Goal: Task Accomplishment & Management: Manage account settings

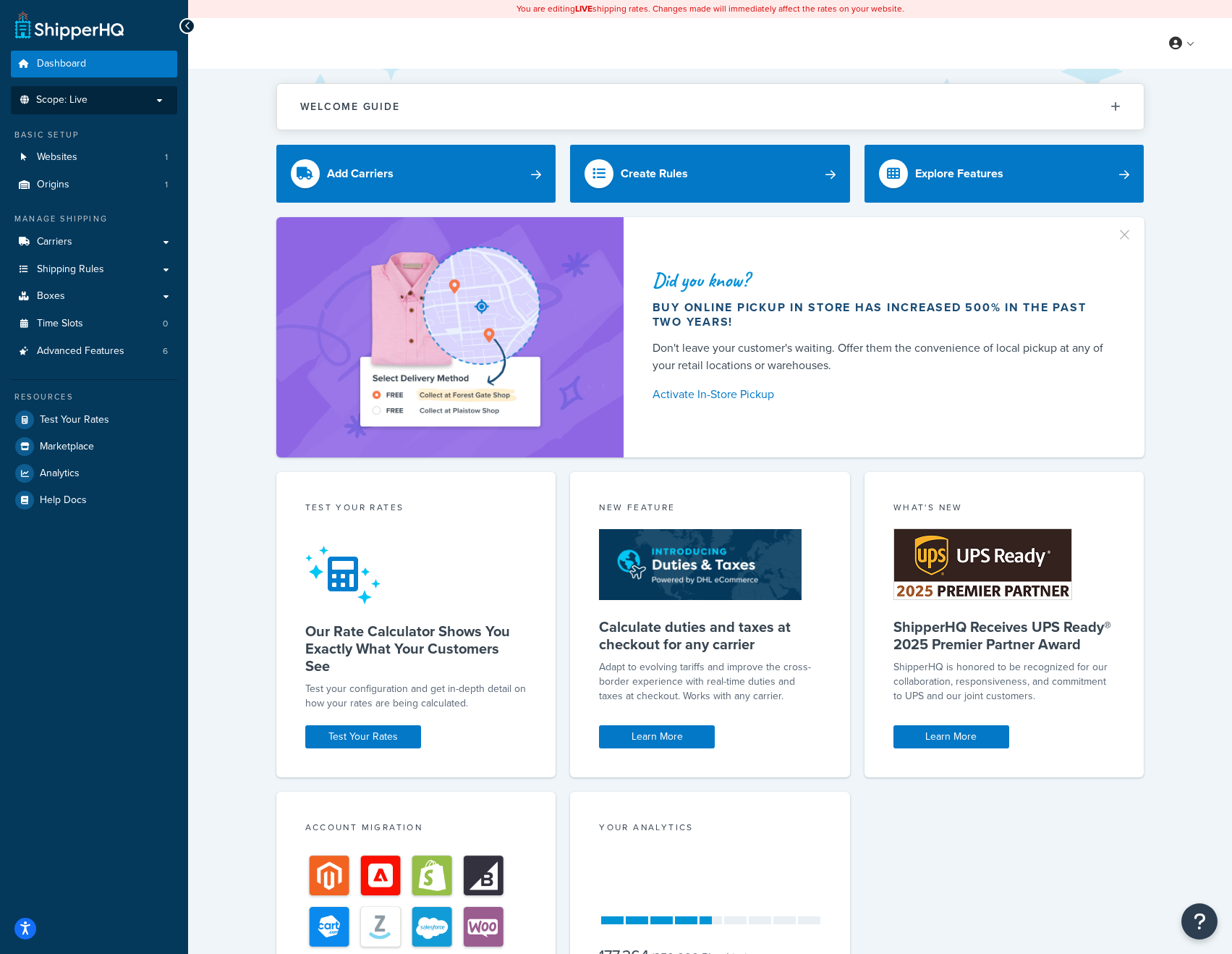
click at [77, 104] on span "Scope: Live" at bounding box center [62, 100] width 52 height 12
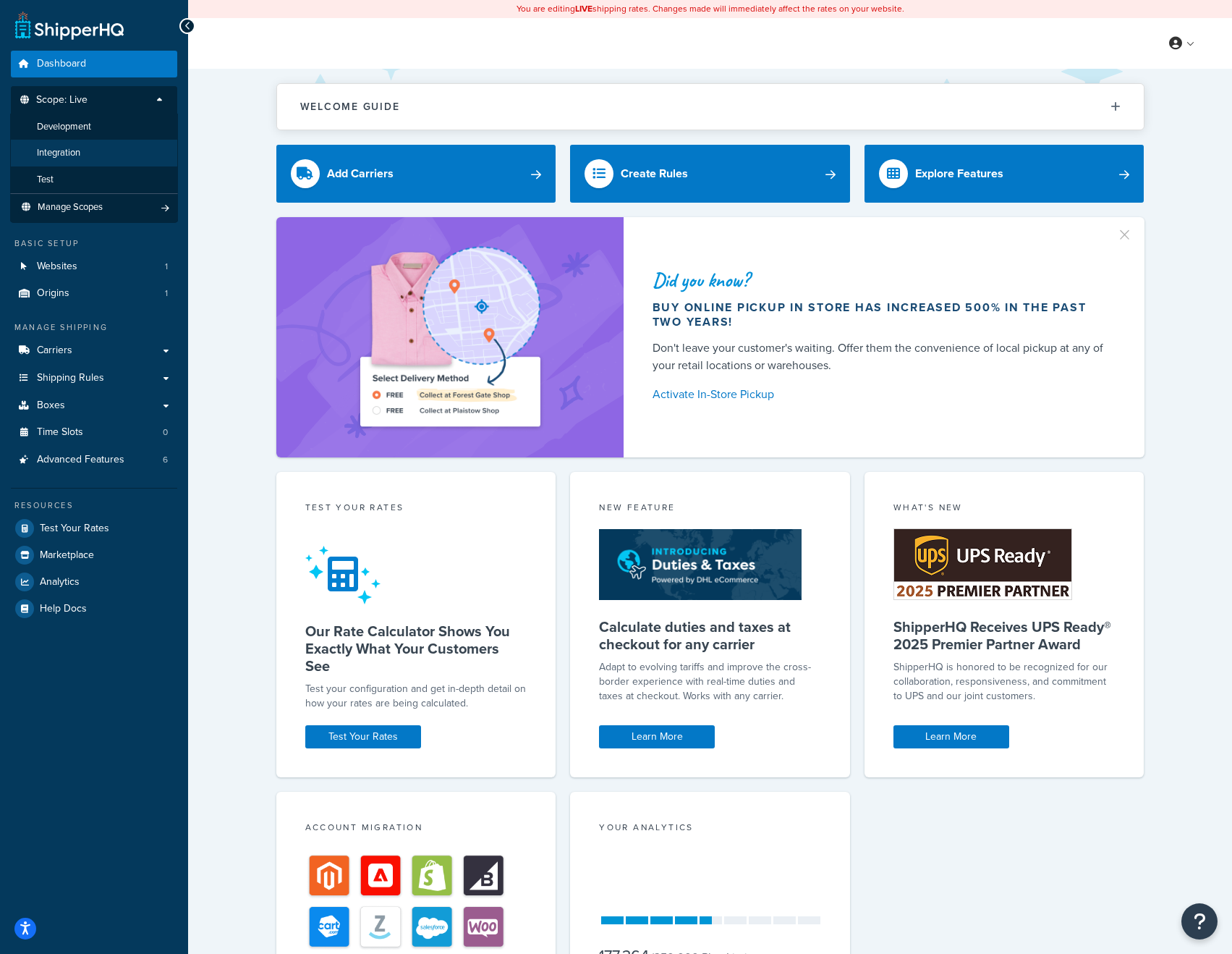
click at [72, 148] on span "Integration" at bounding box center [58, 153] width 44 height 12
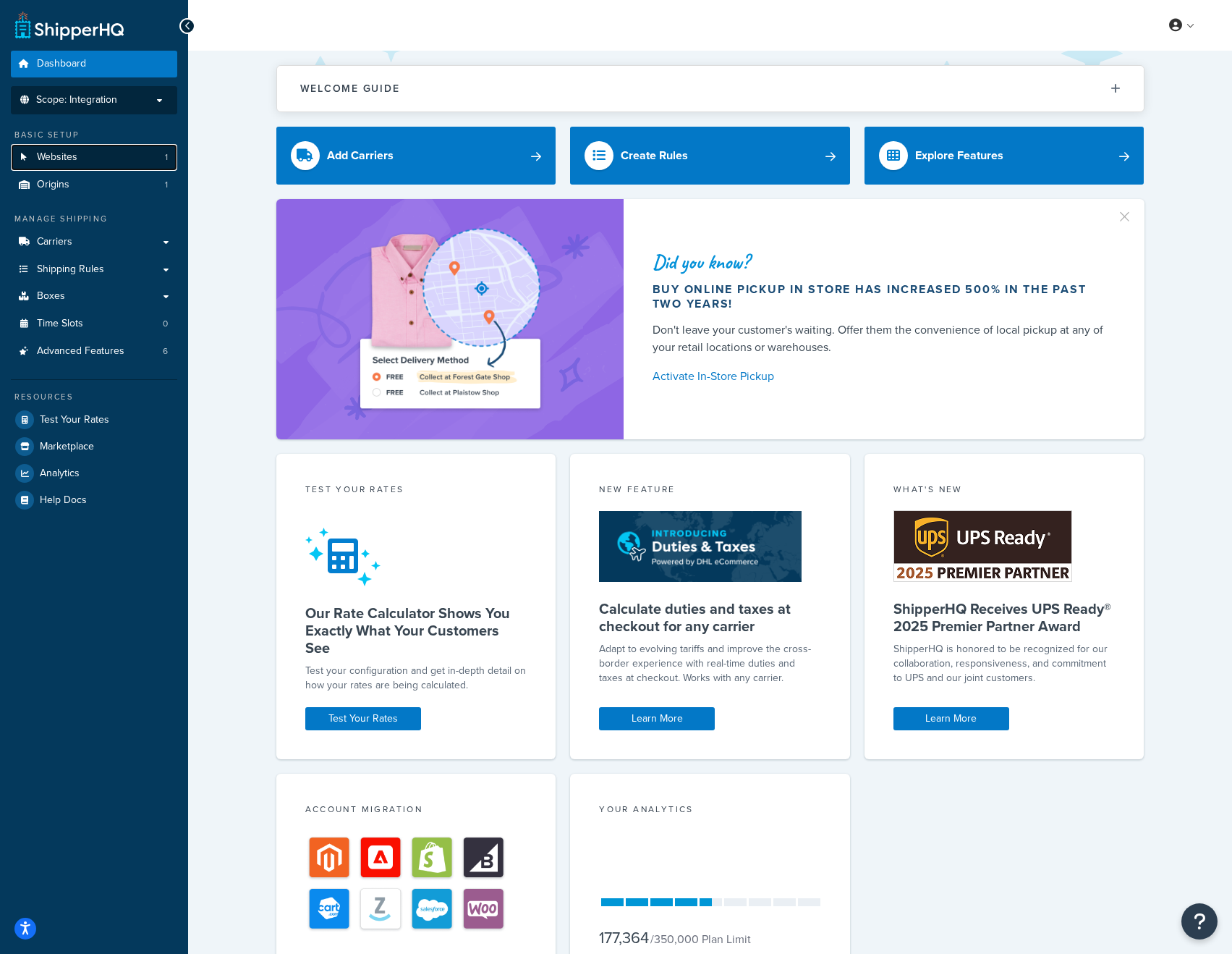
click at [71, 158] on span "Websites" at bounding box center [57, 157] width 40 height 12
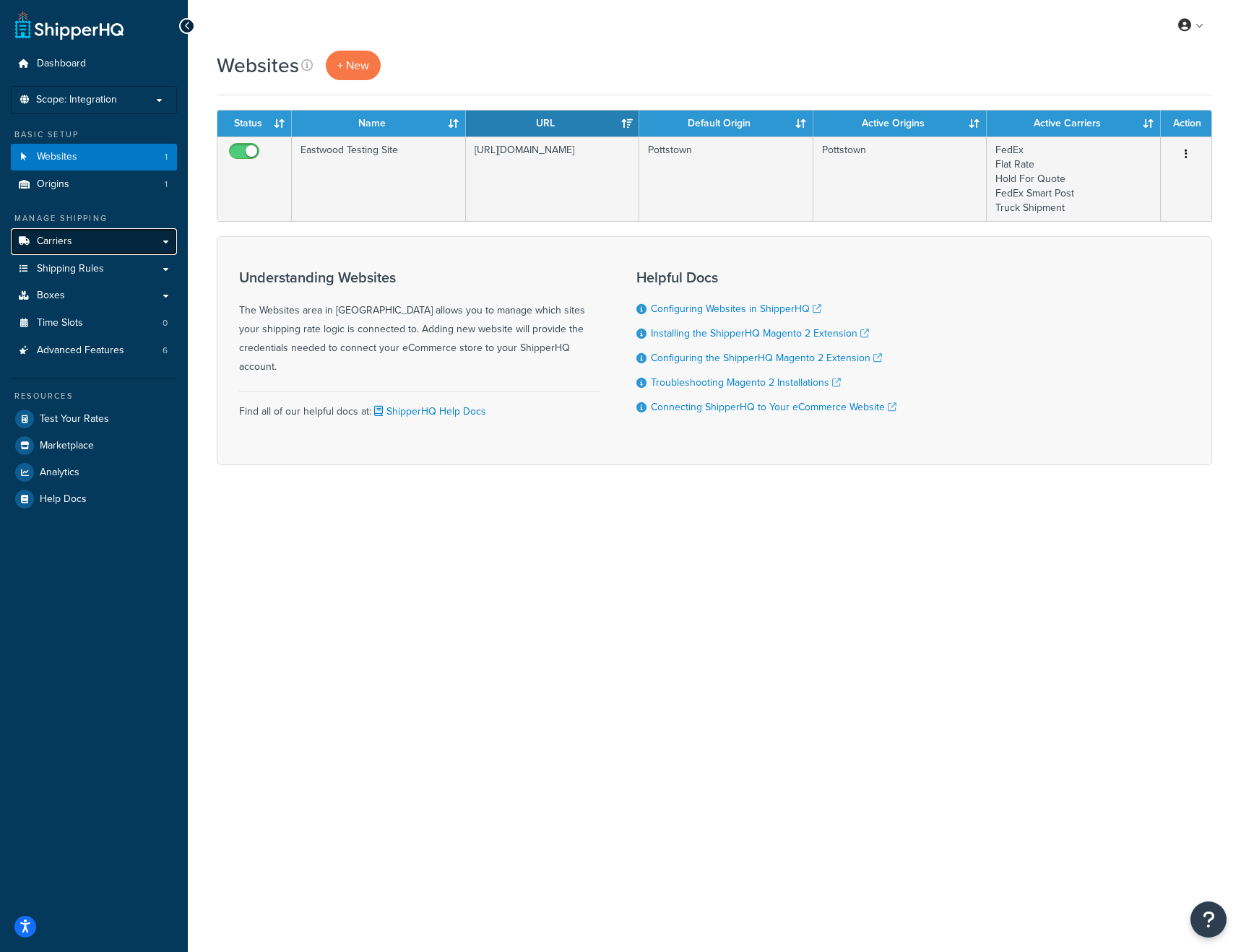
click at [90, 242] on link "Carriers" at bounding box center [94, 241] width 166 height 27
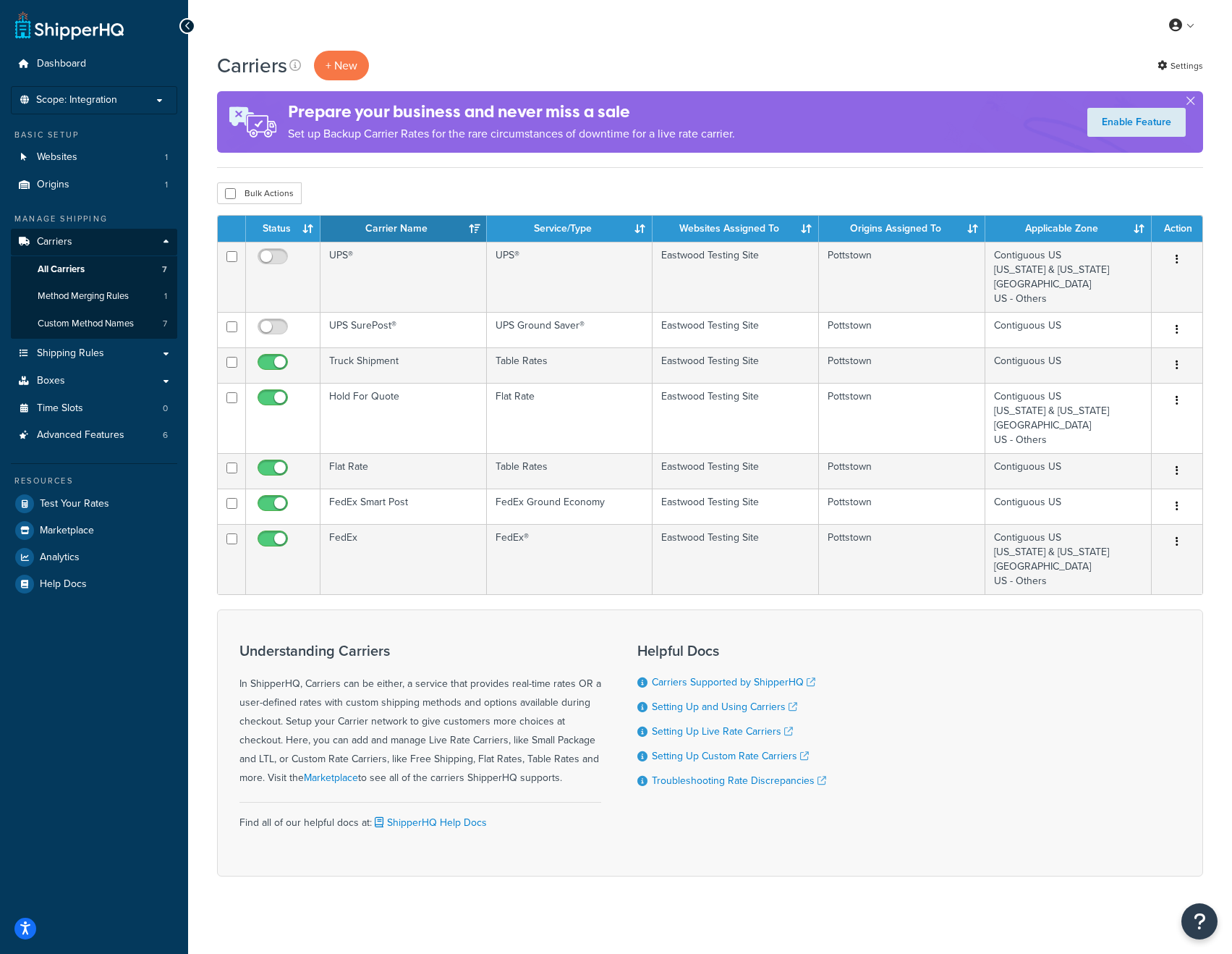
click at [926, 660] on div "Understanding Carriers In ShipperHQ, Carriers can be either, a service that pro…" at bounding box center [710, 743] width 986 height 267
click at [328, 62] on button "+ New" at bounding box center [342, 65] width 55 height 30
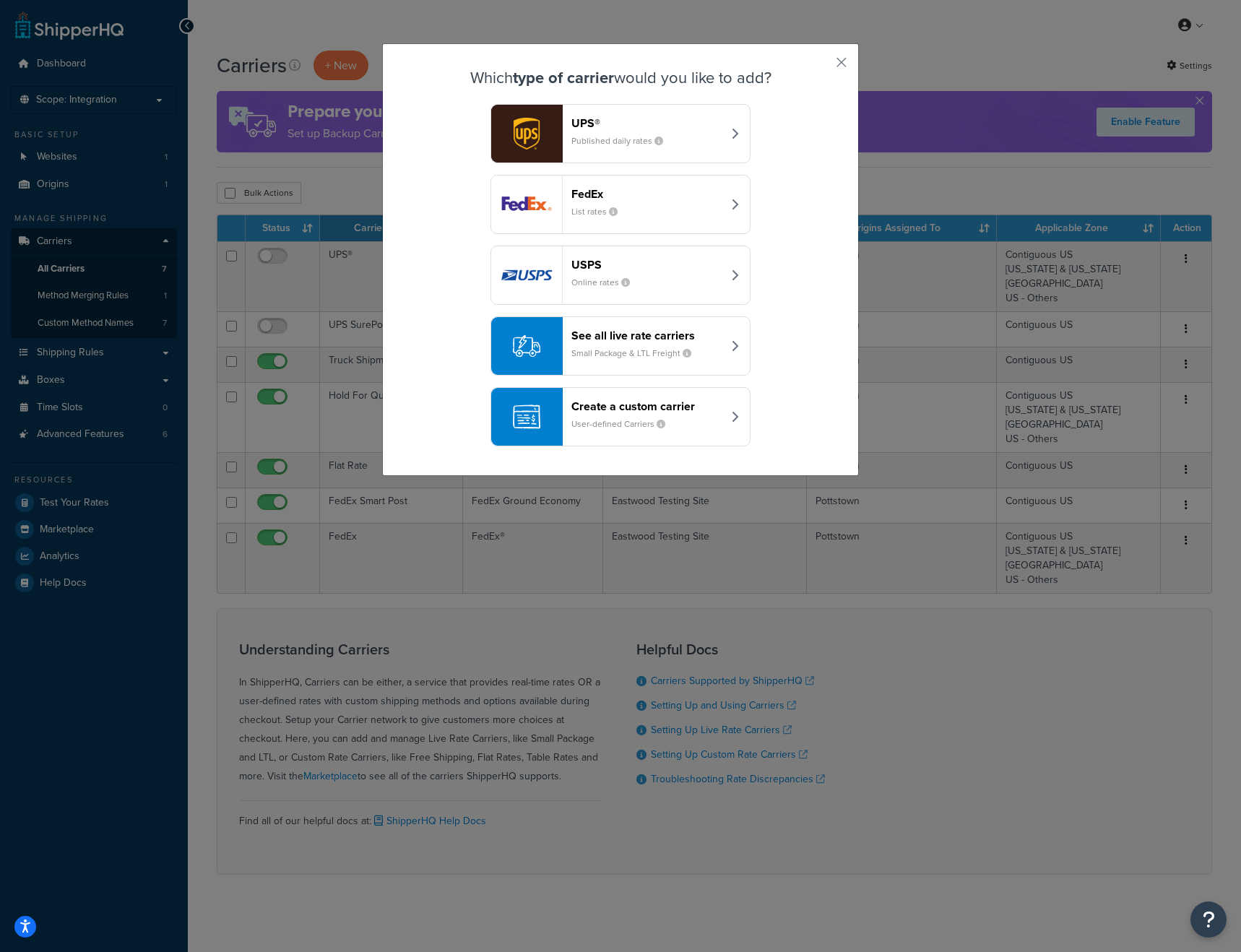
click at [724, 209] on button "FedEx List rates" at bounding box center [620, 204] width 260 height 59
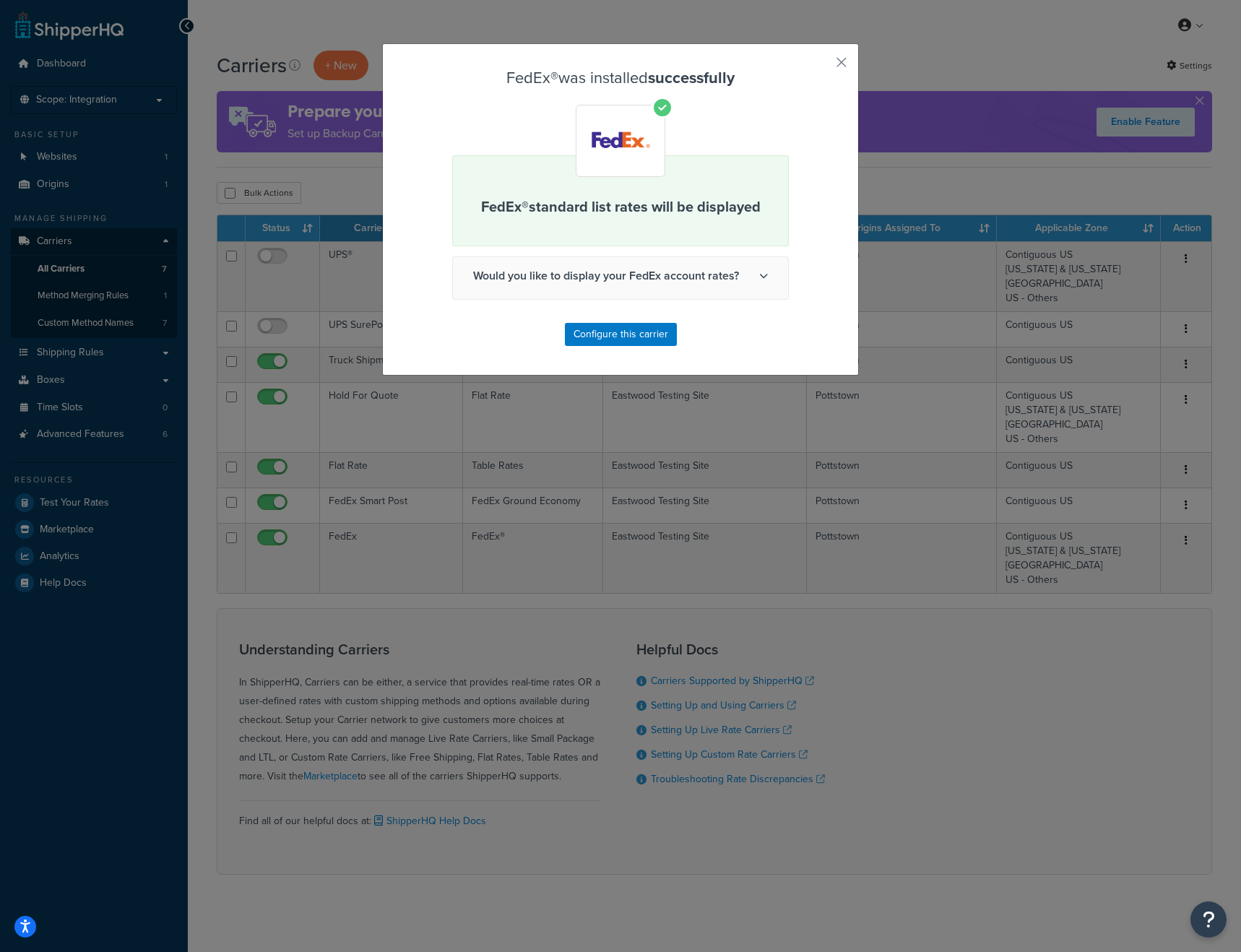
click at [741, 284] on span "Would you like to display your FedEx account rates?" at bounding box center [620, 276] width 335 height 38
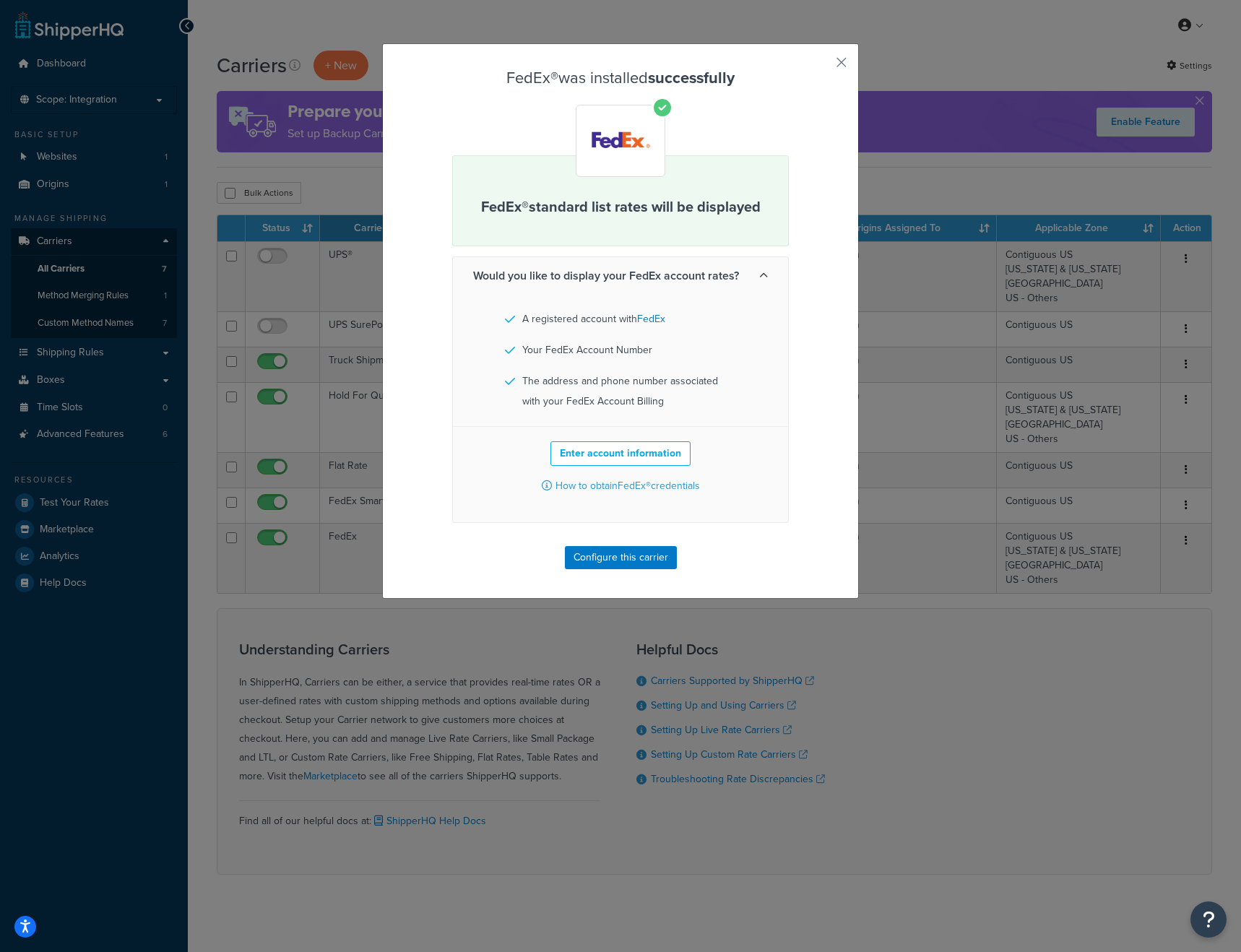
click at [741, 284] on span "Would you like to display your FedEx account rates?" at bounding box center [620, 276] width 335 height 38
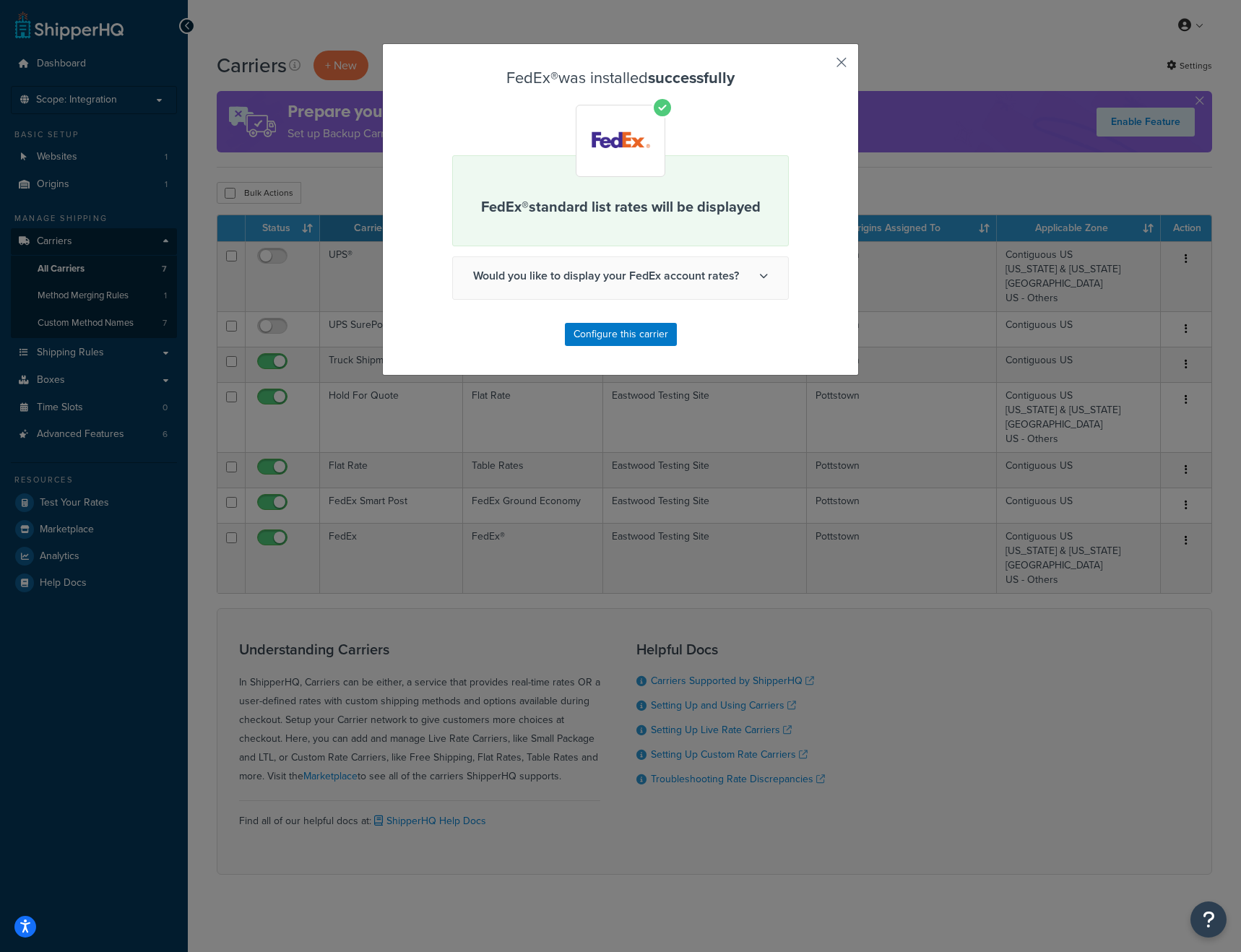
click at [822, 66] on button "button" at bounding box center [820, 68] width 3 height 3
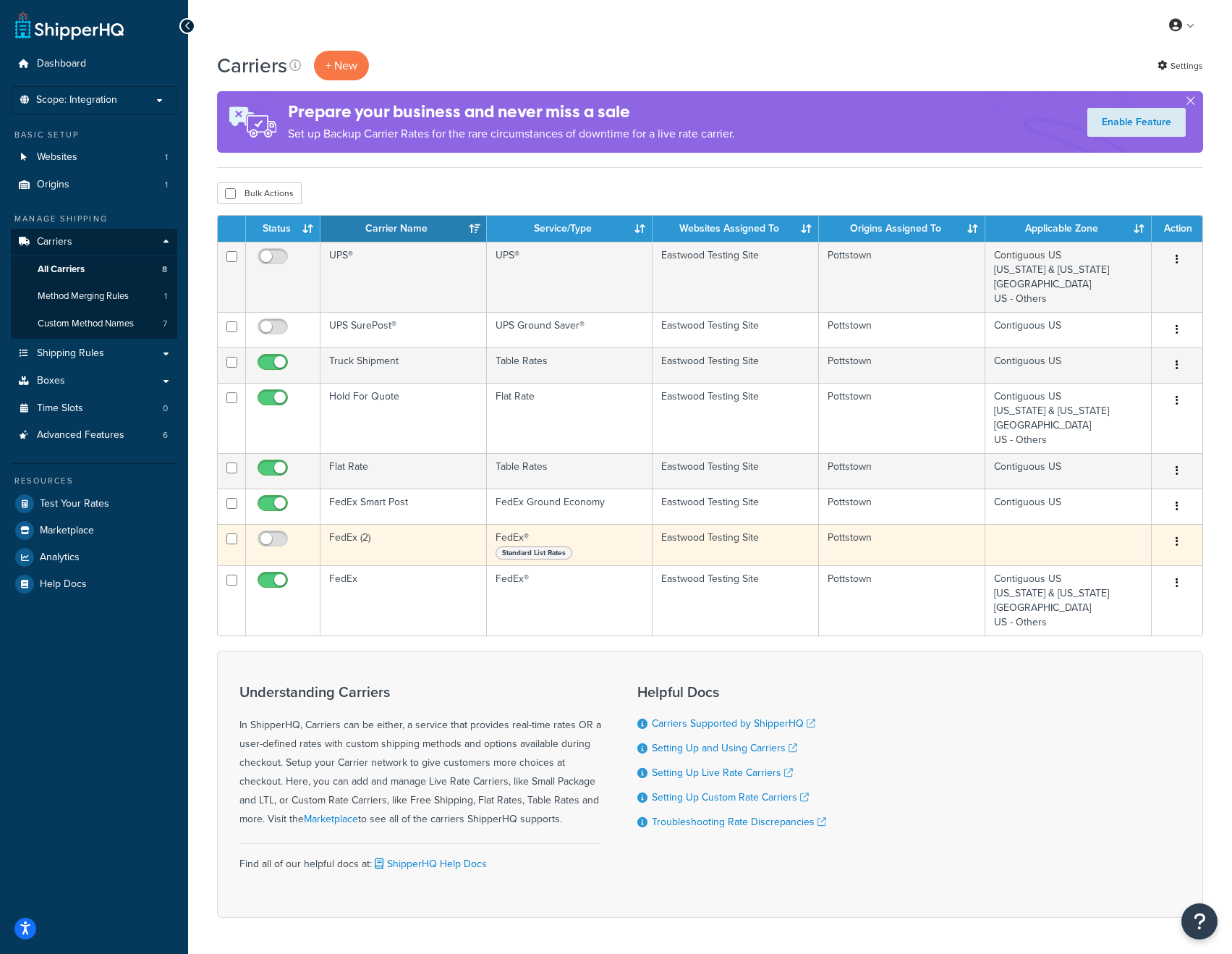
click at [1186, 536] on button "button" at bounding box center [1177, 542] width 21 height 23
click at [1116, 620] on link "Delete" at bounding box center [1118, 629] width 114 height 30
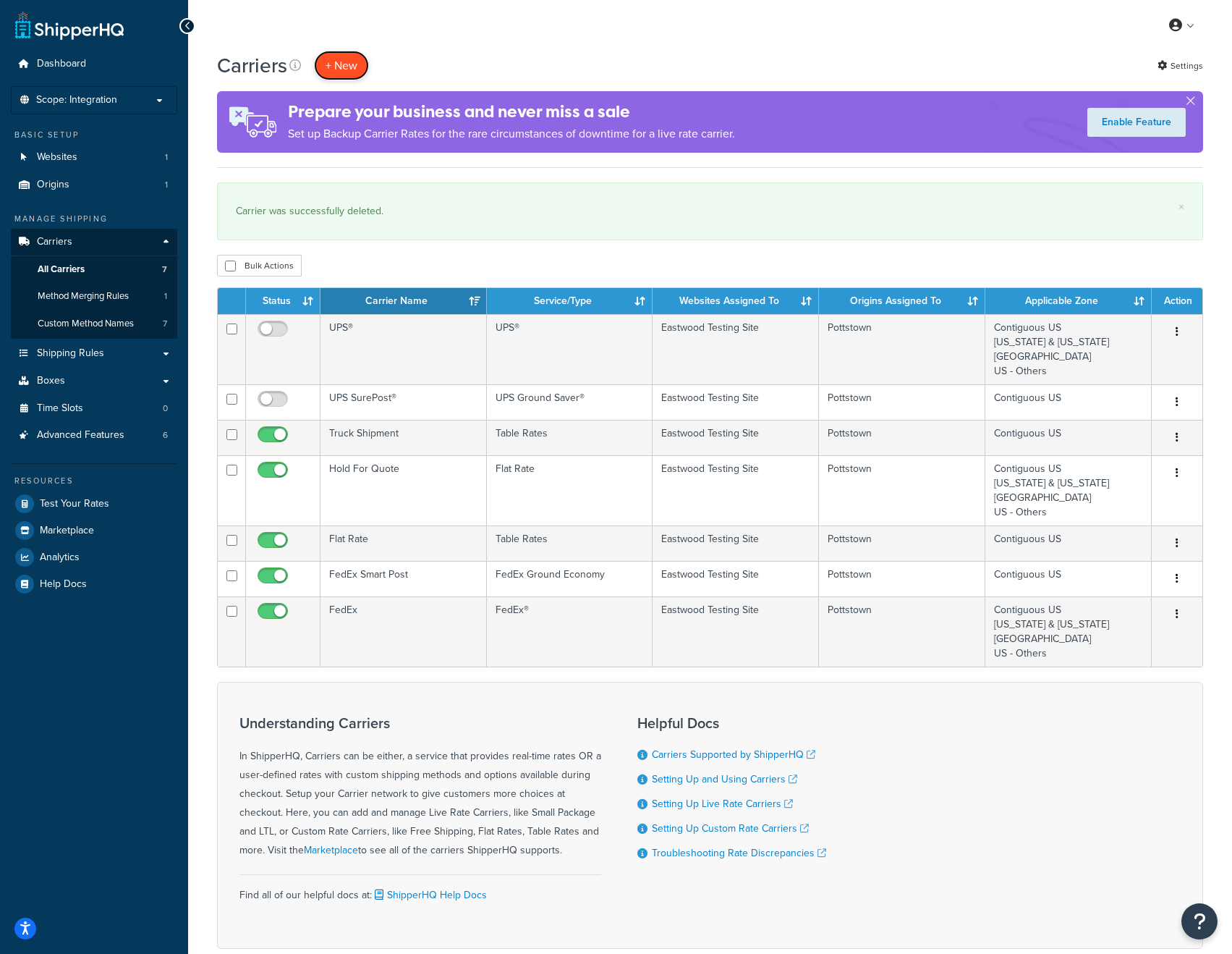
click at [360, 67] on button "+ New" at bounding box center [342, 65] width 55 height 30
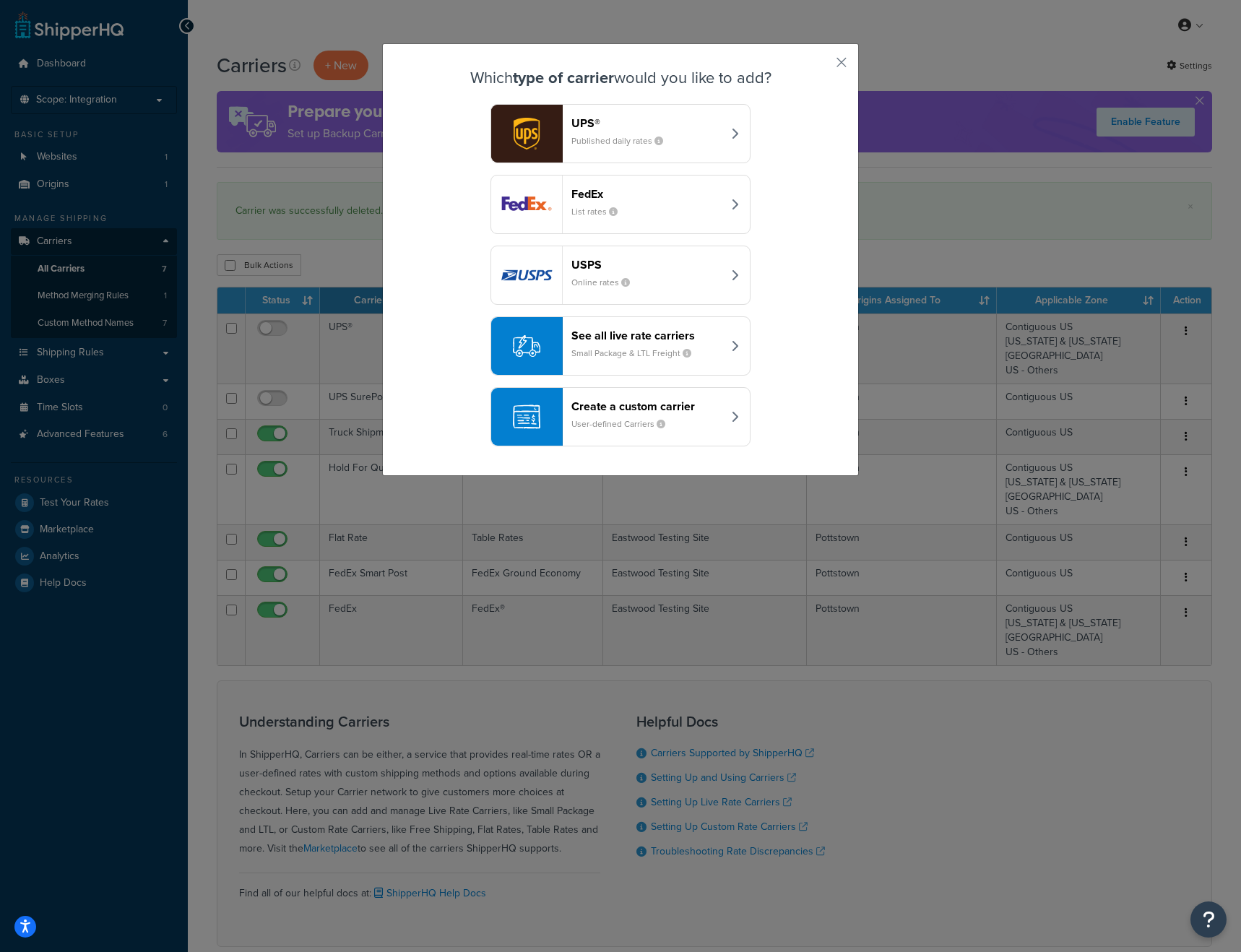
click at [668, 342] on header "See all live rate carriers" at bounding box center [647, 335] width 151 height 14
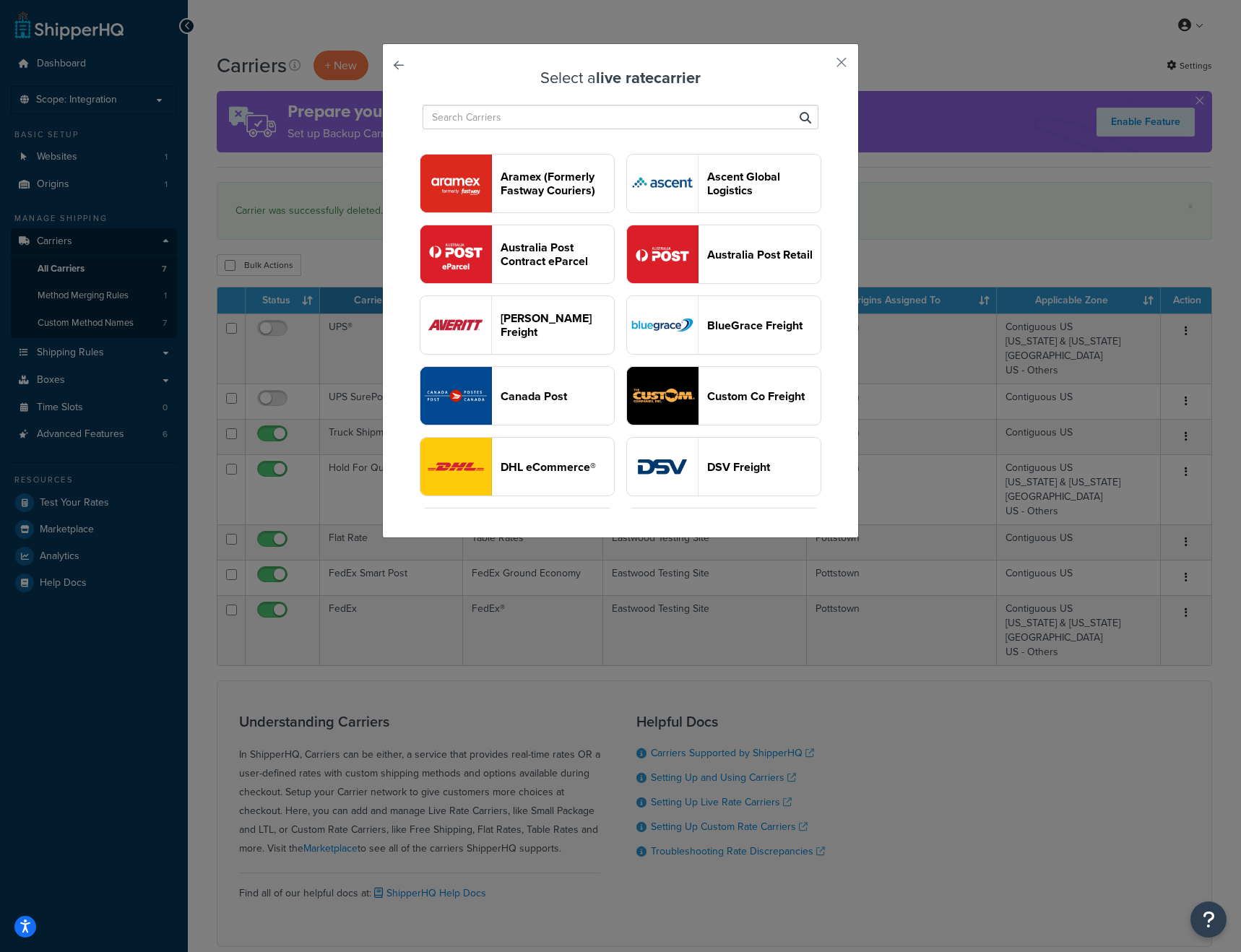
scroll to position [421, 0]
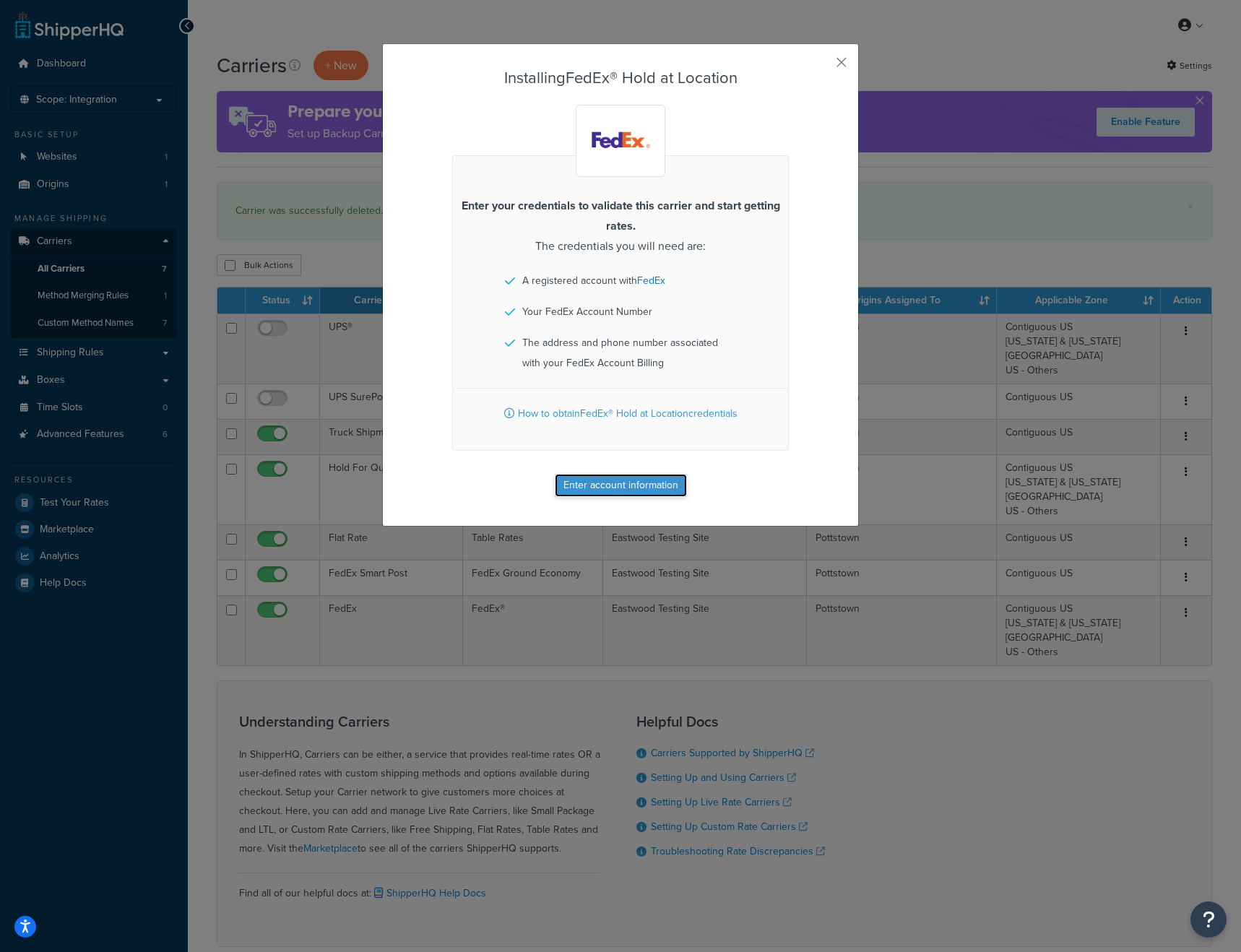
click at [631, 483] on button "Enter account information" at bounding box center [620, 485] width 132 height 23
select select "US"
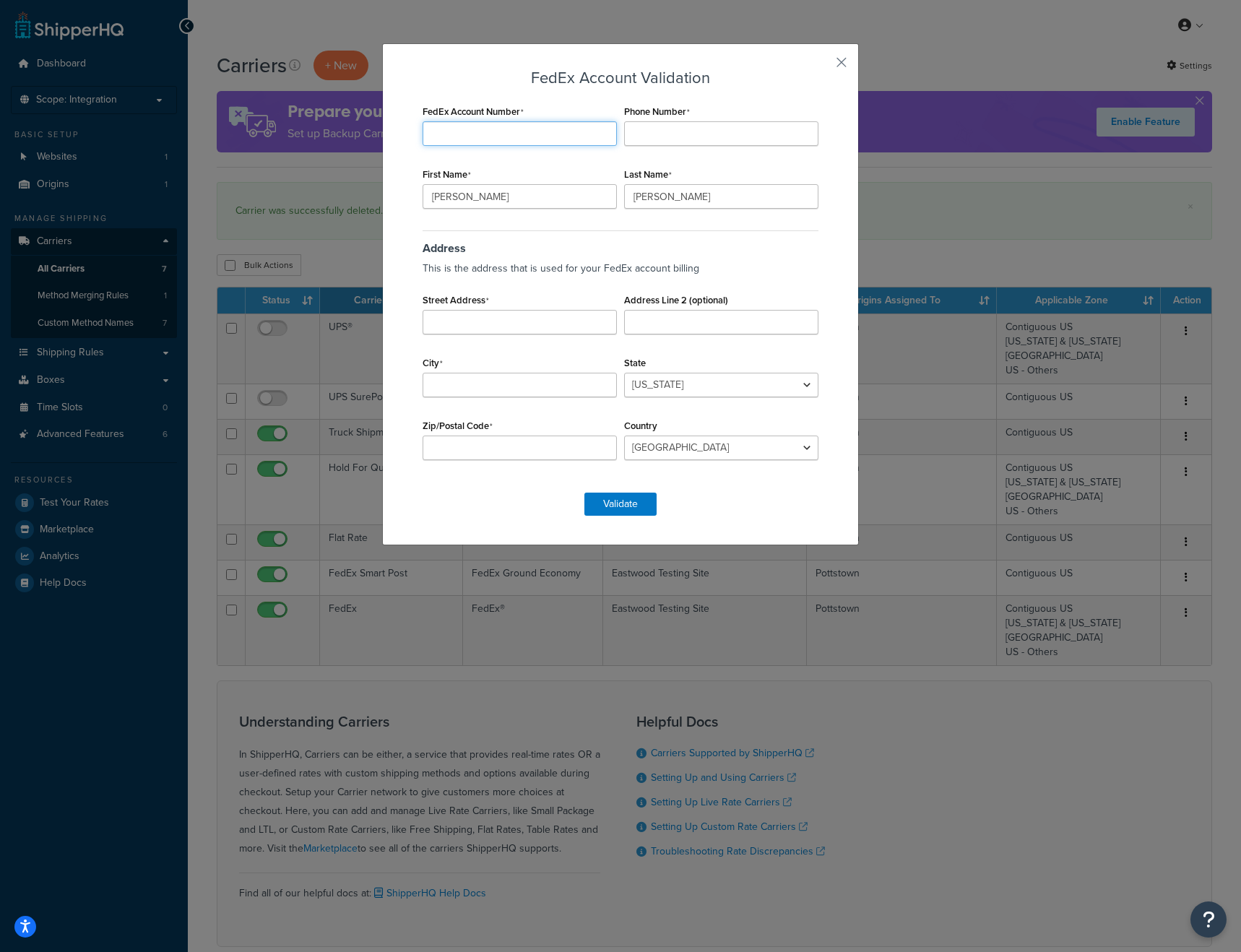
click at [466, 131] on input "FedEx Account Number" at bounding box center [519, 134] width 195 height 25
click at [465, 131] on input "FedEx Account Number" at bounding box center [519, 134] width 195 height 25
paste input "100098113"
click at [446, 132] on input "100098113" at bounding box center [519, 134] width 195 height 25
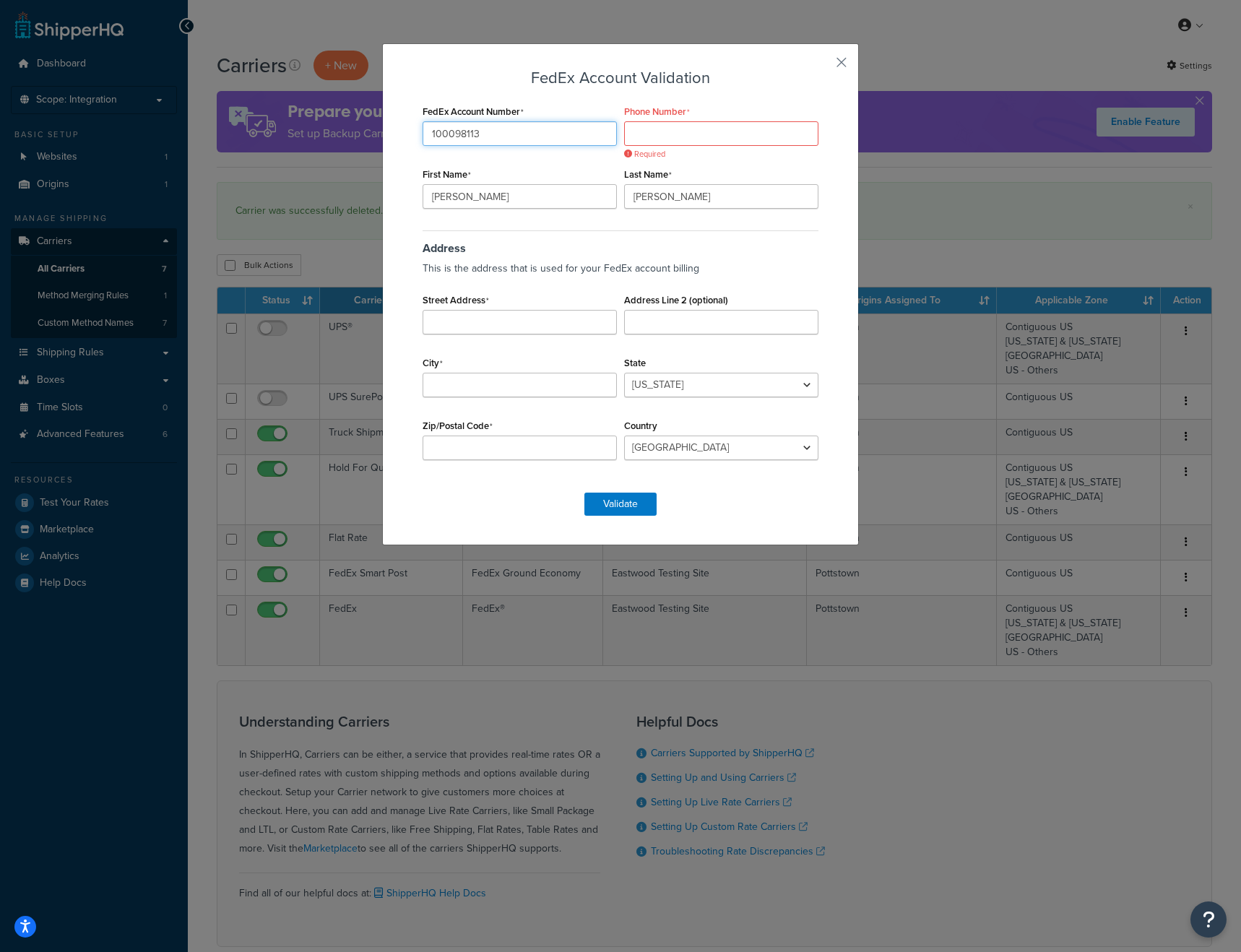
type input "100098113"
click at [659, 137] on input "Phone Number" at bounding box center [721, 134] width 195 height 25
click at [673, 129] on input "Phone Number" at bounding box center [721, 134] width 195 height 25
click at [664, 145] on div "FedEx Account Number 100098113 Phone Number Required First Name Kevin Last Name…" at bounding box center [620, 290] width 403 height 377
click at [654, 135] on input "Phone Number" at bounding box center [721, 134] width 195 height 25
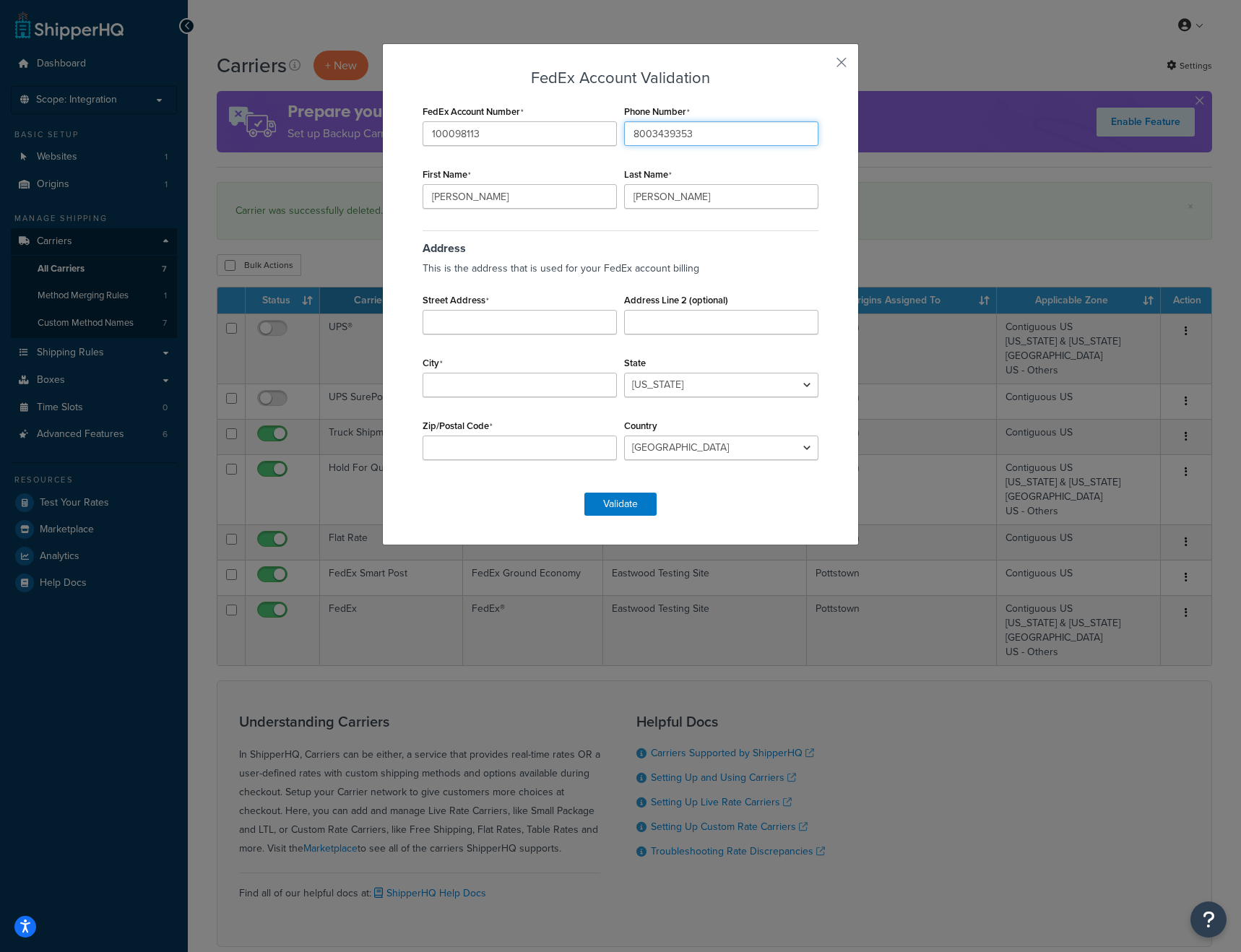
type input "8003439353"
click at [495, 324] on input "Street Address" at bounding box center [519, 322] width 195 height 25
type input "263 Shoemaker Rd"
type input "Pottstown"
select select "PA"
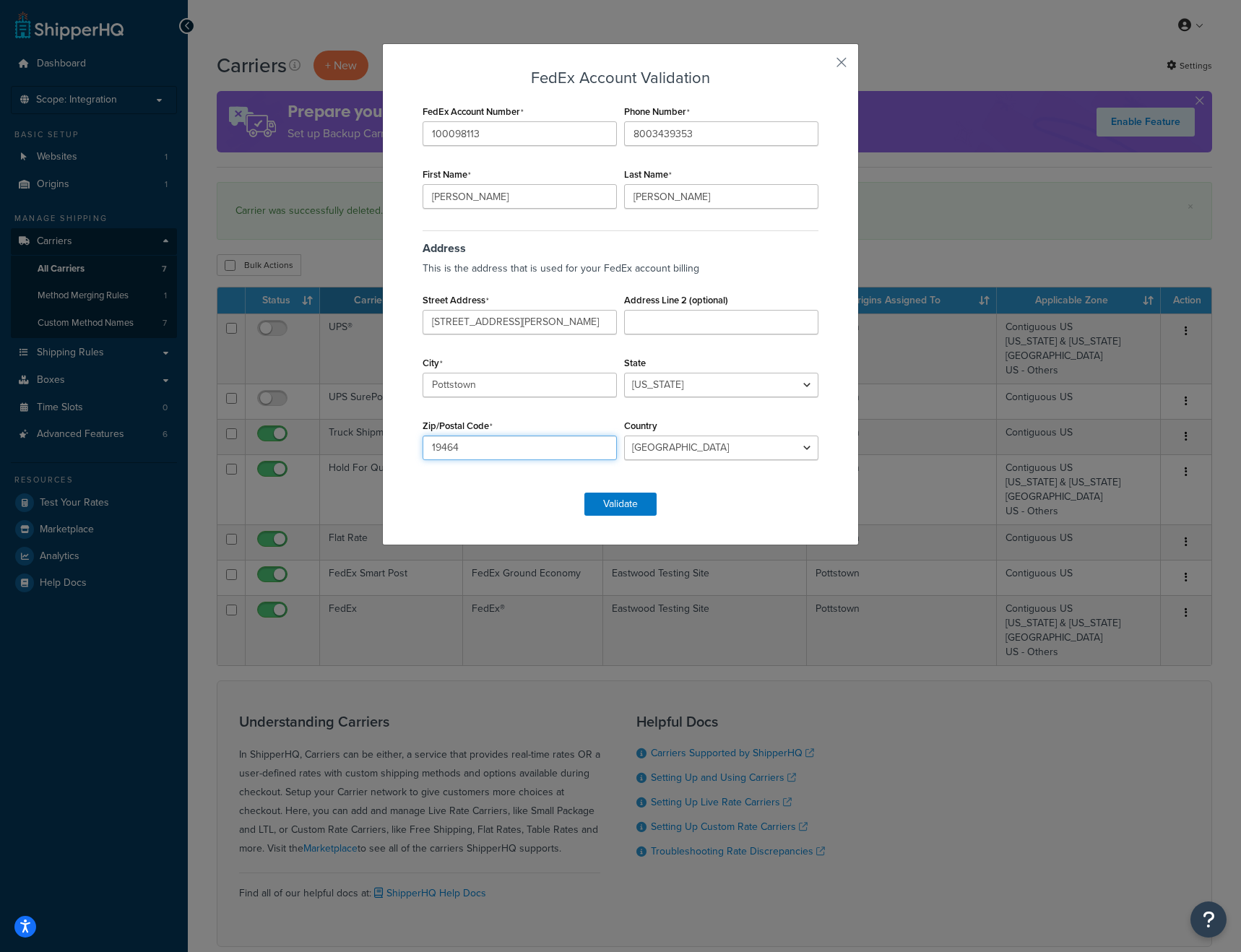
type input "19464"
click at [631, 502] on button "Validate" at bounding box center [620, 504] width 72 height 23
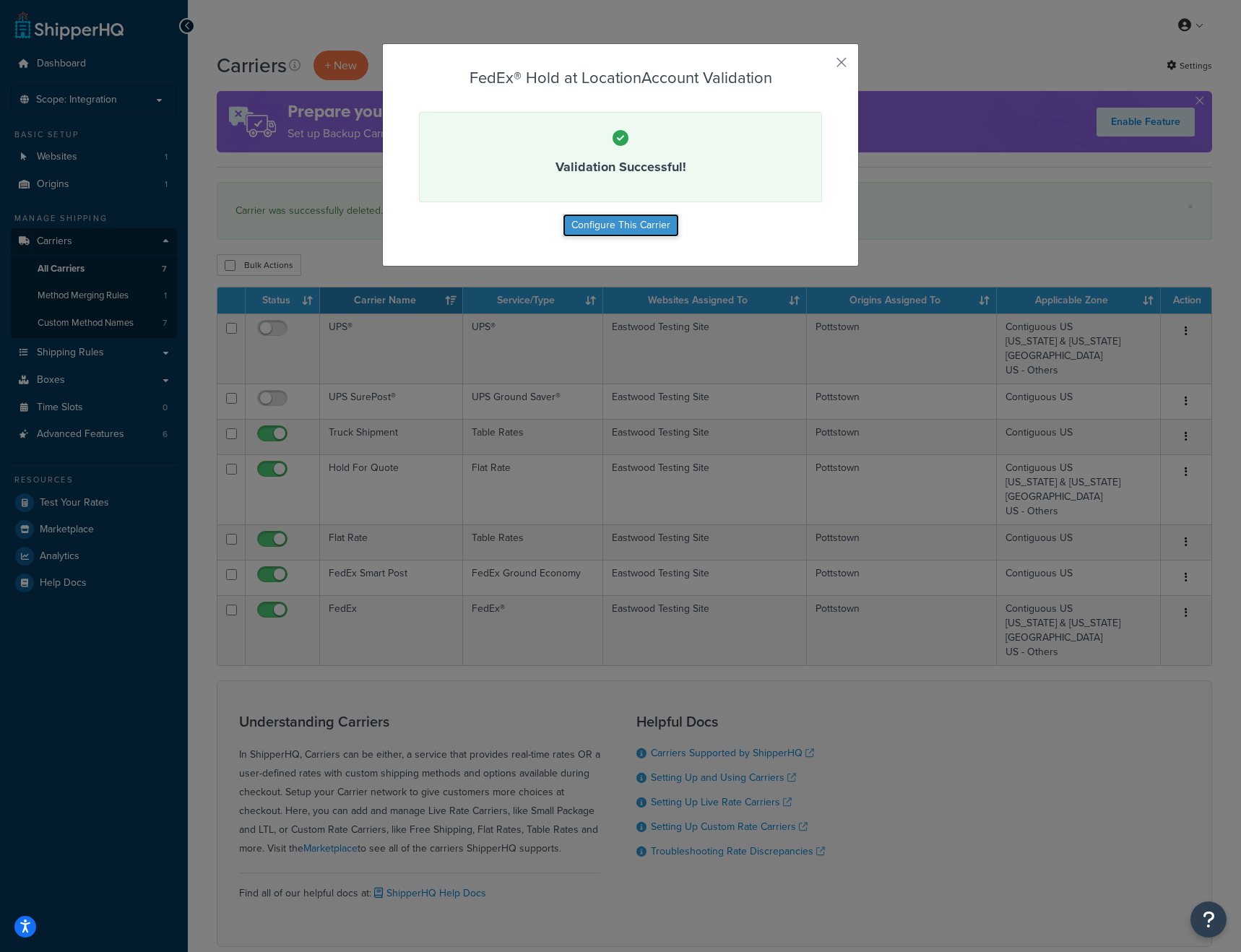
click at [629, 224] on button "Configure This Carrier" at bounding box center [620, 225] width 117 height 23
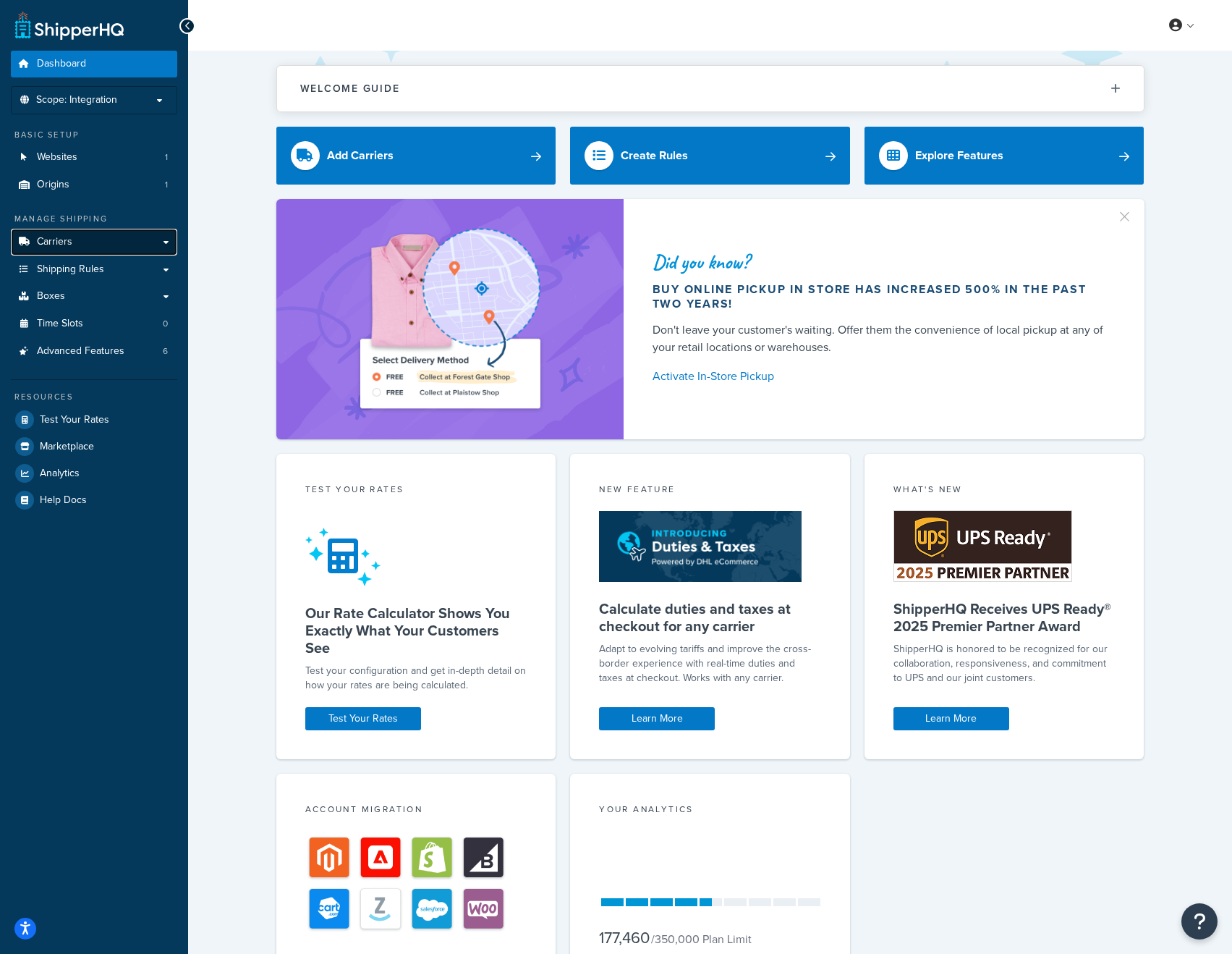
click at [71, 237] on span "Carriers" at bounding box center [54, 242] width 35 height 12
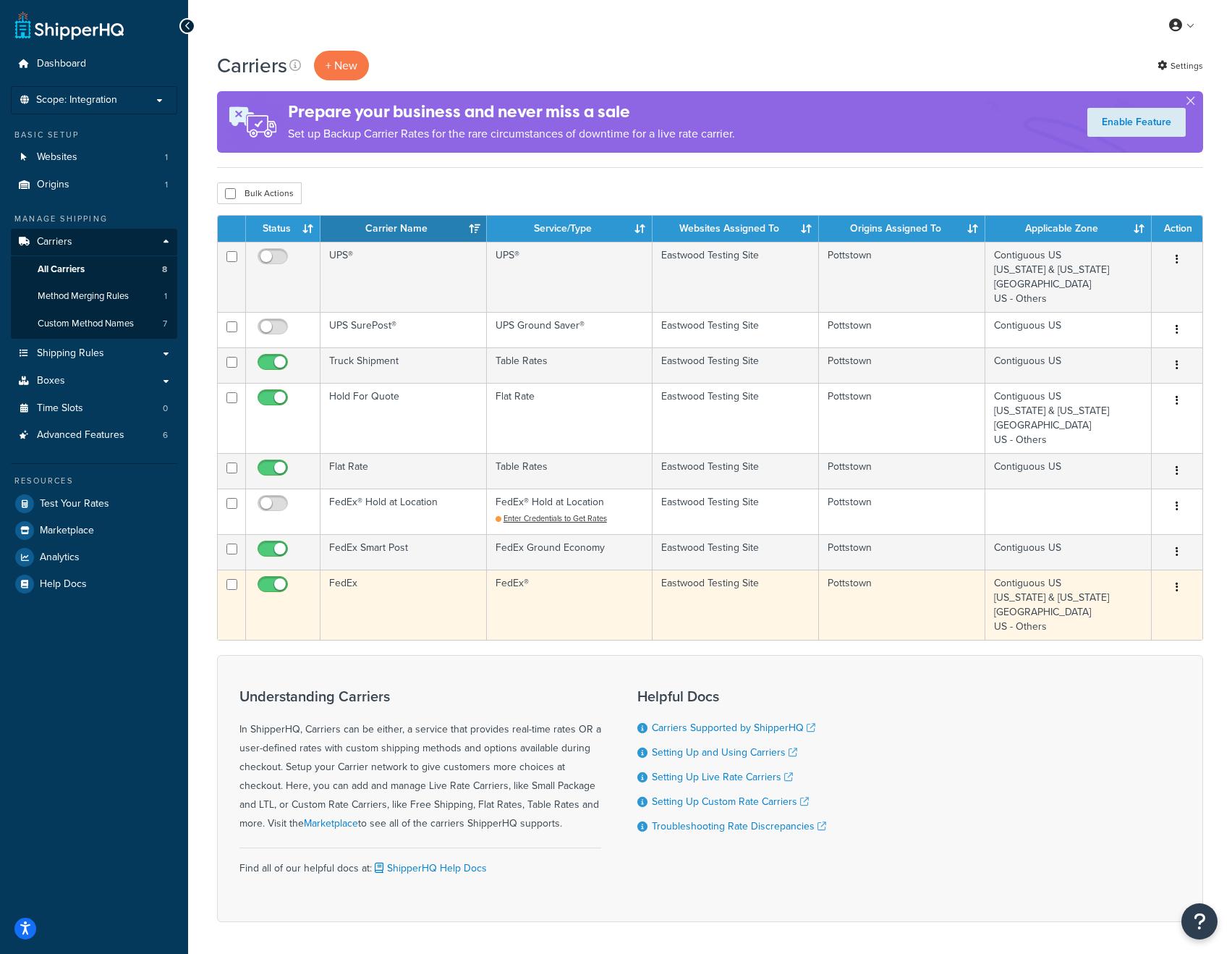
click at [383, 582] on td "FedEx" at bounding box center [404, 605] width 167 height 70
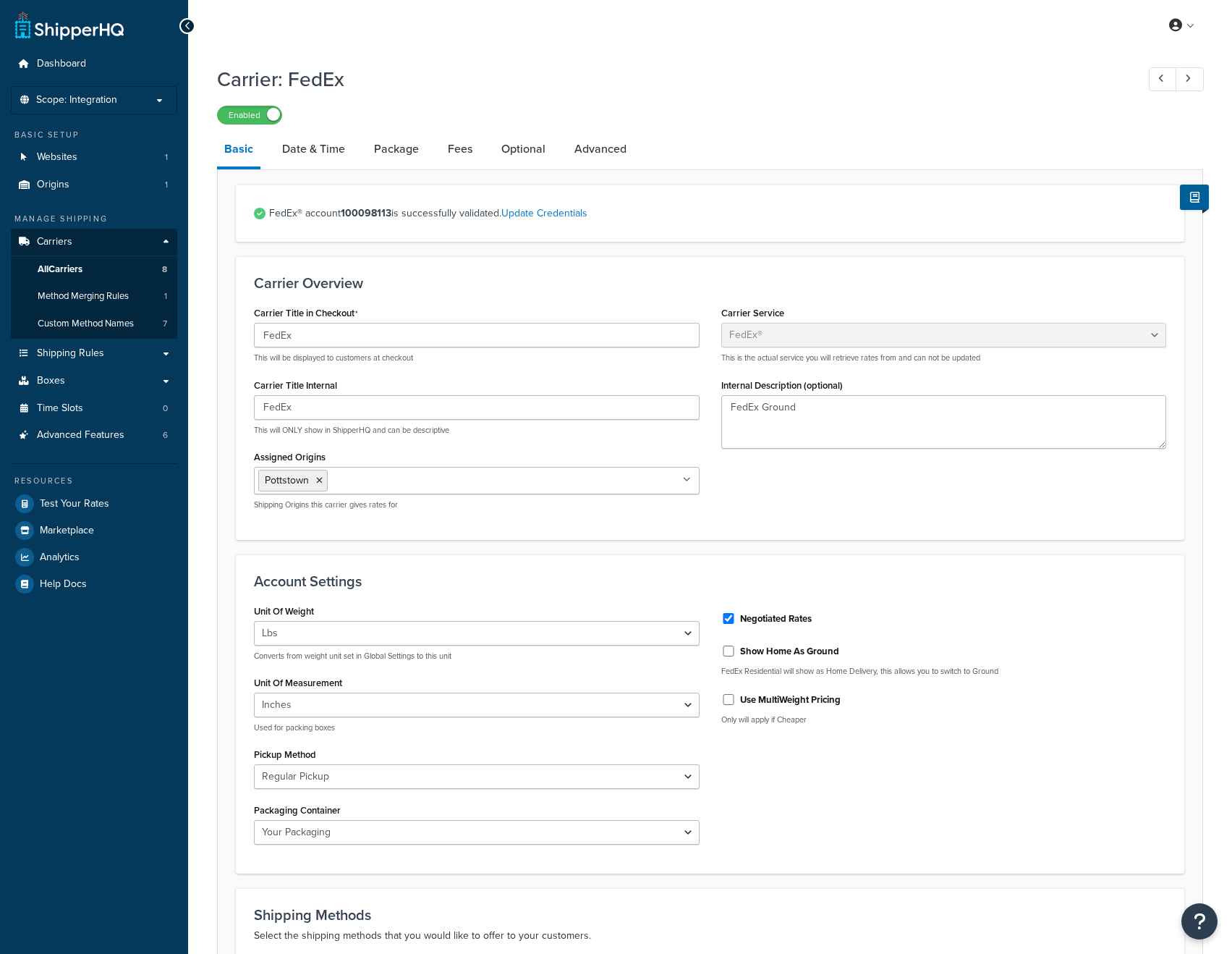
select select "fedEx"
select select "REGULAR_PICKUP"
select select "YOUR_PACKAGING"
click at [543, 213] on link "Update Credentials" at bounding box center [544, 213] width 86 height 15
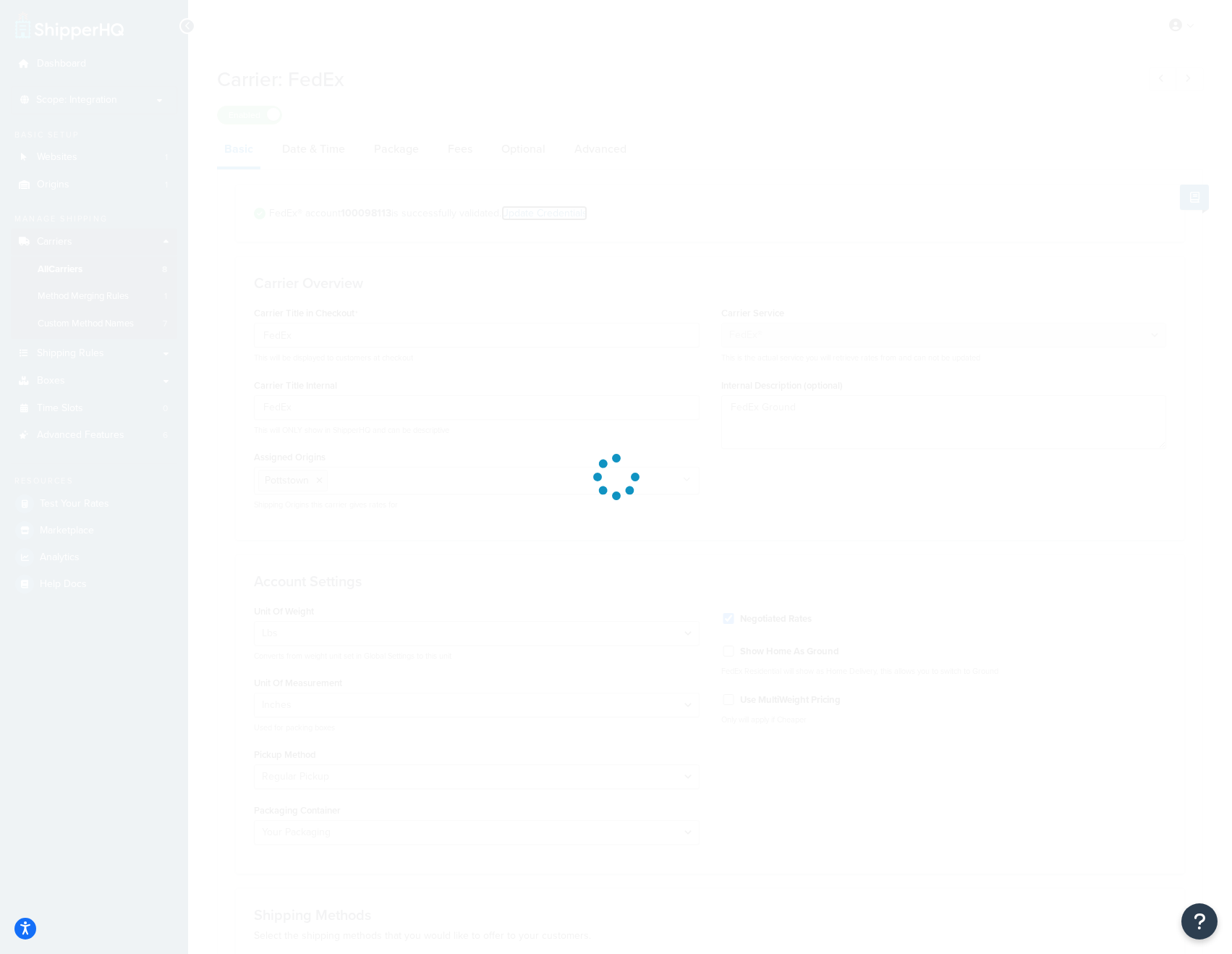
select select "US"
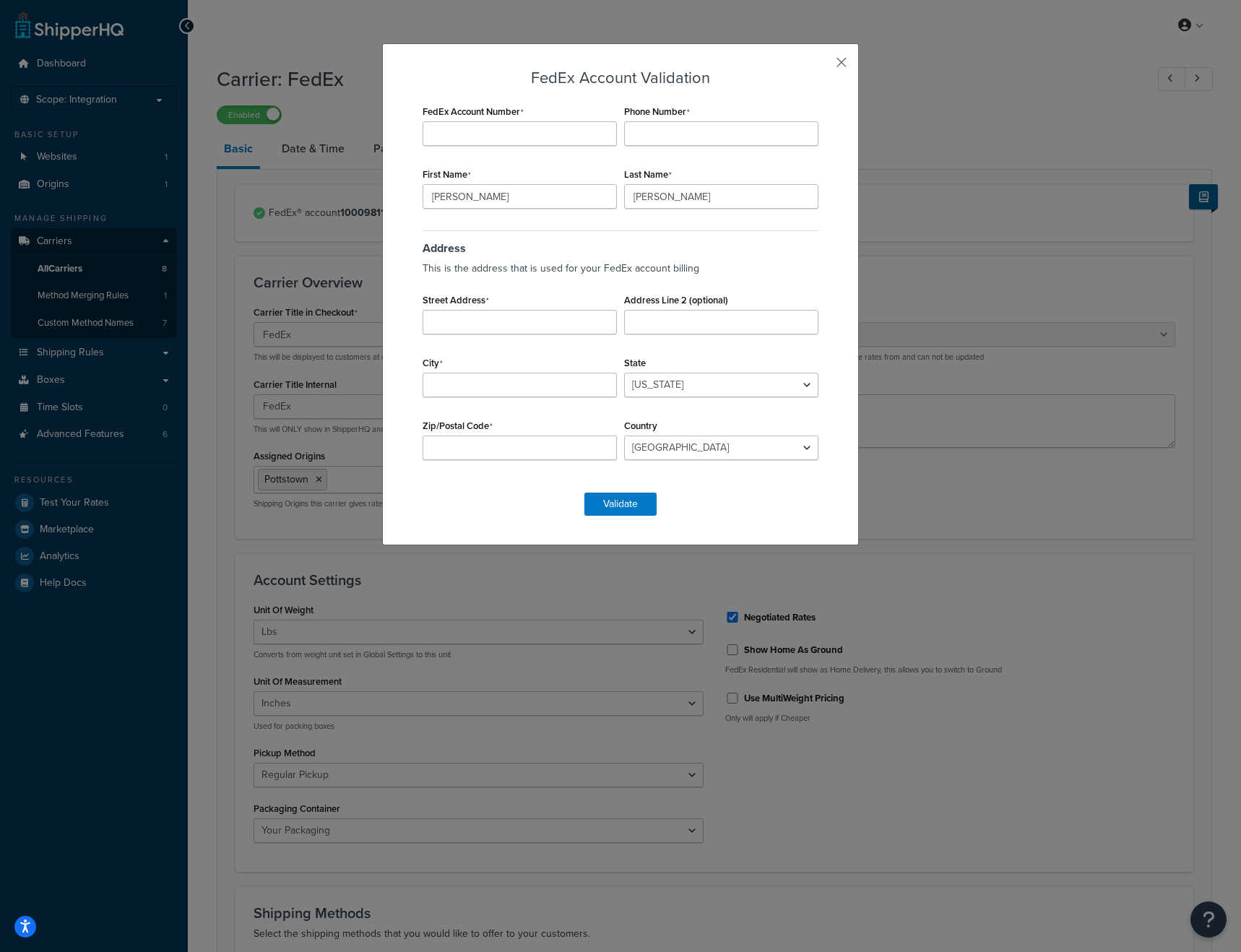
click at [822, 66] on button "button" at bounding box center [820, 68] width 3 height 3
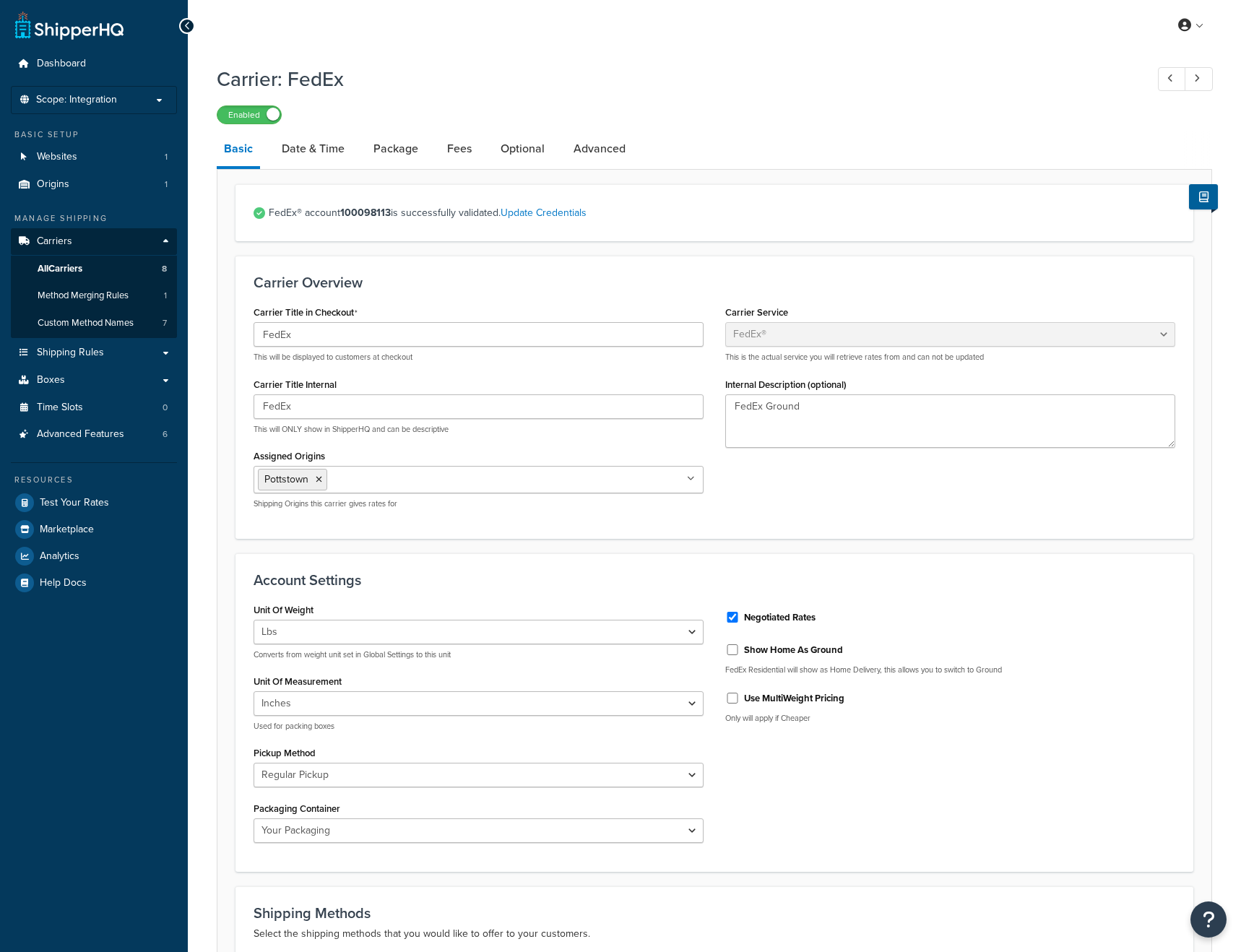
select select "fedEx"
select select "REGULAR_PICKUP"
select select "YOUR_PACKAGING"
click at [1191, 200] on icon at bounding box center [1192, 196] width 9 height 11
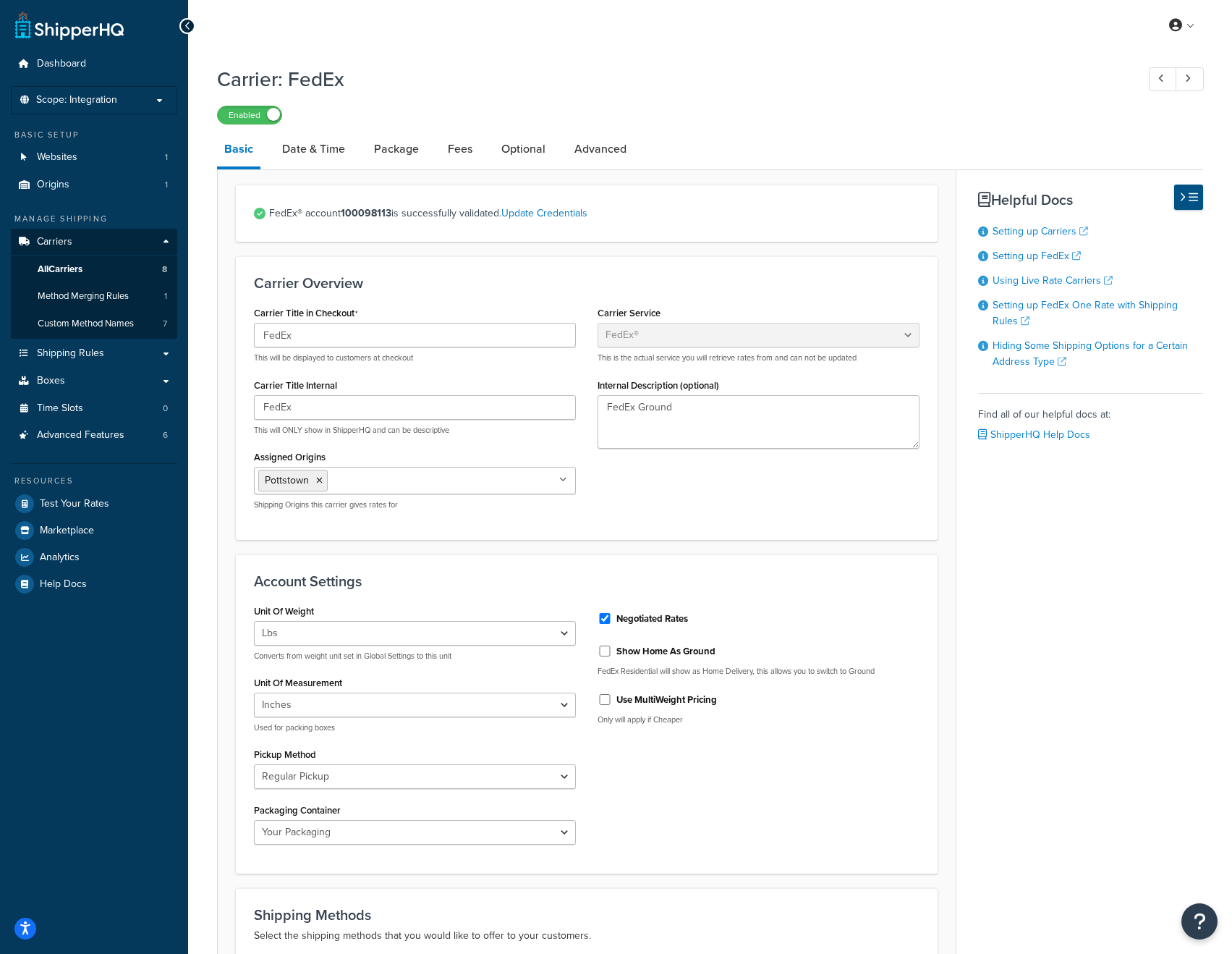
click at [1194, 200] on icon at bounding box center [1193, 197] width 9 height 11
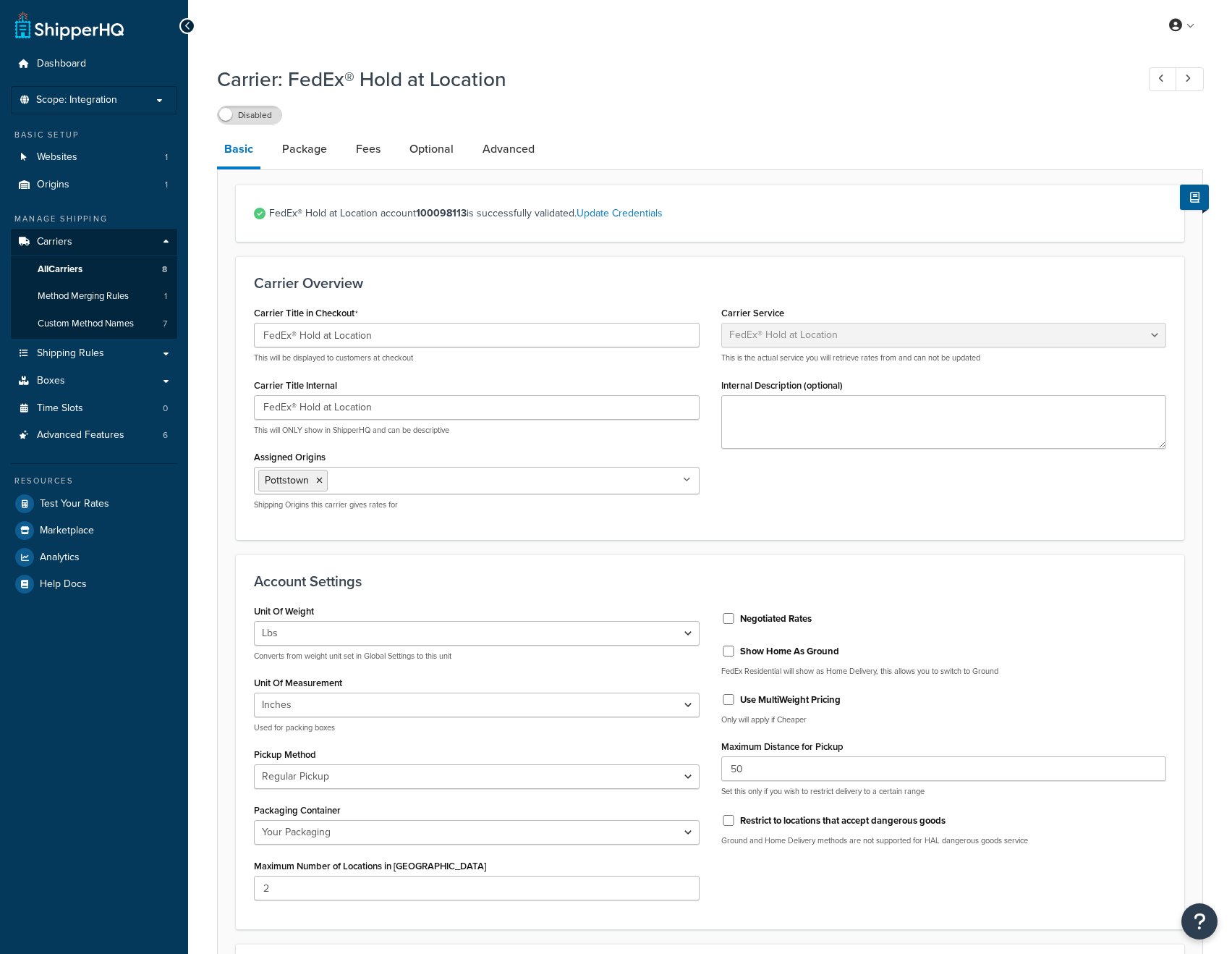
select select "fedExLocation"
select select "REGULAR_PICKUP"
select select "YOUR_PACKAGING"
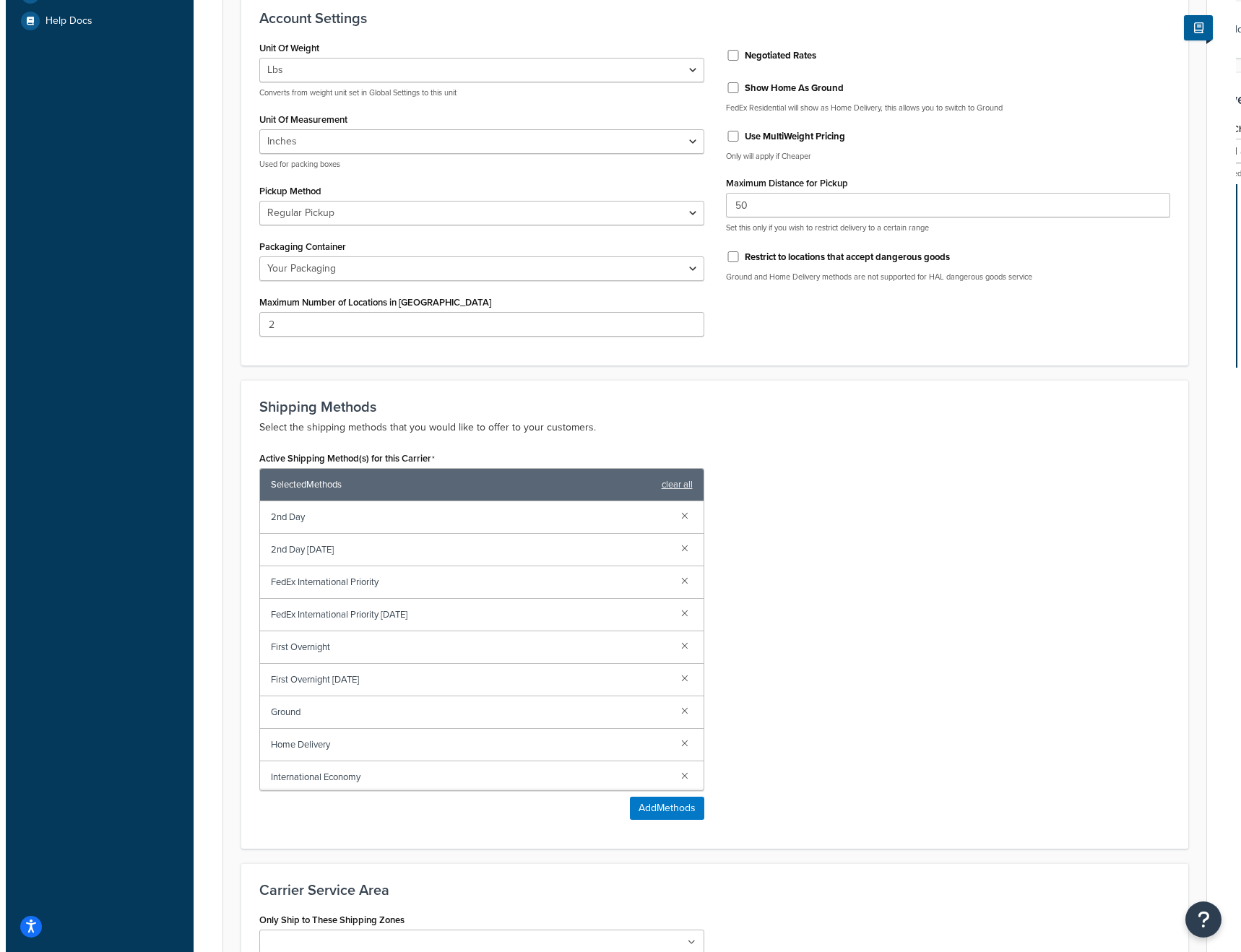
scroll to position [561, 0]
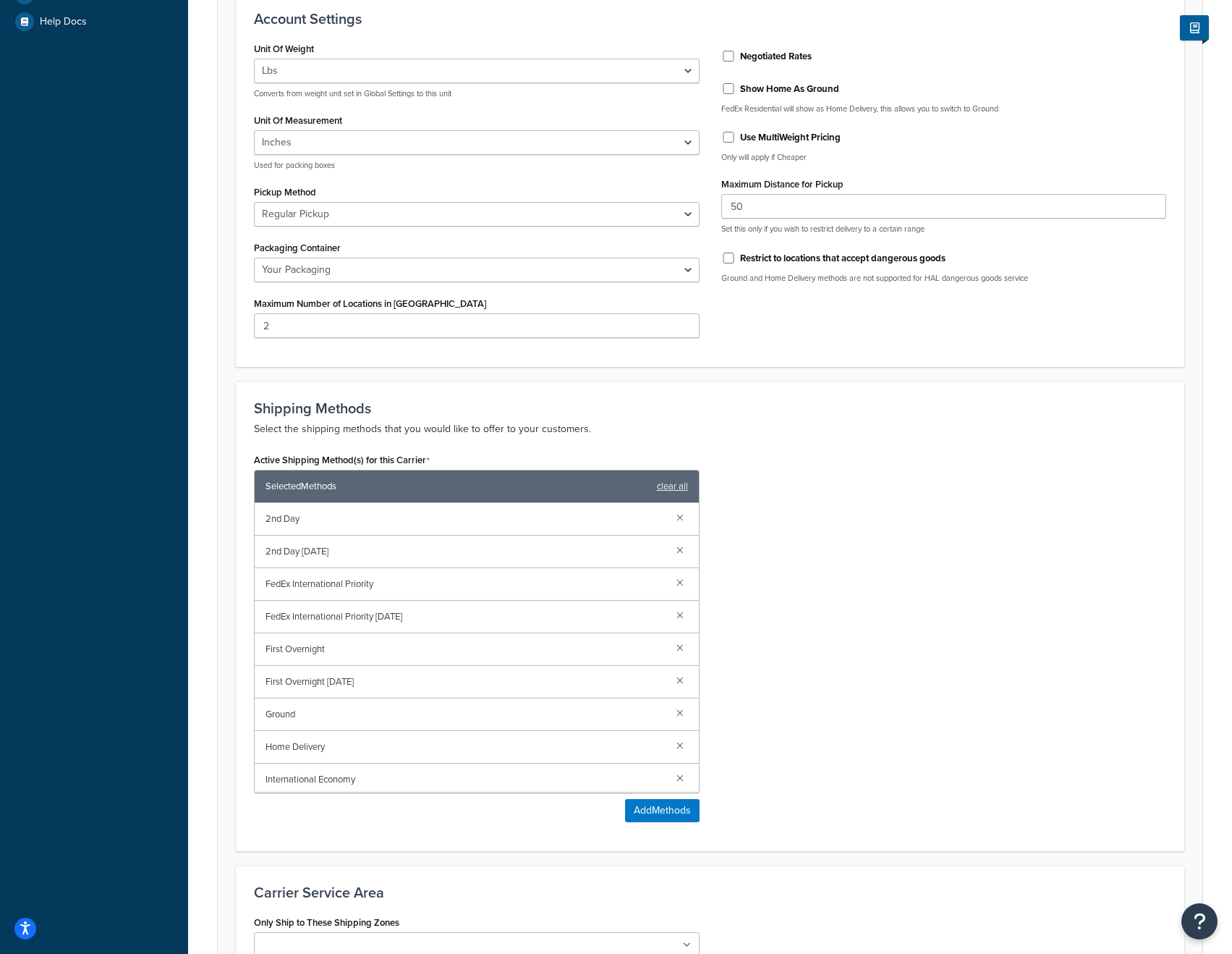
click at [465, 722] on span "Ground" at bounding box center [464, 714] width 399 height 21
click at [272, 711] on span "Ground" at bounding box center [464, 714] width 399 height 21
click at [279, 718] on span "Ground" at bounding box center [464, 714] width 399 height 21
click at [670, 811] on button "Add Methods" at bounding box center [662, 810] width 75 height 23
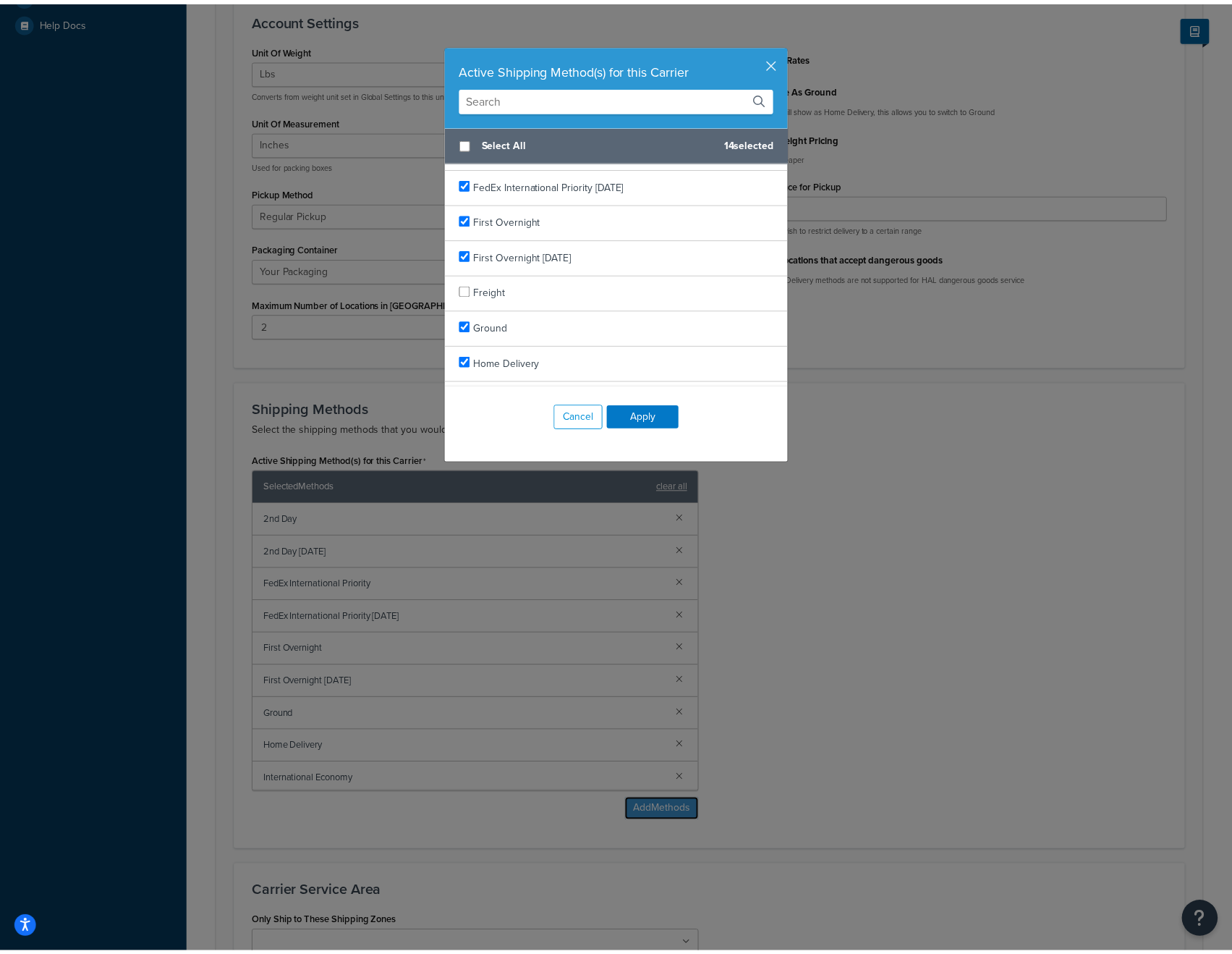
scroll to position [420, 0]
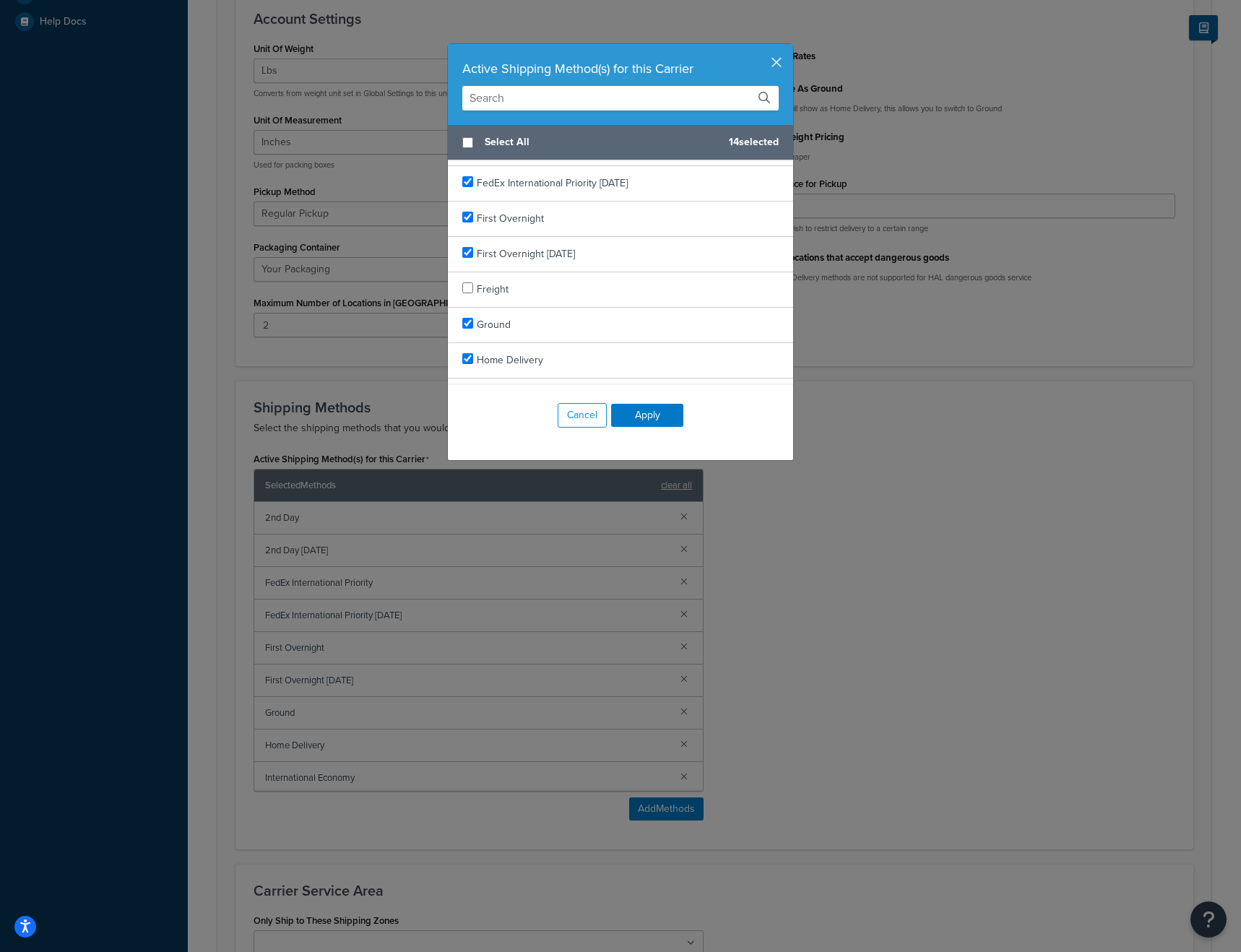
click at [789, 48] on button "button" at bounding box center [791, 45] width 3 height 3
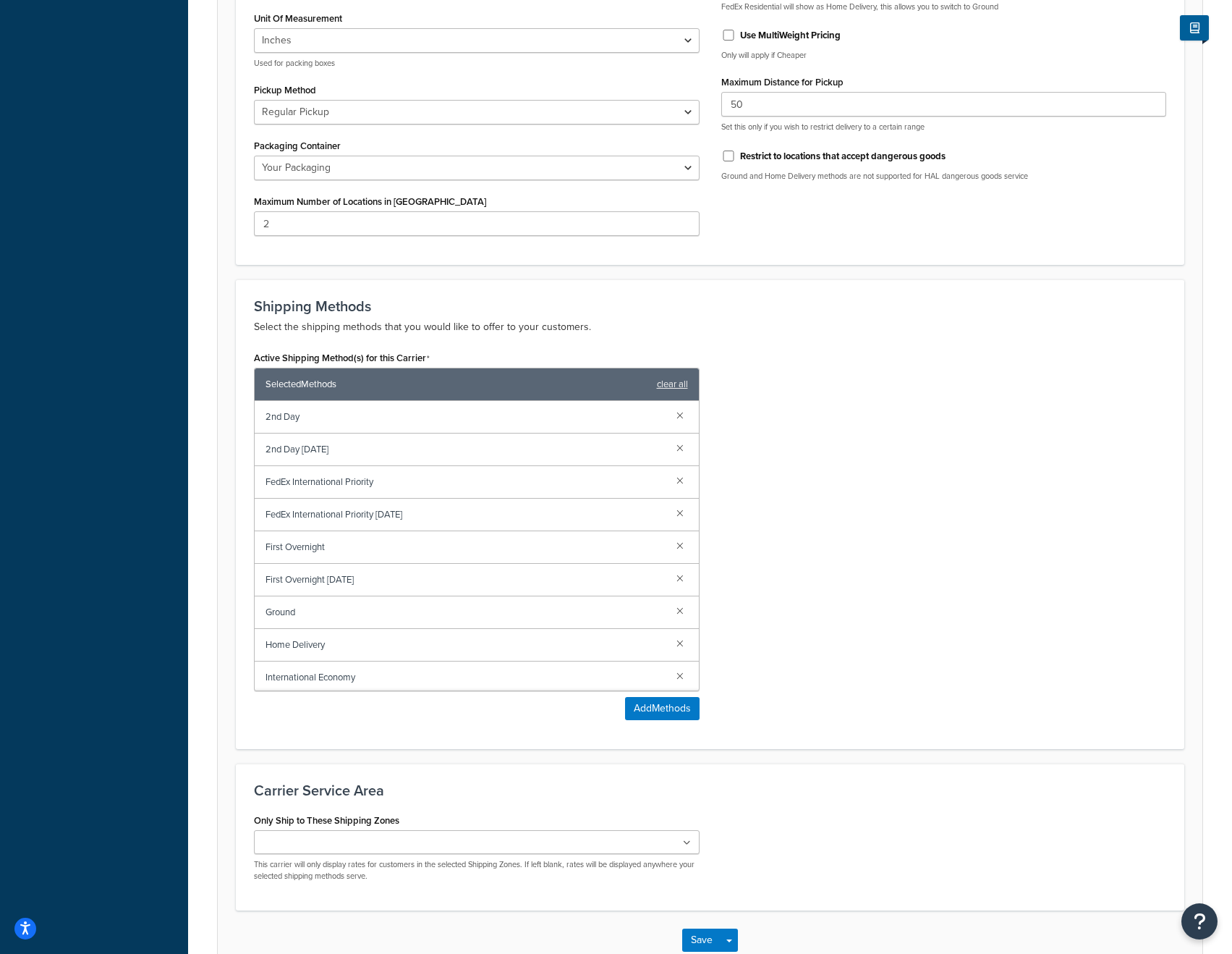
scroll to position [755, 0]
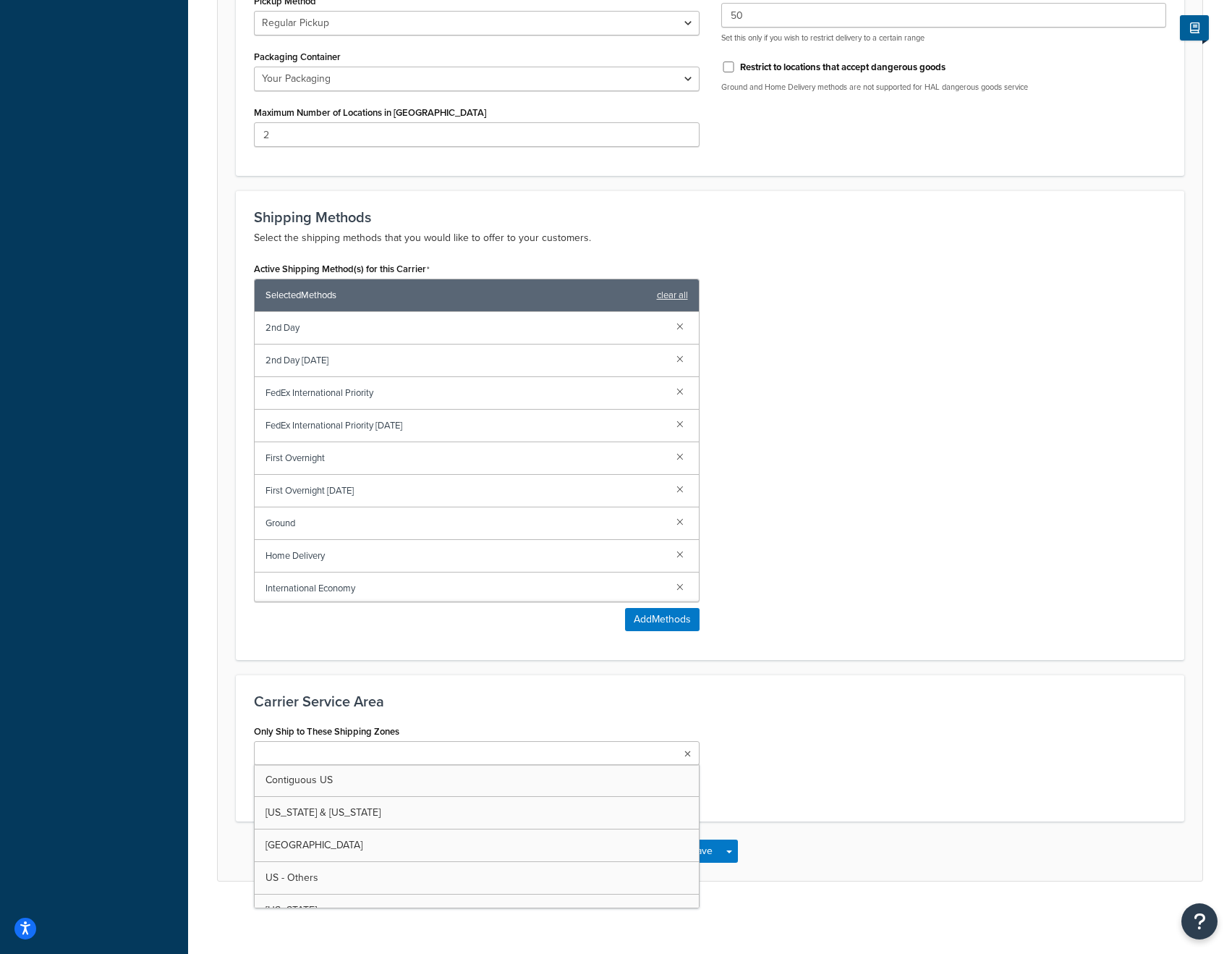
click at [688, 754] on icon at bounding box center [688, 754] width 7 height 9
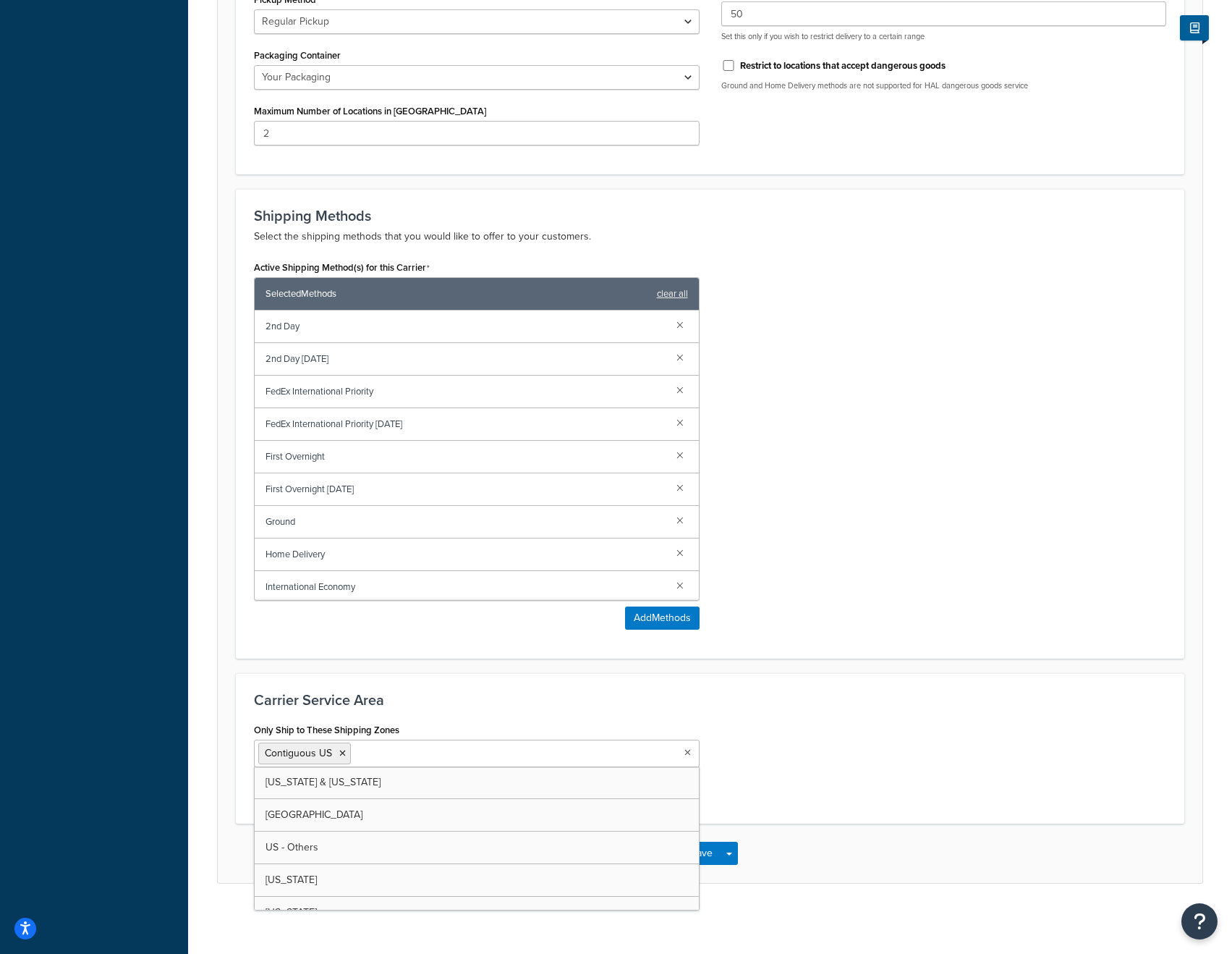
click at [738, 769] on div "Only Ship to These Shipping Zones Contiguous US Alaska & Hawaii Canada US - Oth…" at bounding box center [710, 763] width 934 height 86
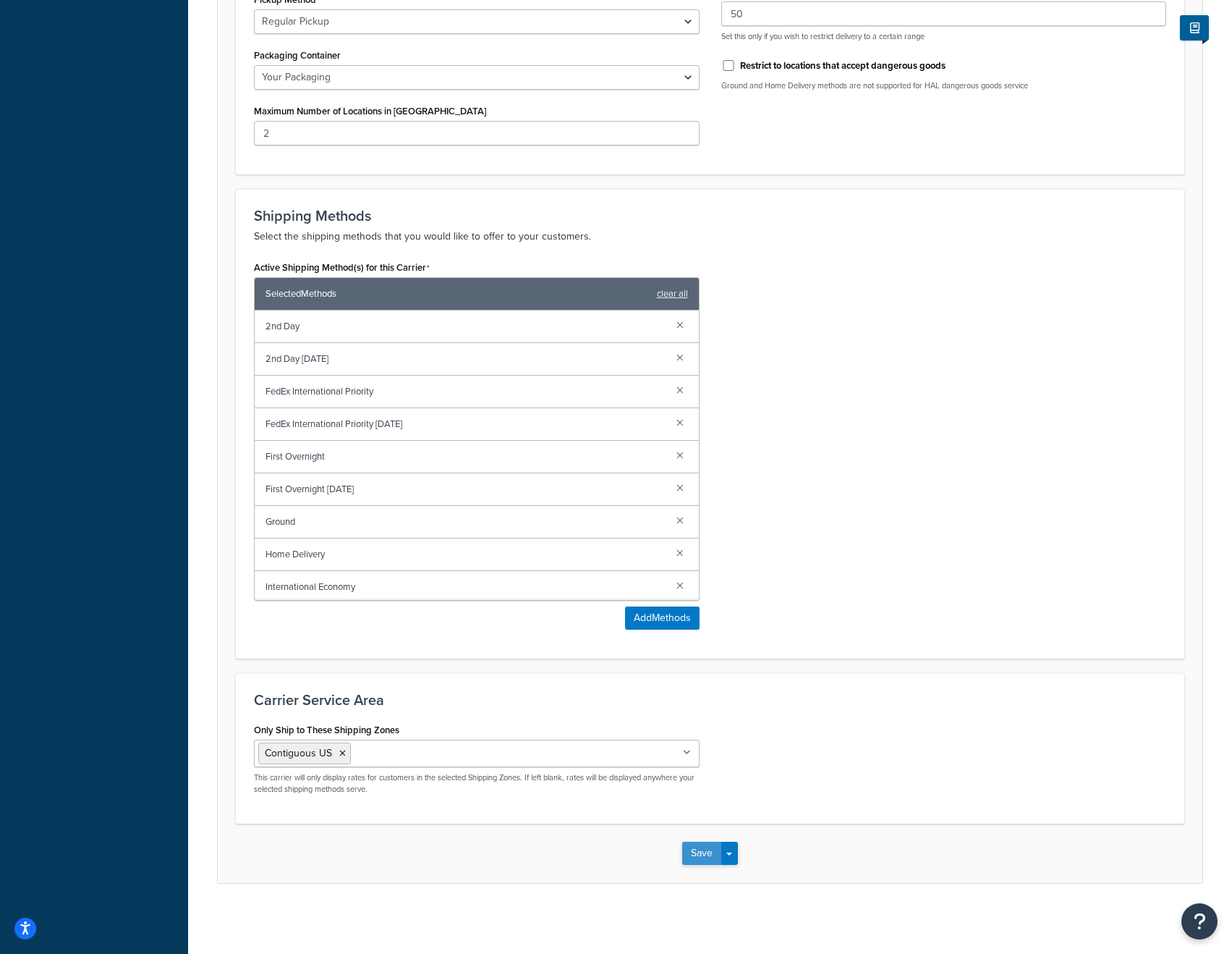
click at [706, 850] on button "Save" at bounding box center [702, 853] width 39 height 23
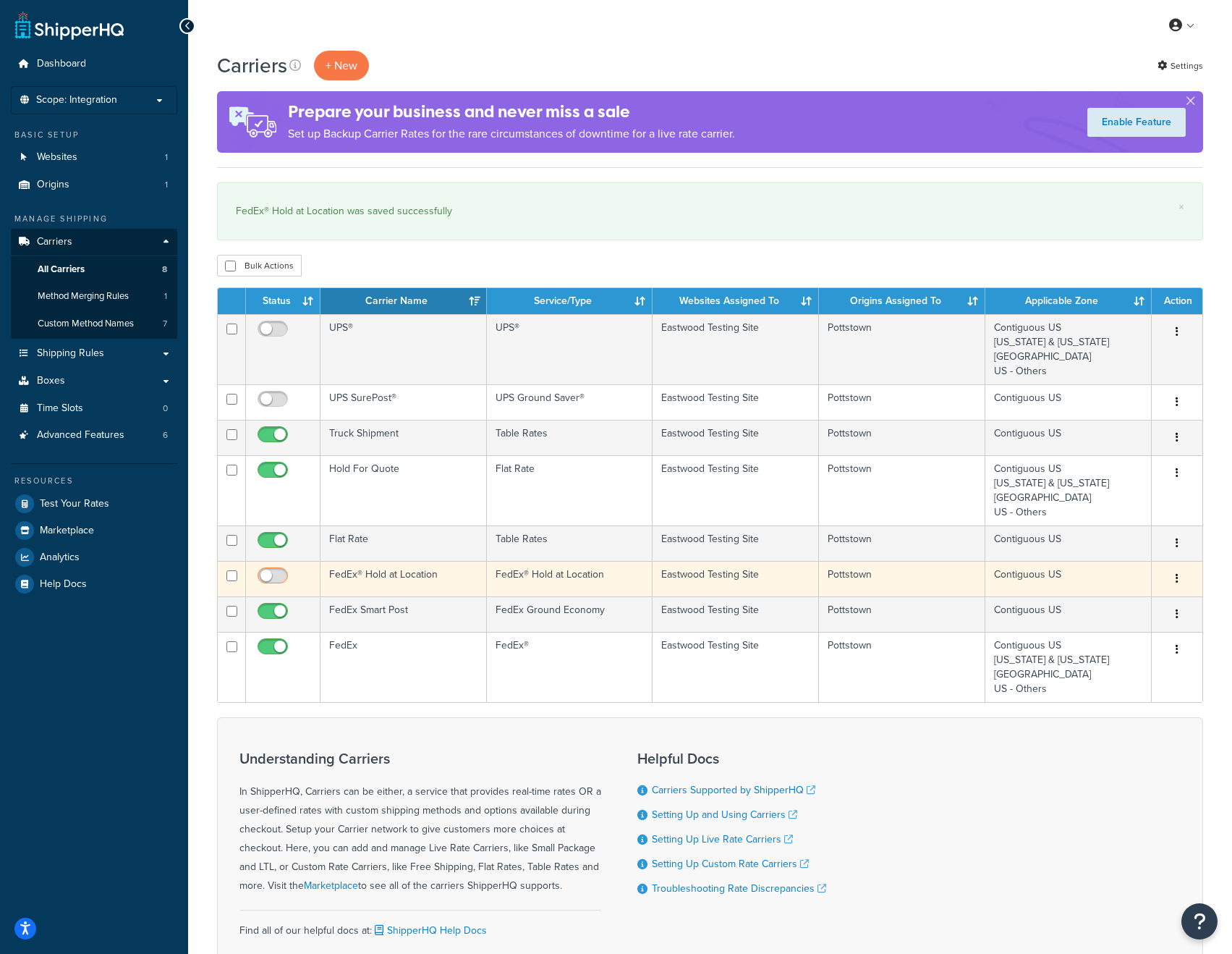
click at [272, 578] on input "checkbox" at bounding box center [275, 579] width 39 height 18
checkbox input "true"
click at [418, 575] on td "FedEx® Hold at Location" at bounding box center [404, 578] width 167 height 35
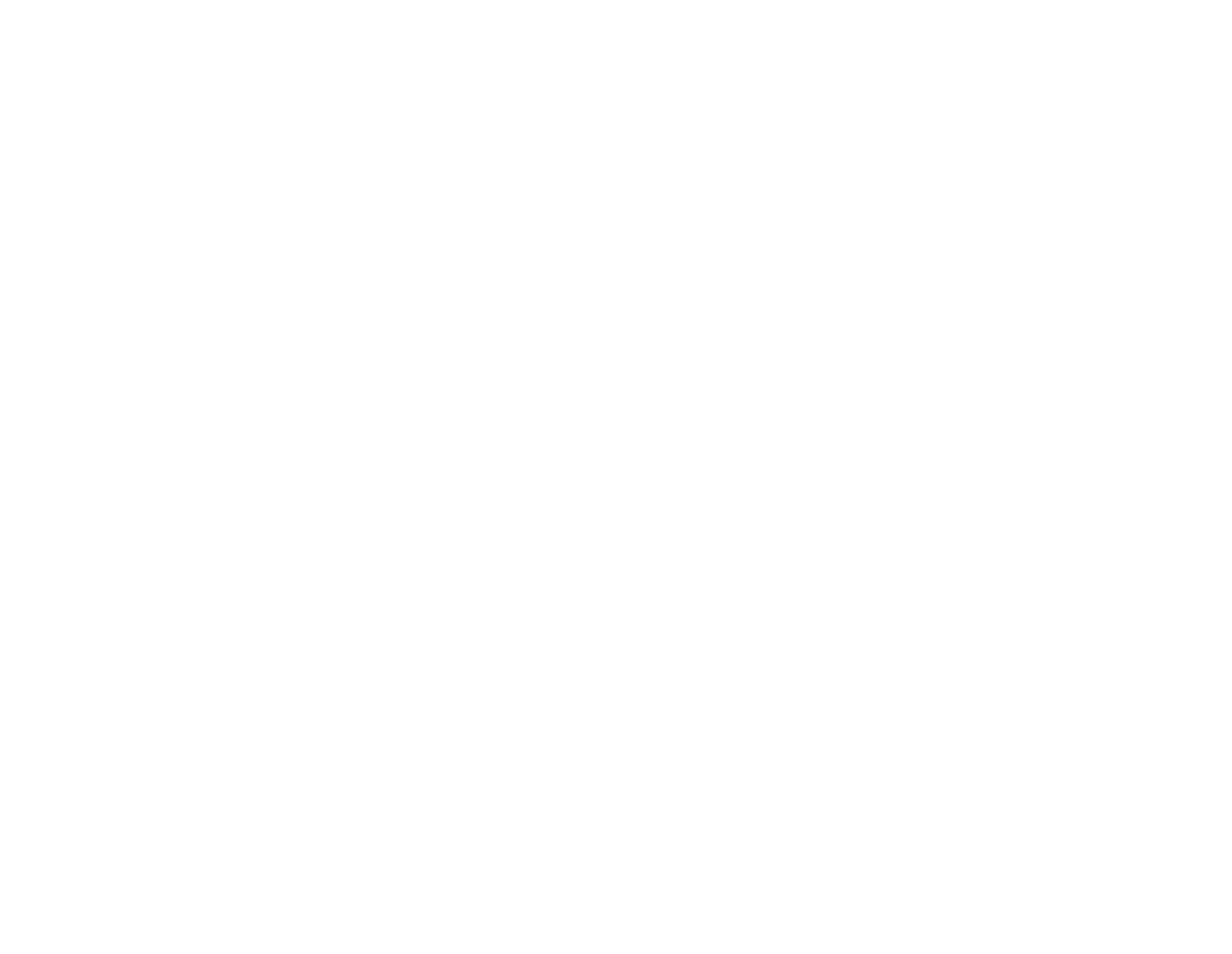
select select "fedExLocation"
select select "REGULAR_PICKUP"
select select "YOUR_PACKAGING"
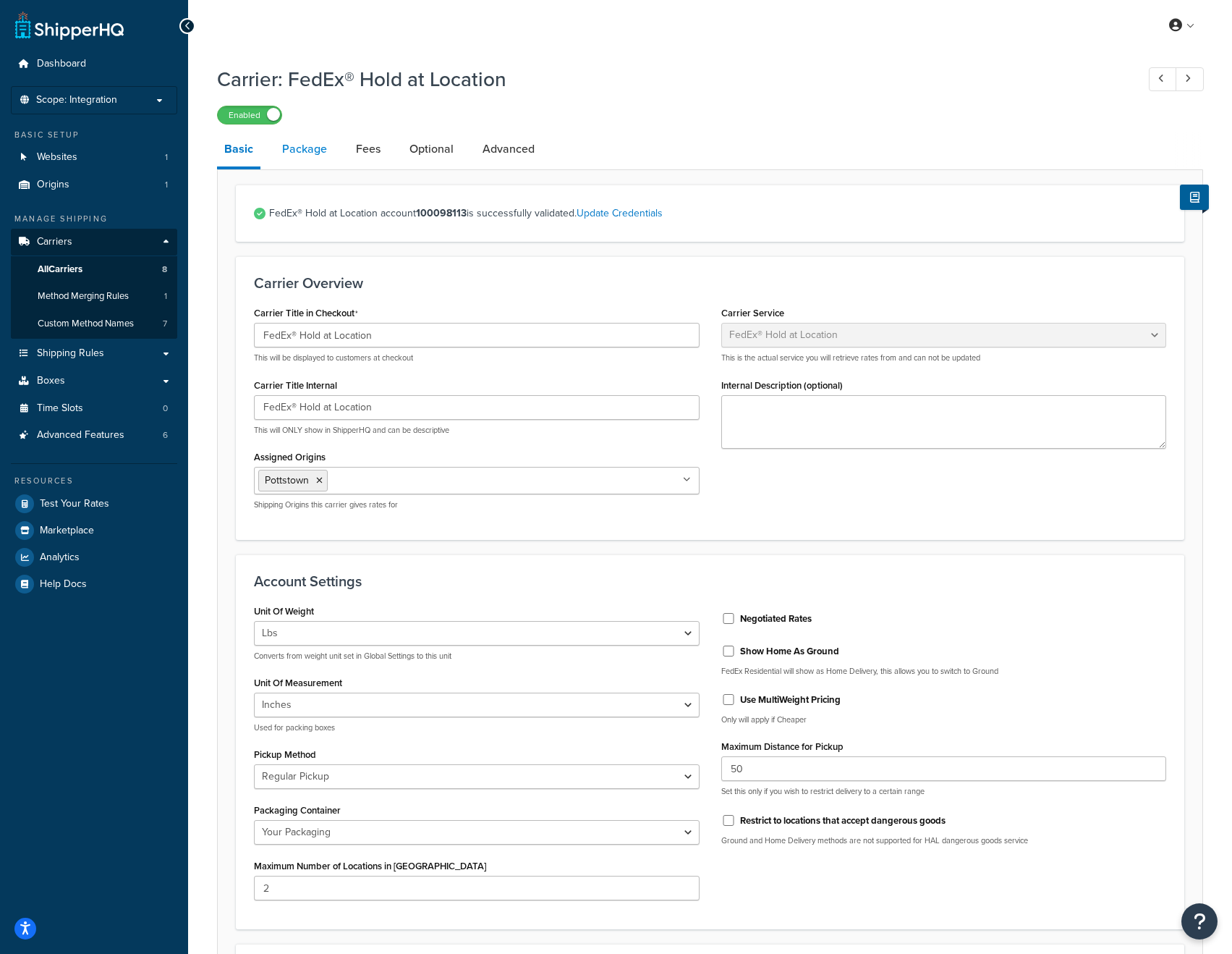
click at [299, 150] on link "Package" at bounding box center [304, 149] width 59 height 34
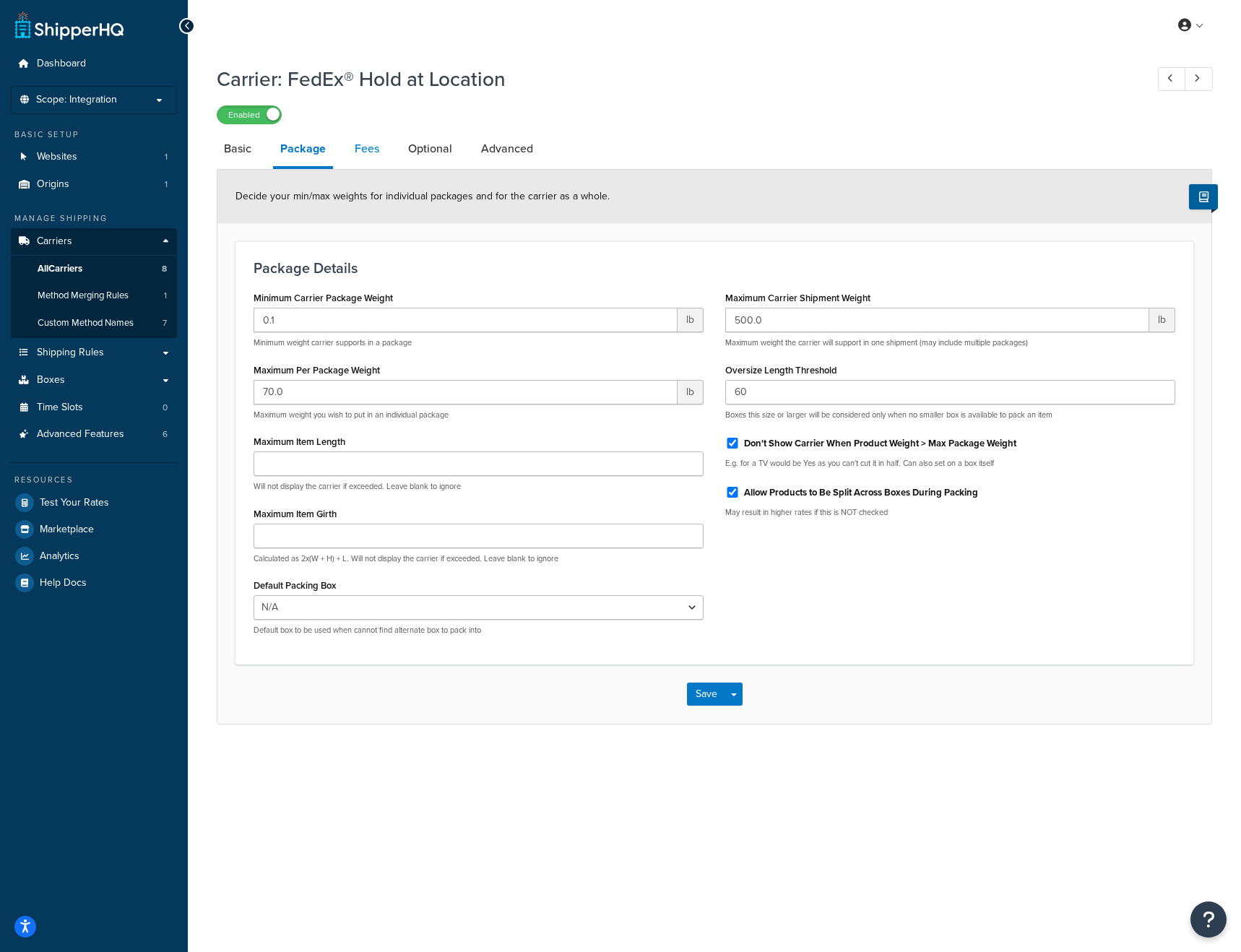
click at [379, 152] on link "Fees" at bounding box center [367, 148] width 39 height 34
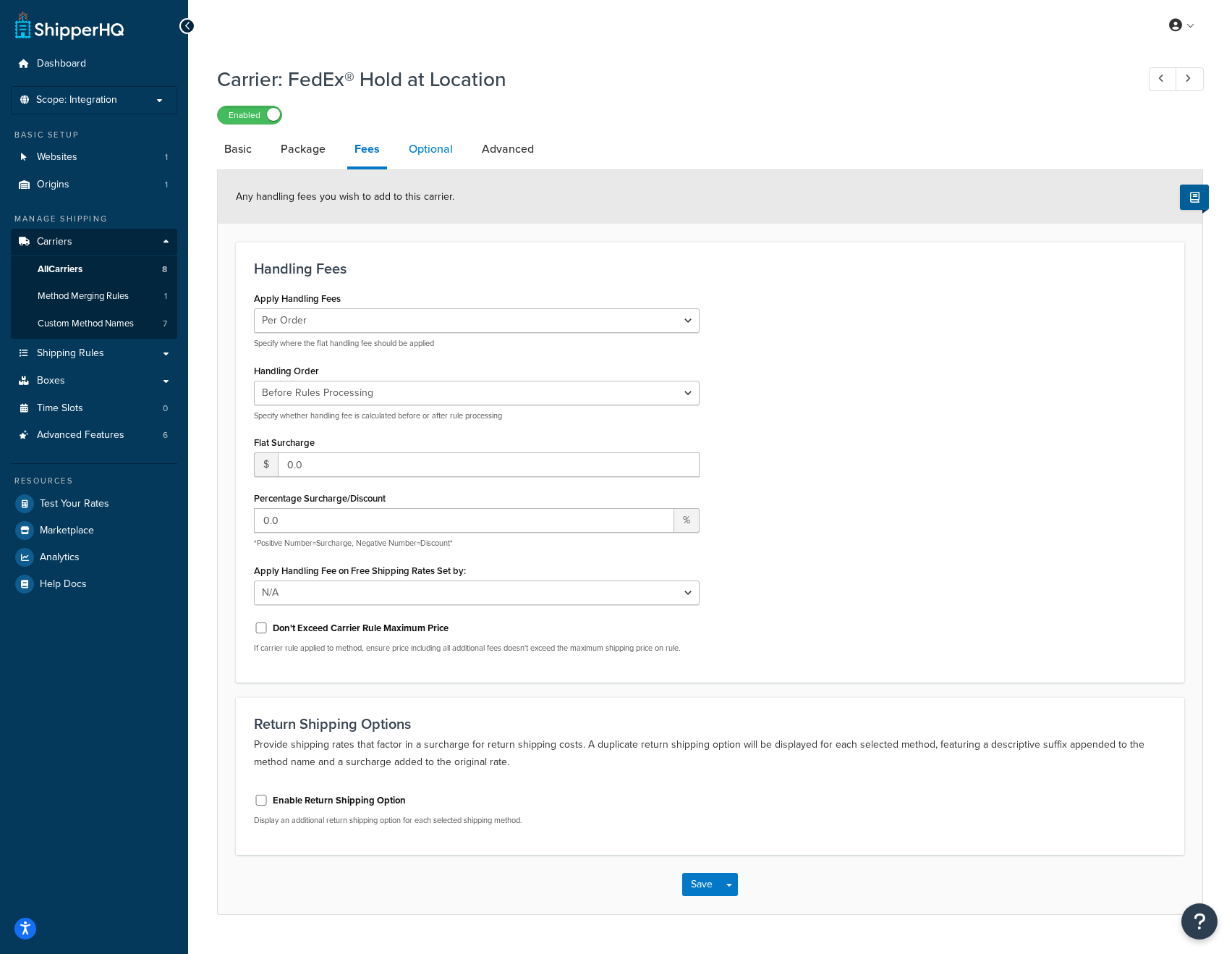
click at [422, 155] on link "Optional" at bounding box center [431, 149] width 58 height 34
select select "business"
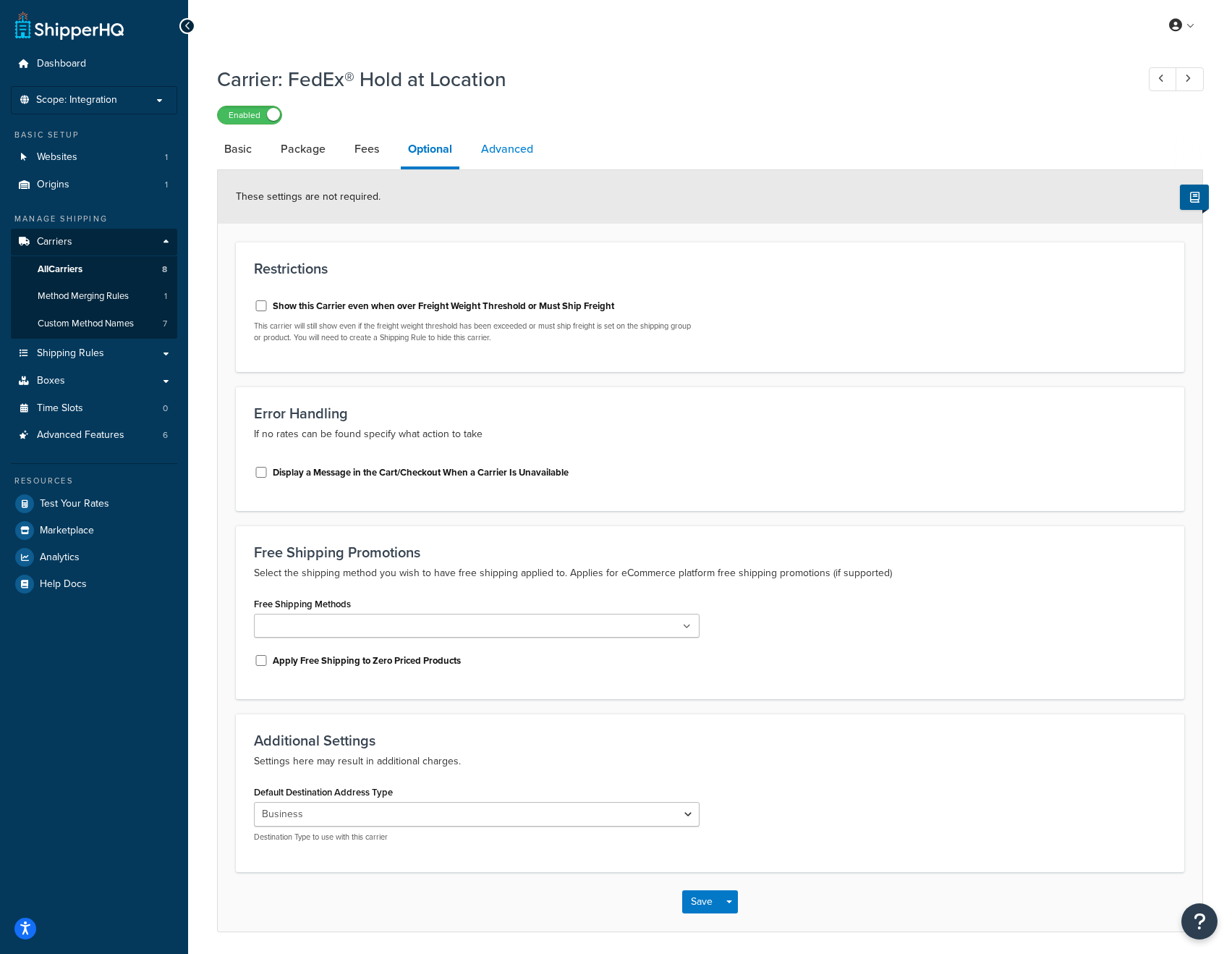
click at [499, 153] on link "Advanced" at bounding box center [507, 149] width 67 height 34
select select "false"
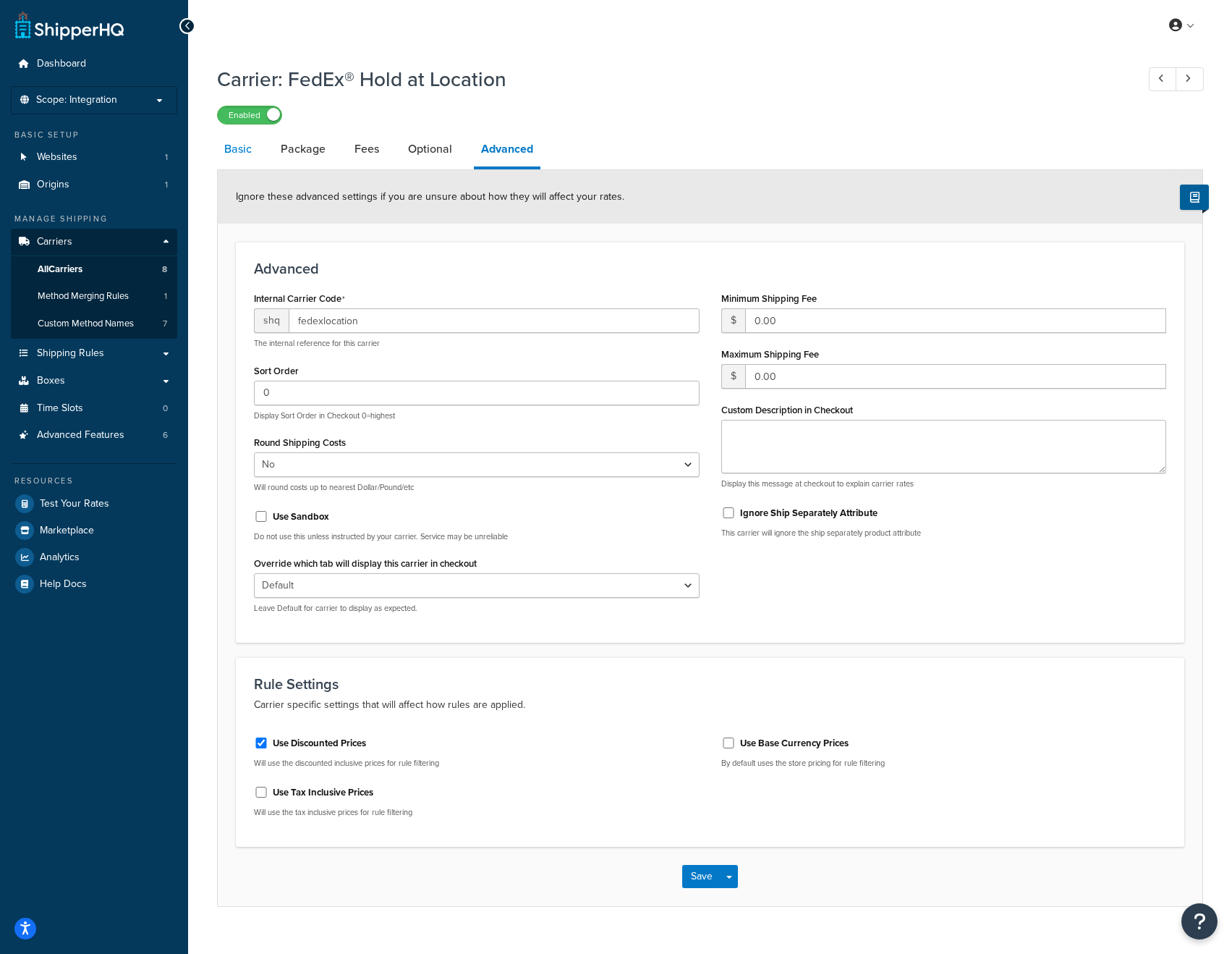
click at [249, 150] on link "Basic" at bounding box center [238, 149] width 42 height 34
select select "fedExLocation"
select select "REGULAR_PICKUP"
select select "YOUR_PACKAGING"
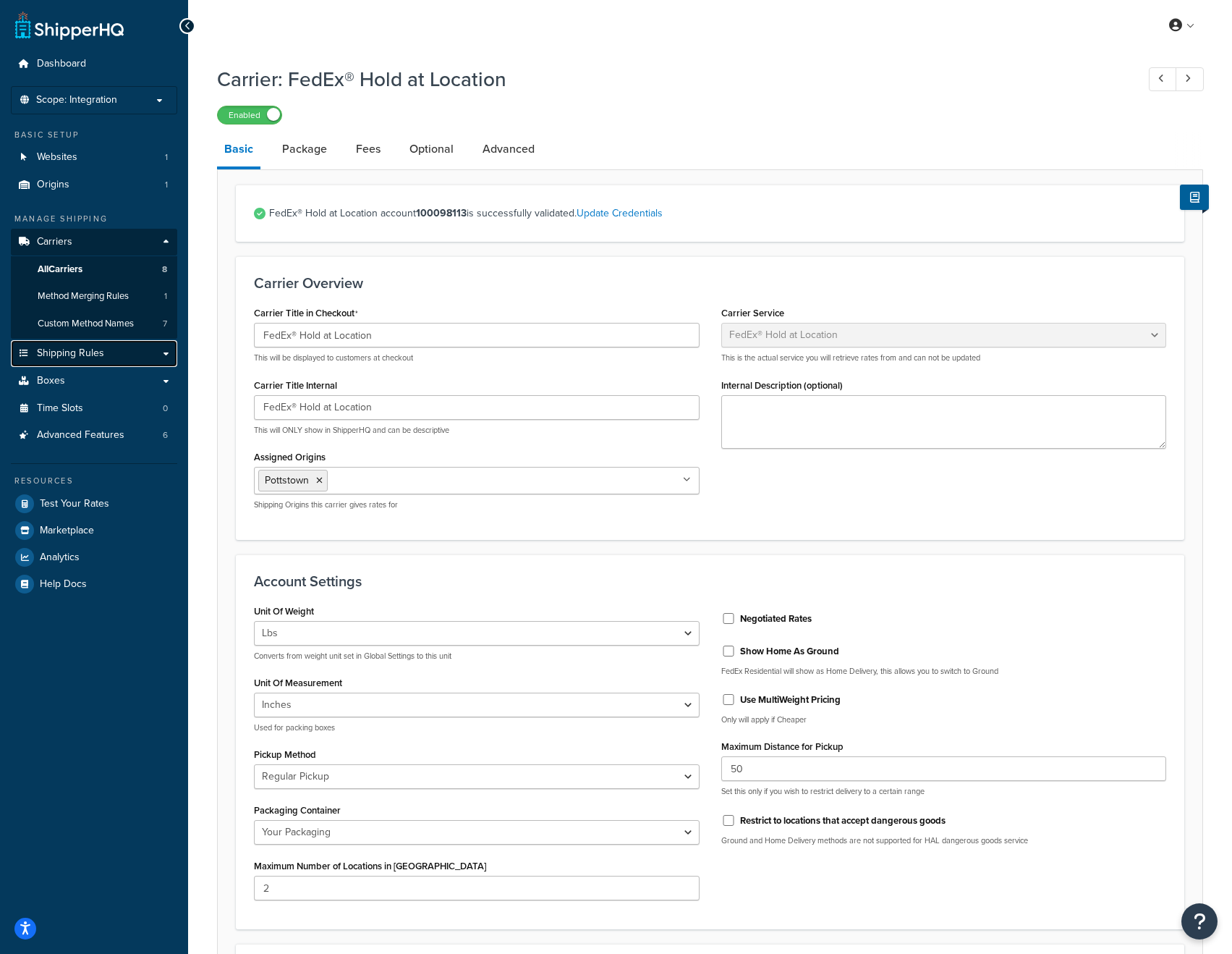
click at [93, 352] on span "Shipping Rules" at bounding box center [70, 353] width 67 height 12
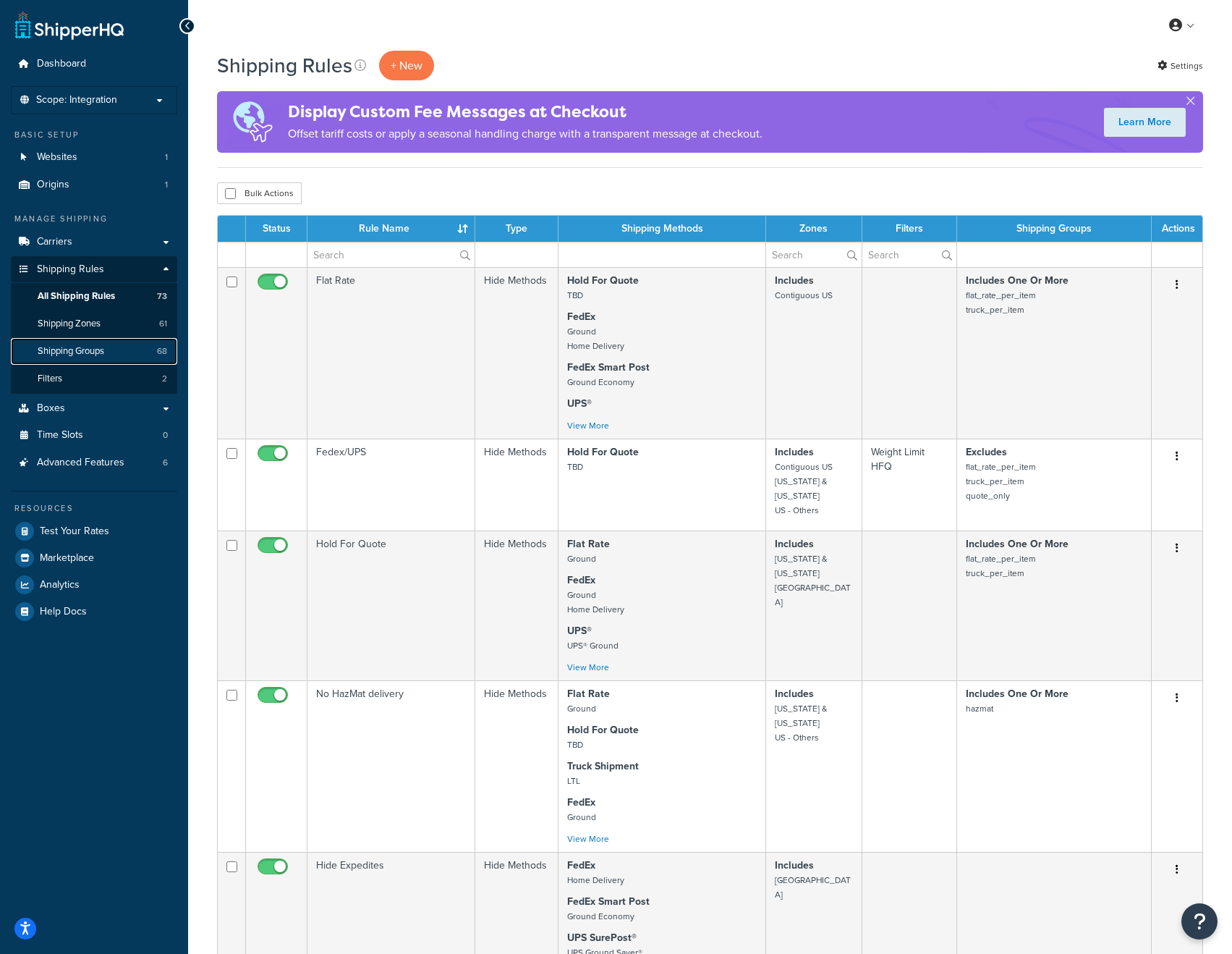
click at [89, 353] on span "Shipping Groups" at bounding box center [71, 351] width 67 height 12
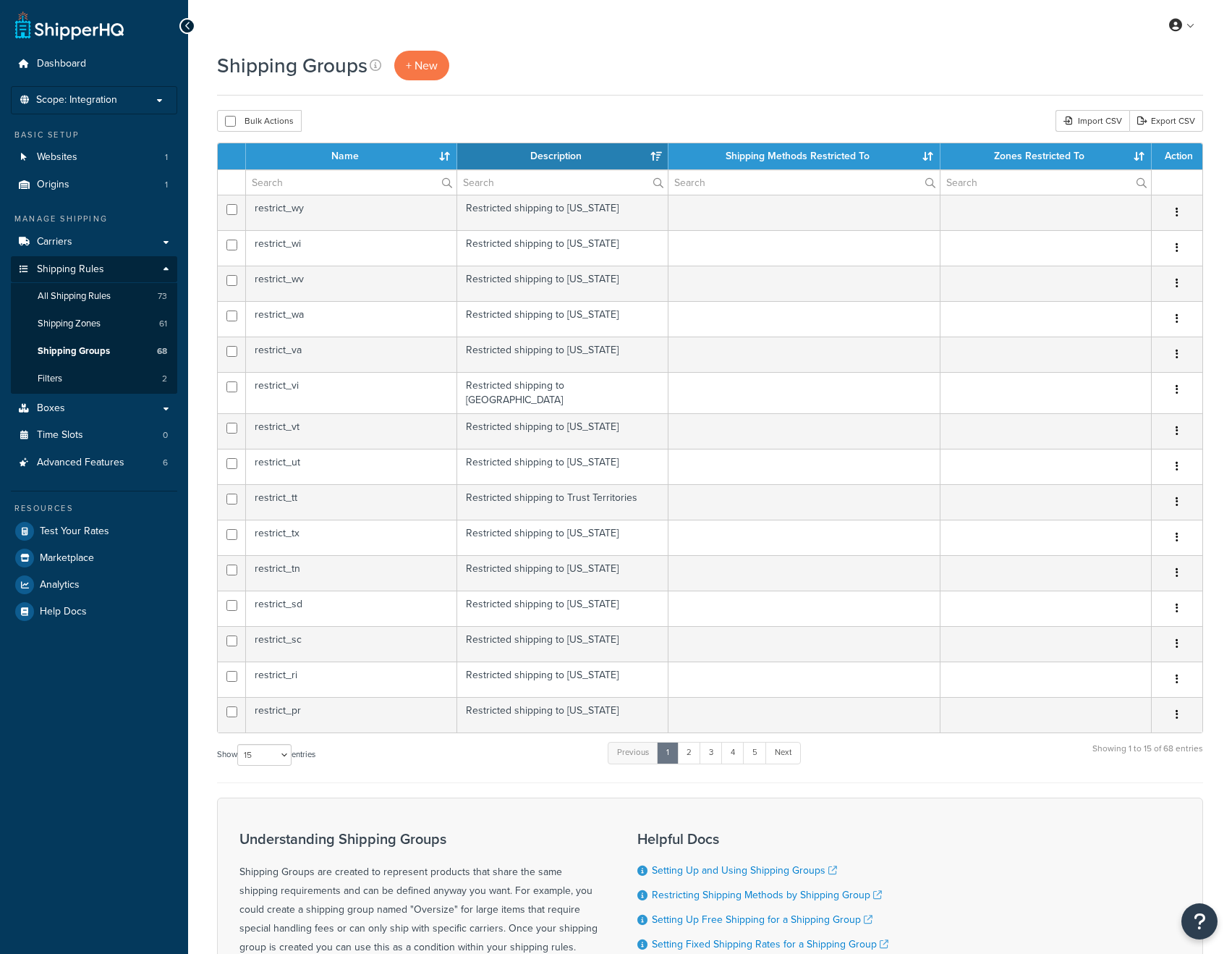
select select "15"
click at [367, 154] on th "Name" at bounding box center [352, 156] width 211 height 26
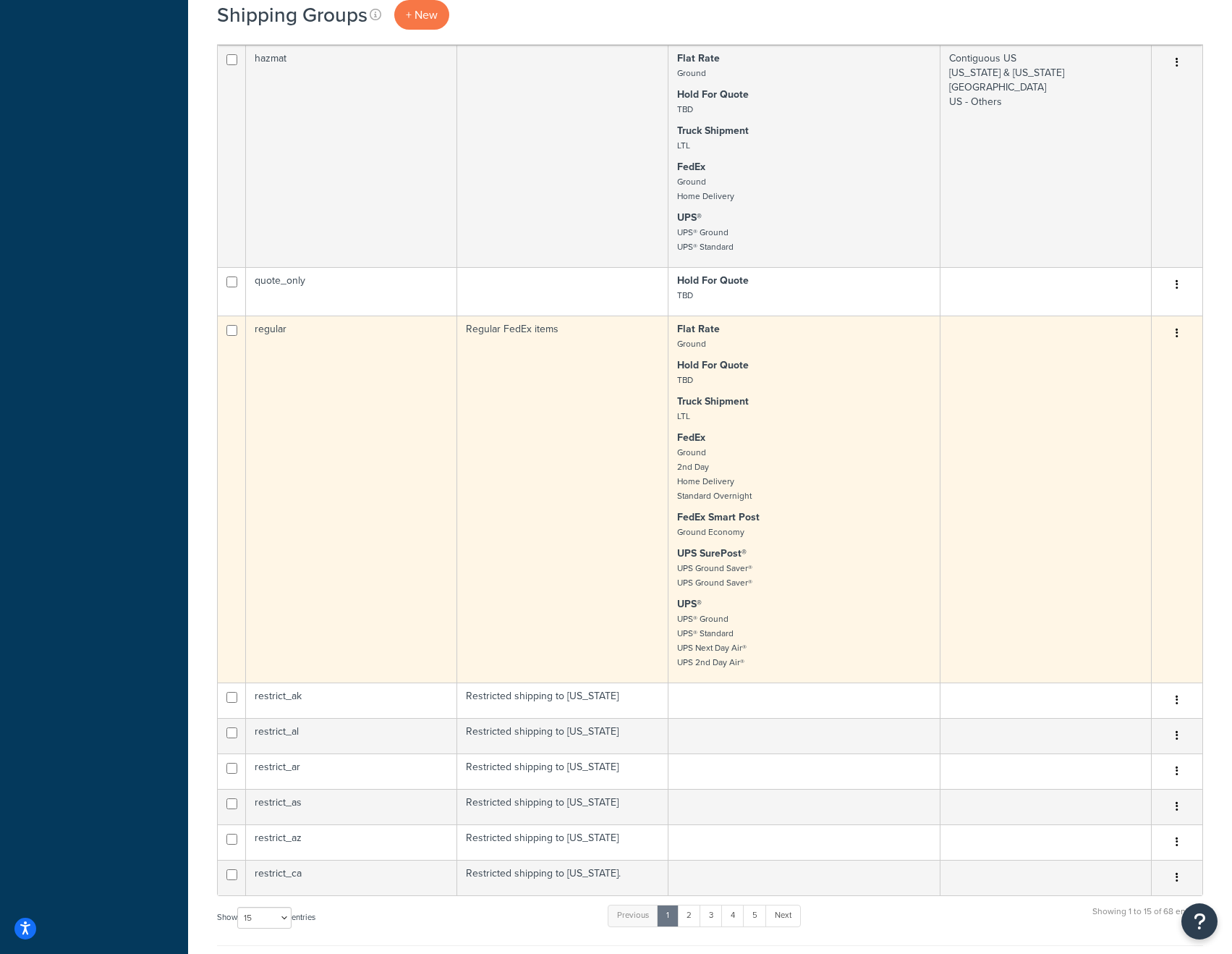
click at [580, 411] on td "Regular FedEx items" at bounding box center [563, 498] width 211 height 367
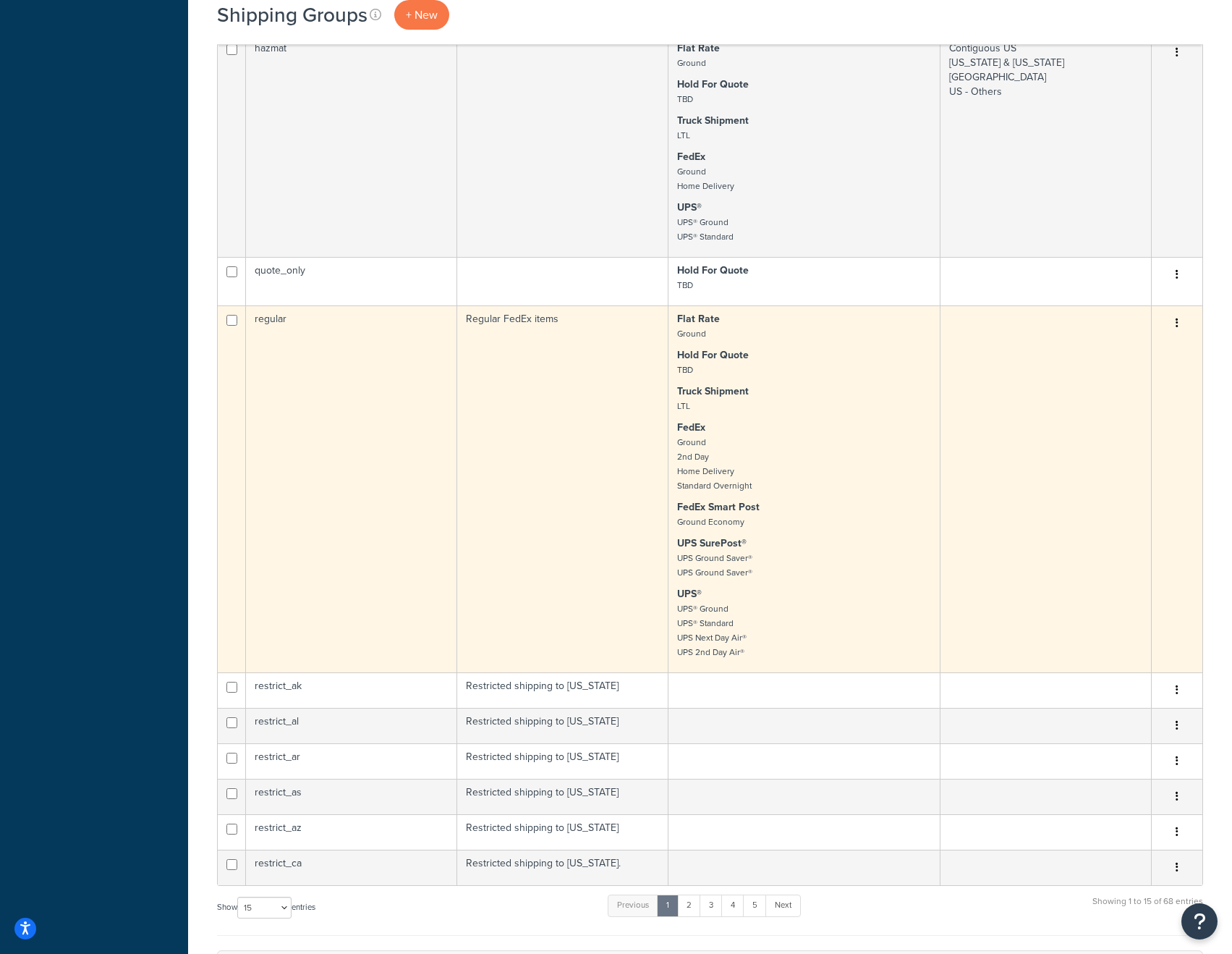
scroll to position [702, 0]
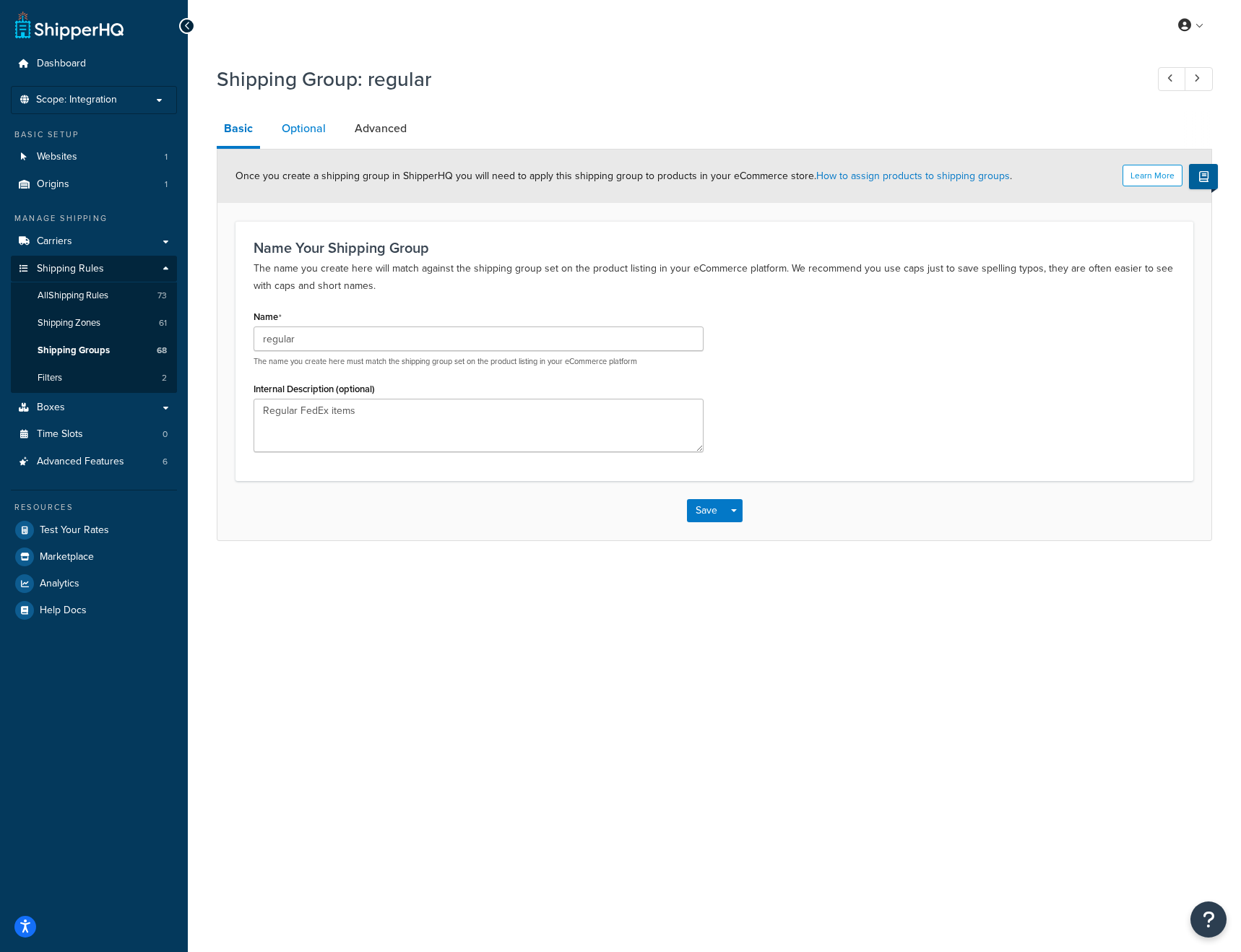
click at [308, 128] on link "Optional" at bounding box center [303, 129] width 58 height 34
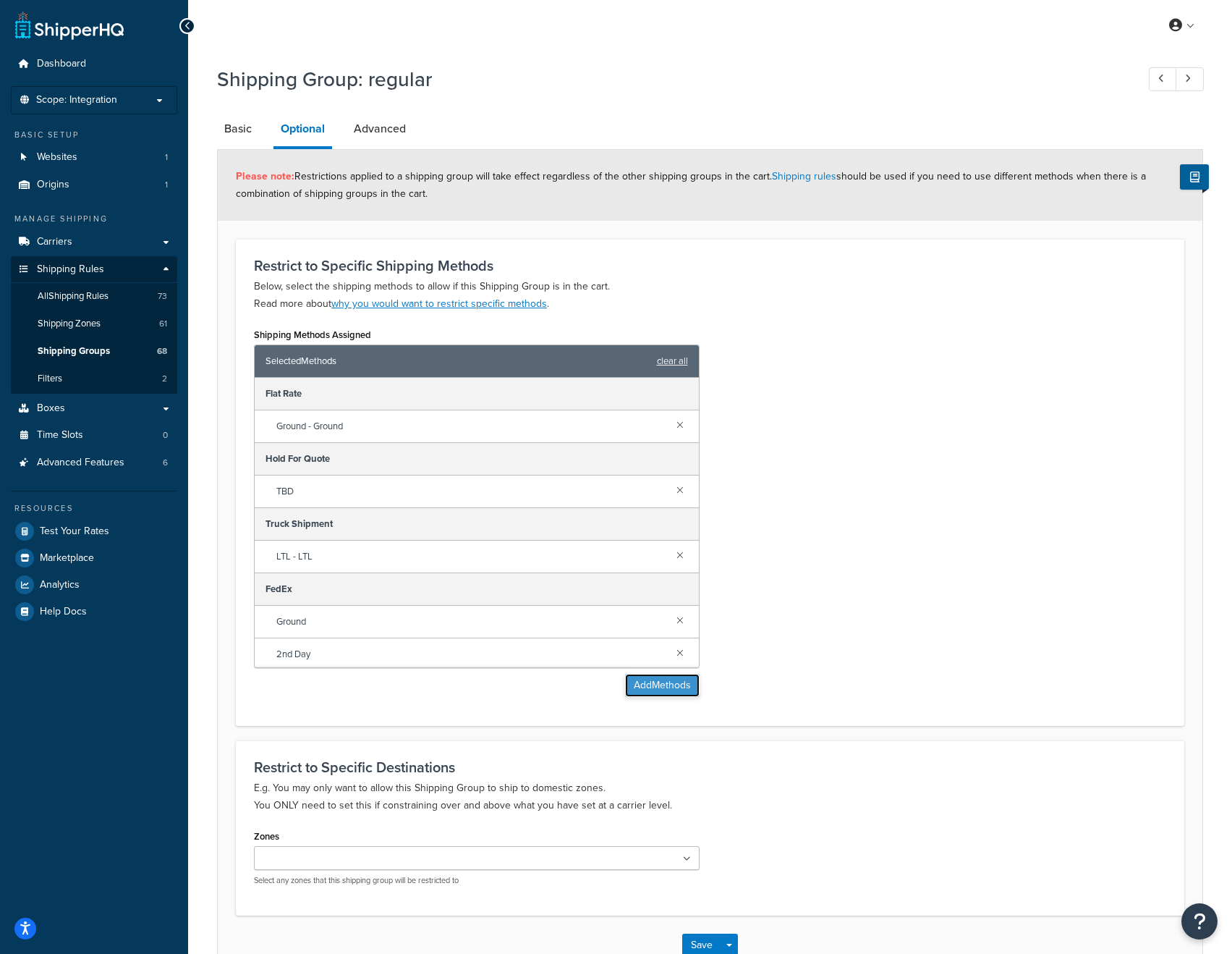
click at [657, 686] on button "Add Methods" at bounding box center [662, 685] width 75 height 23
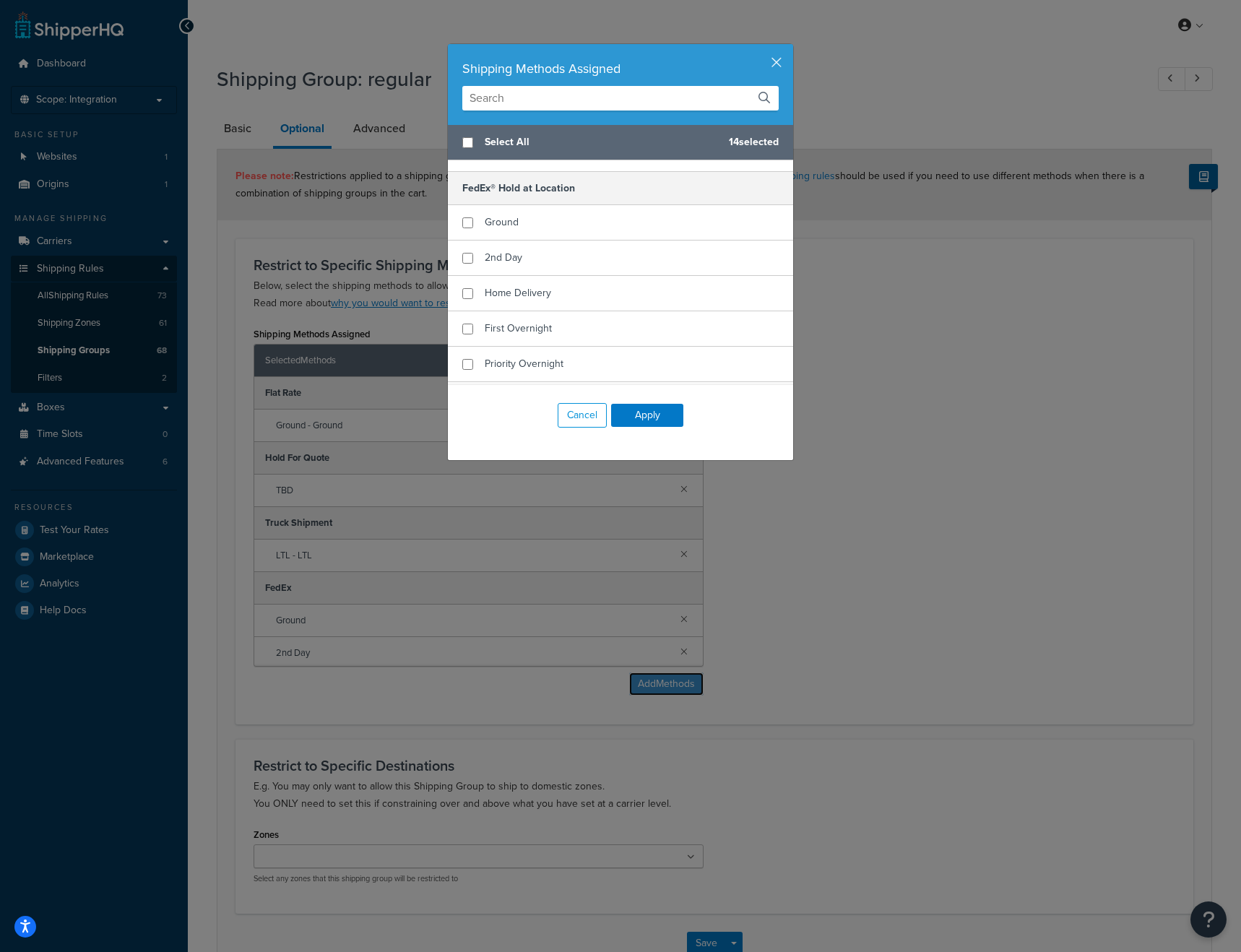
scroll to position [443, 0]
click at [466, 221] on input "checkbox" at bounding box center [467, 219] width 11 height 11
checkbox input "true"
click at [462, 250] on input "checkbox" at bounding box center [467, 254] width 11 height 11
checkbox input "true"
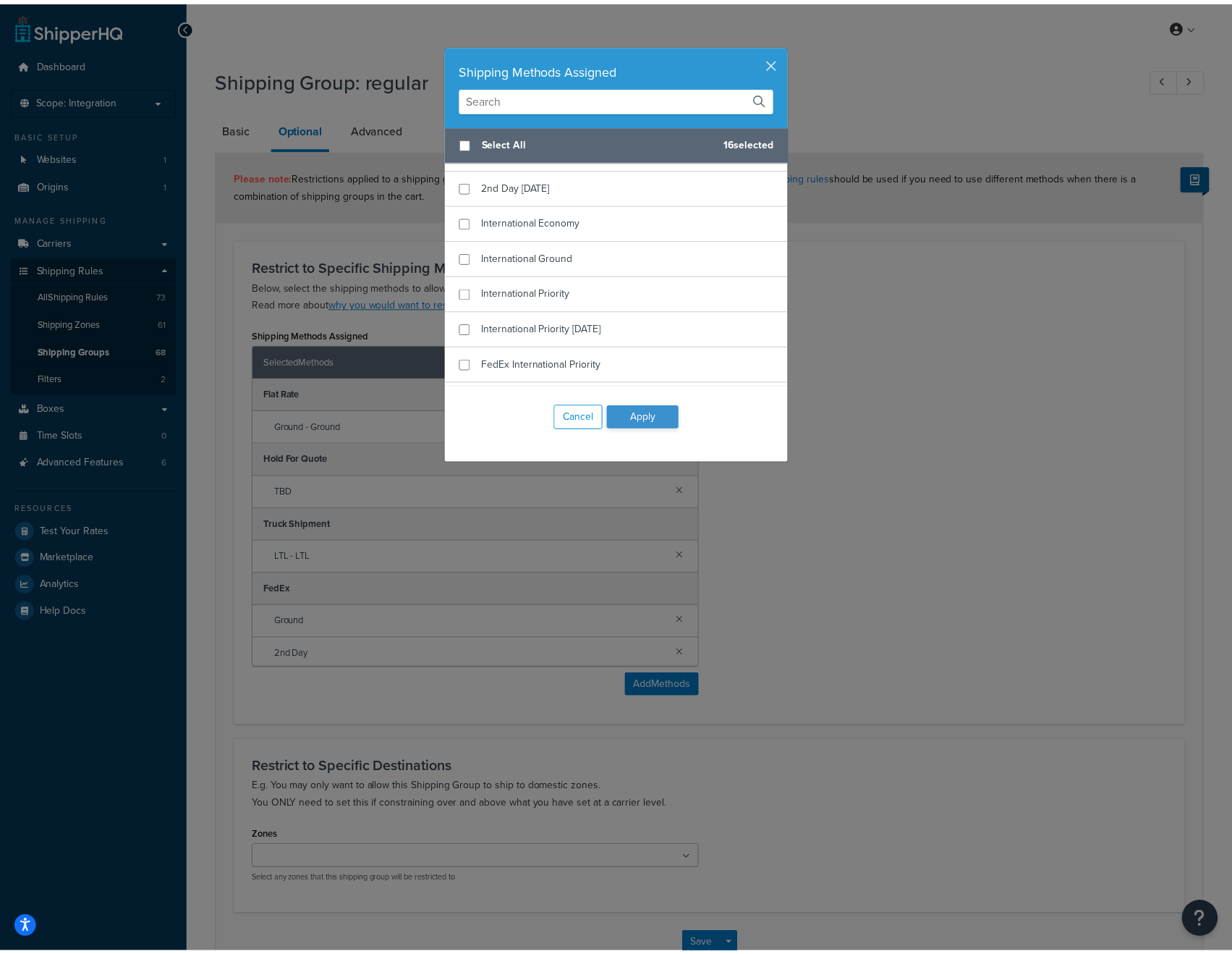
scroll to position [726, 0]
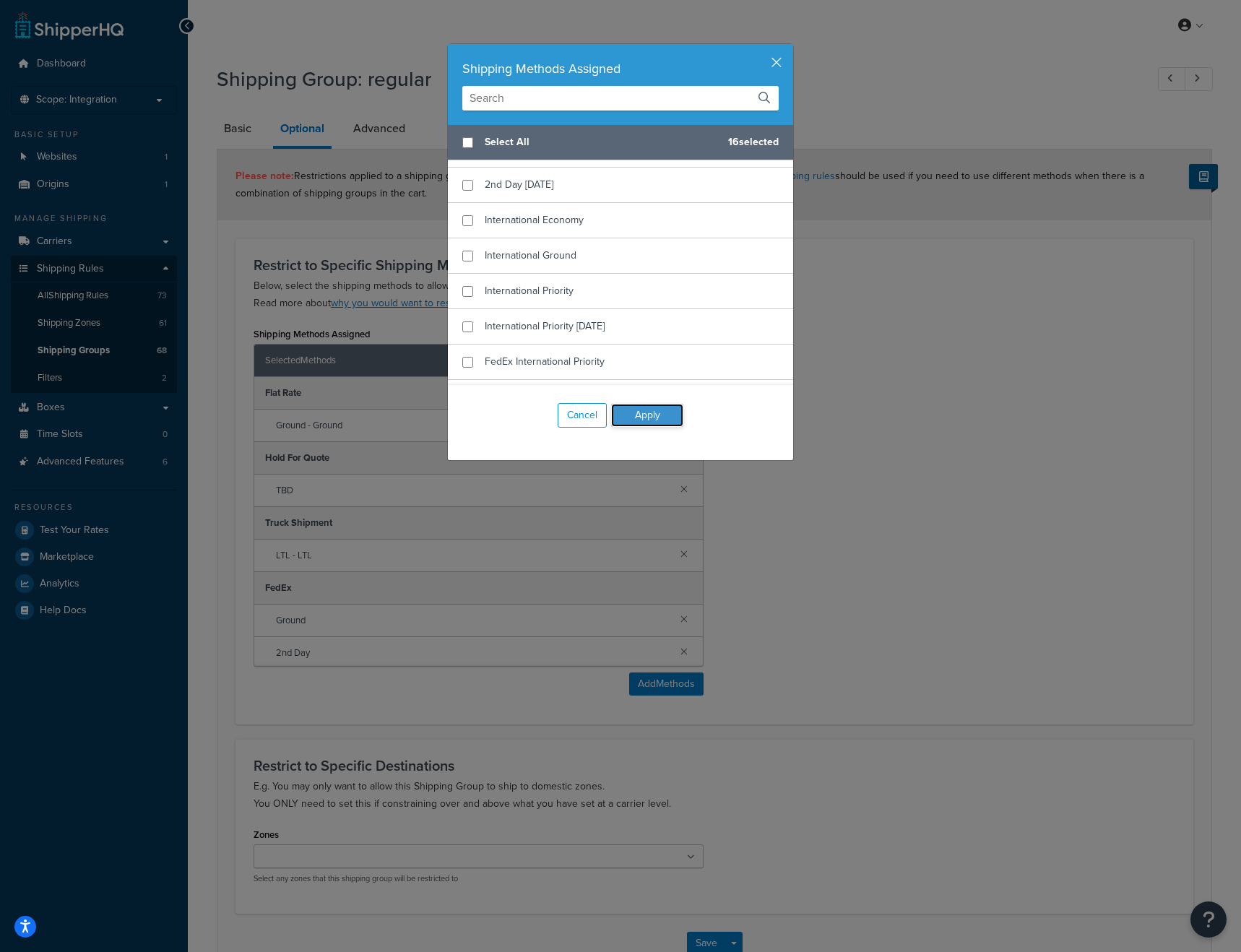
click at [631, 410] on button "Apply" at bounding box center [647, 415] width 72 height 23
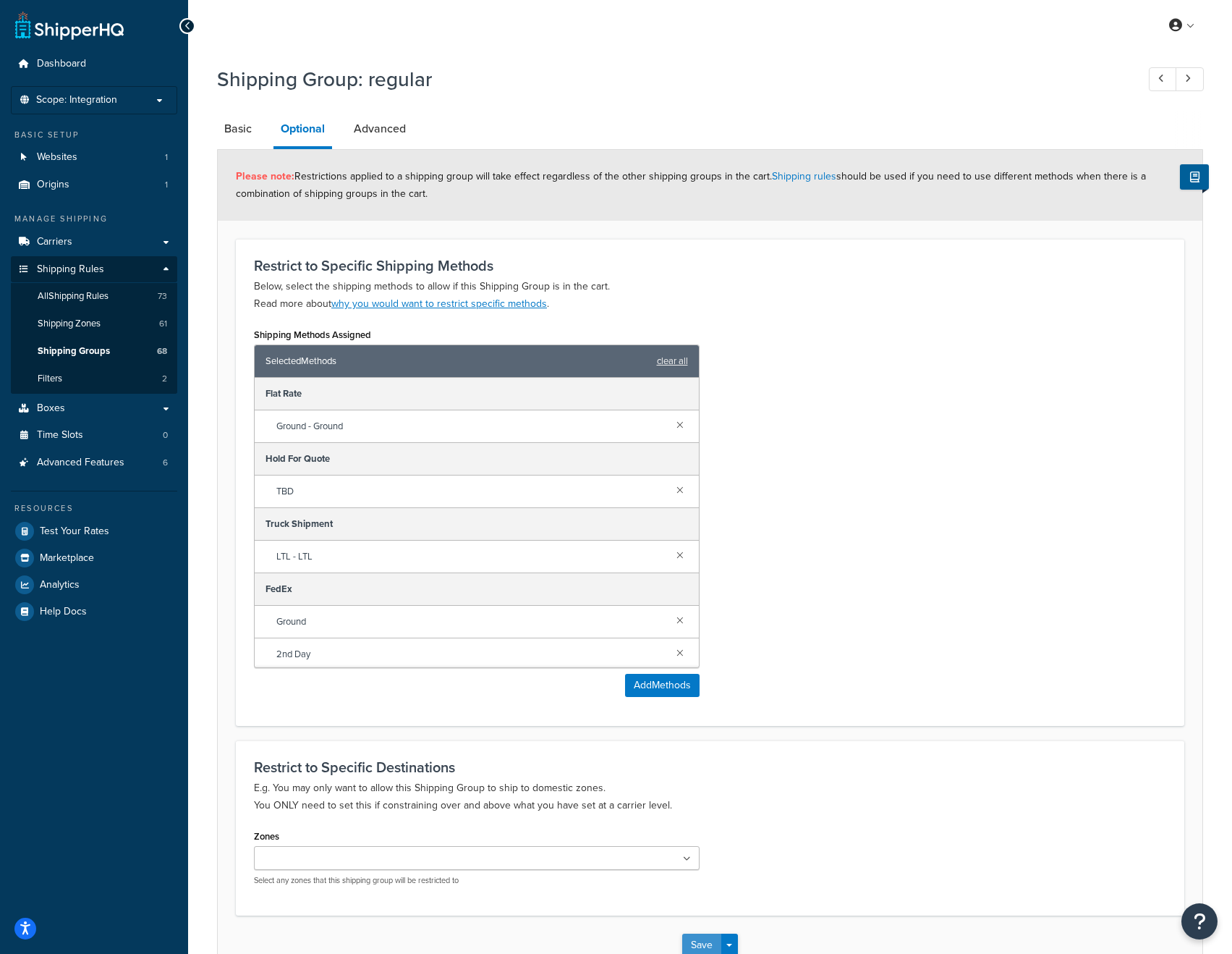
click at [701, 939] on button "Save" at bounding box center [702, 945] width 39 height 23
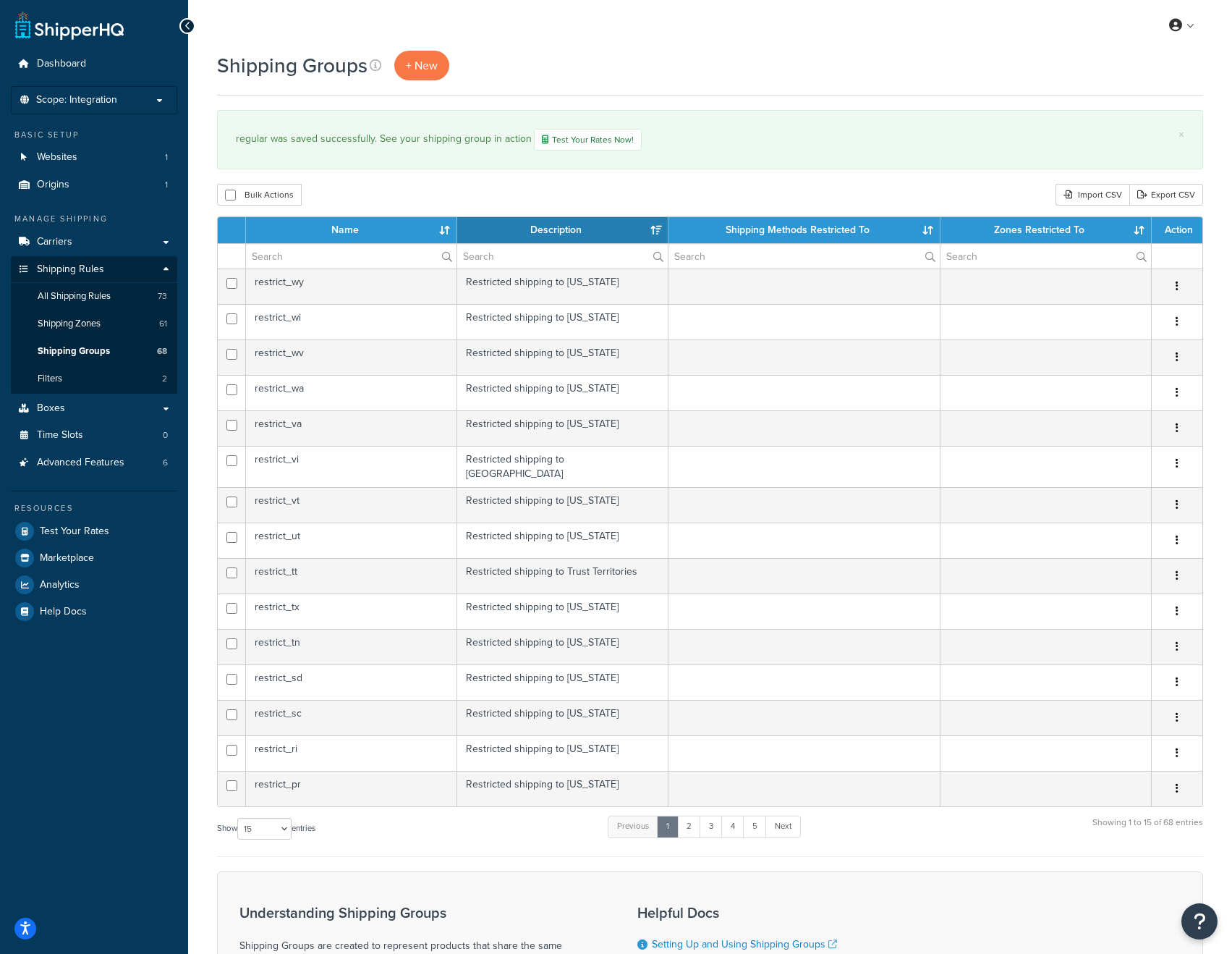
select select "15"
click at [341, 224] on th "Name" at bounding box center [352, 230] width 211 height 26
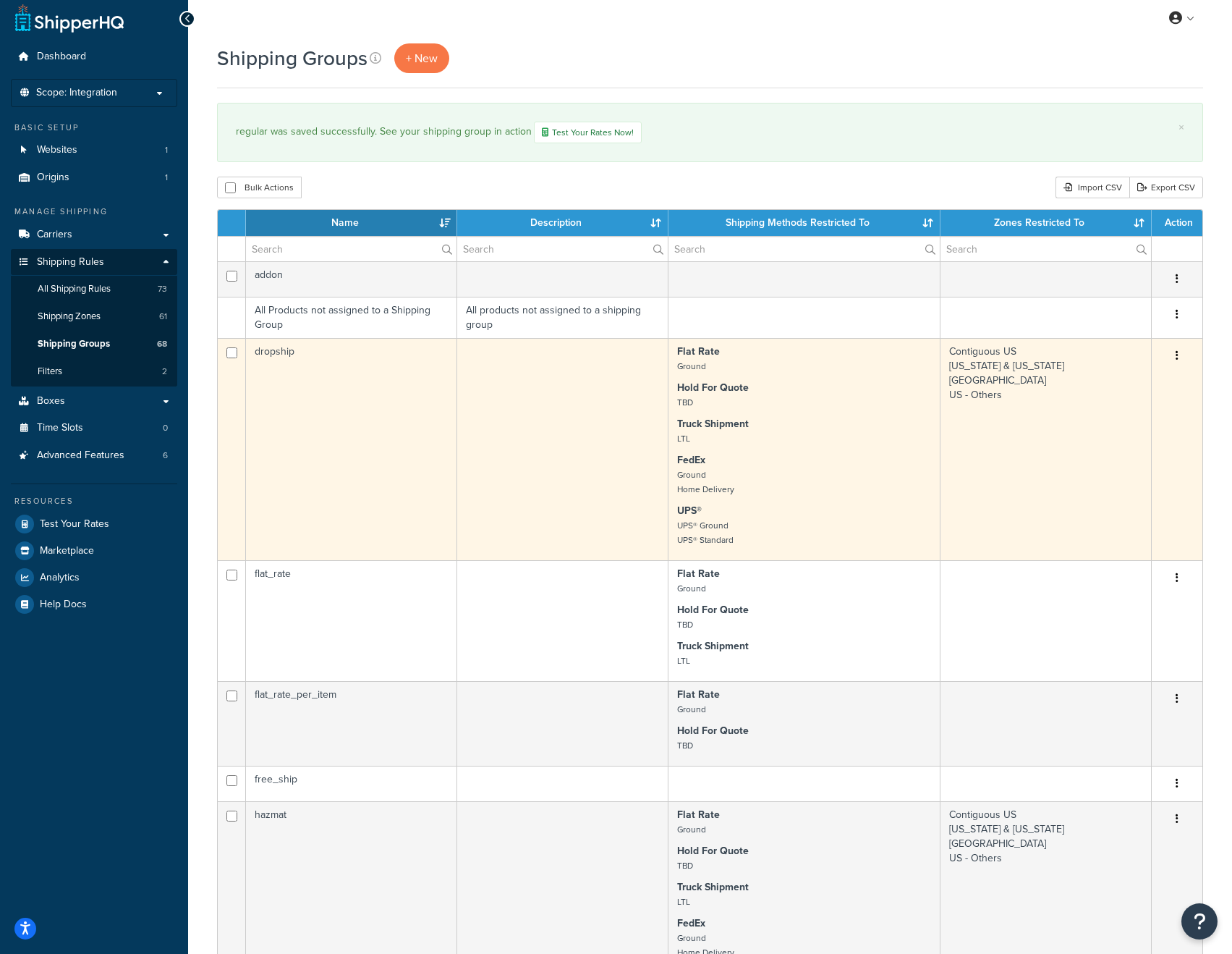
scroll to position [6, 0]
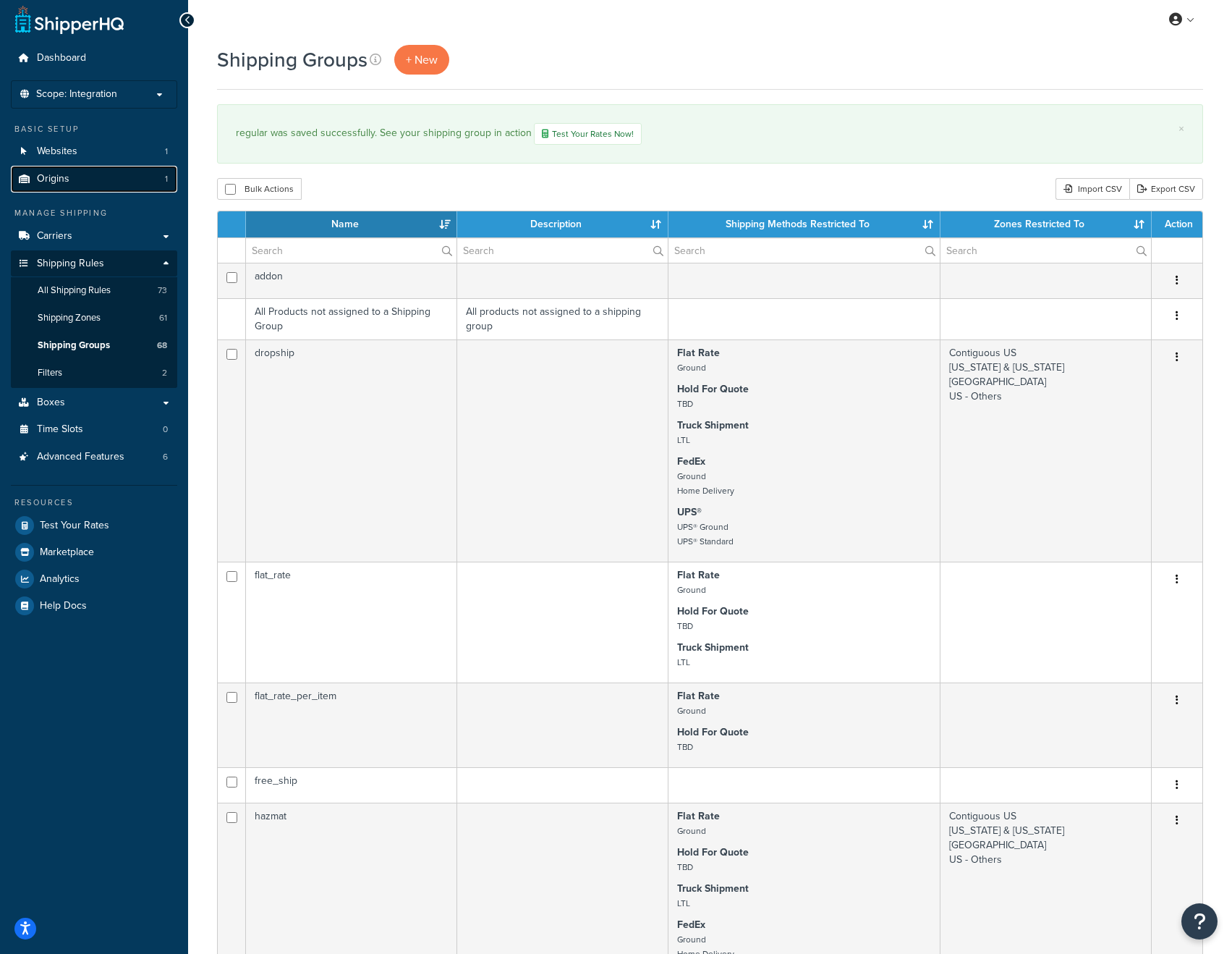
click at [76, 184] on link "Origins 1" at bounding box center [94, 179] width 167 height 27
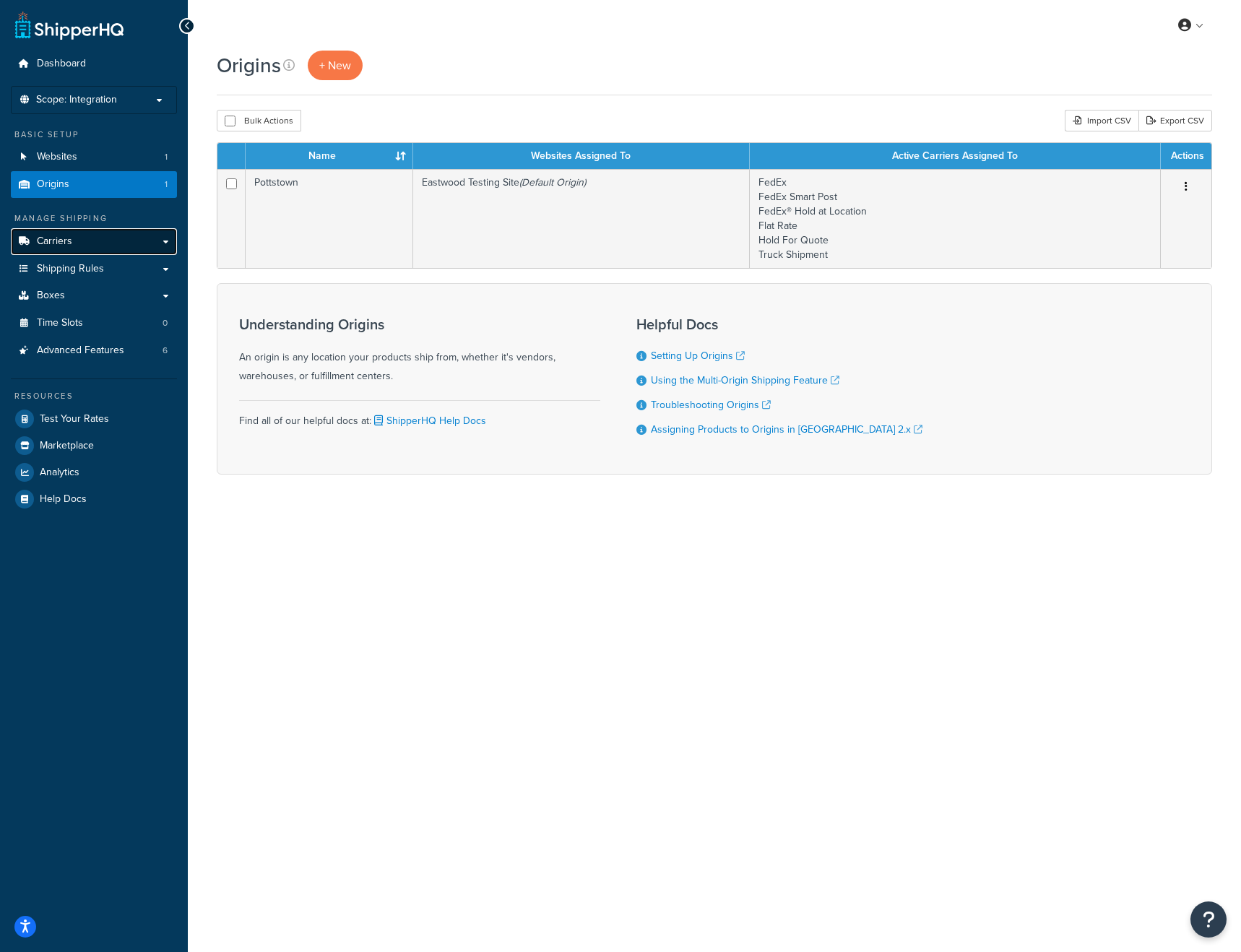
click at [75, 242] on link "Carriers" at bounding box center [94, 241] width 166 height 27
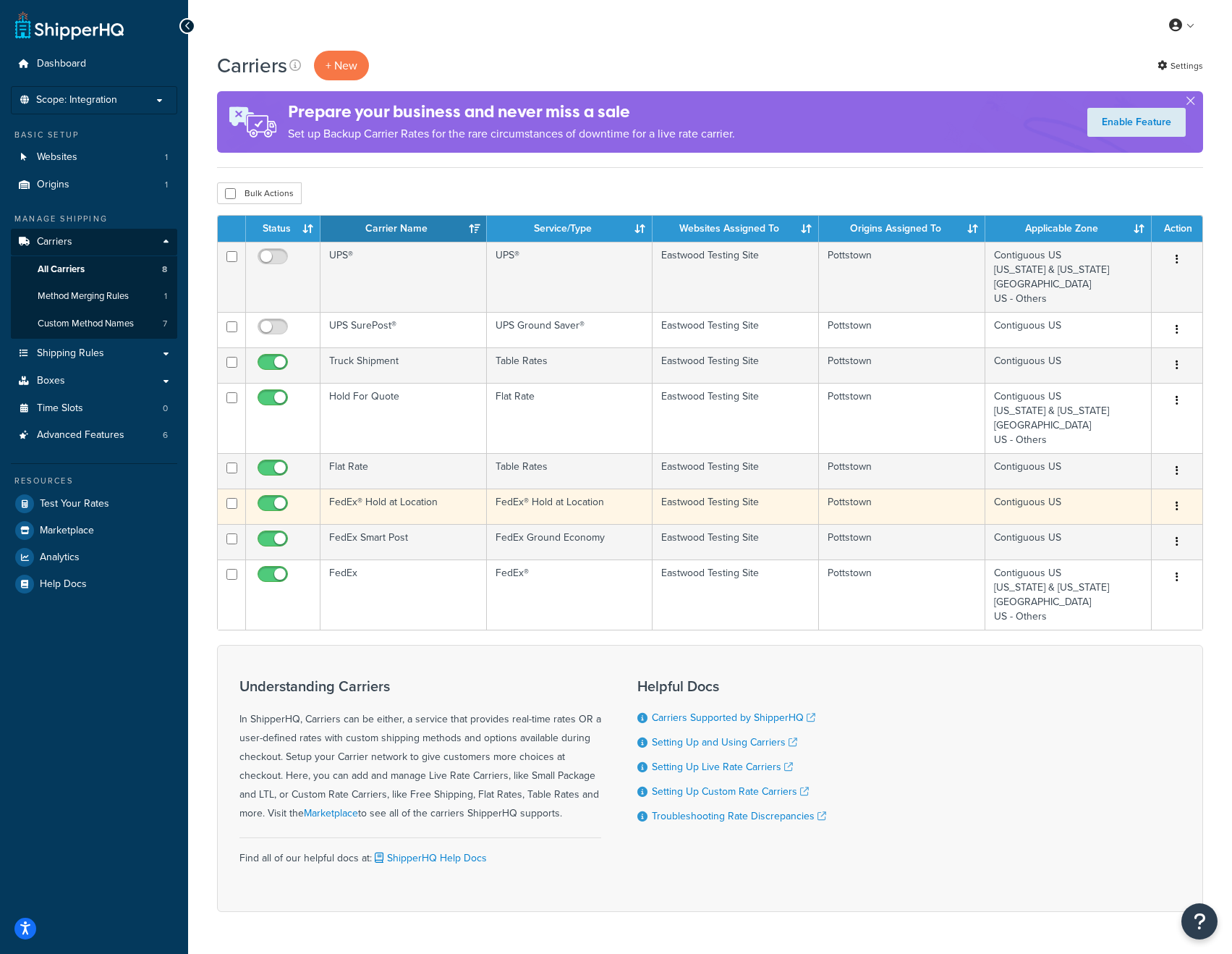
click at [409, 507] on td "FedEx® Hold at Location" at bounding box center [404, 506] width 167 height 35
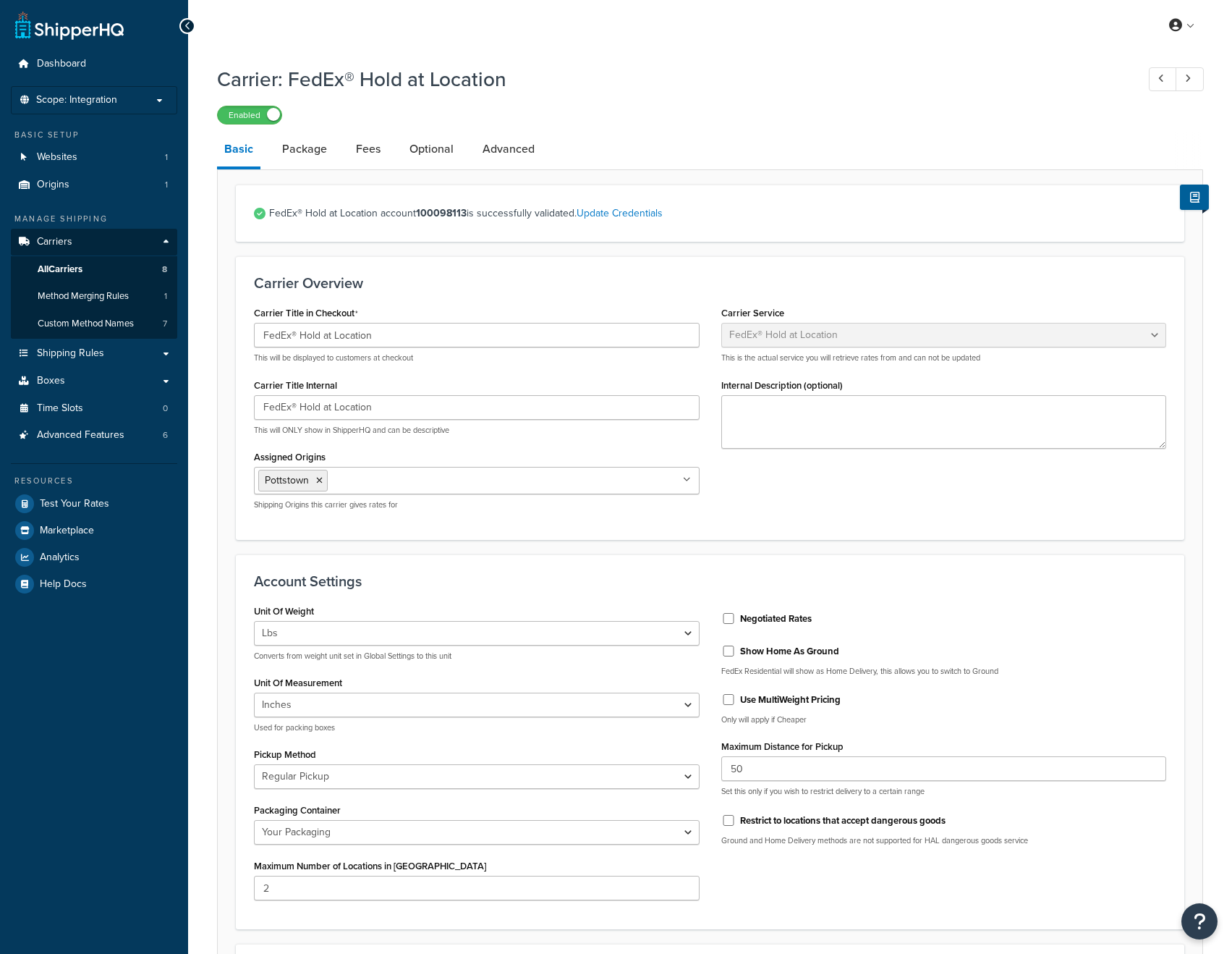
select select "fedExLocation"
select select "REGULAR_PICKUP"
select select "YOUR_PACKAGING"
click at [318, 148] on link "Package" at bounding box center [304, 149] width 59 height 34
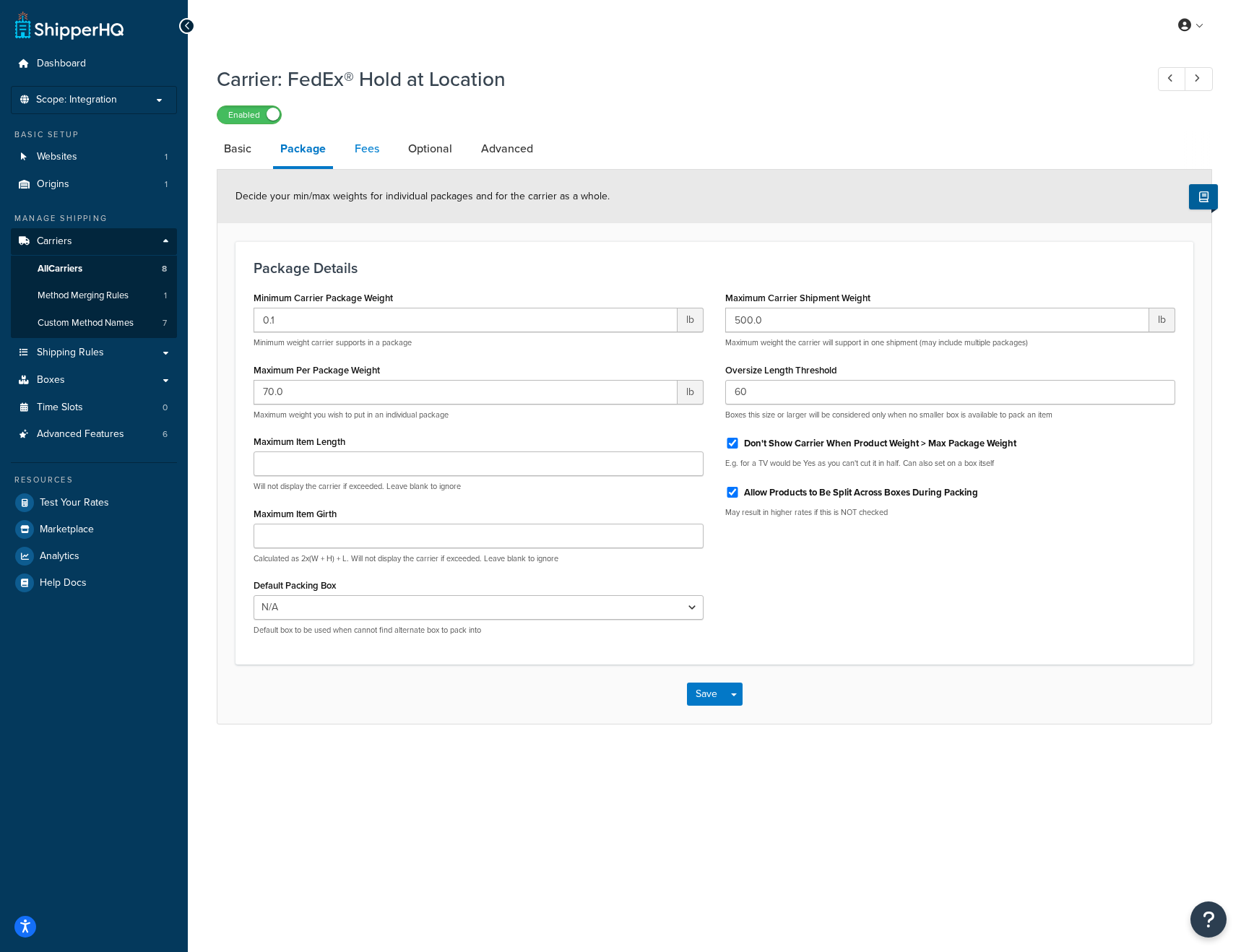
click at [356, 149] on link "Fees" at bounding box center [367, 148] width 39 height 34
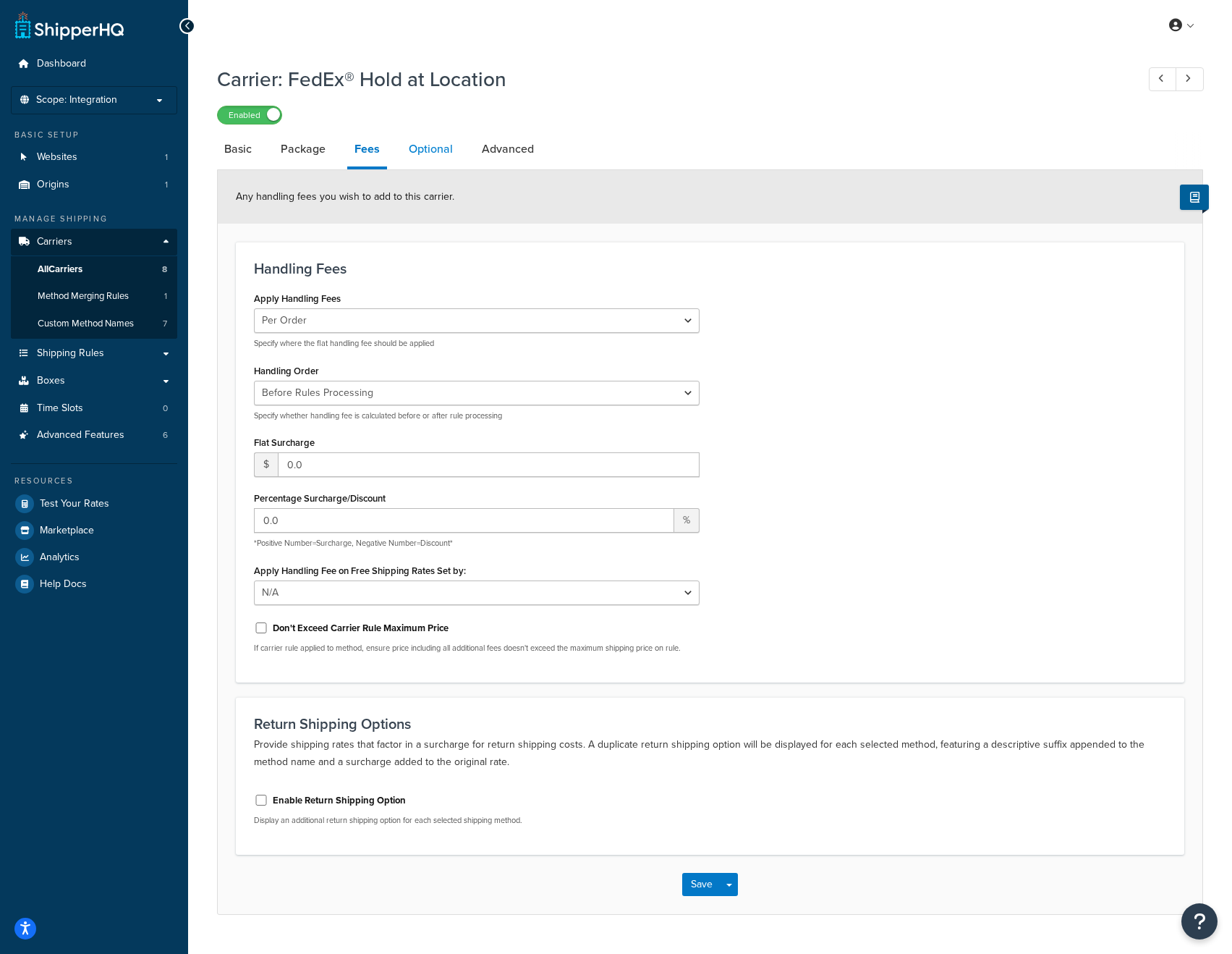
click at [440, 159] on link "Optional" at bounding box center [431, 149] width 58 height 34
select select "business"
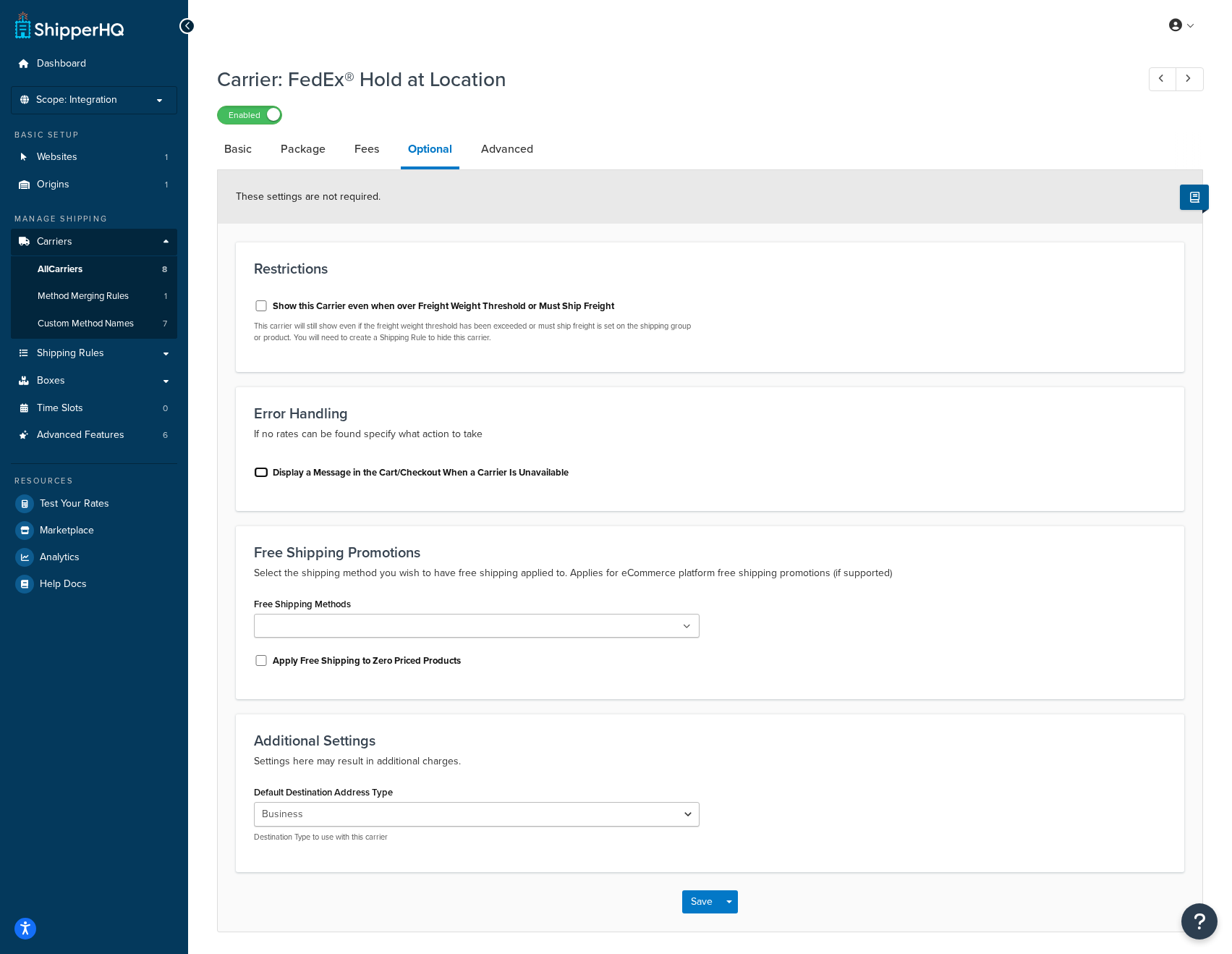
click at [260, 472] on input "Display a Message in the Cart/Checkout When a Carrier Is Unavailable" at bounding box center [261, 472] width 15 height 11
checkbox input "true"
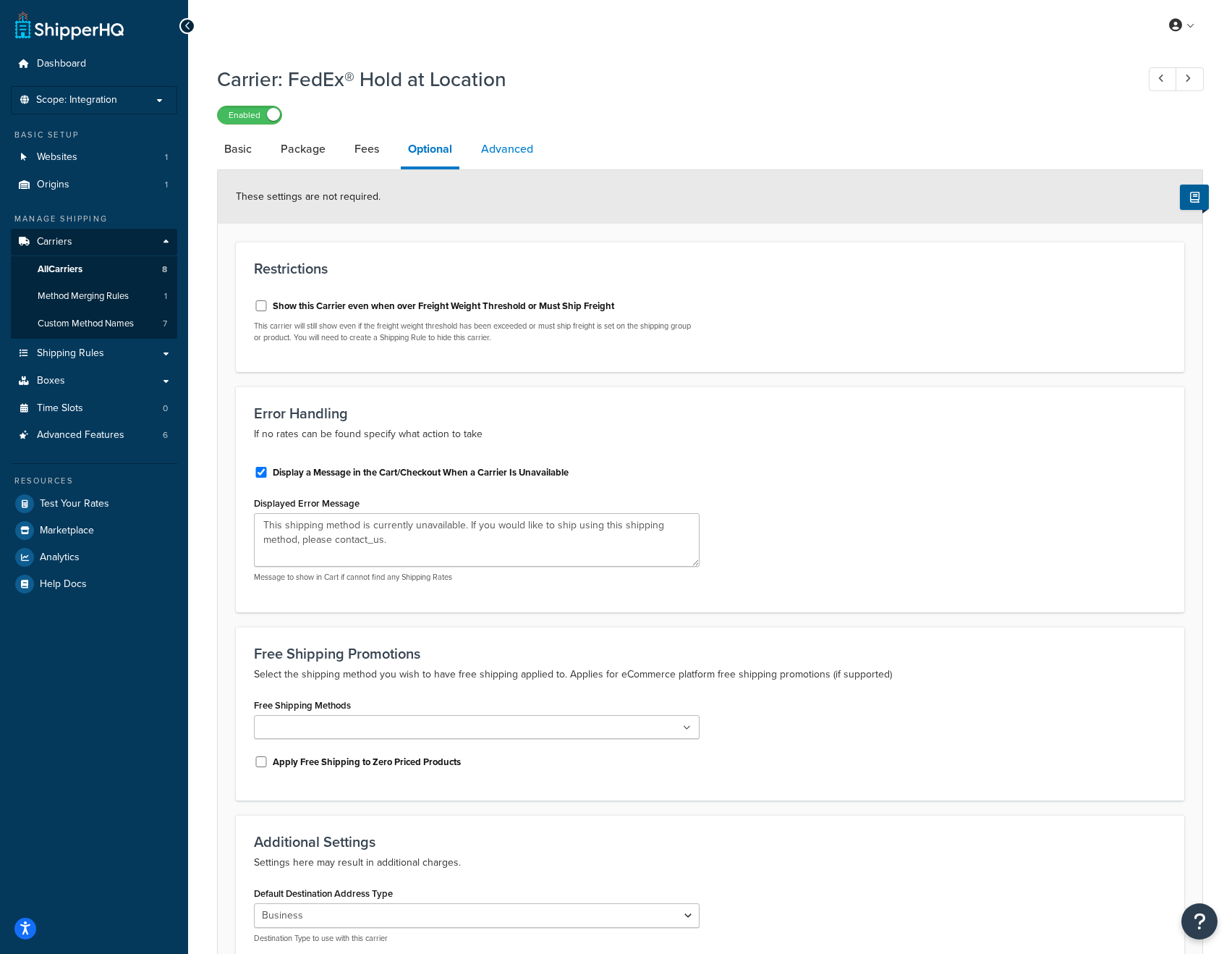
click at [515, 159] on link "Advanced" at bounding box center [507, 149] width 67 height 34
select select "false"
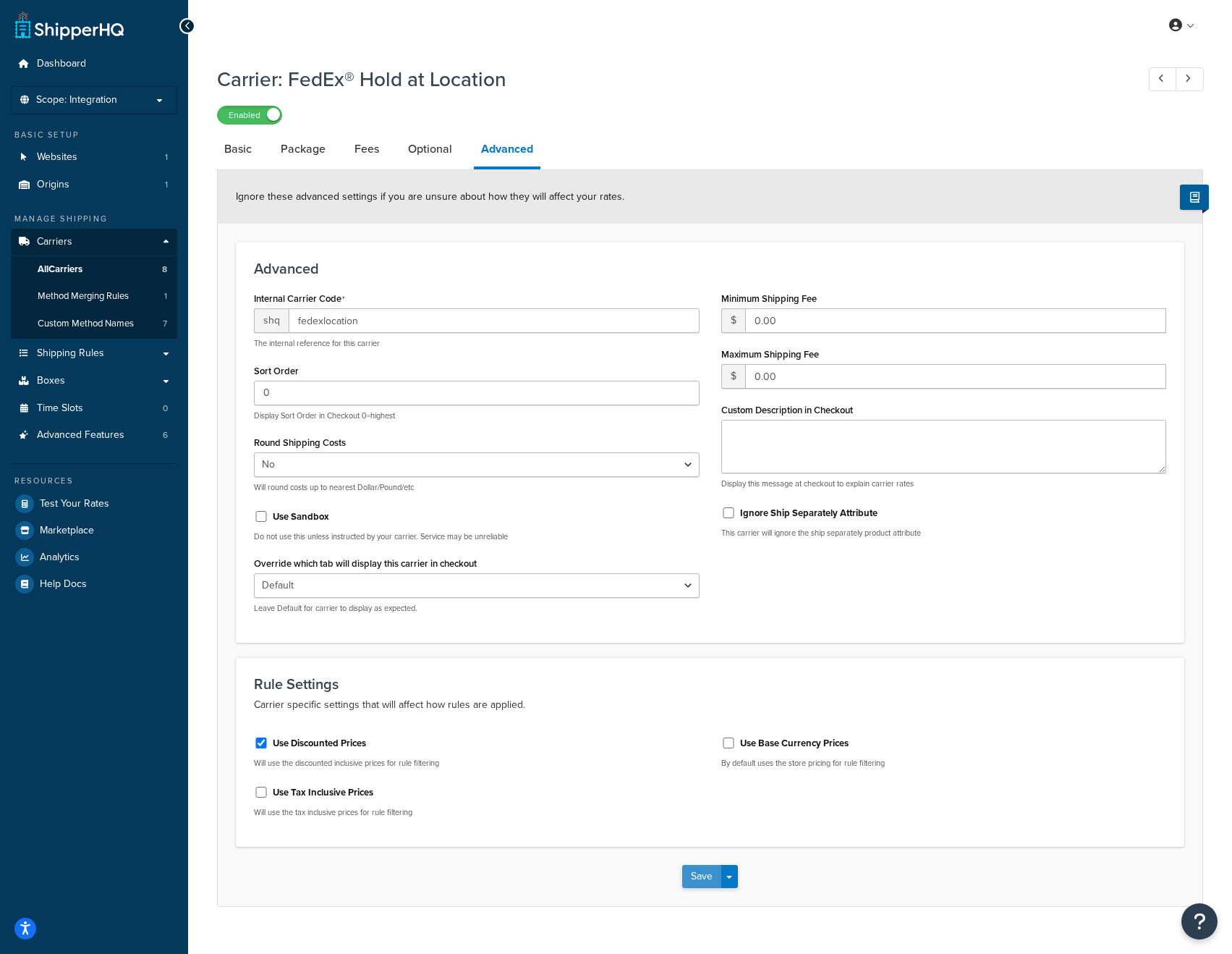
click at [703, 878] on button "Save" at bounding box center [702, 876] width 39 height 23
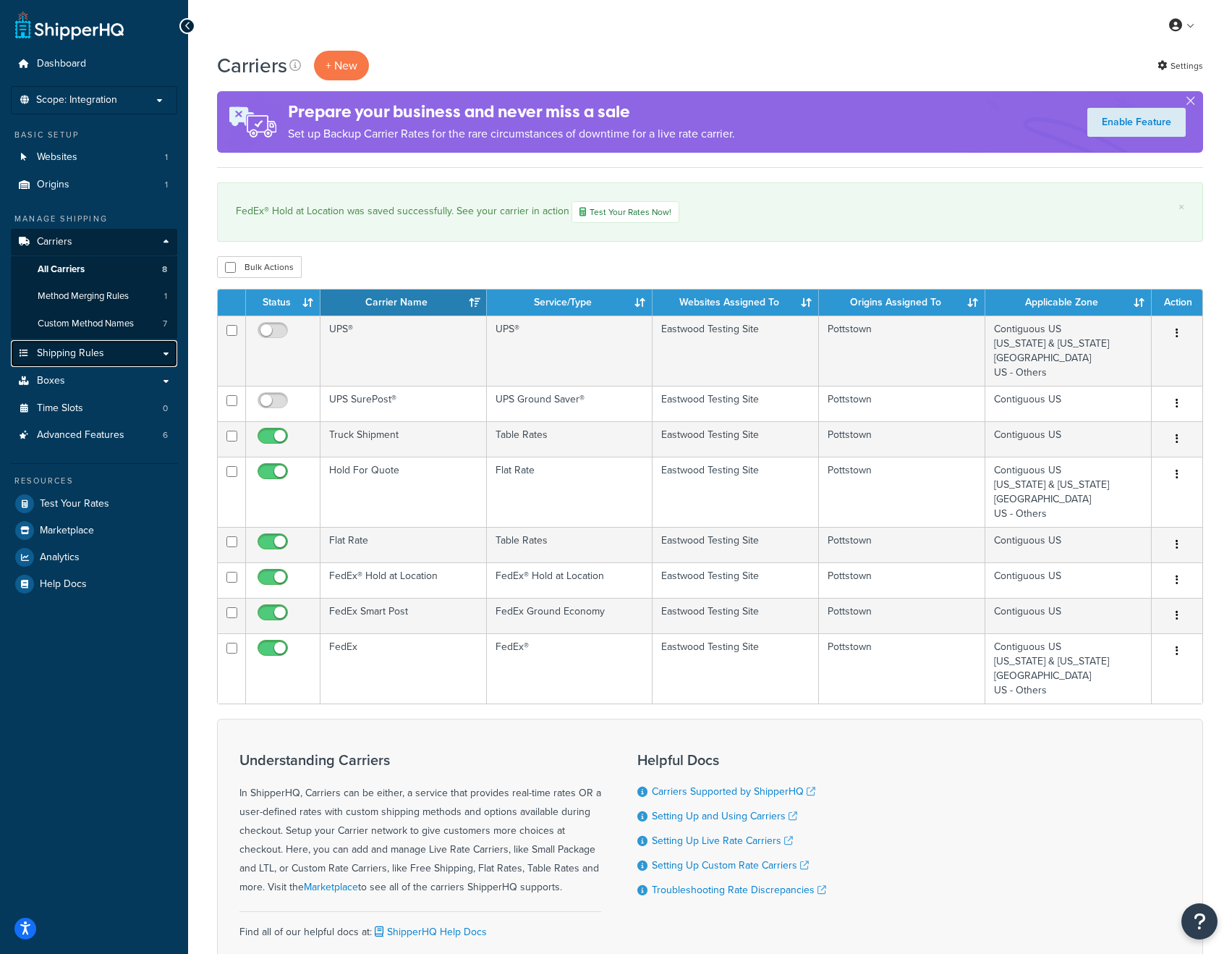
click at [95, 352] on span "Shipping Rules" at bounding box center [70, 353] width 67 height 12
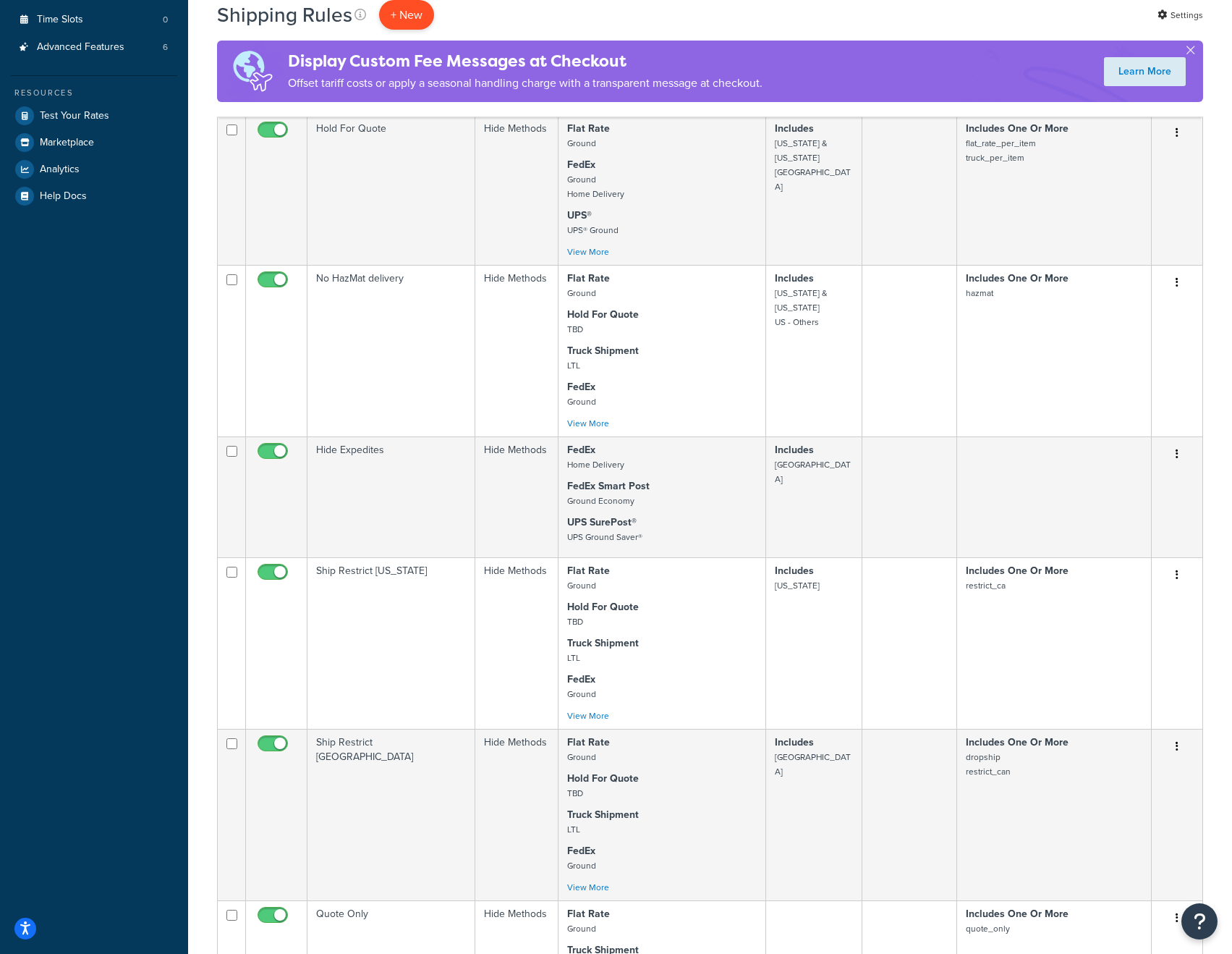
scroll to position [420, 0]
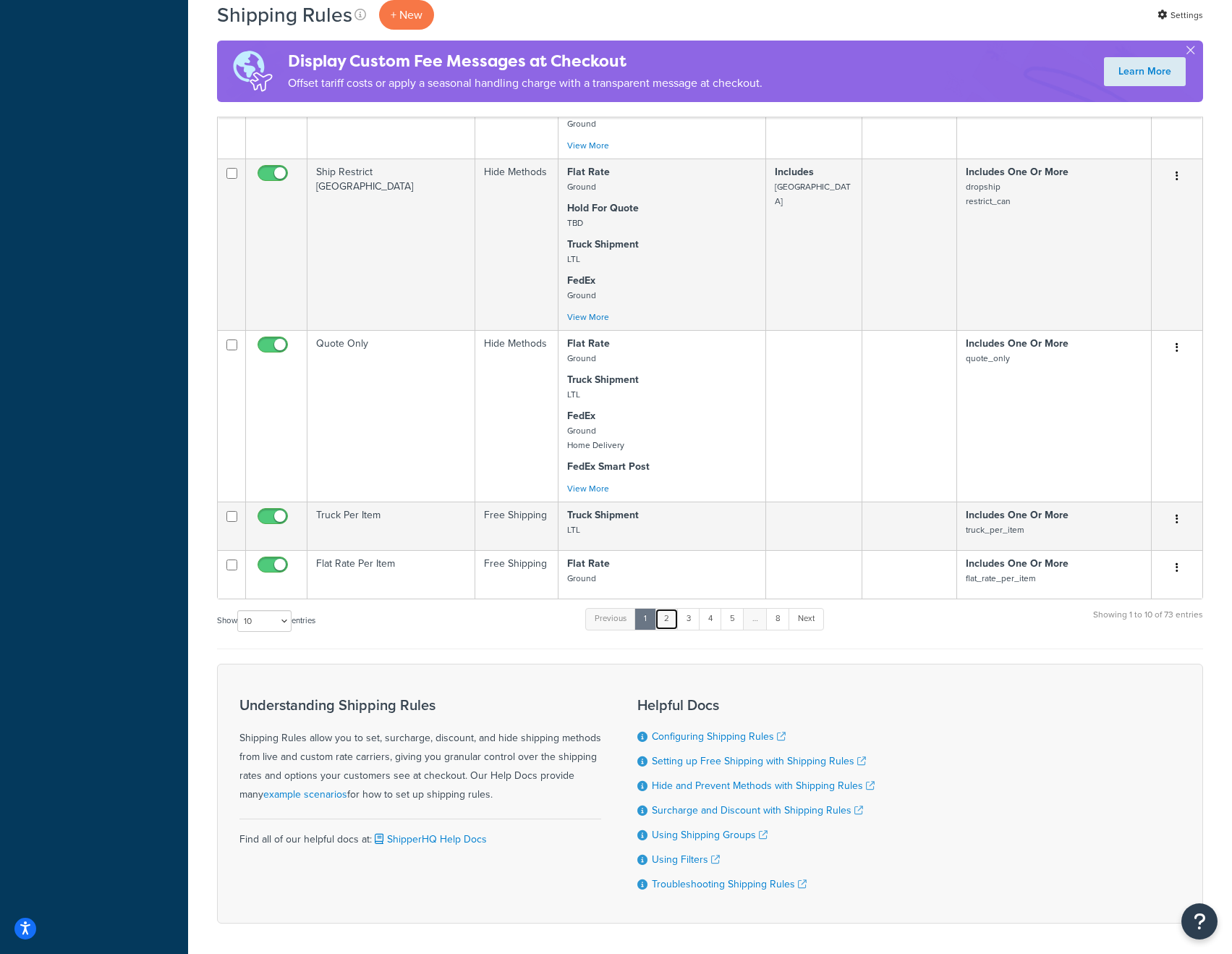
click at [670, 624] on link "2" at bounding box center [667, 618] width 24 height 21
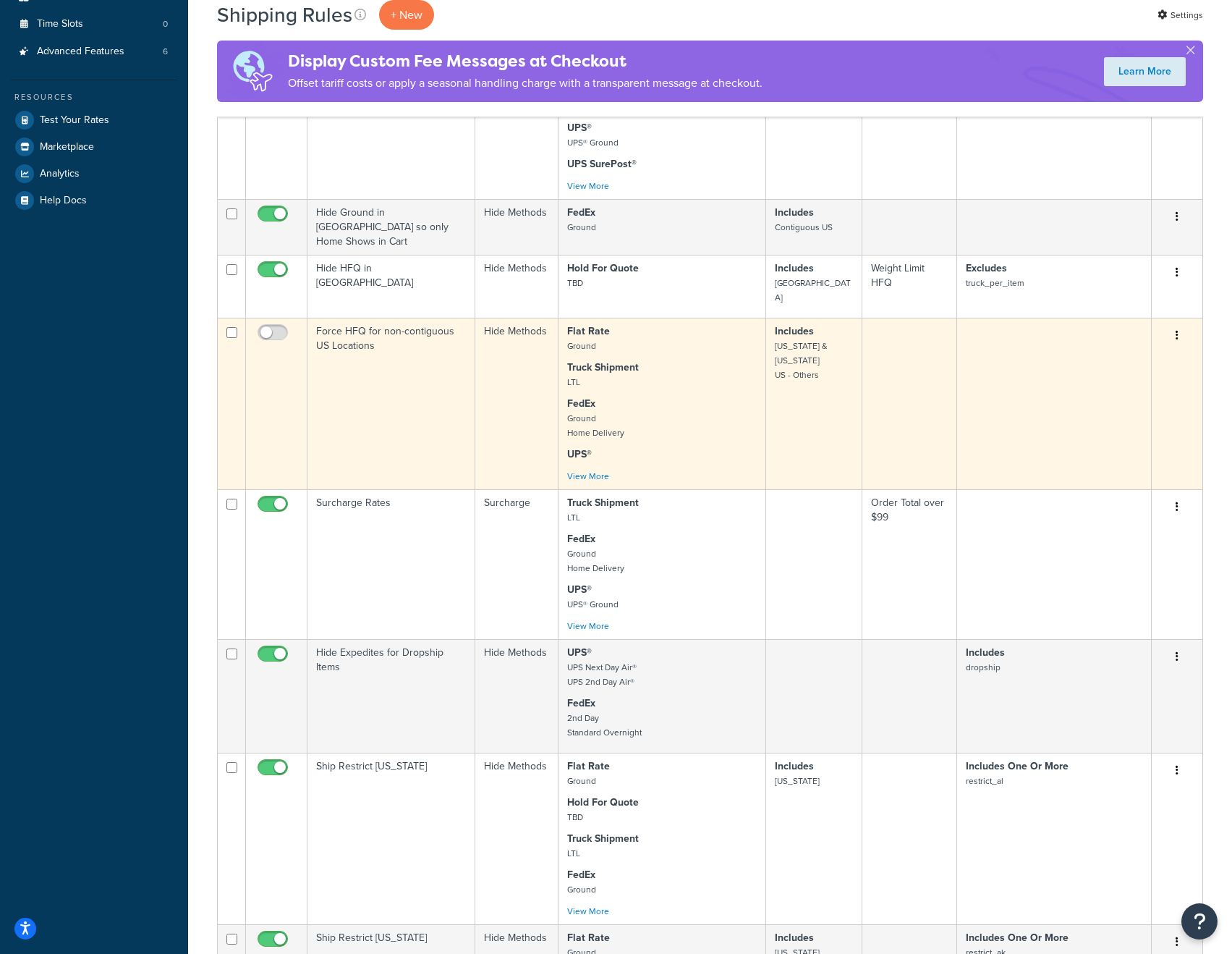
scroll to position [0, 0]
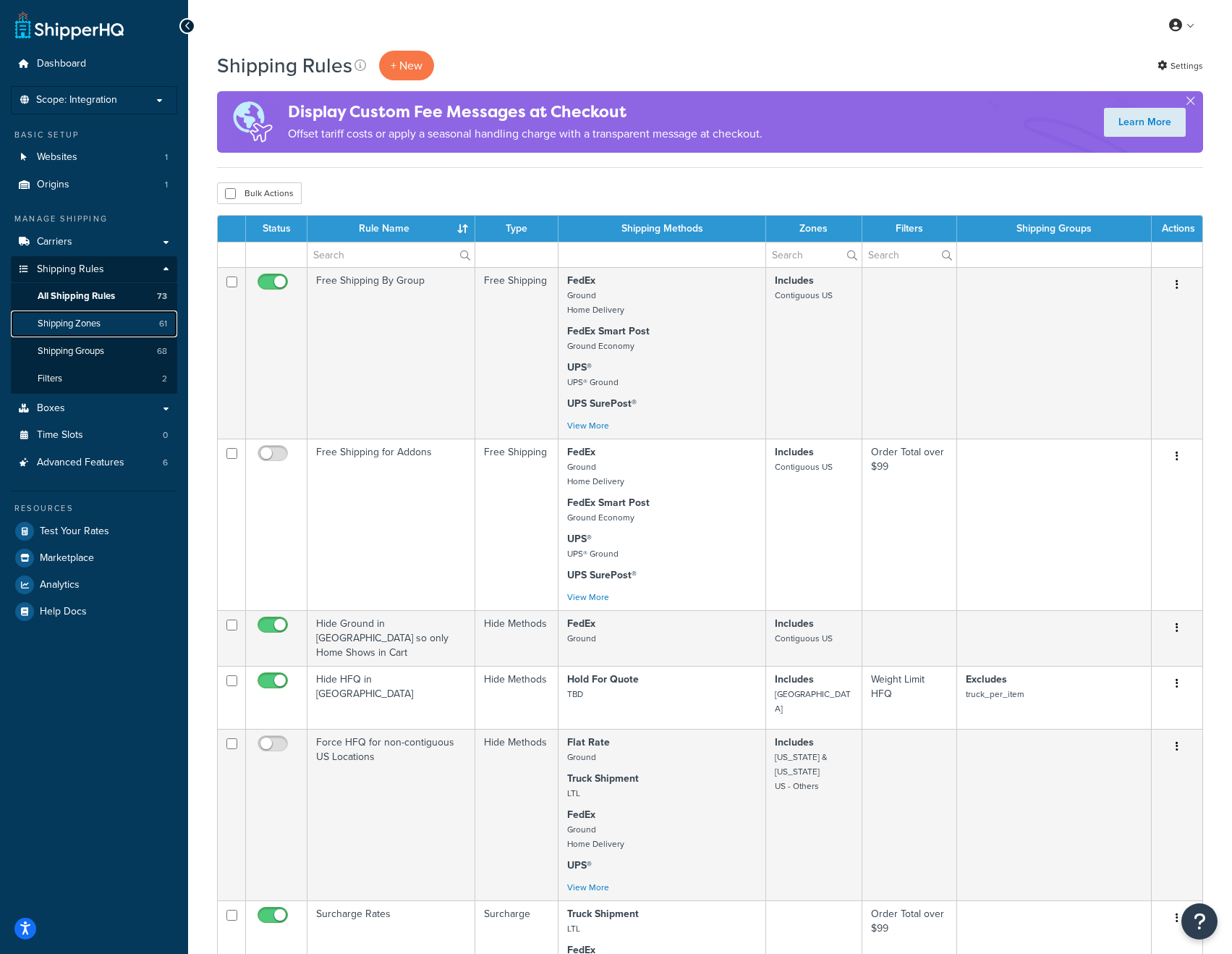
click at [78, 324] on span "Shipping Zones" at bounding box center [69, 324] width 63 height 12
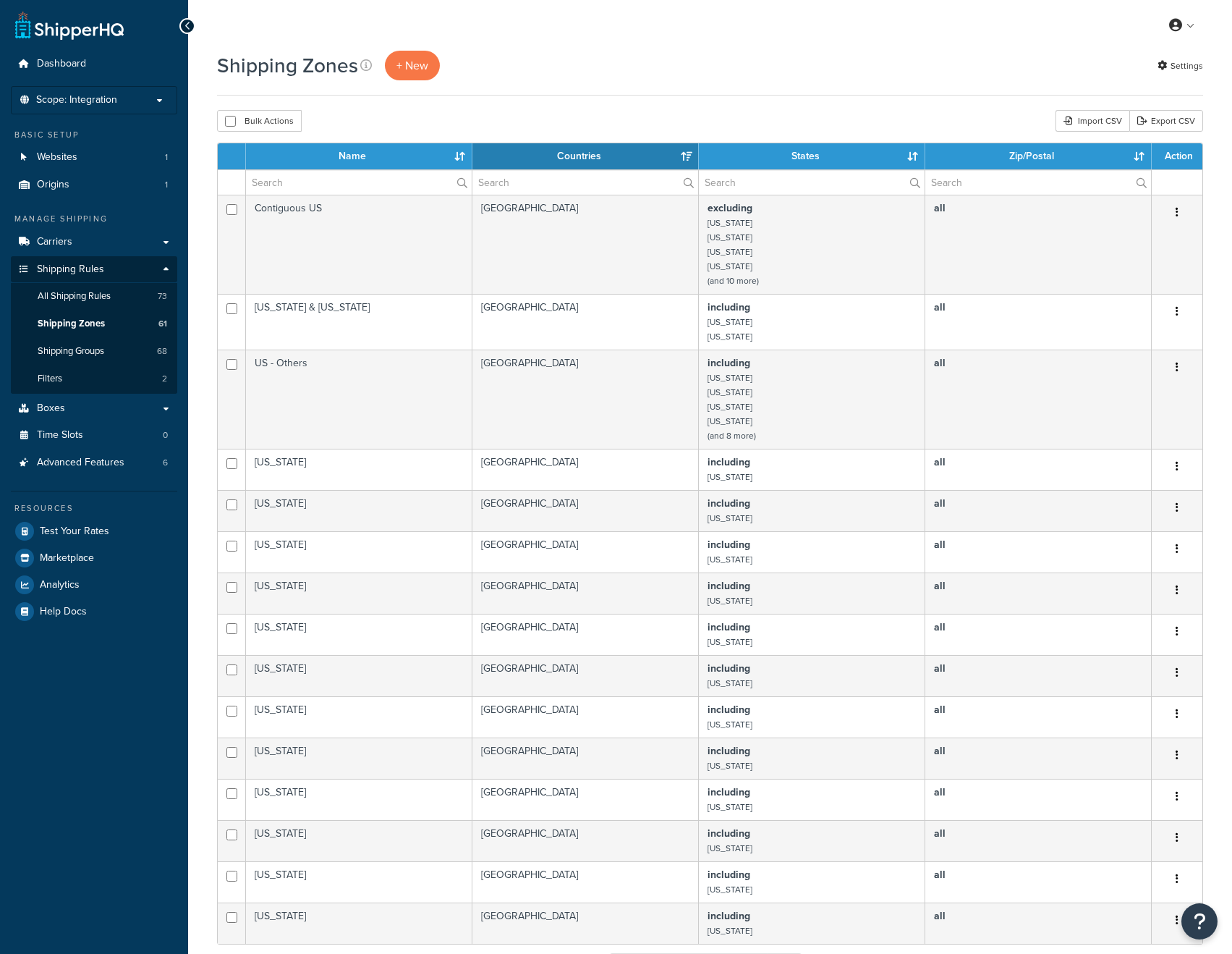
select select "15"
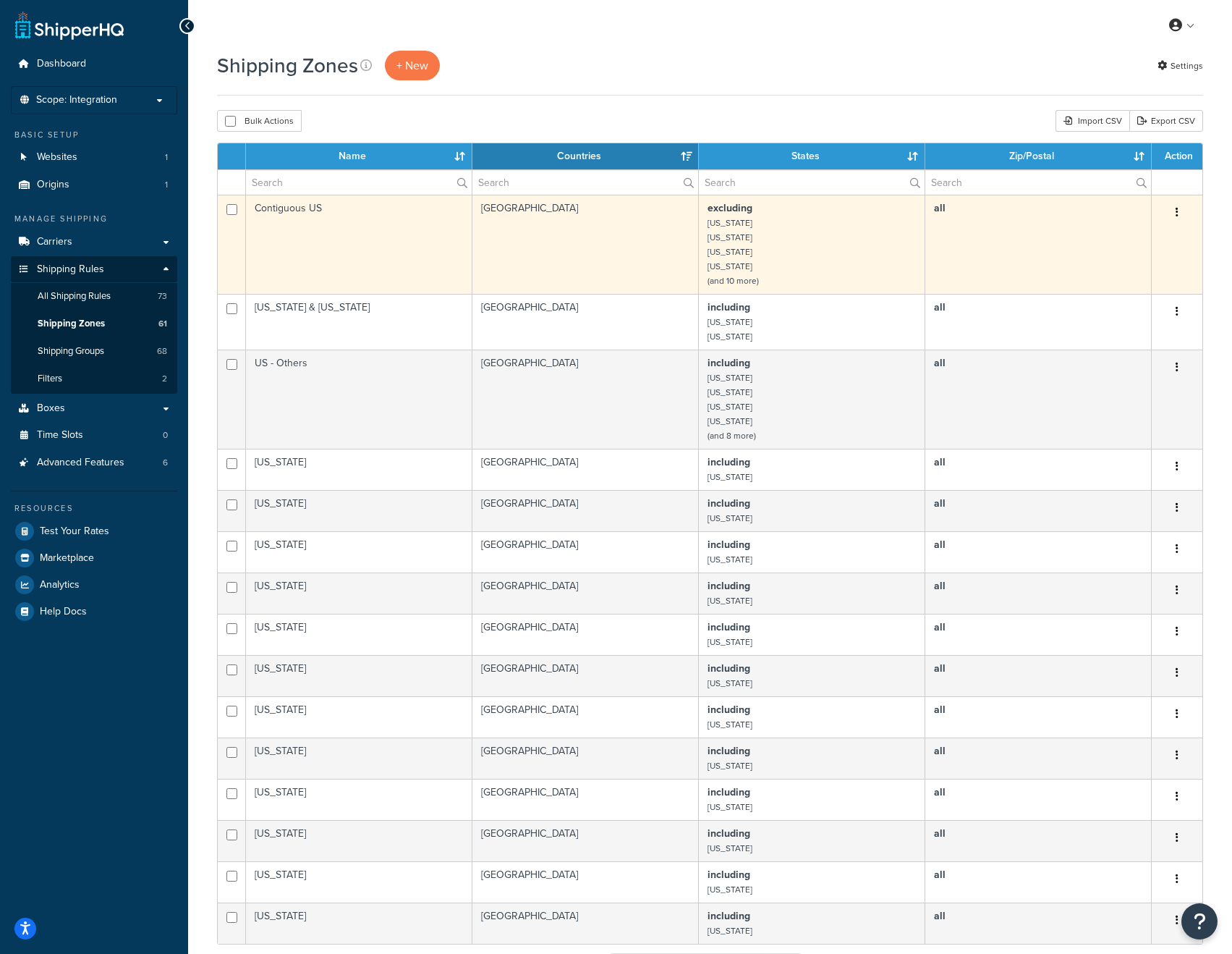
click at [398, 232] on td "Contiguous US" at bounding box center [360, 244] width 227 height 99
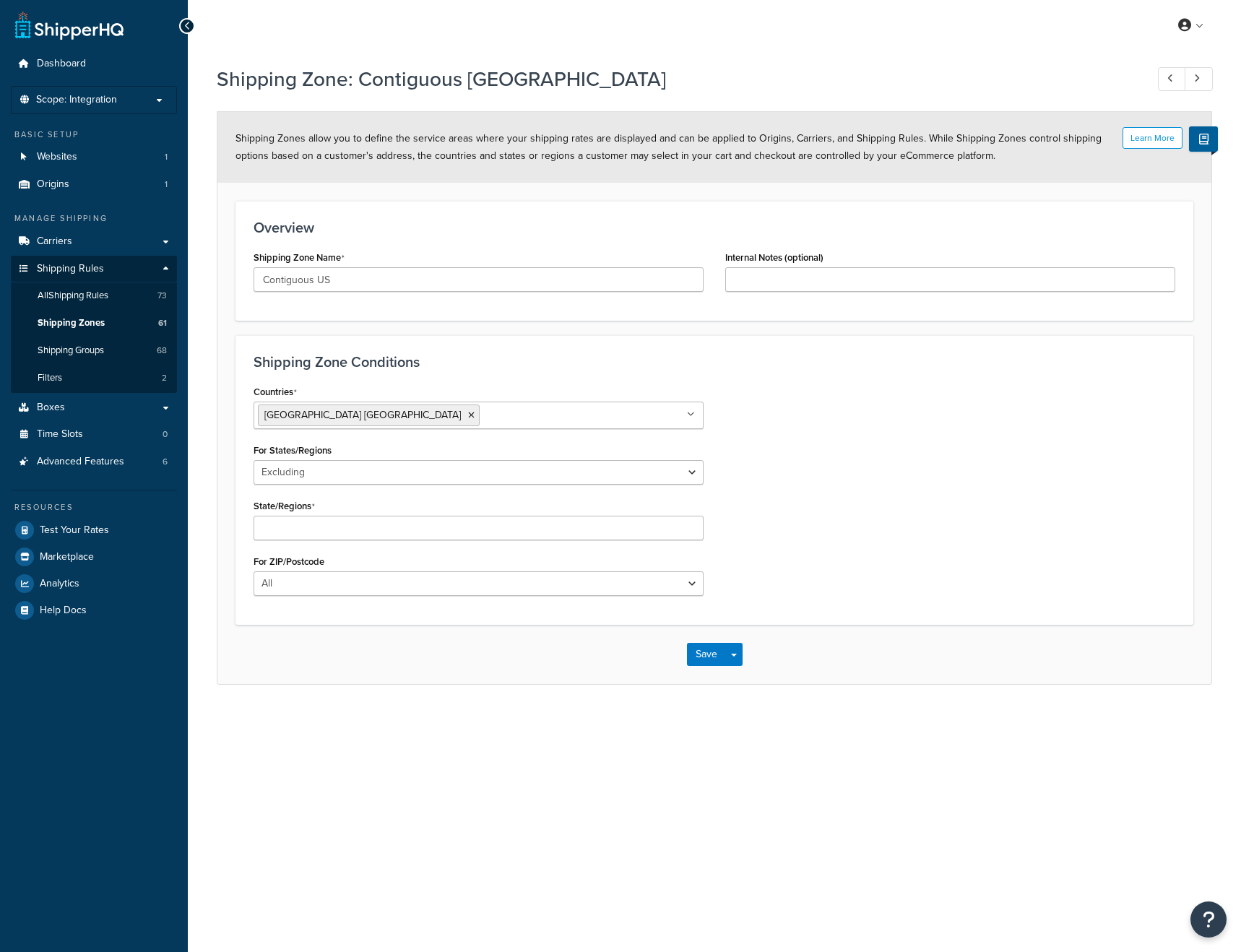
select select "excluding"
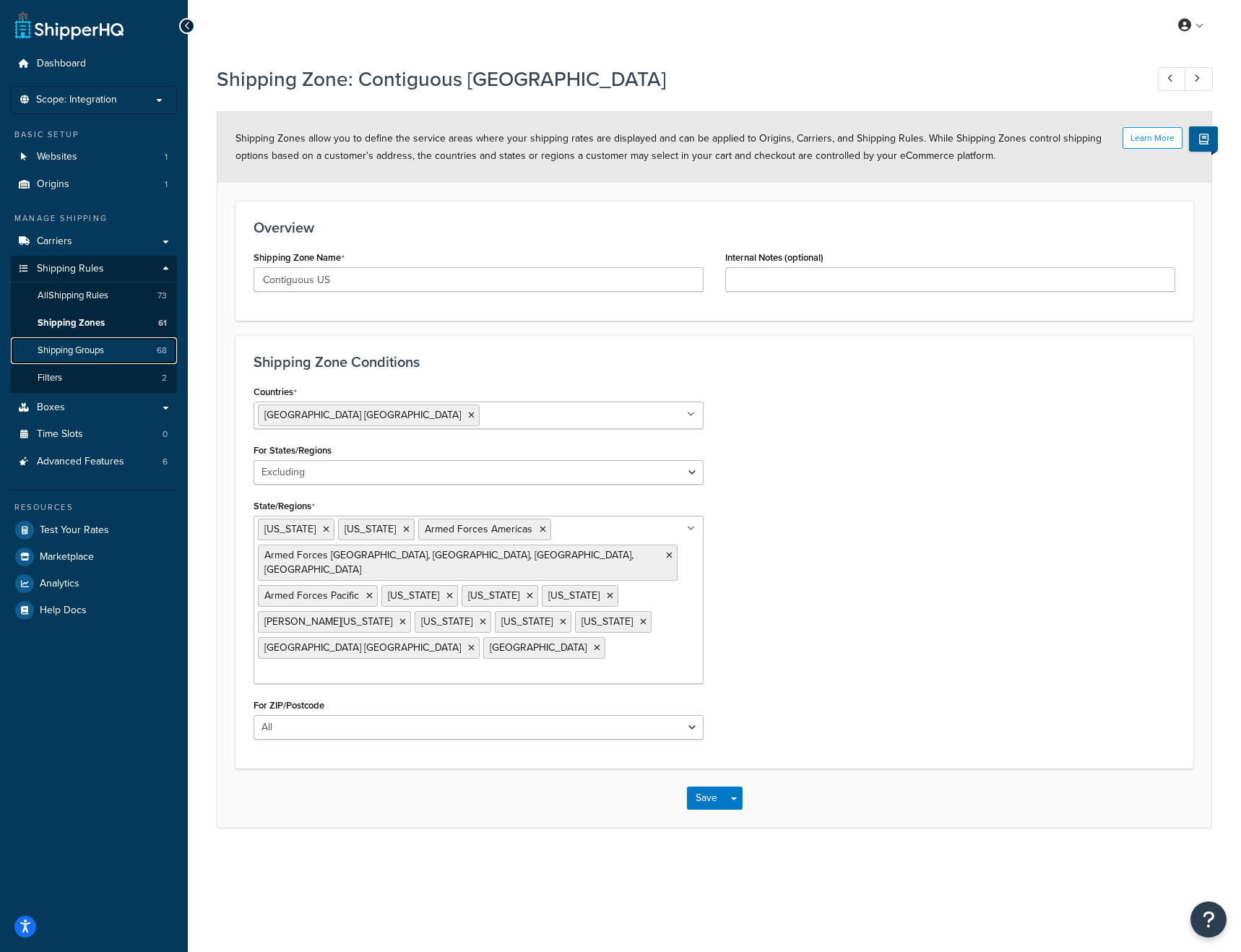
click at [88, 347] on span "Shipping Groups" at bounding box center [71, 350] width 67 height 12
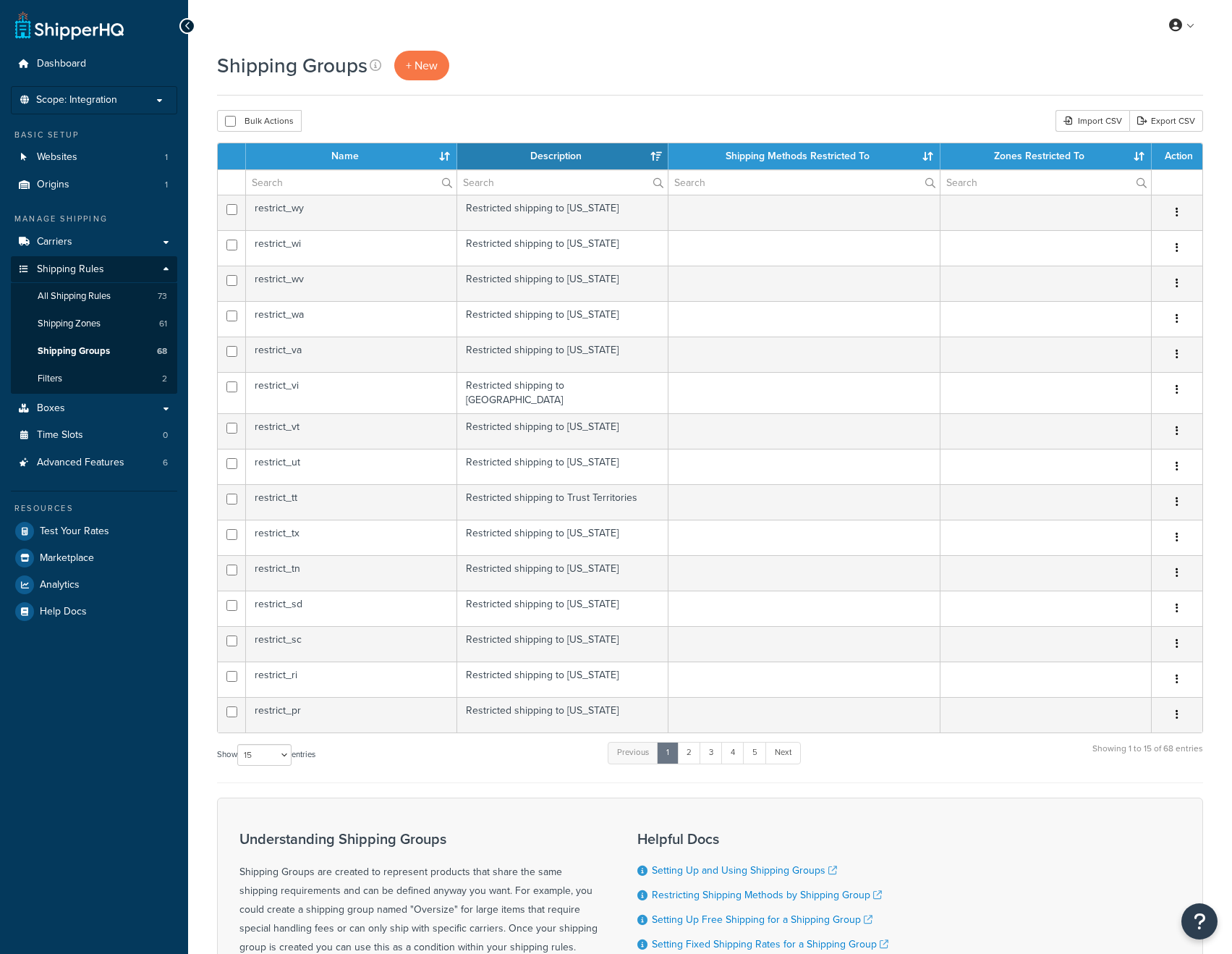
select select "15"
click at [68, 373] on link "Filters 2" at bounding box center [94, 379] width 167 height 27
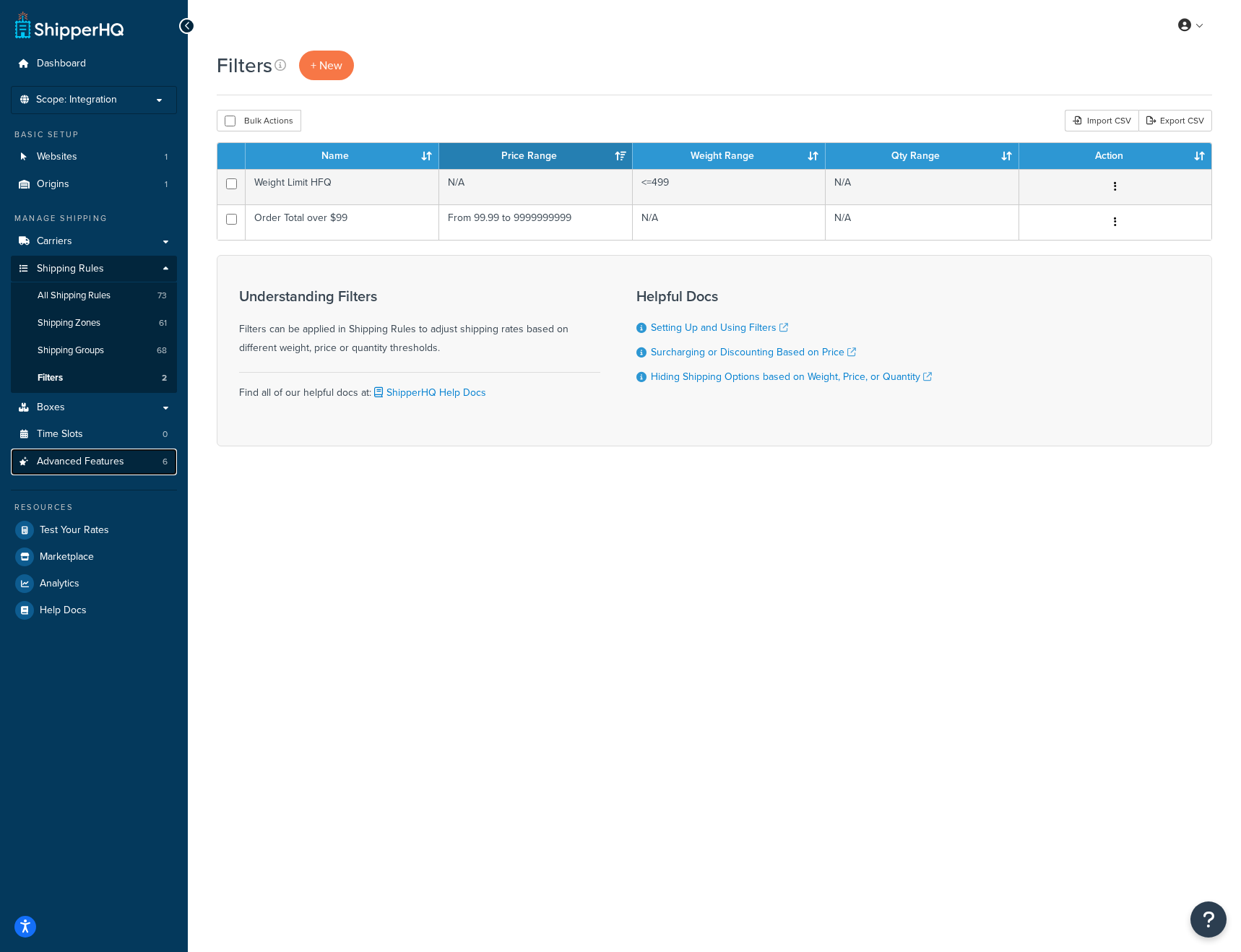
click at [87, 457] on span "Advanced Features" at bounding box center [81, 462] width 87 height 12
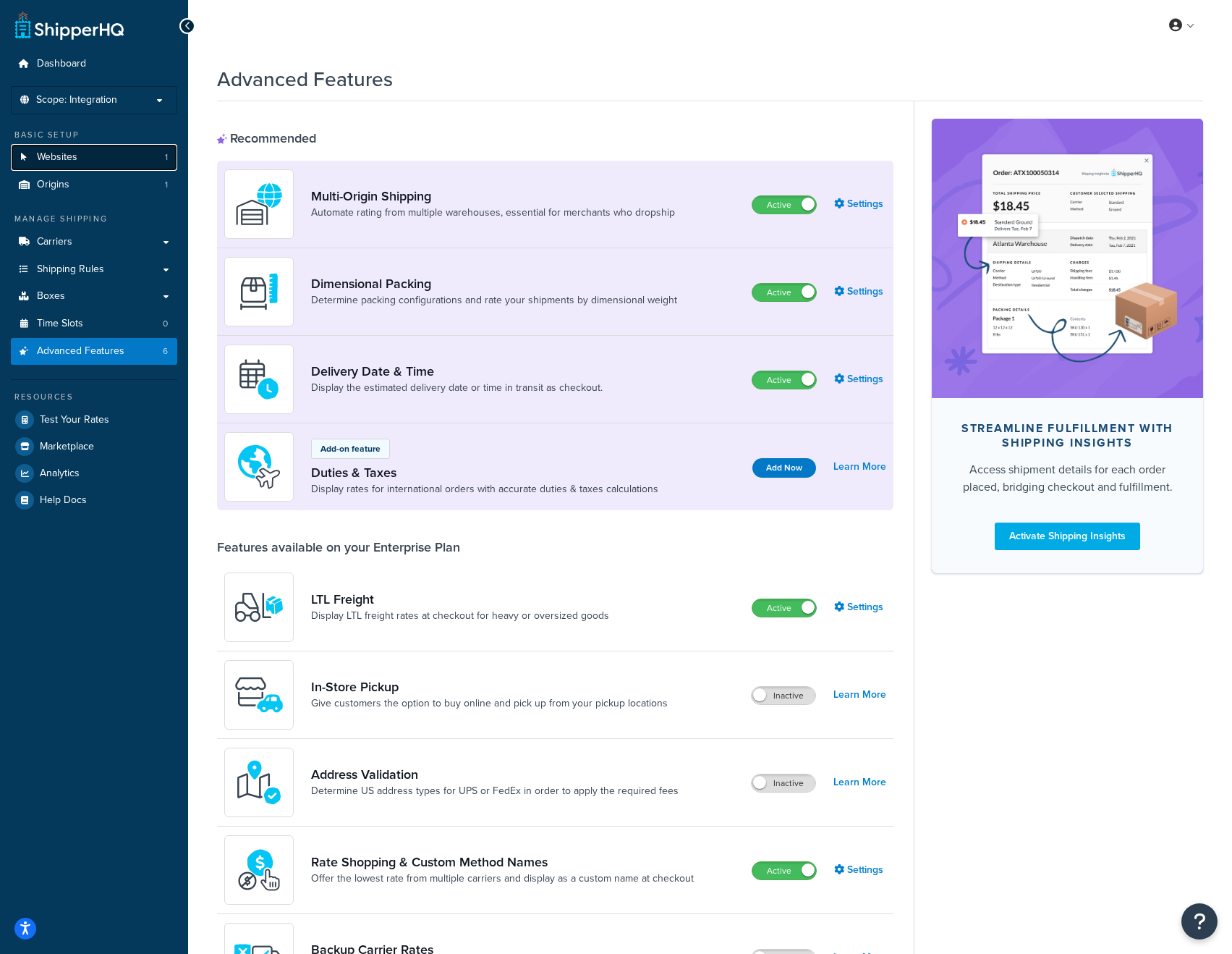
click at [86, 163] on link "Websites 1" at bounding box center [94, 157] width 167 height 27
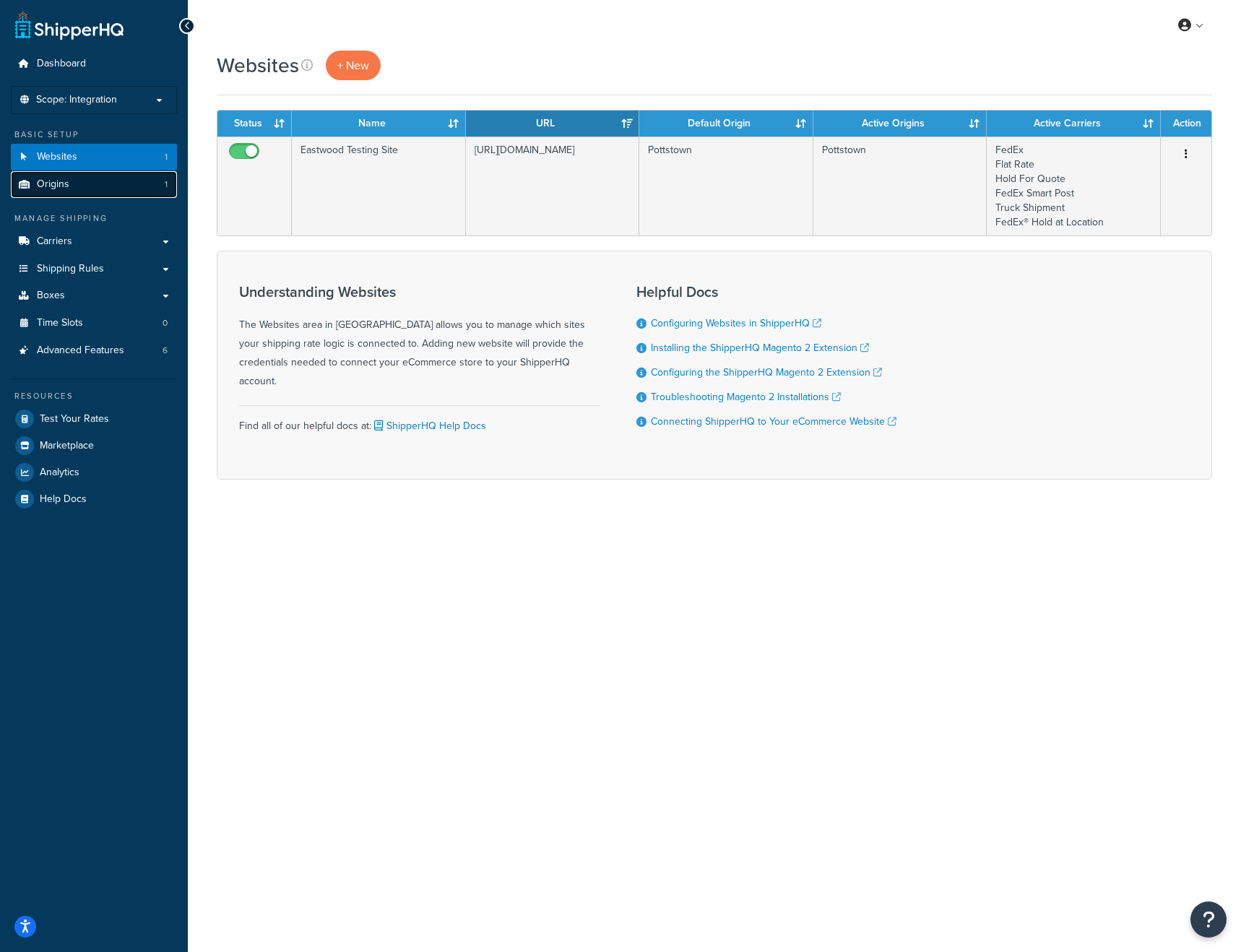
click at [54, 178] on span "Origins" at bounding box center [53, 184] width 33 height 12
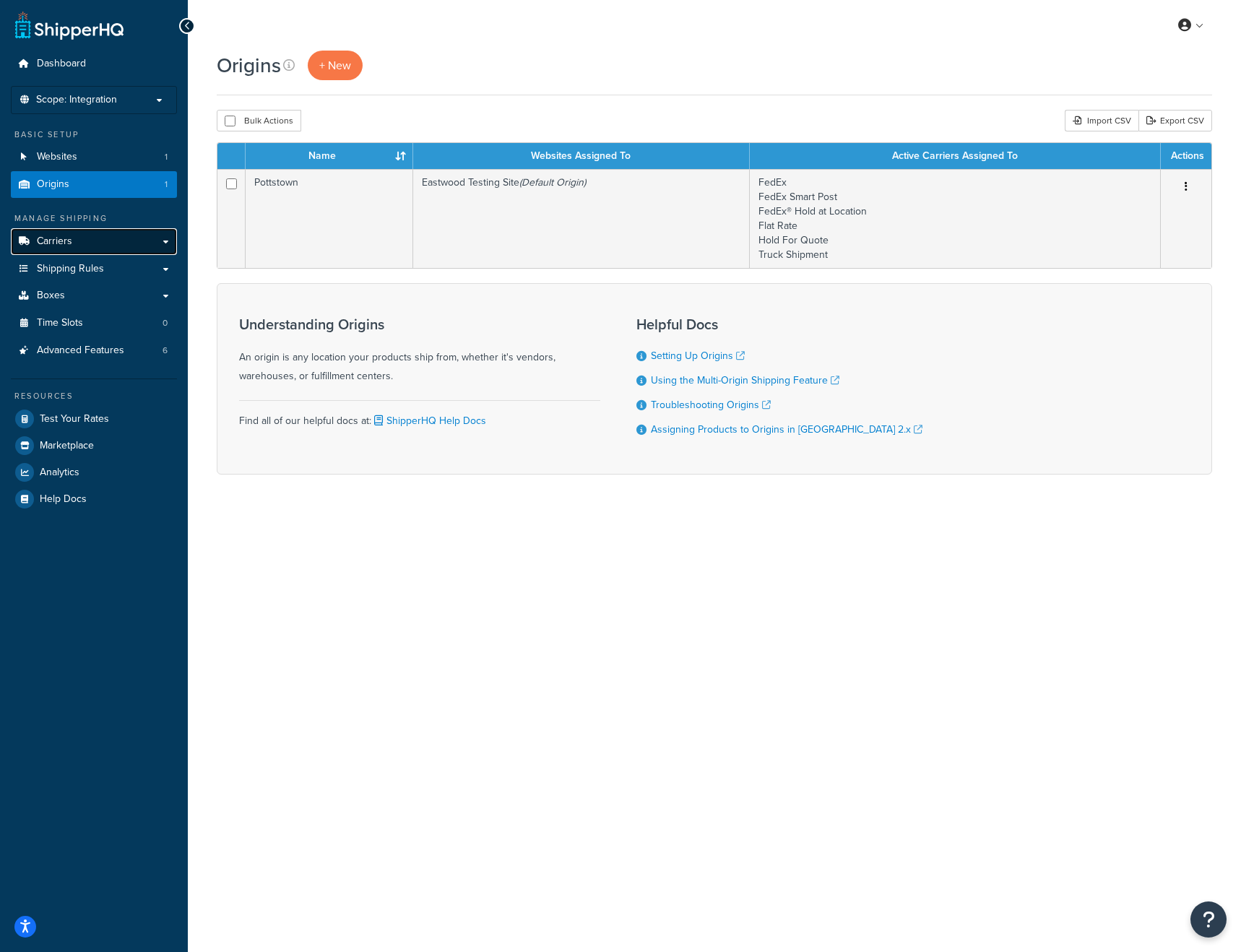
click at [87, 237] on link "Carriers" at bounding box center [94, 241] width 166 height 27
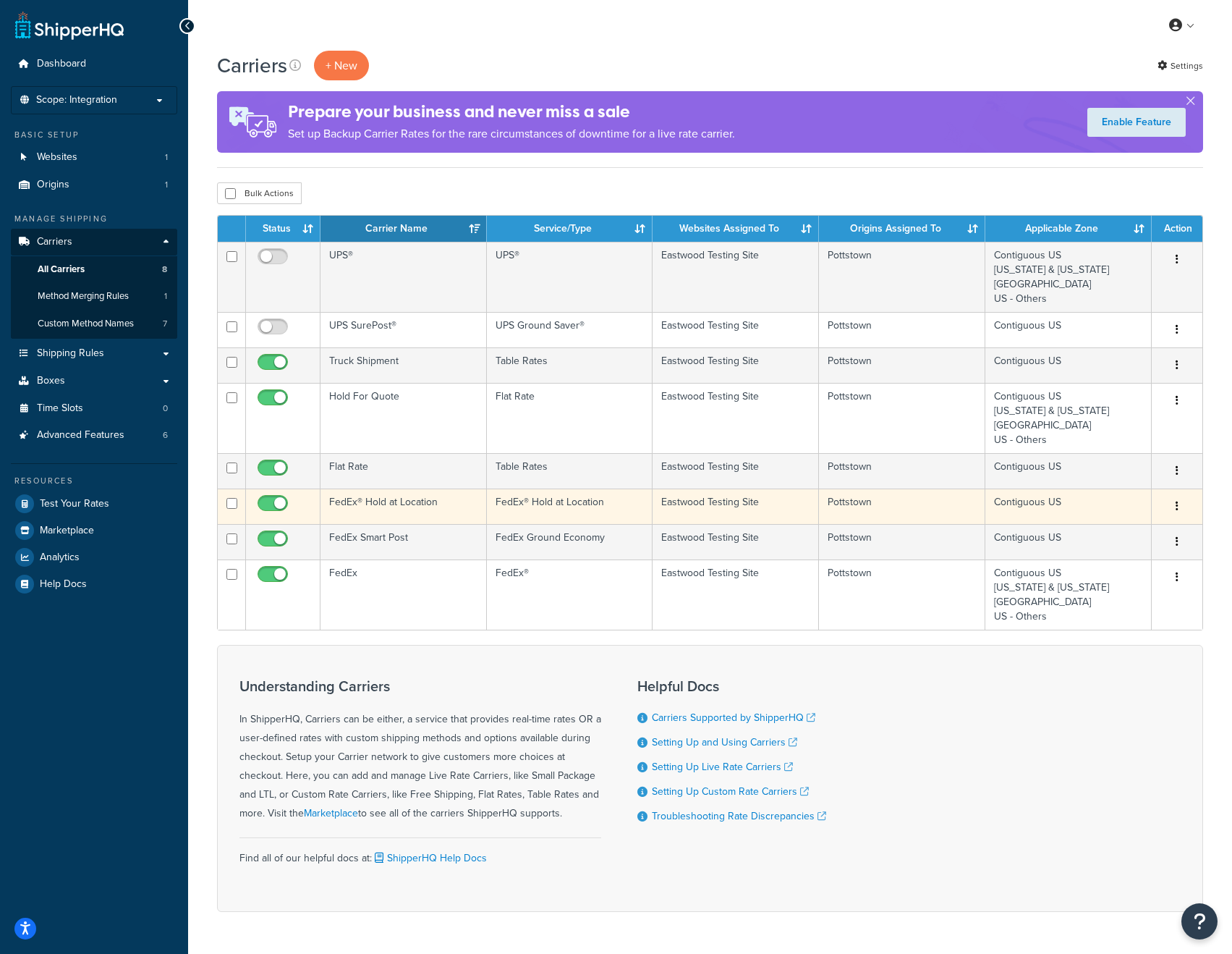
click at [416, 504] on td "FedEx® Hold at Location" at bounding box center [404, 506] width 167 height 35
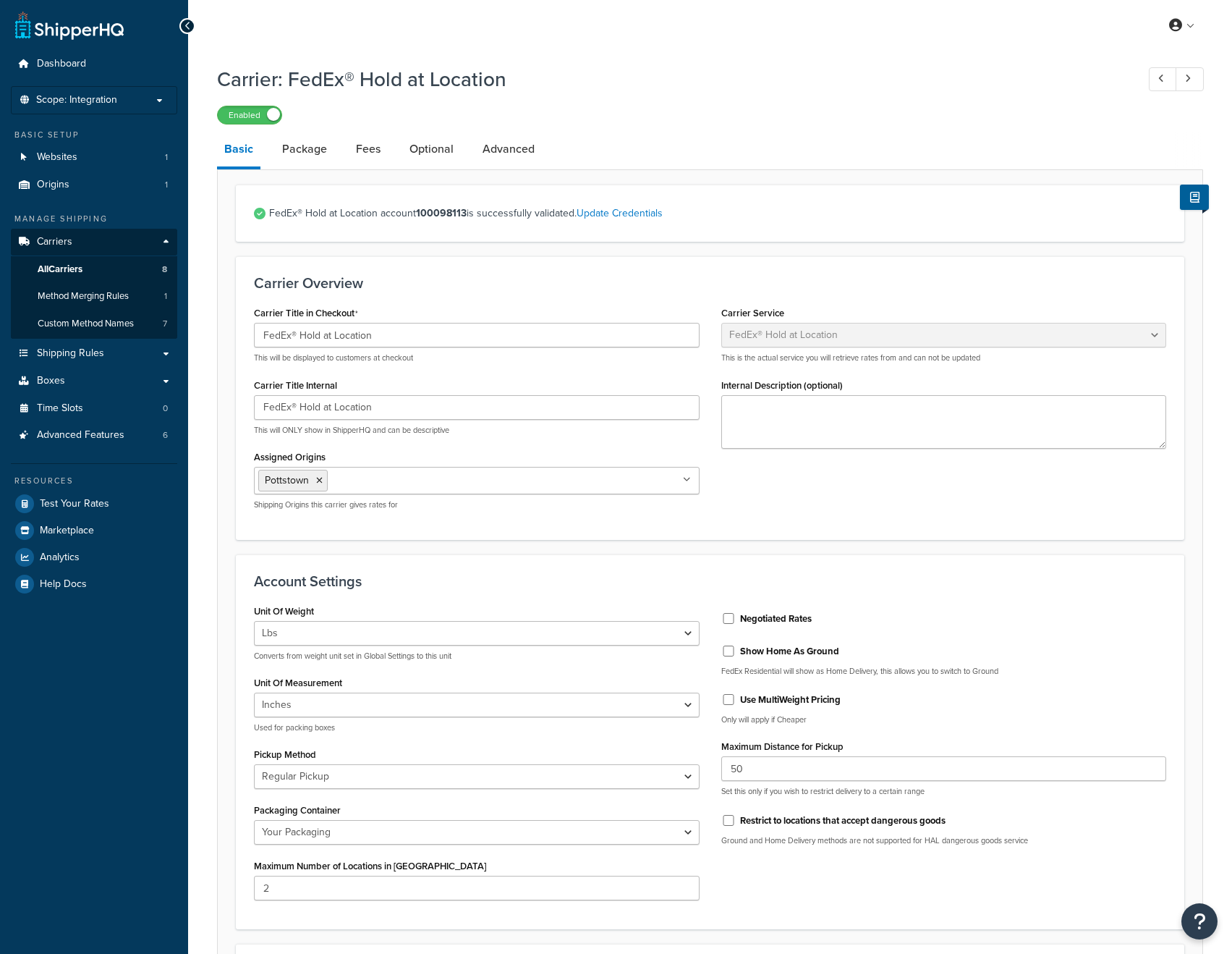
select select "fedExLocation"
select select "REGULAR_PICKUP"
select select "YOUR_PACKAGING"
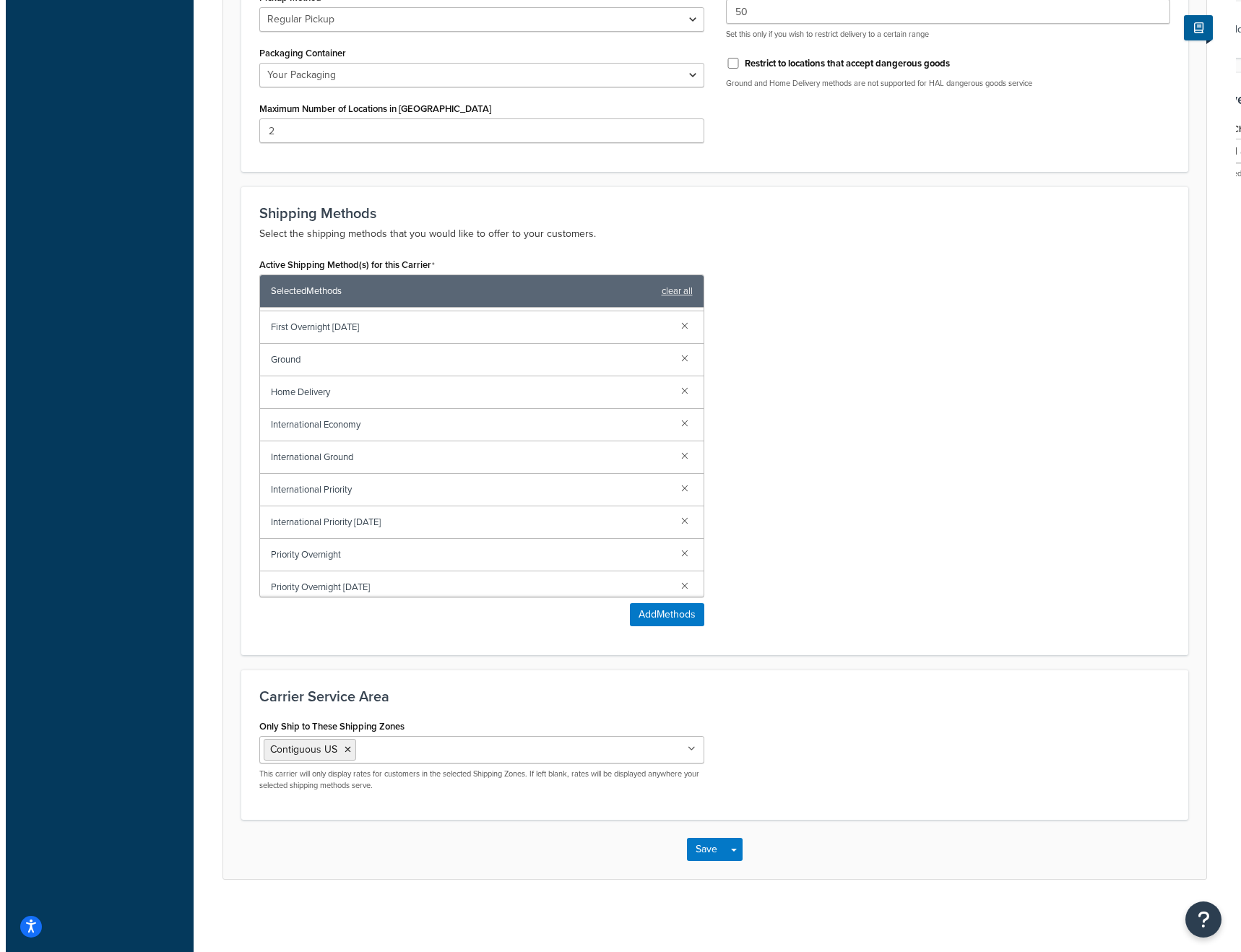
scroll to position [165, 0]
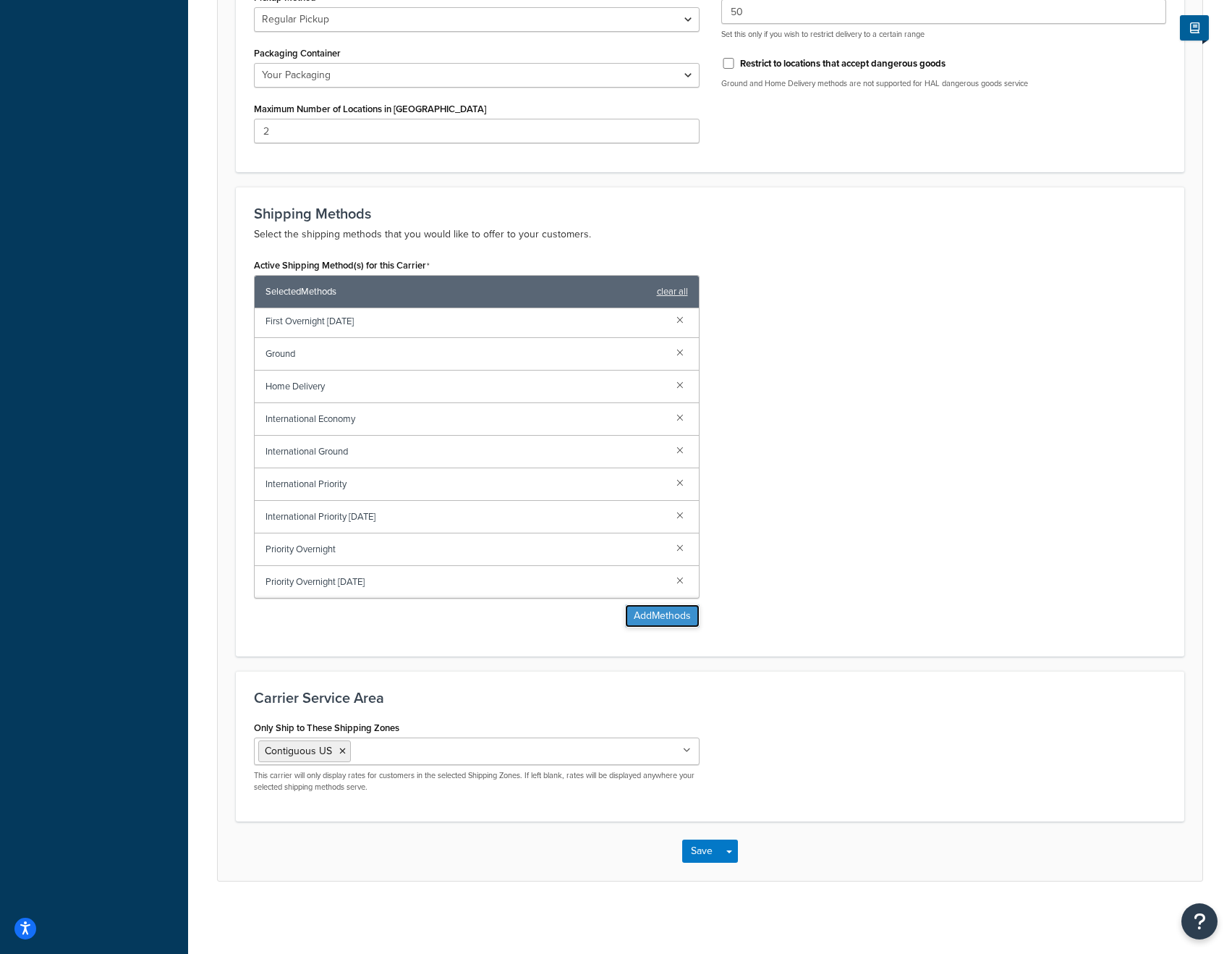
click at [687, 611] on button "Add Methods" at bounding box center [662, 616] width 75 height 23
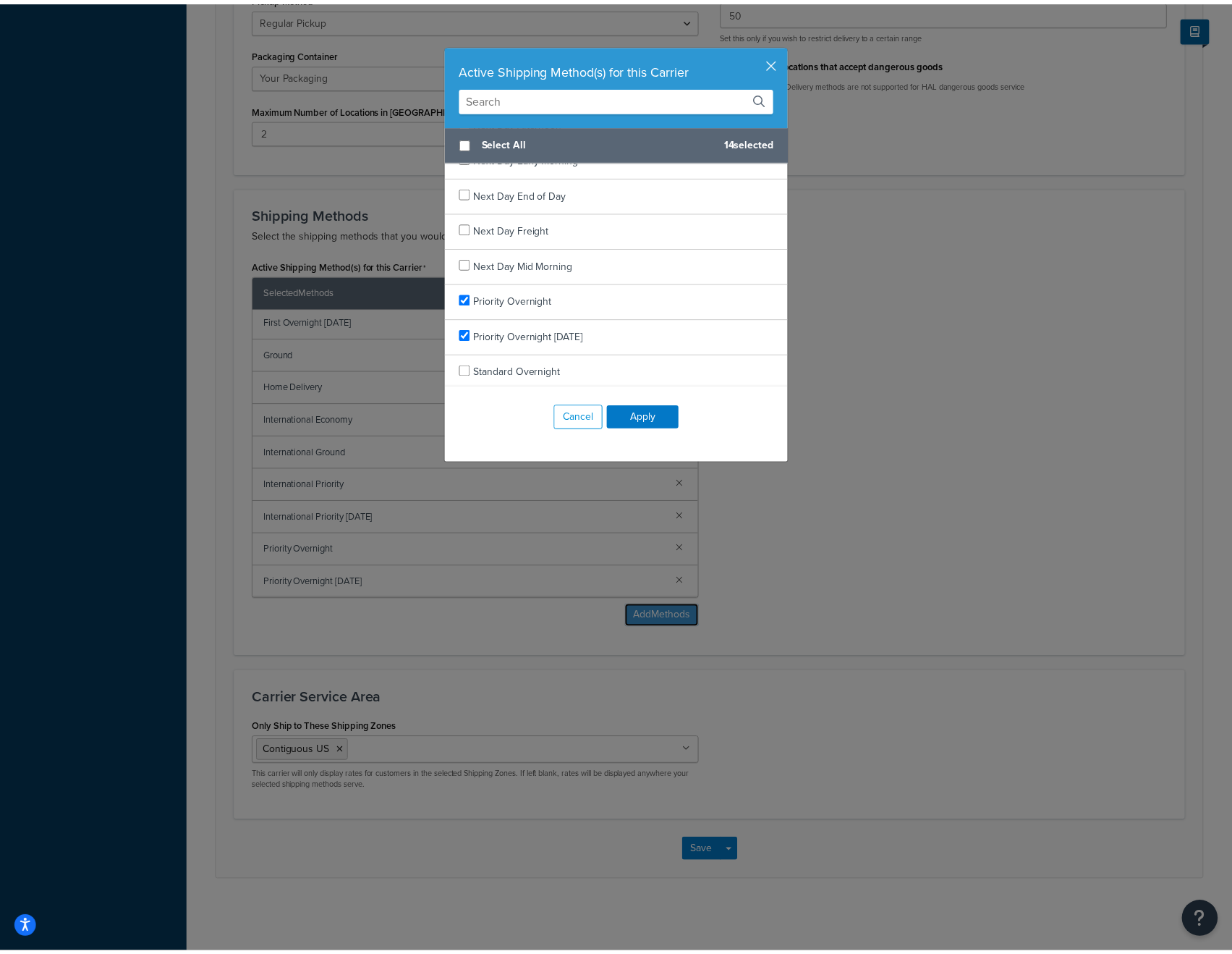
scroll to position [980, 0]
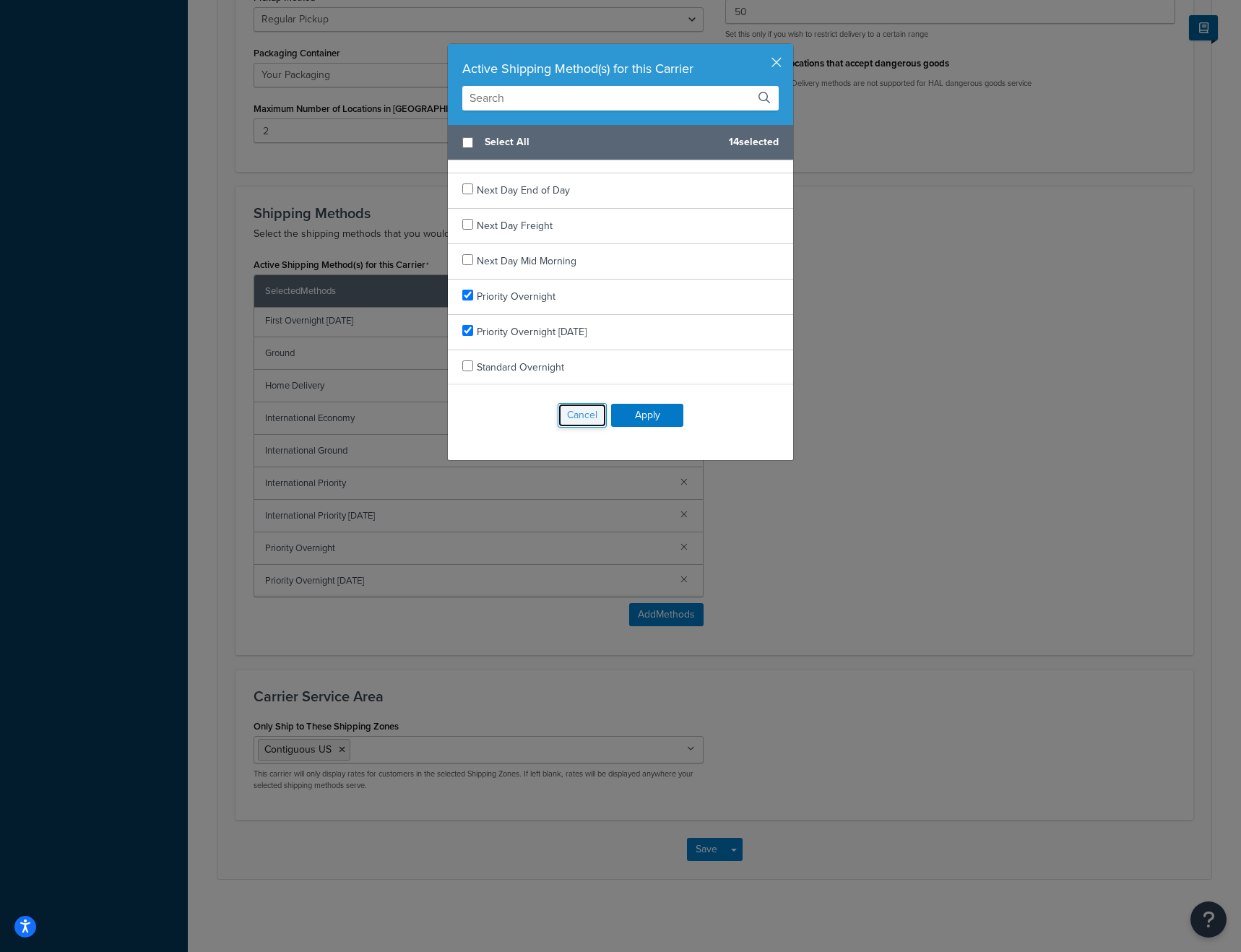
click at [600, 410] on button "Cancel" at bounding box center [582, 415] width 49 height 25
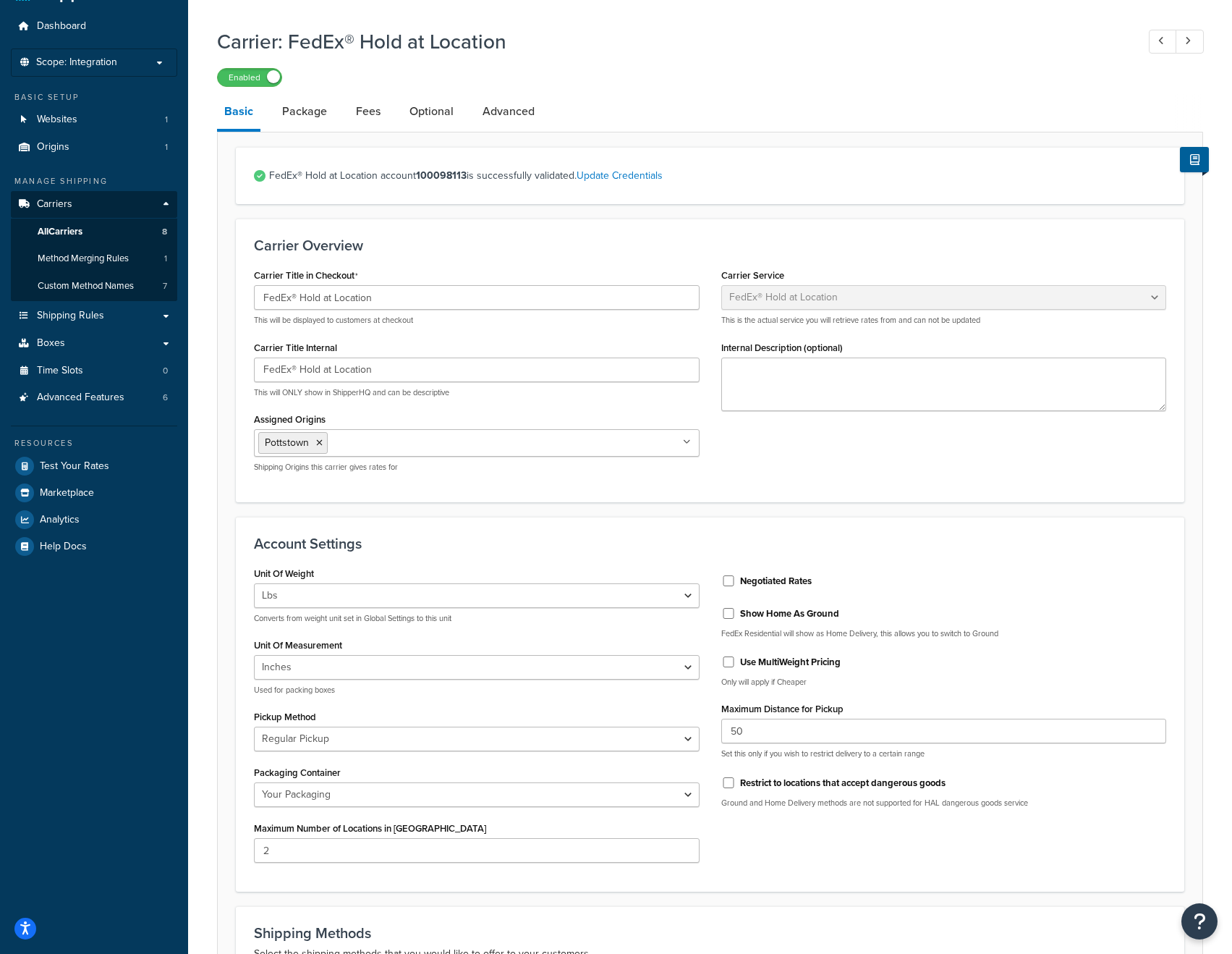
scroll to position [0, 0]
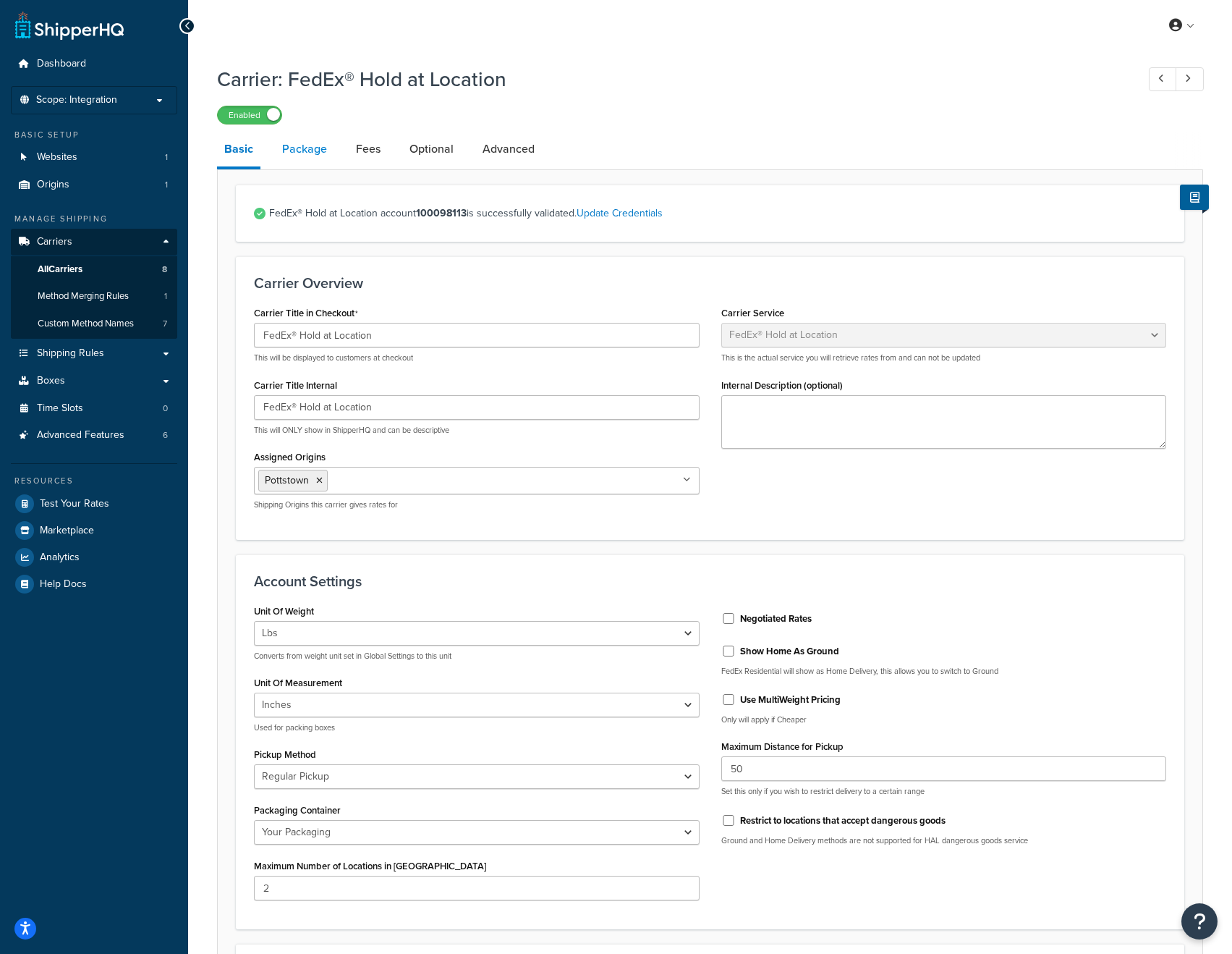
click at [320, 150] on link "Package" at bounding box center [304, 149] width 59 height 34
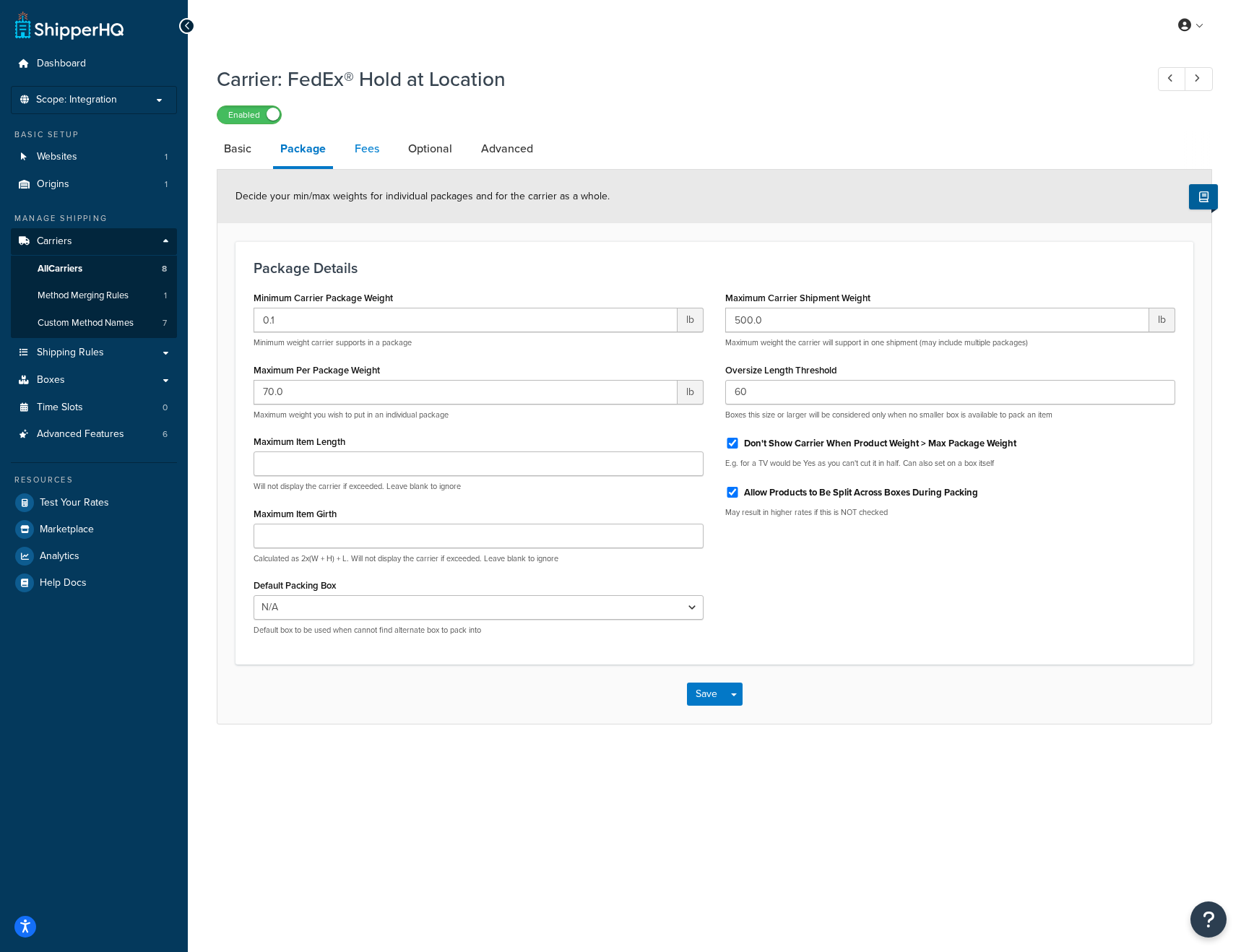
click at [361, 150] on link "Fees" at bounding box center [367, 148] width 39 height 34
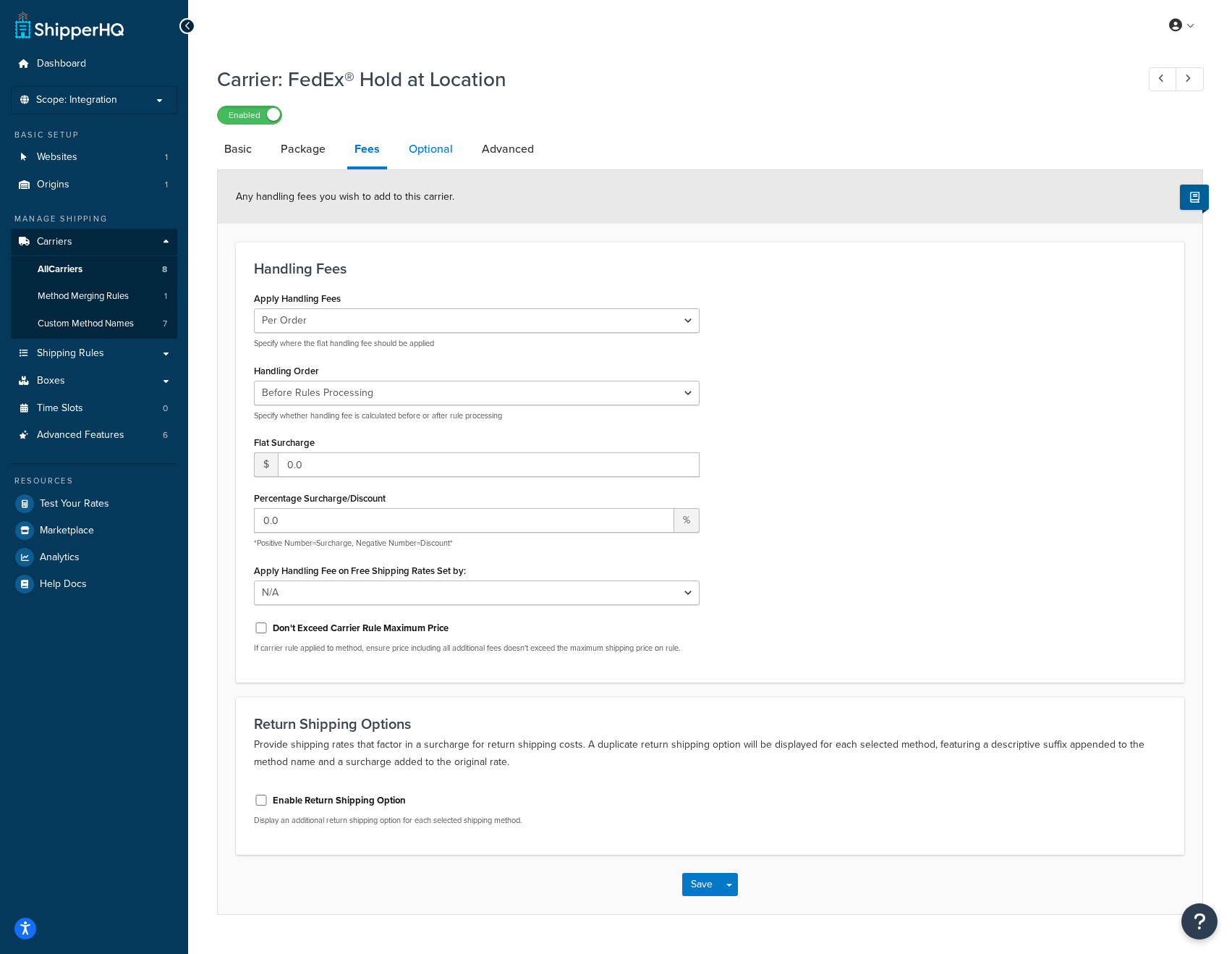
click at [421, 154] on link "Optional" at bounding box center [431, 149] width 58 height 34
select select "business"
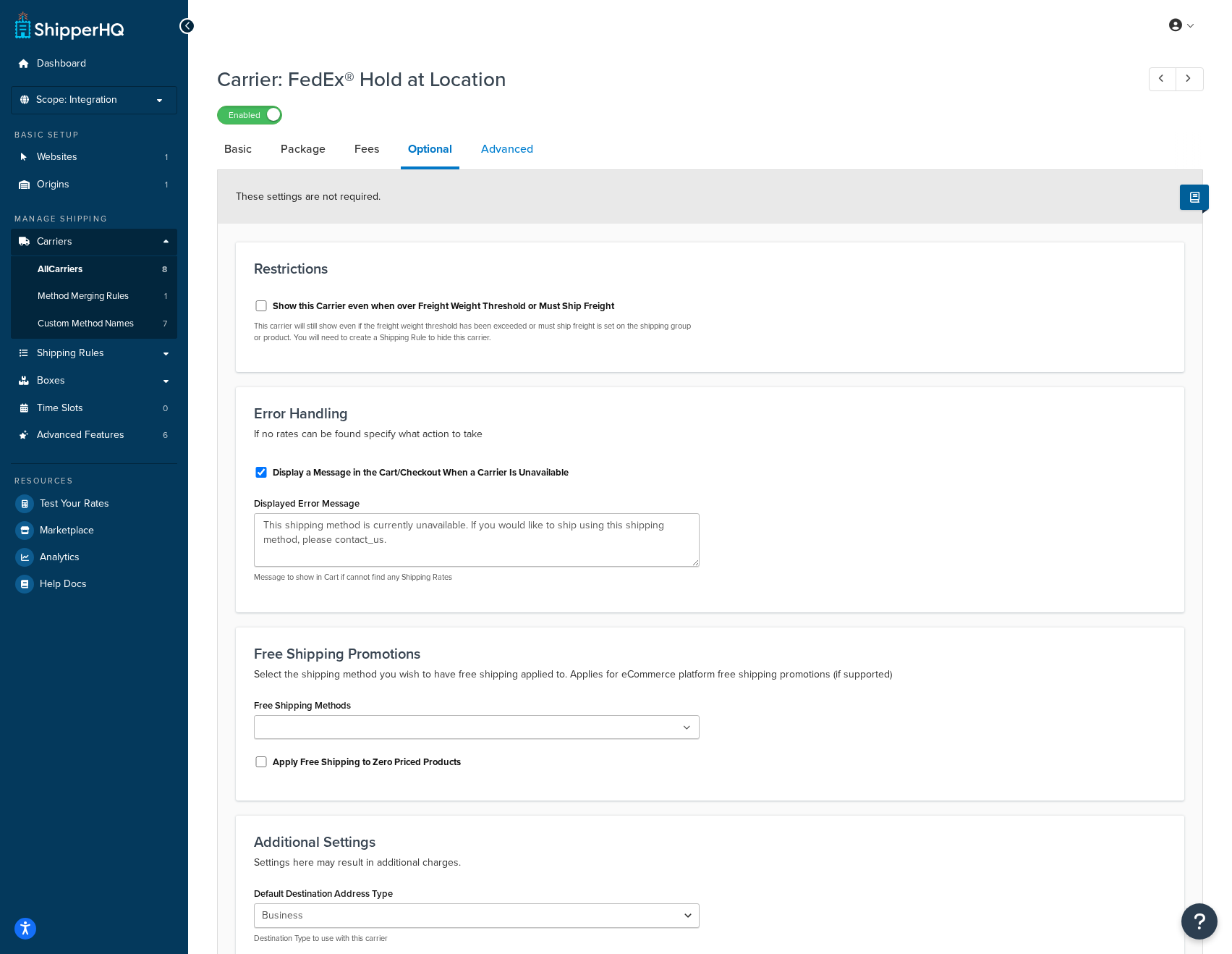
click at [510, 152] on link "Advanced" at bounding box center [507, 149] width 67 height 34
select select "false"
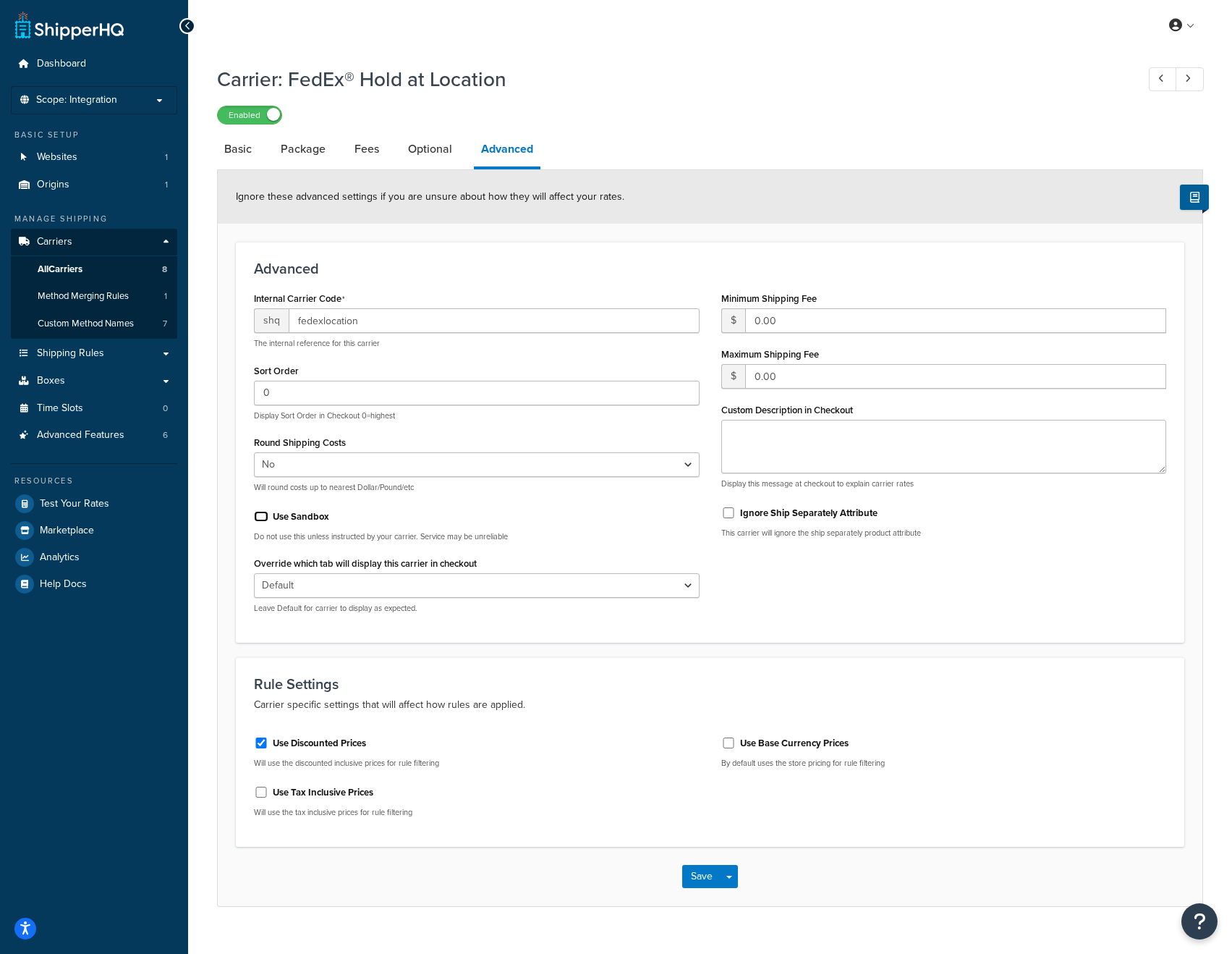
click at [262, 520] on input "Use Sandbox" at bounding box center [261, 516] width 15 height 11
checkbox input "true"
click at [693, 868] on button "Save" at bounding box center [702, 876] width 39 height 23
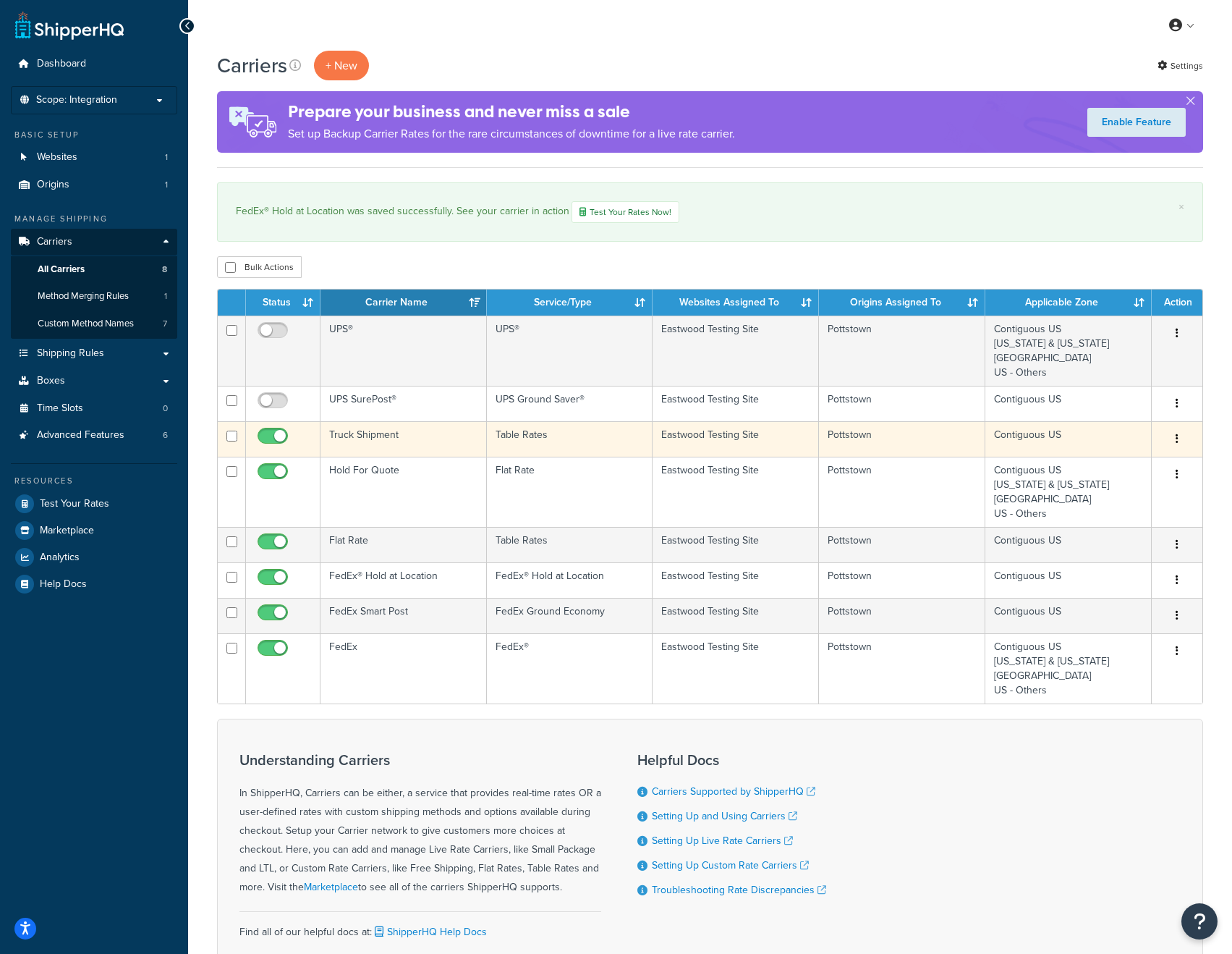
scroll to position [2, 0]
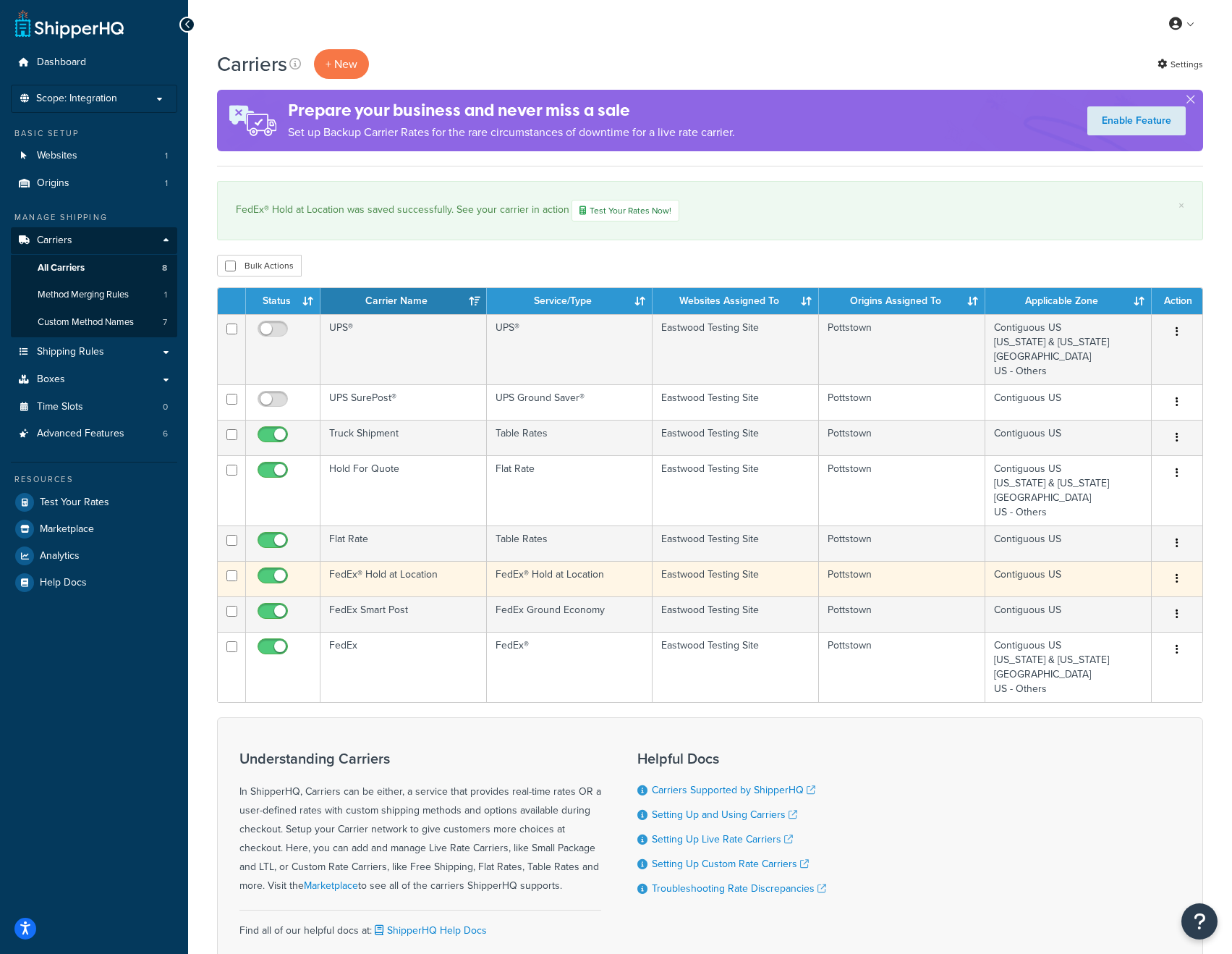
click at [407, 577] on td "FedEx® Hold at Location" at bounding box center [404, 578] width 167 height 35
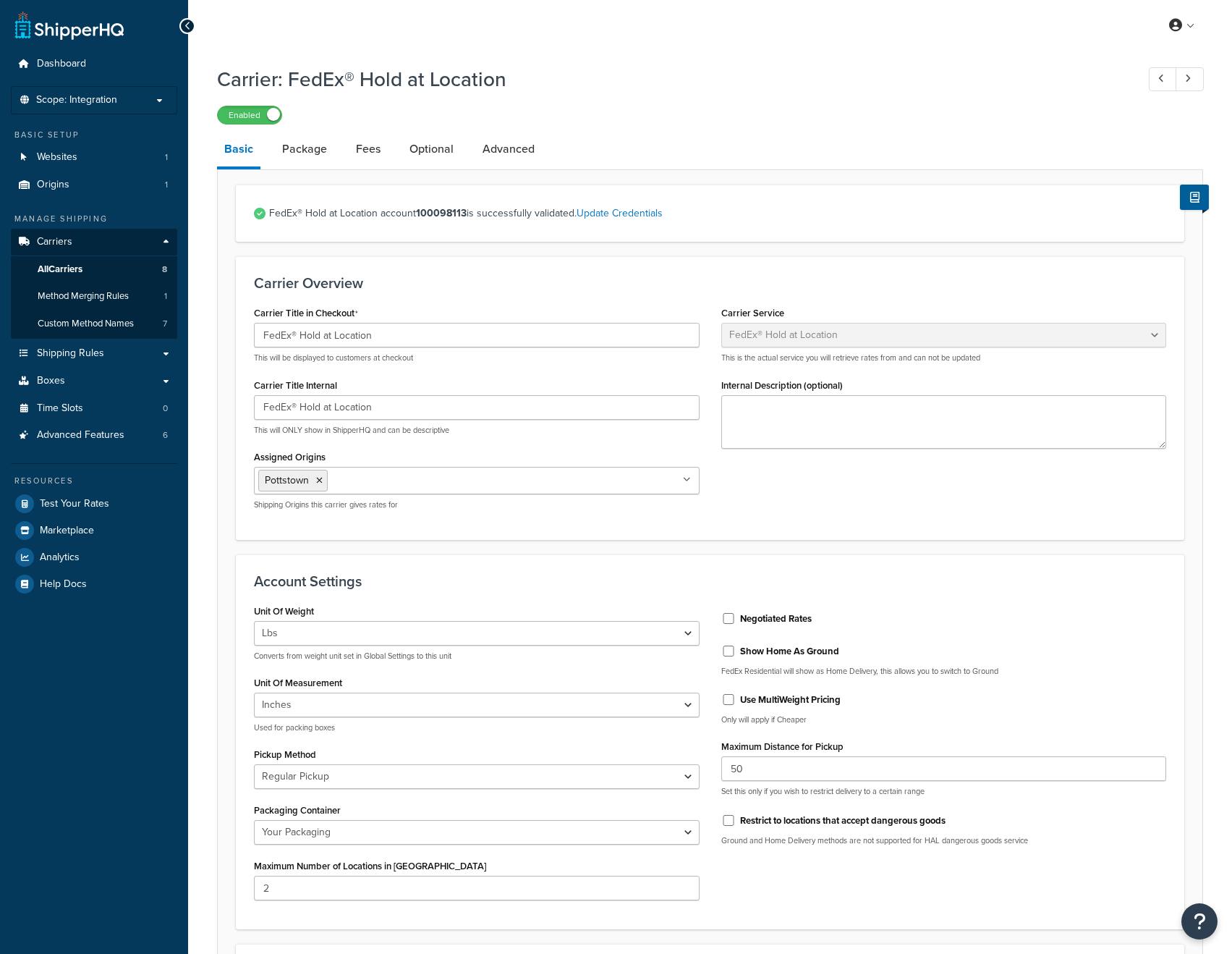
select select "fedExLocation"
select select "REGULAR_PICKUP"
select select "YOUR_PACKAGING"
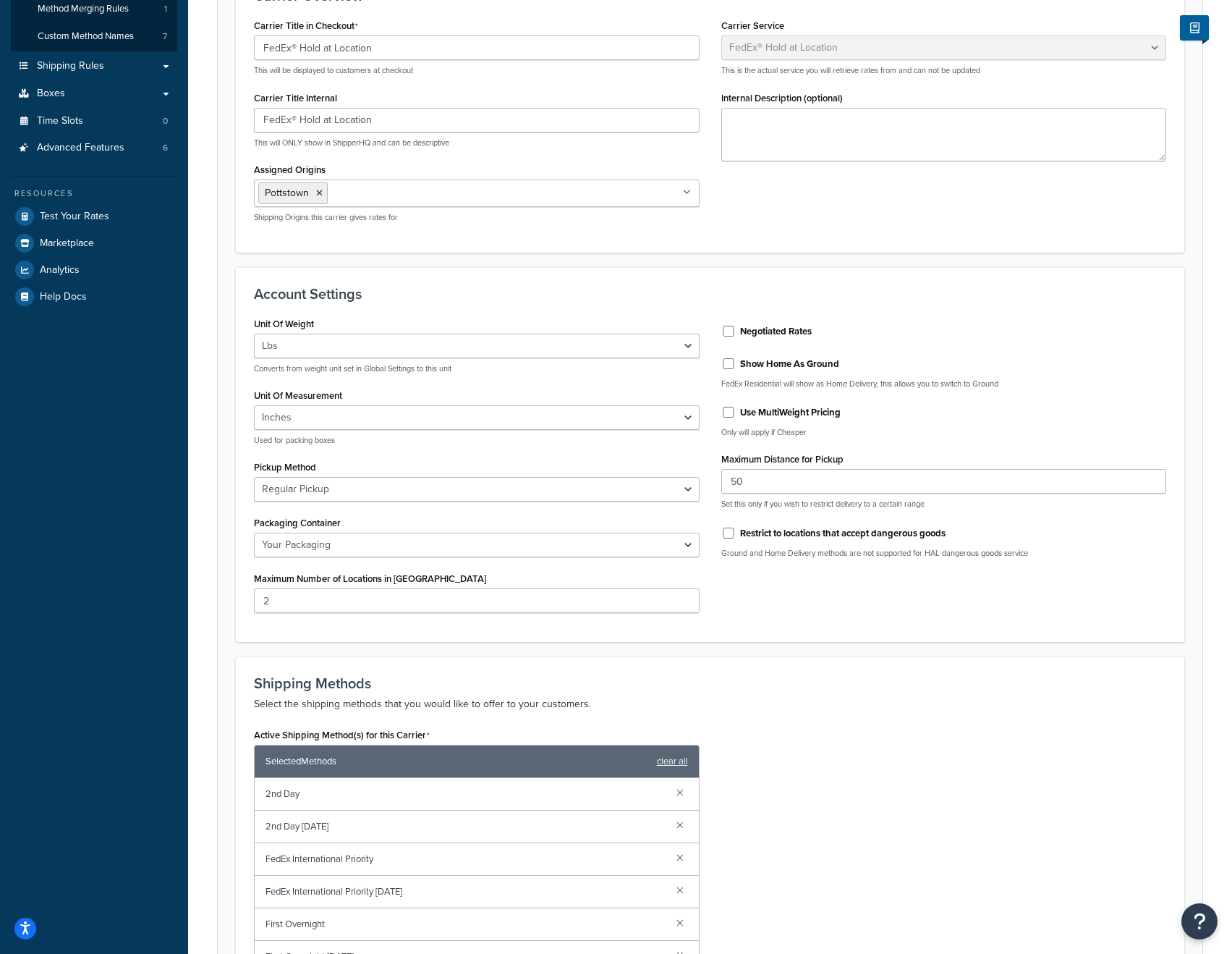
scroll to position [288, 0]
click at [729, 483] on input "50" at bounding box center [944, 480] width 446 height 25
type input "150"
click at [430, 608] on input "2" at bounding box center [476, 599] width 446 height 25
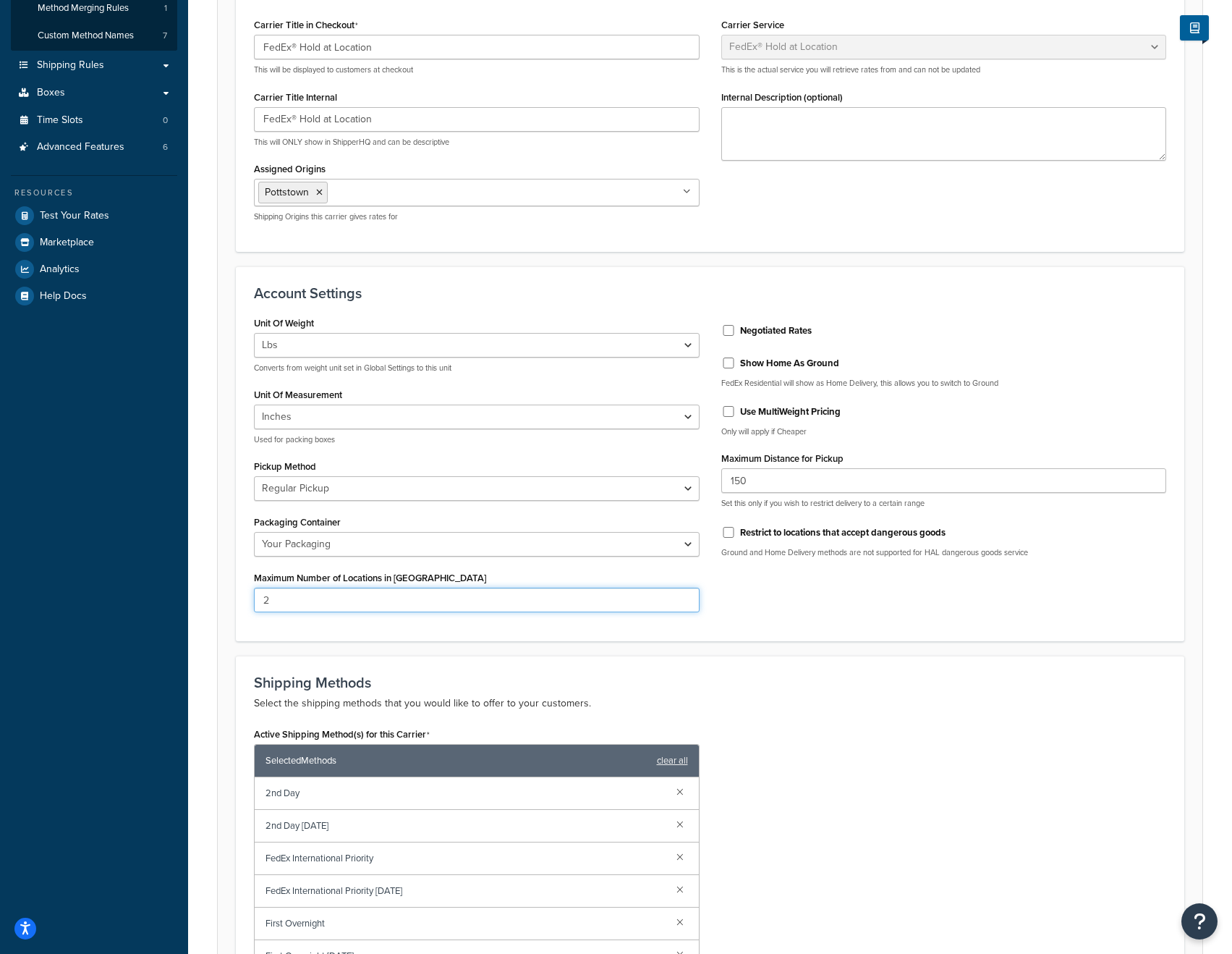
click at [430, 608] on input "2" at bounding box center [476, 599] width 446 height 25
drag, startPoint x: 346, startPoint y: 599, endPoint x: 256, endPoint y: 605, distance: 90.2
click at [256, 605] on input "2" at bounding box center [476, 599] width 446 height 25
type input "5"
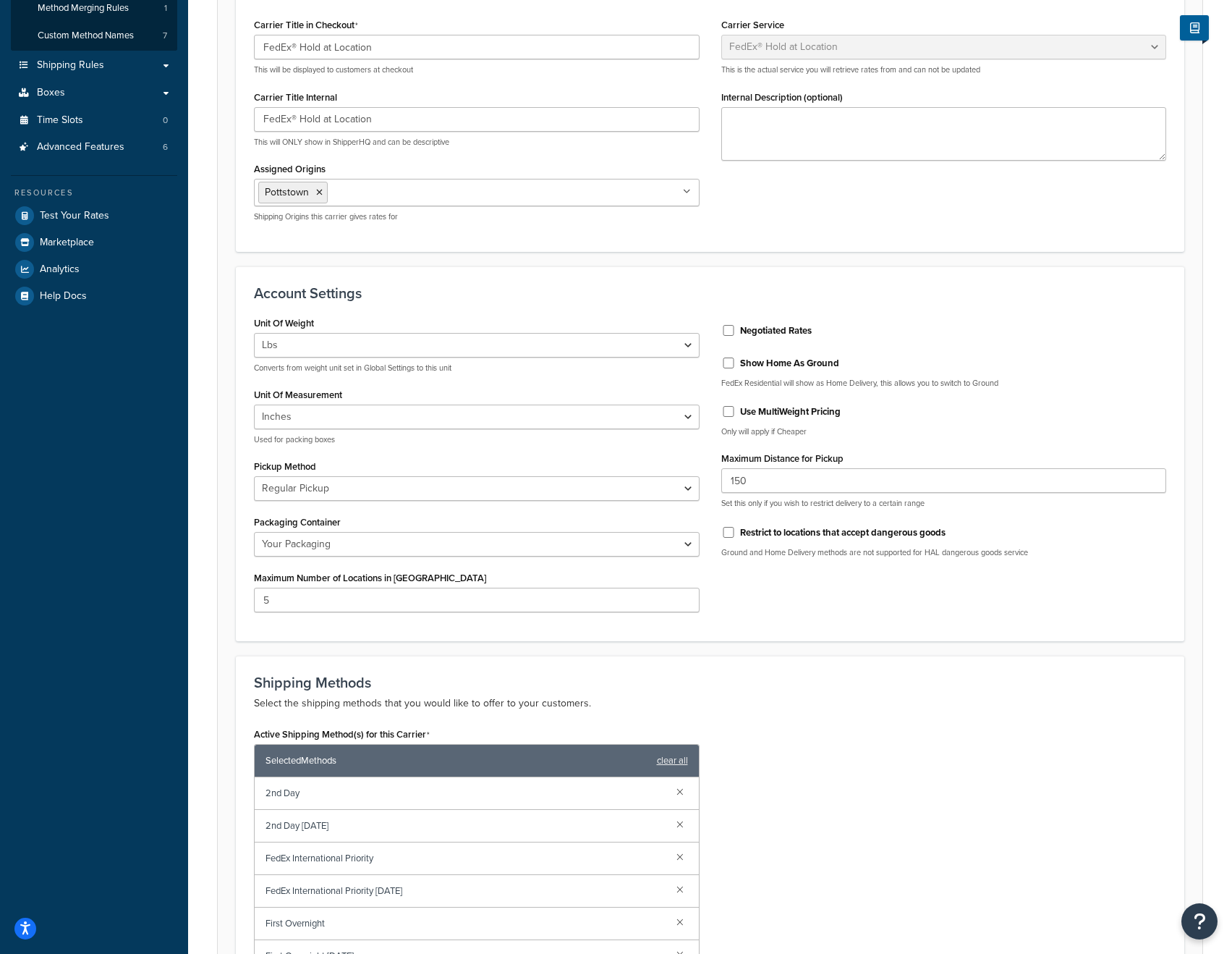
click at [819, 702] on p "Select the shipping methods that you would like to offer to your customers." at bounding box center [710, 703] width 913 height 17
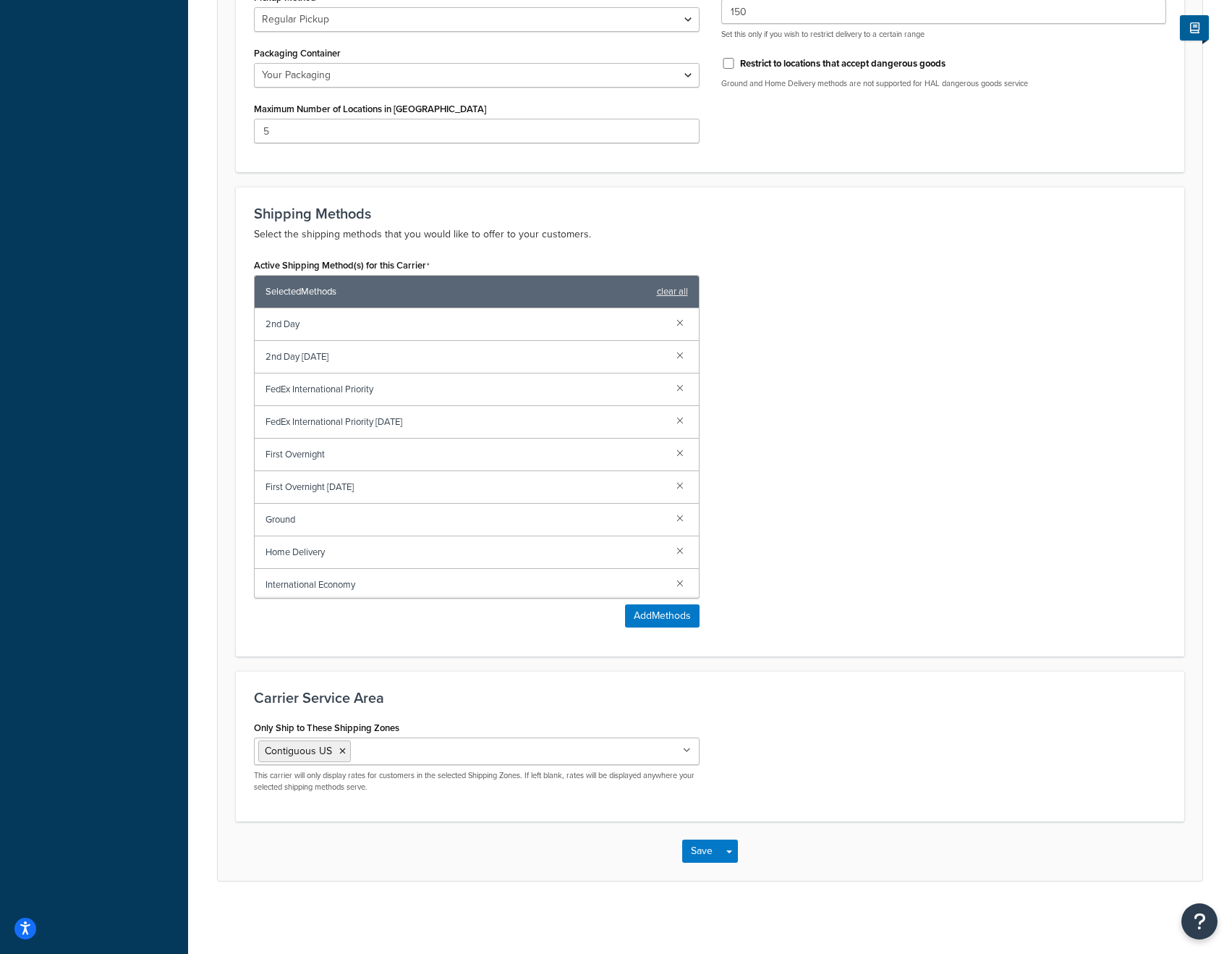
scroll to position [758, 0]
click at [695, 848] on button "Save" at bounding box center [702, 850] width 39 height 23
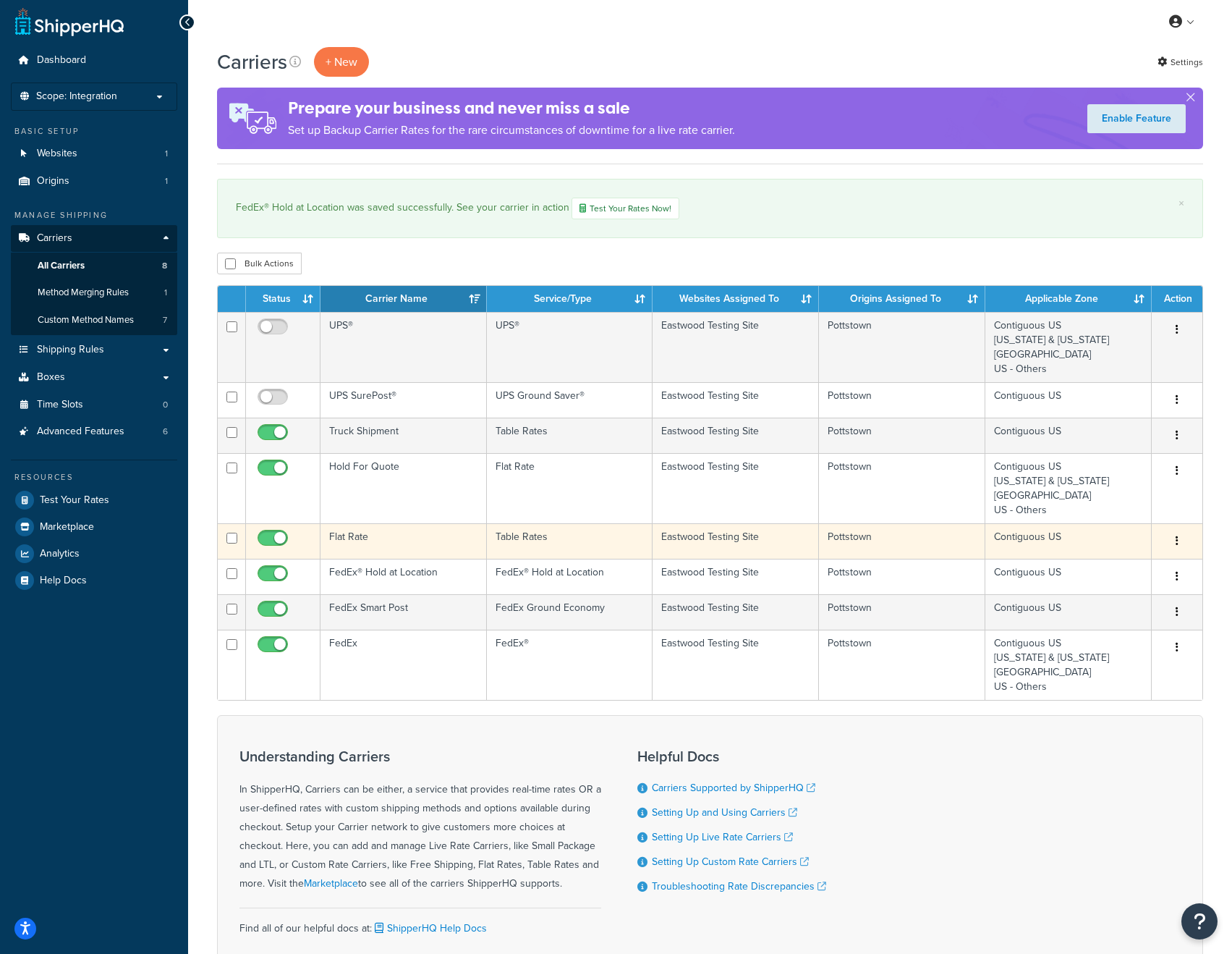
scroll to position [5, 0]
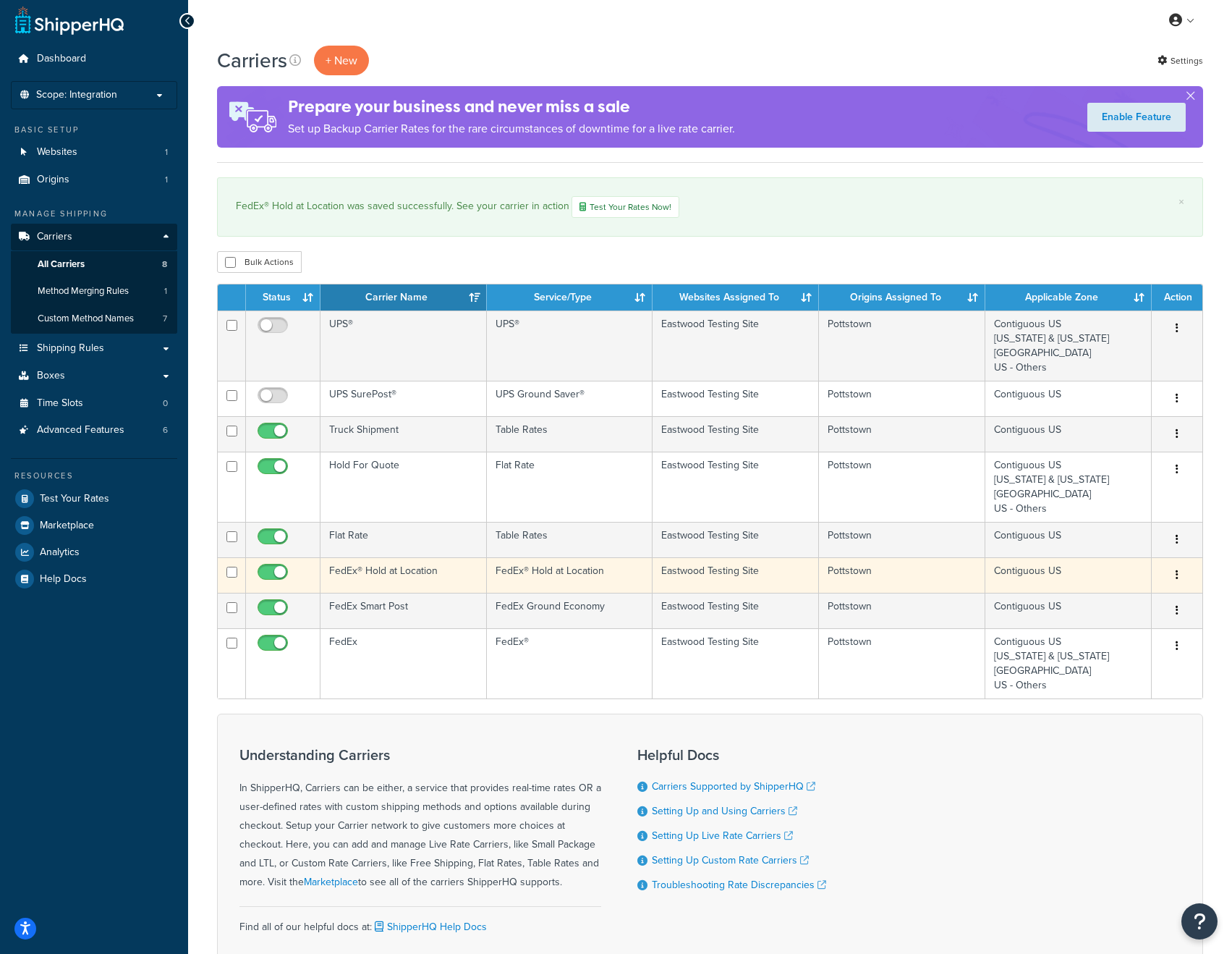
click at [423, 569] on td "FedEx® Hold at Location" at bounding box center [404, 574] width 167 height 35
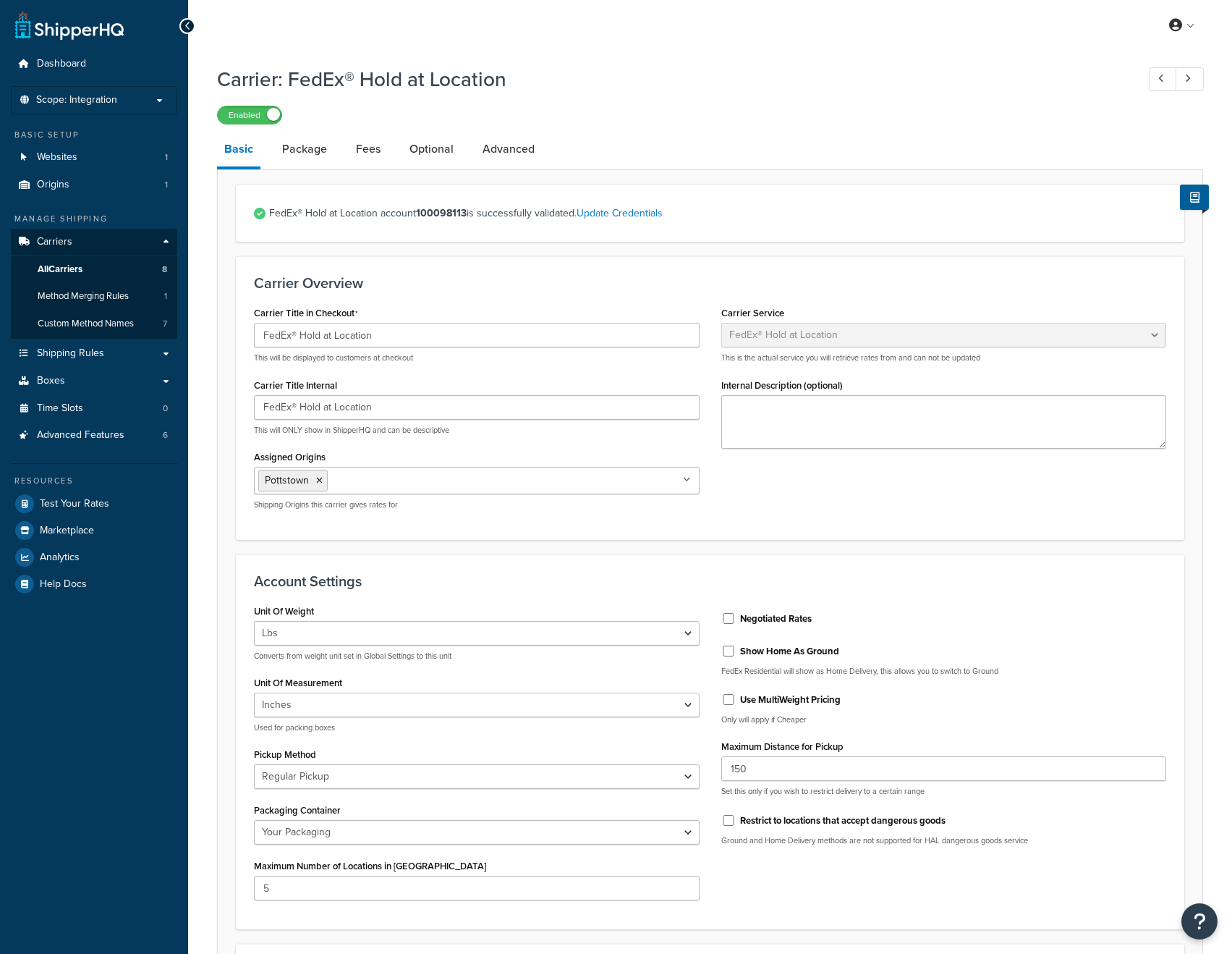
select select "fedExLocation"
select select "REGULAR_PICKUP"
select select "YOUR_PACKAGING"
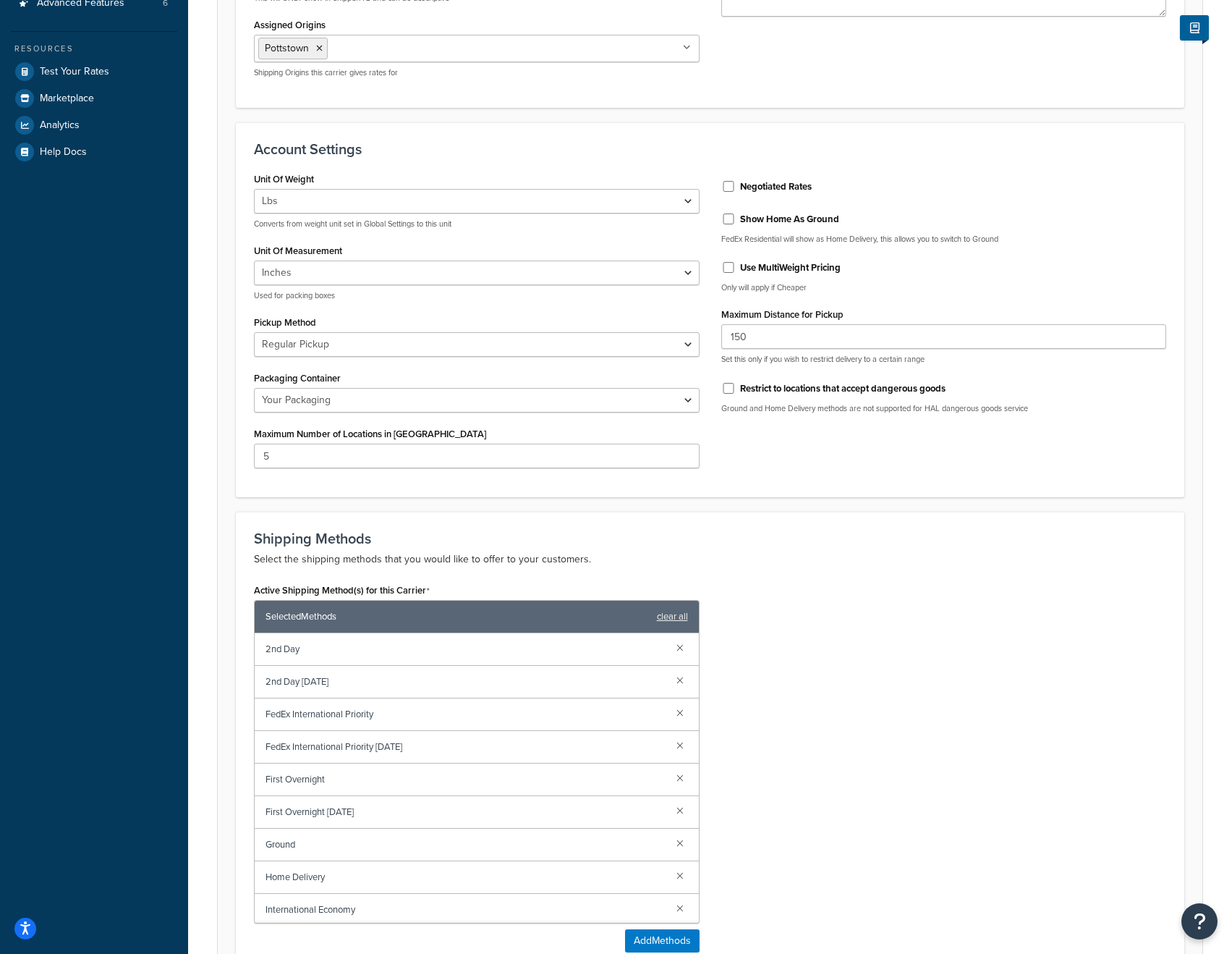
scroll to position [433, 0]
click at [476, 344] on select "Business Service Center Drop Box Regular Pickup Request Courier Station" at bounding box center [476, 343] width 446 height 25
click at [760, 456] on div "Unit Of Weight Lbs Kgs Convert LBS to KG Converts from weight unit set in Globa…" at bounding box center [710, 323] width 934 height 311
click at [730, 228] on div "Show Home As Ground" at bounding box center [944, 216] width 446 height 21
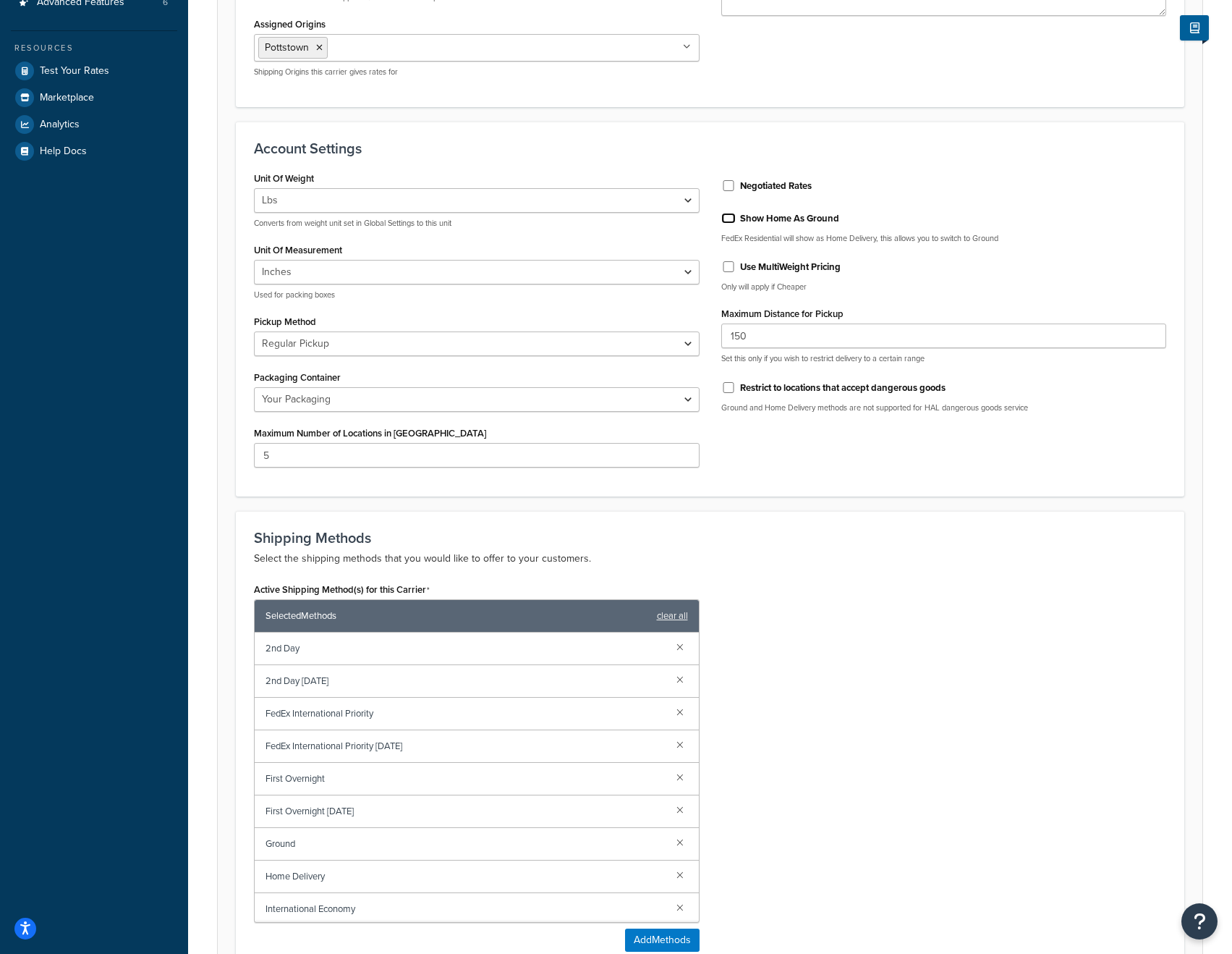
click at [731, 223] on input "Show Home As Ground" at bounding box center [728, 218] width 15 height 11
checkbox input "true"
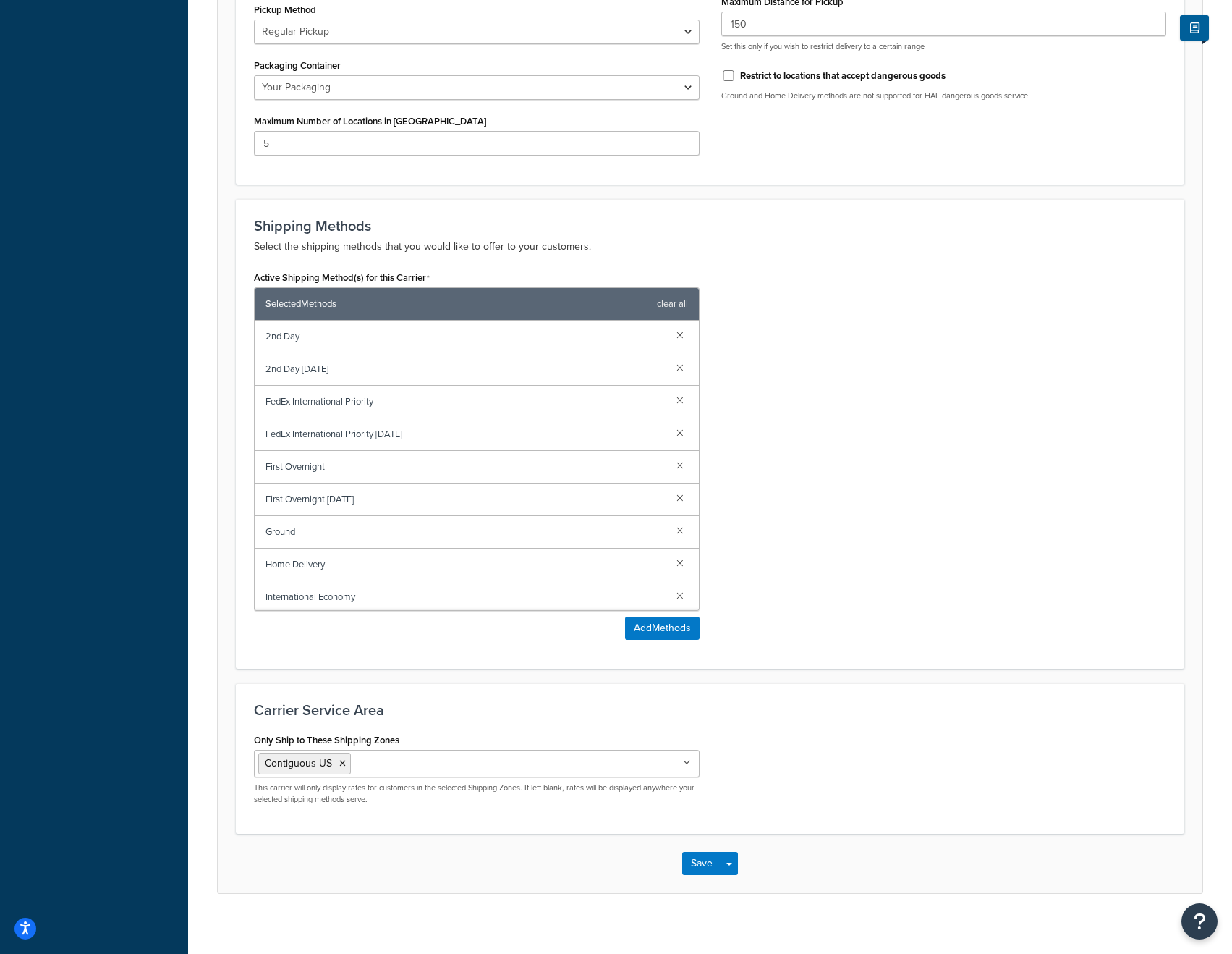
scroll to position [758, 0]
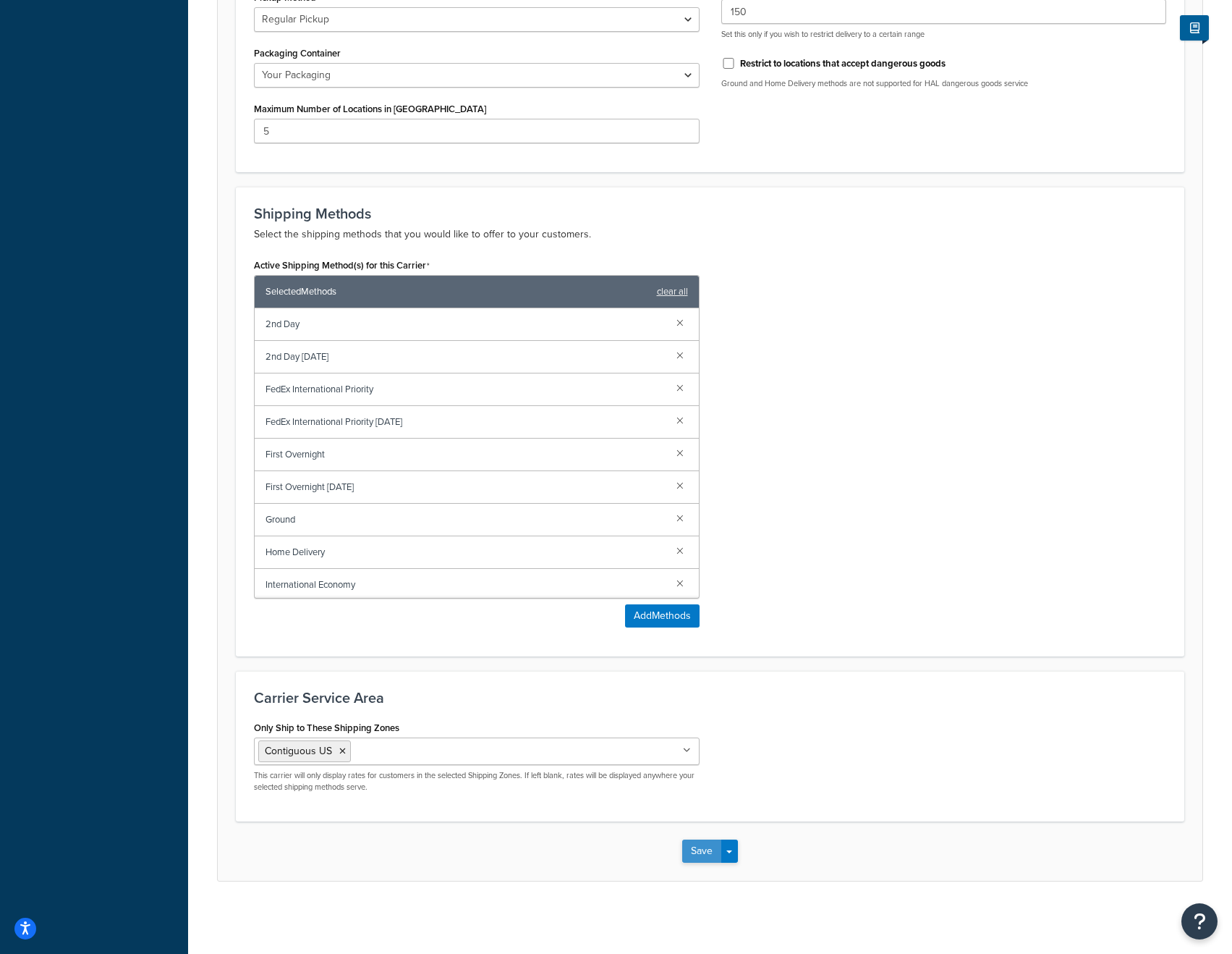
click at [702, 850] on button "Save" at bounding box center [702, 850] width 39 height 23
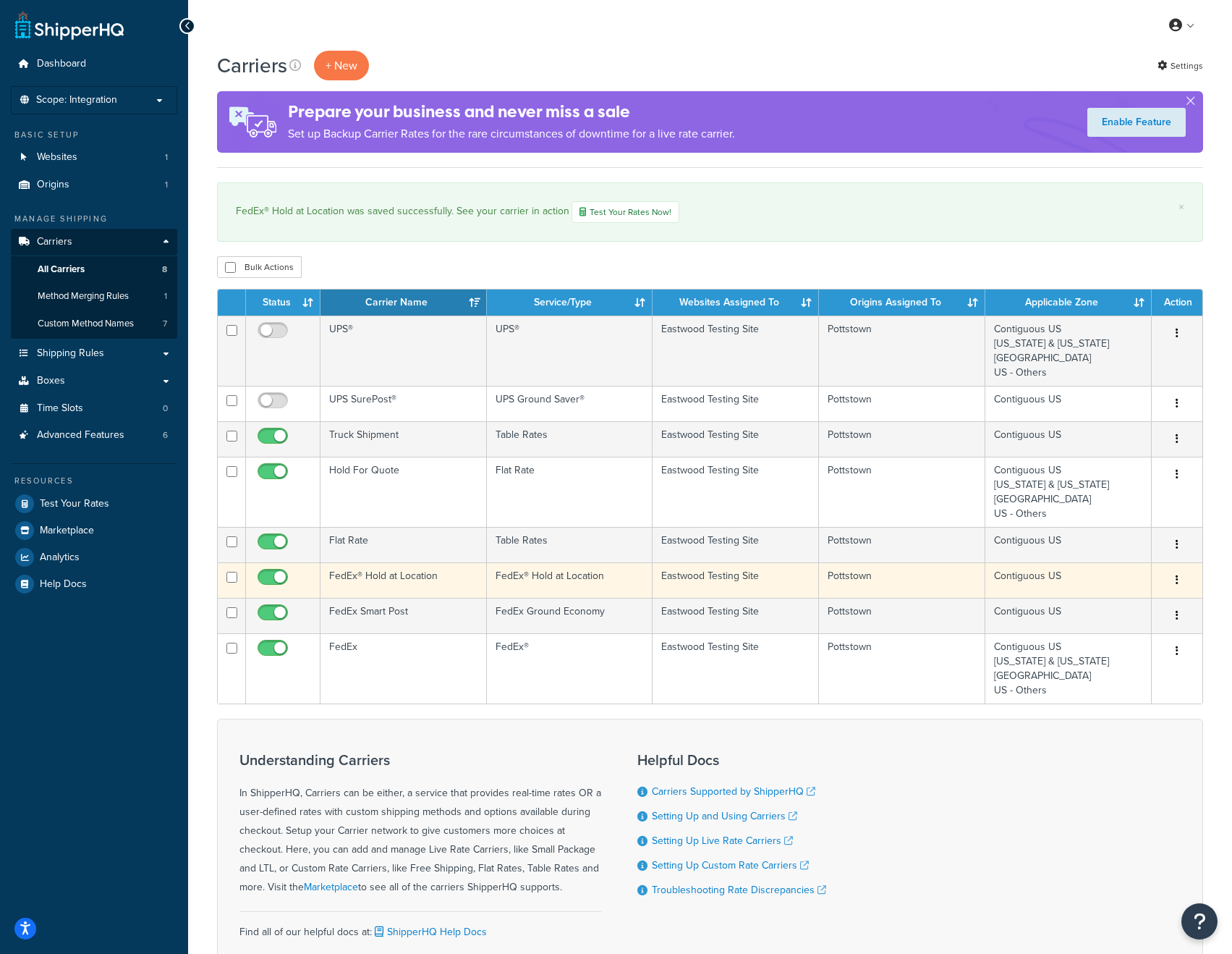
click at [385, 582] on td "FedEx® Hold at Location" at bounding box center [404, 580] width 167 height 35
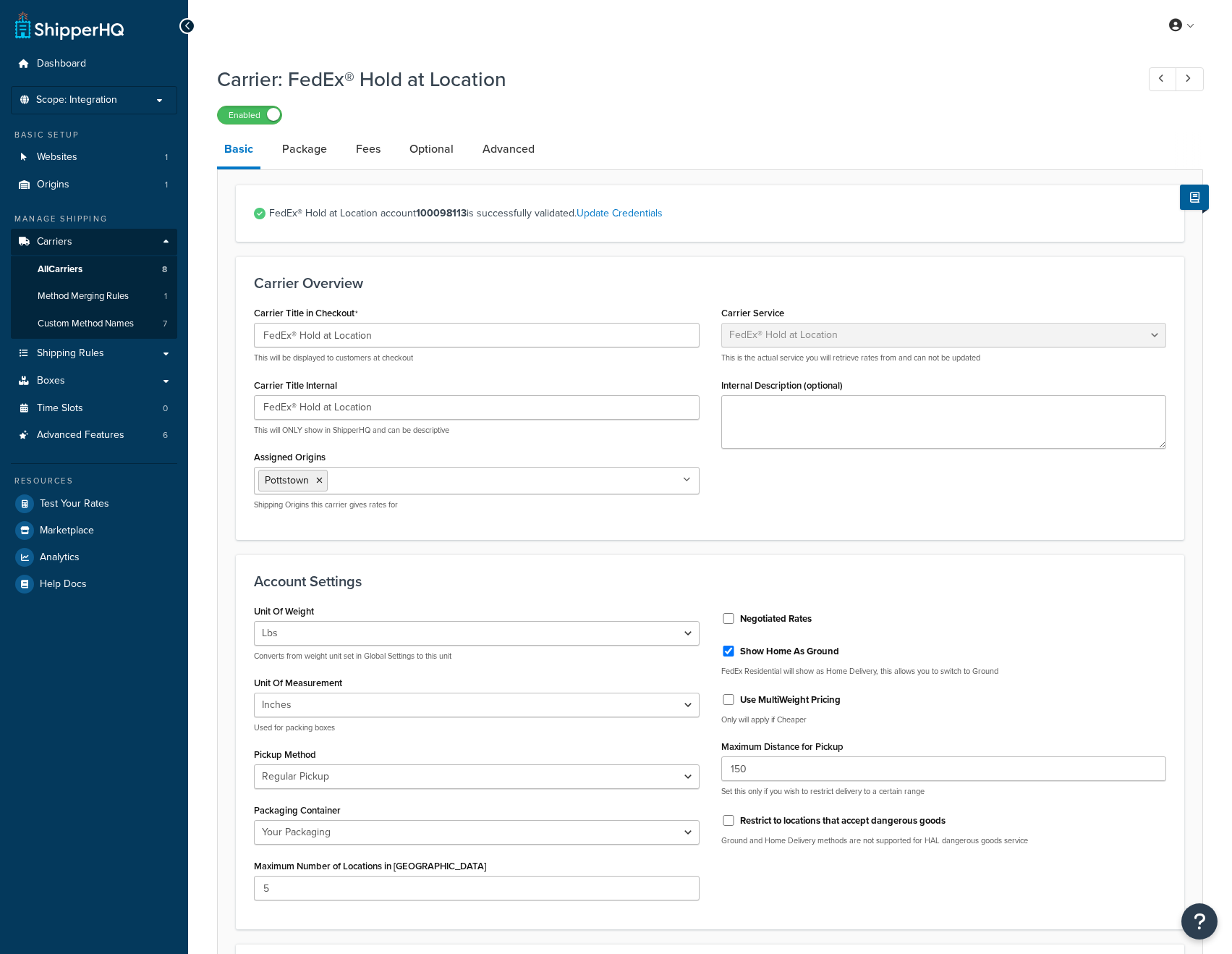
select select "fedExLocation"
select select "REGULAR_PICKUP"
select select "YOUR_PACKAGING"
click at [423, 150] on link "Optional" at bounding box center [432, 149] width 58 height 34
select select "business"
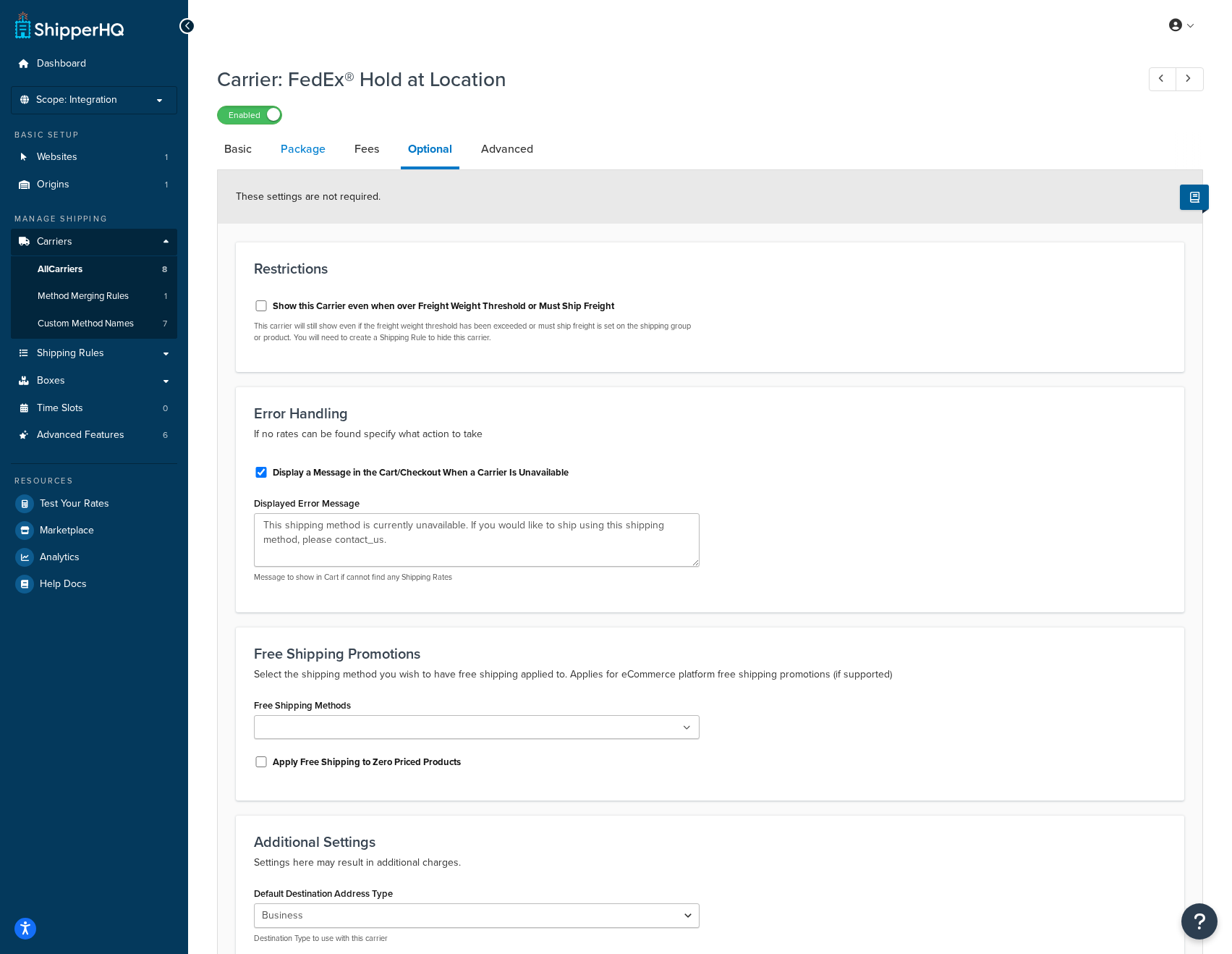
click at [301, 154] on link "Package" at bounding box center [303, 149] width 59 height 34
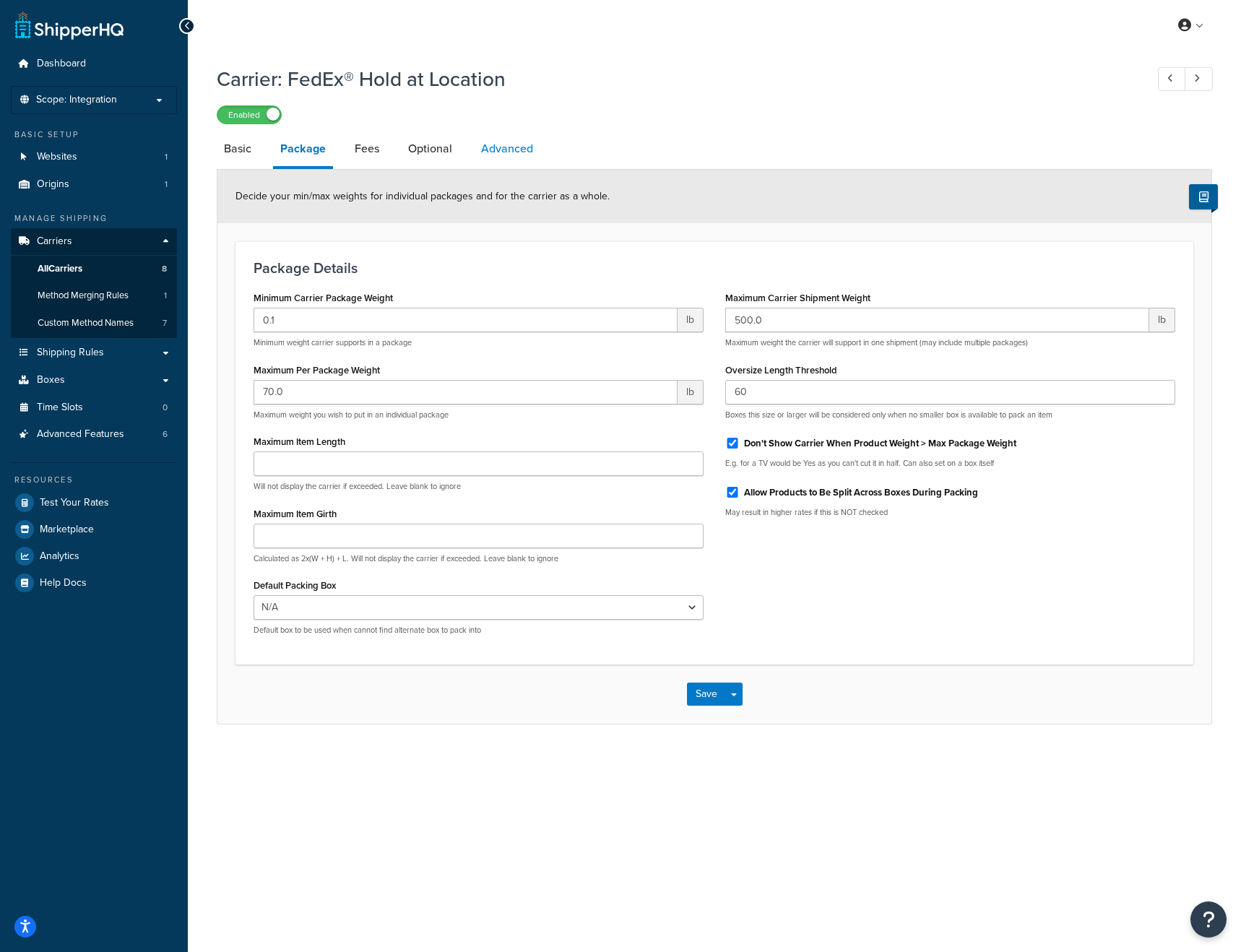
click at [493, 153] on link "Advanced" at bounding box center [507, 148] width 67 height 34
select select "false"
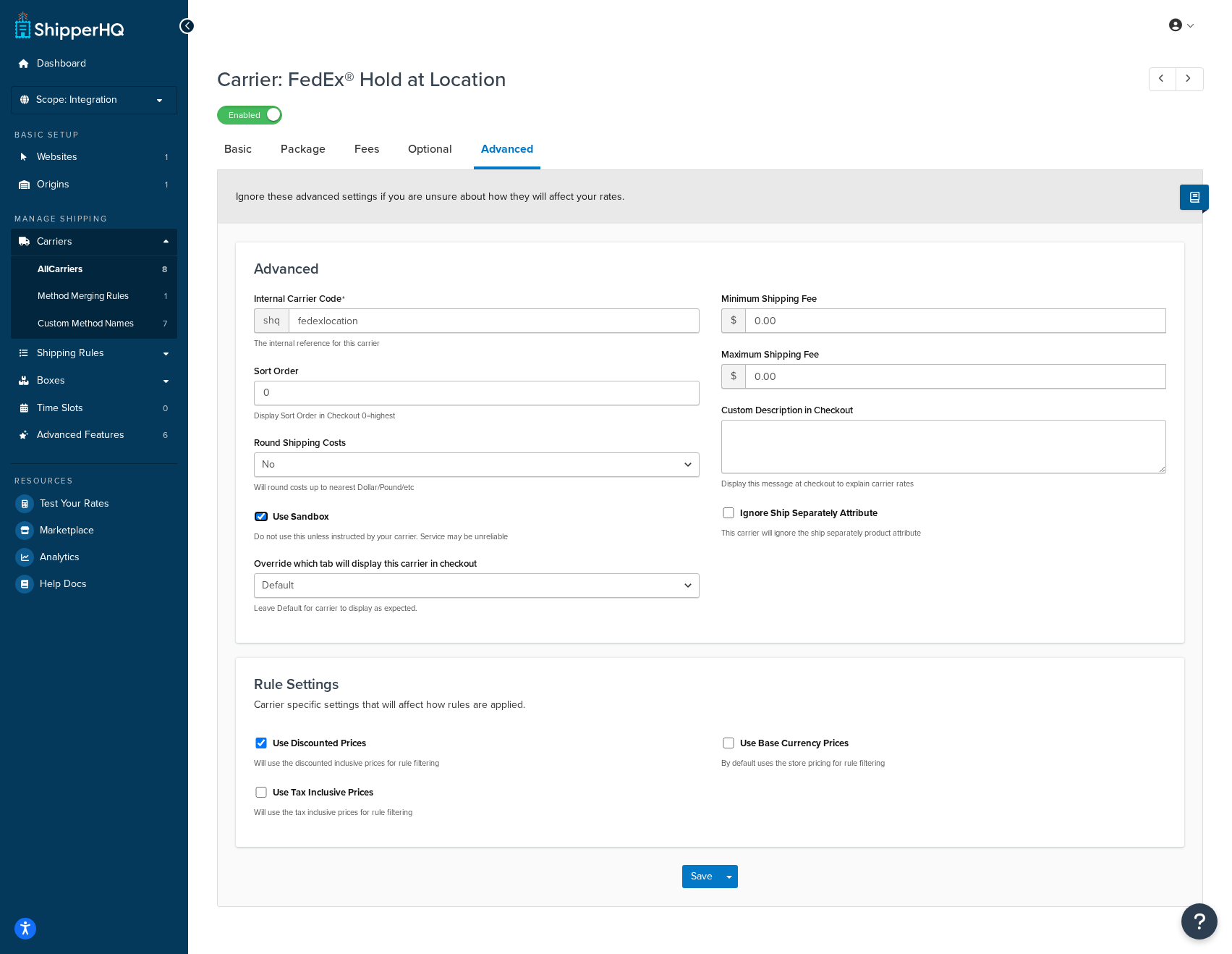
click at [263, 515] on input "Use Sandbox" at bounding box center [261, 516] width 15 height 11
checkbox input "false"
click at [549, 702] on p "Carrier specific settings that will affect how rules are applied." at bounding box center [710, 705] width 913 height 17
click at [696, 868] on div "Save Save Dropdown Save and Edit" at bounding box center [710, 876] width 985 height 59
click at [695, 579] on select "Default Delivery Pickup" at bounding box center [476, 585] width 446 height 25
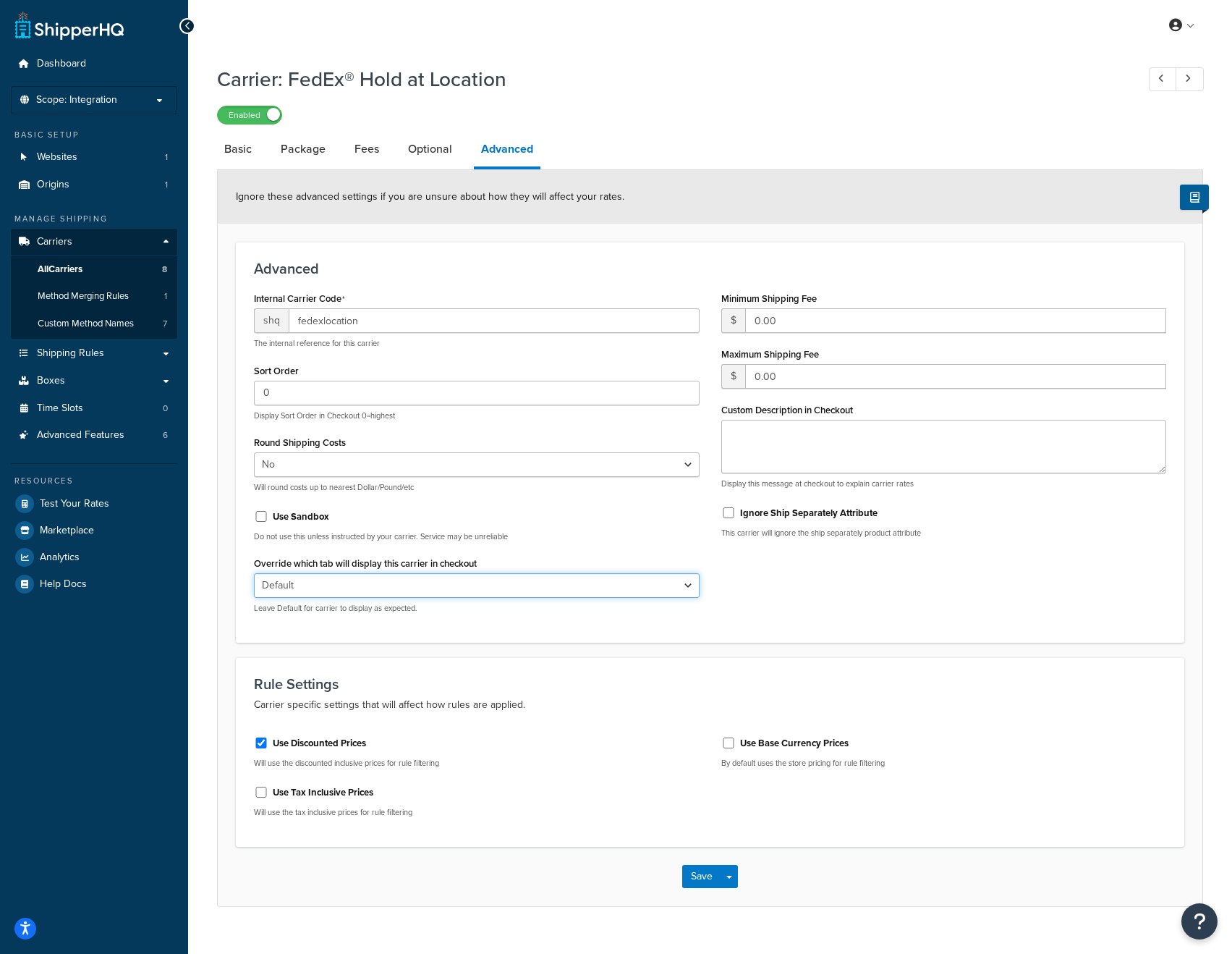
click at [698, 581] on select "Default Delivery Pickup" at bounding box center [476, 585] width 446 height 25
click at [774, 591] on div "Internal Carrier Code shq fedexlocation The internal reference for this carrier…" at bounding box center [710, 456] width 934 height 337
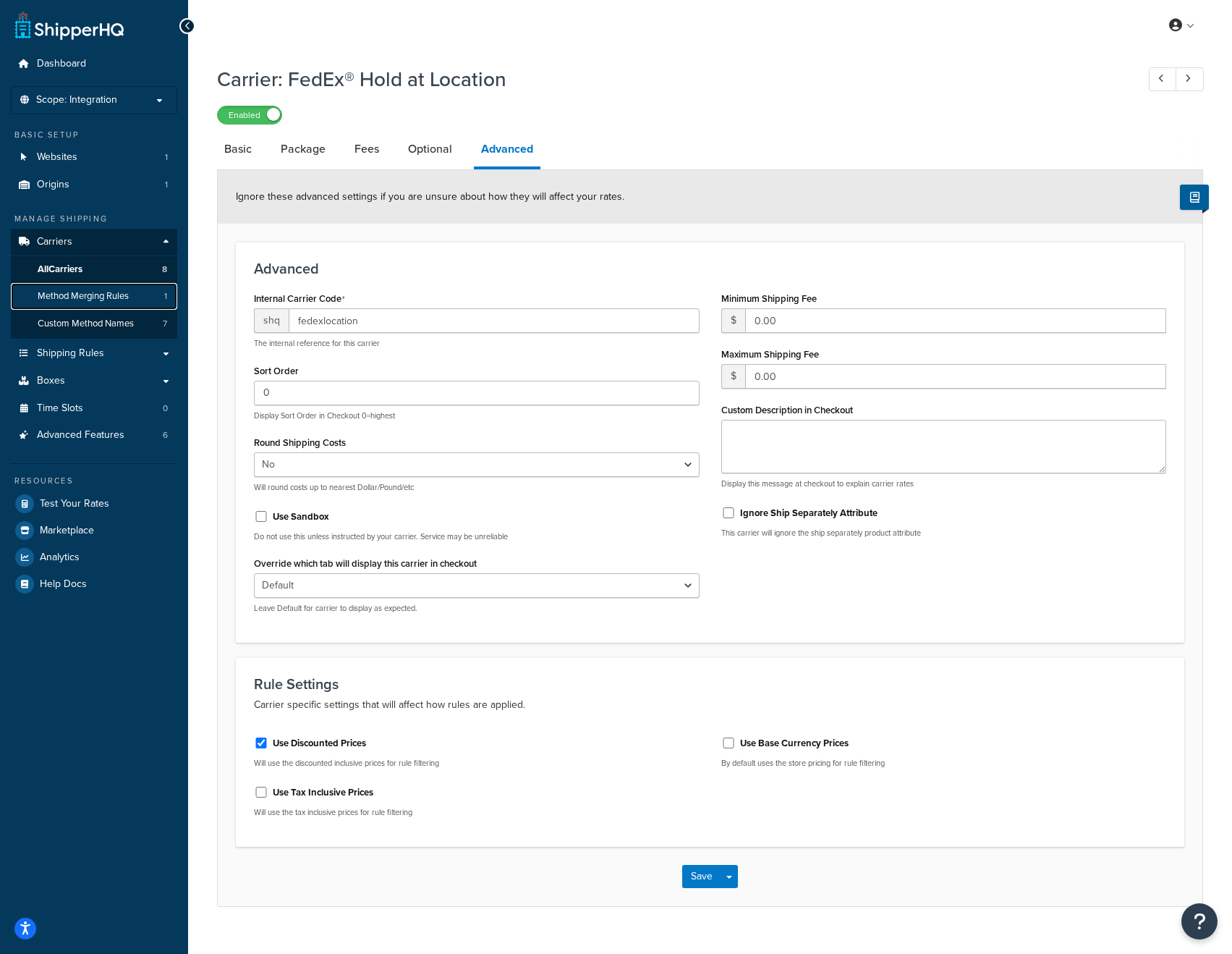
click at [89, 295] on span "Method Merging Rules" at bounding box center [83, 296] width 91 height 12
click at [709, 877] on button "Save" at bounding box center [702, 876] width 39 height 23
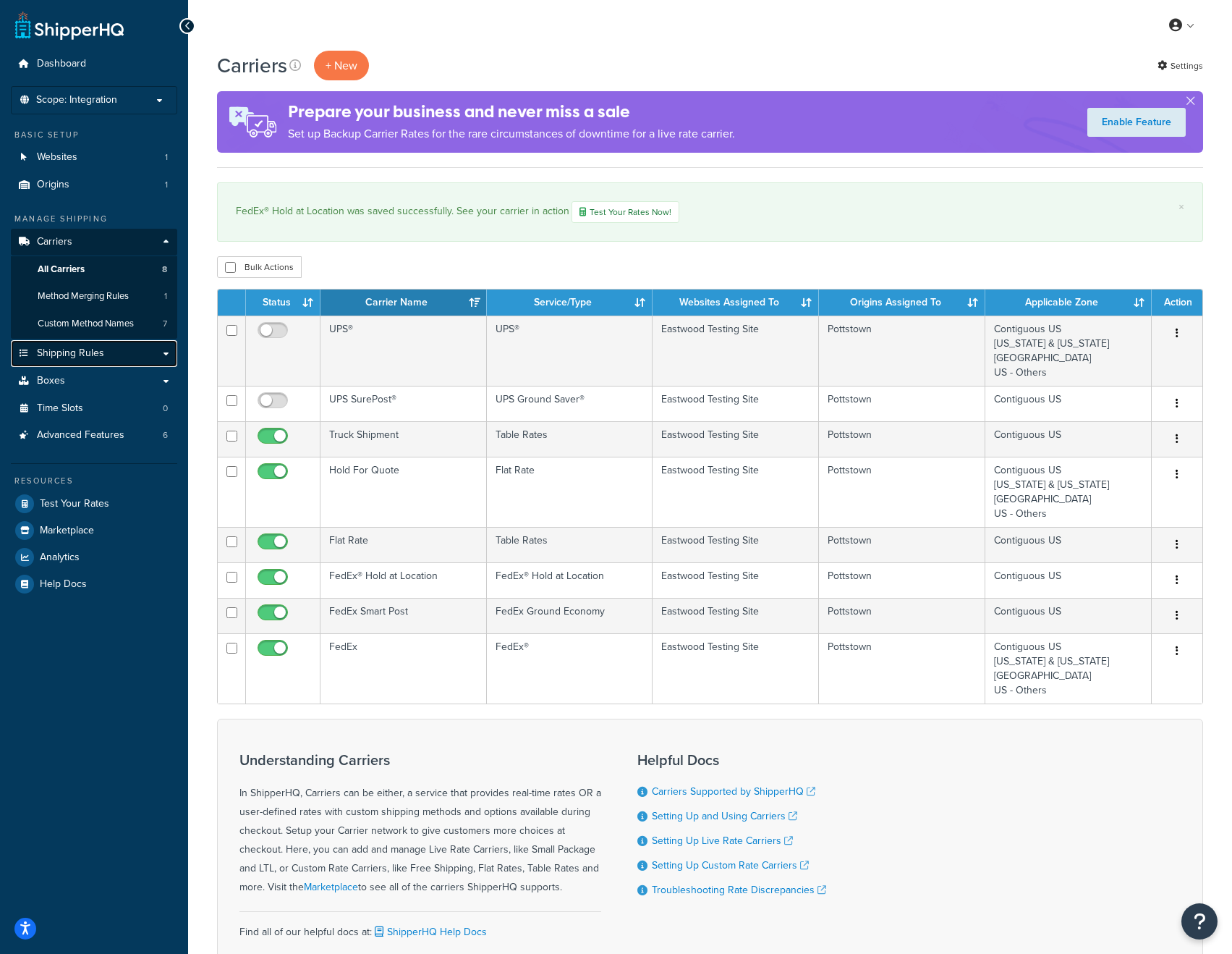
click at [95, 348] on span "Shipping Rules" at bounding box center [70, 353] width 67 height 12
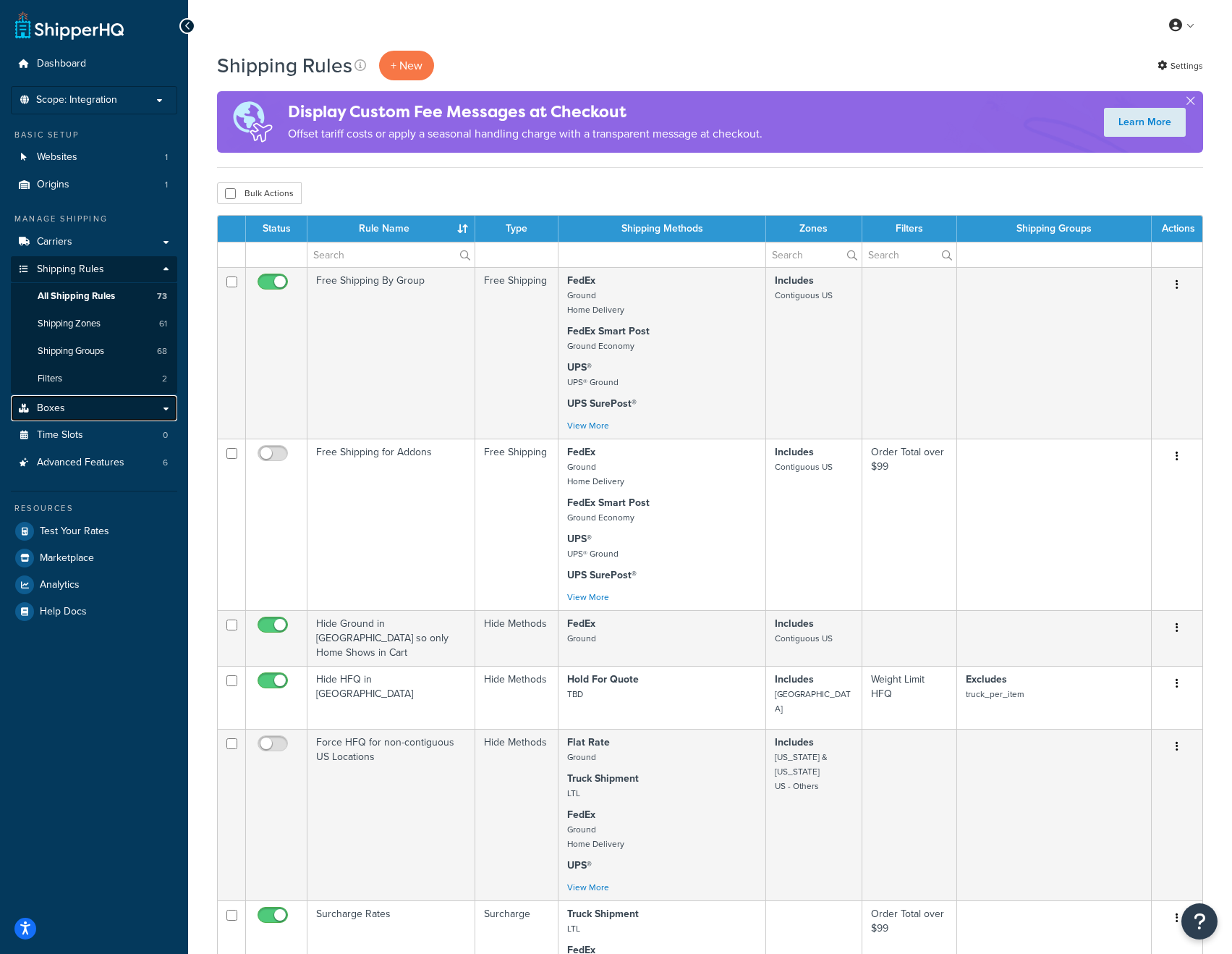
click at [122, 403] on link "Boxes" at bounding box center [94, 408] width 167 height 27
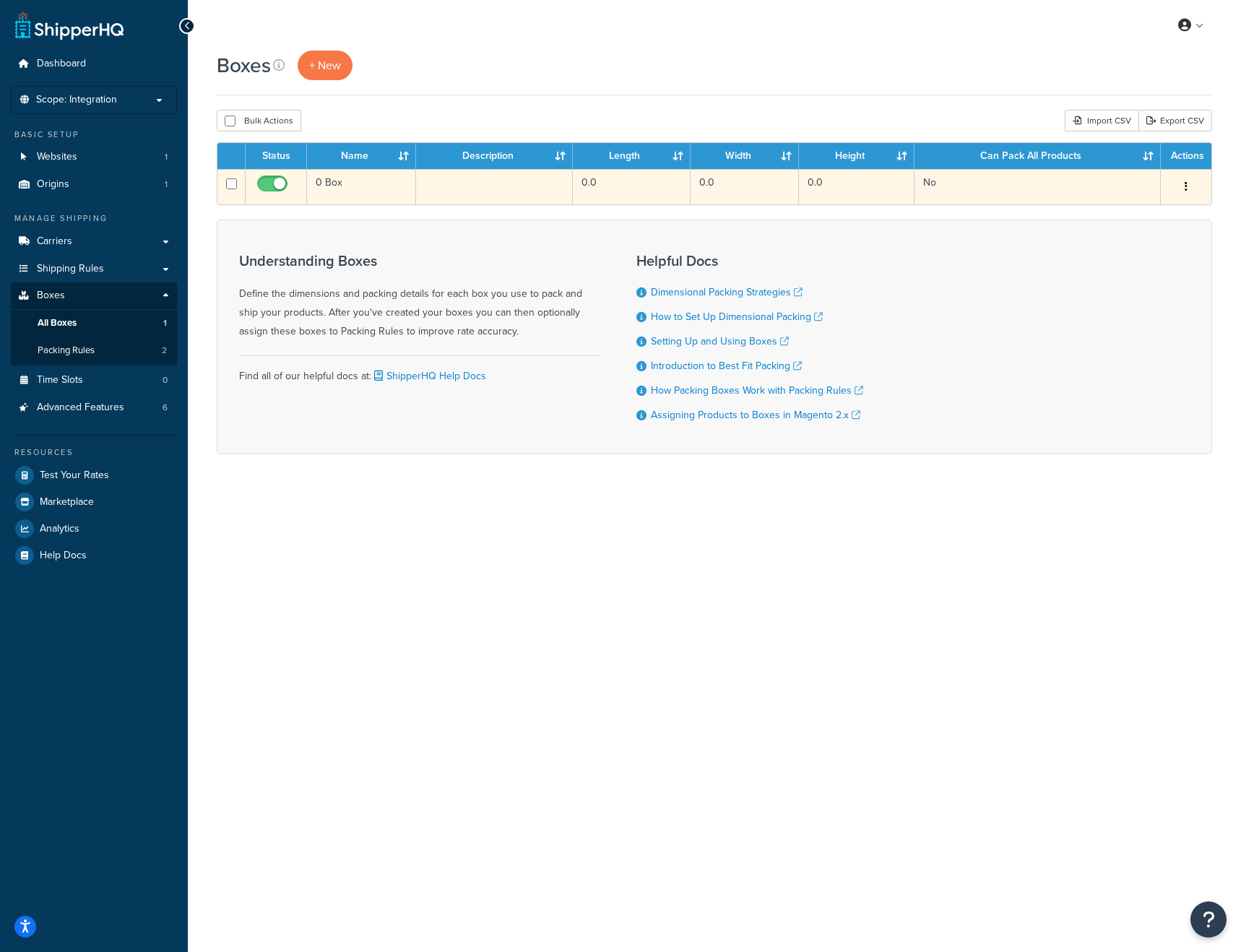
click at [349, 182] on td "0 Box" at bounding box center [361, 186] width 109 height 35
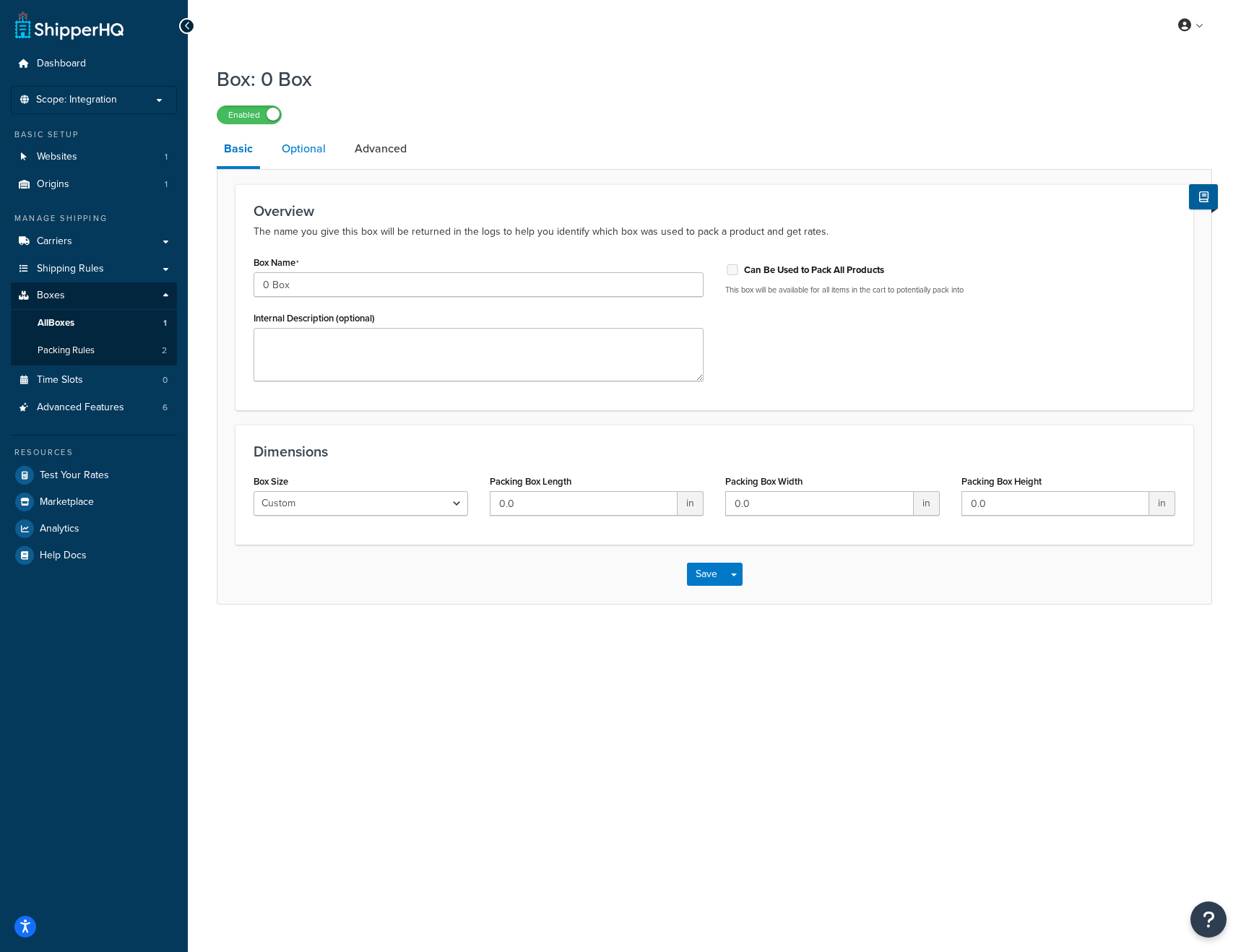
click at [303, 147] on link "Optional" at bounding box center [303, 148] width 58 height 34
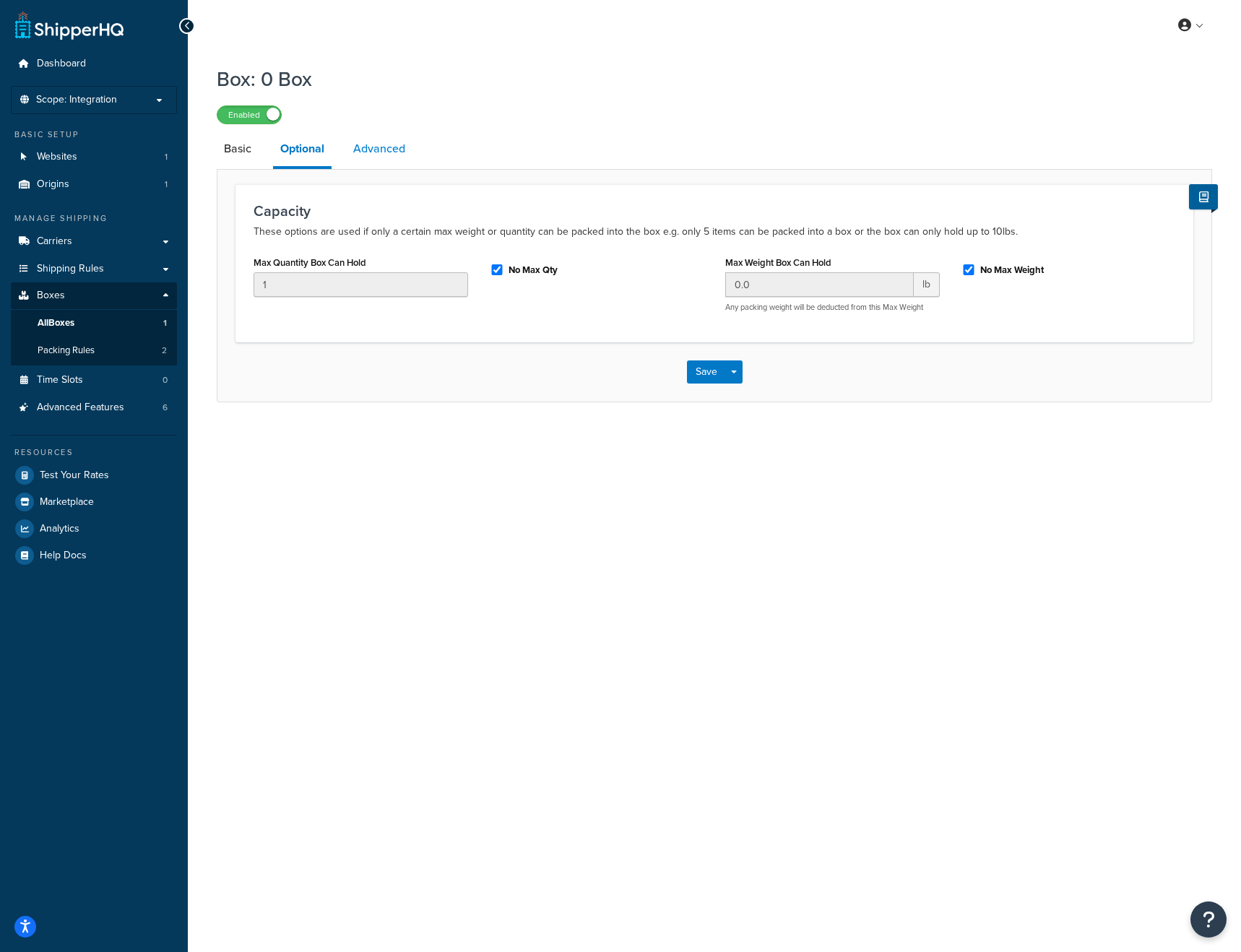
click at [368, 149] on link "Advanced" at bounding box center [380, 148] width 67 height 34
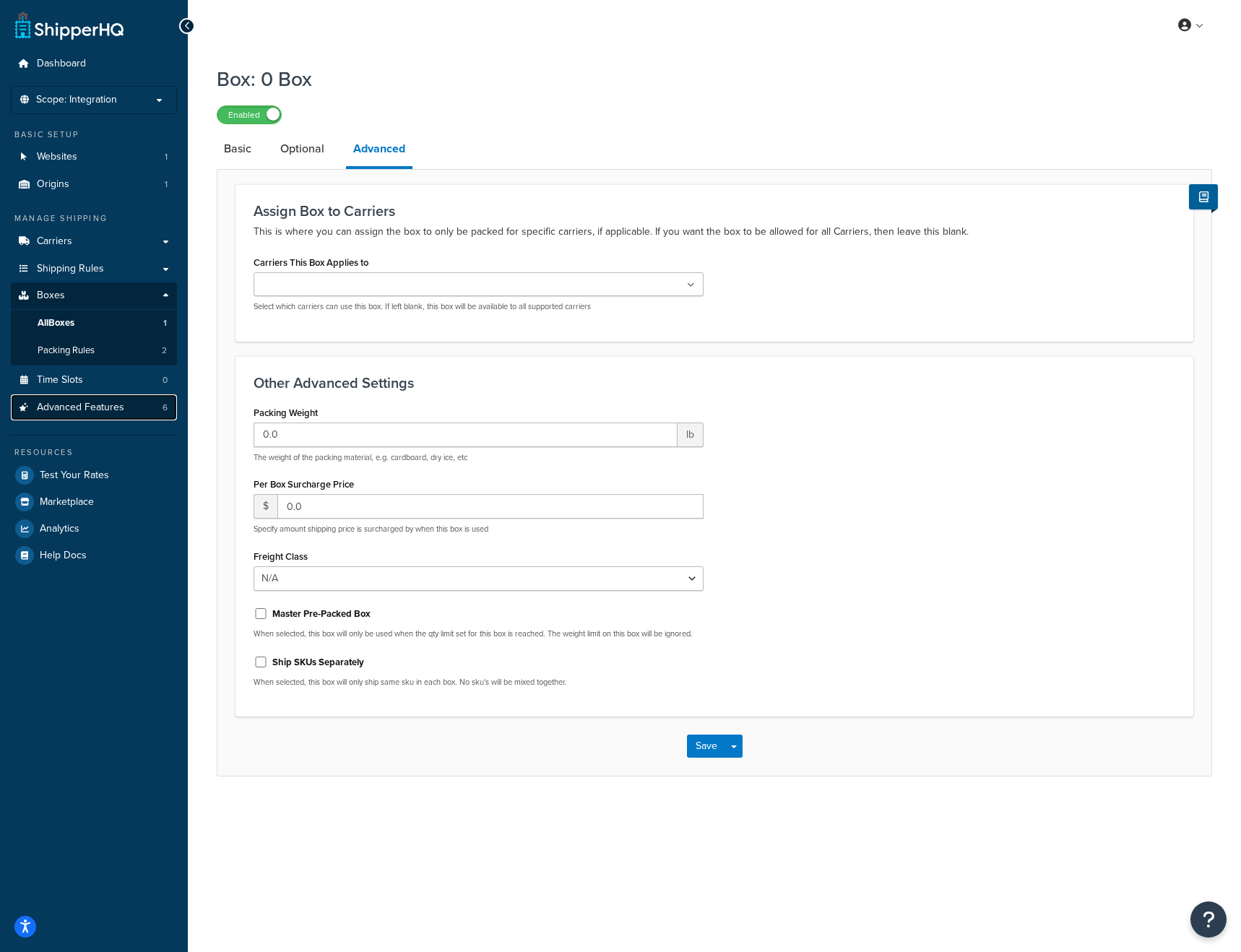
click at [85, 405] on span "Advanced Features" at bounding box center [81, 408] width 87 height 12
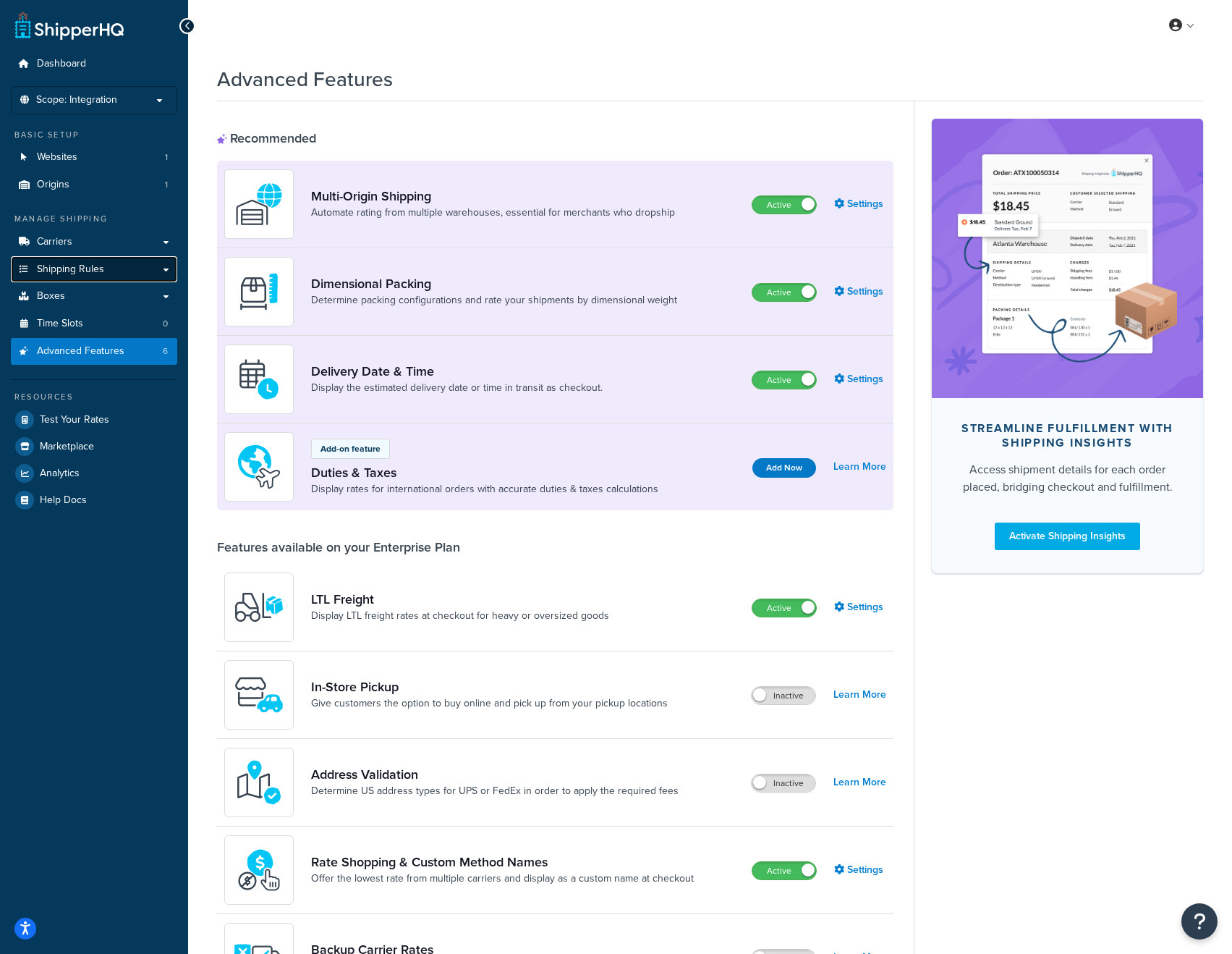
click at [103, 274] on span "Shipping Rules" at bounding box center [70, 270] width 67 height 12
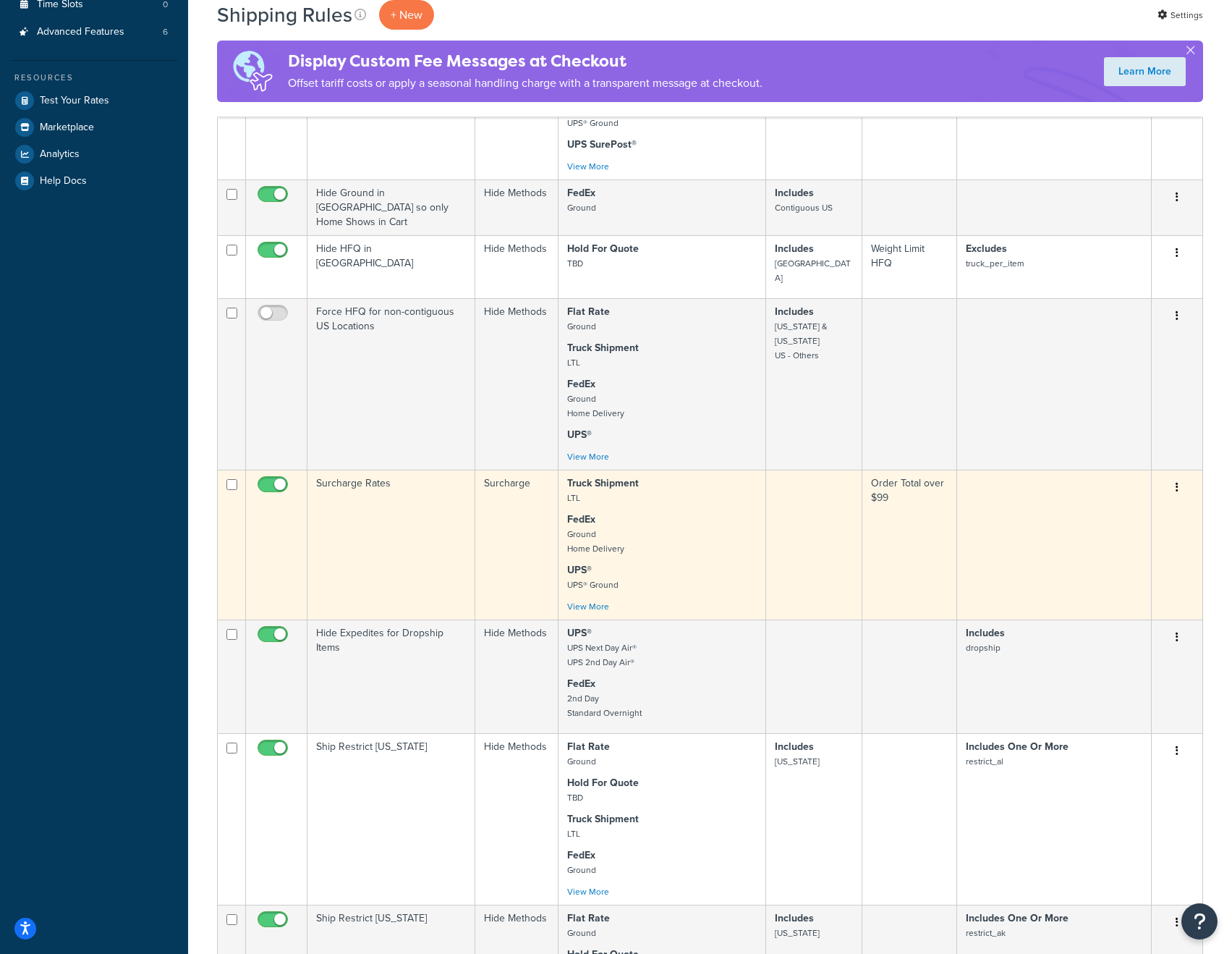
scroll to position [432, 0]
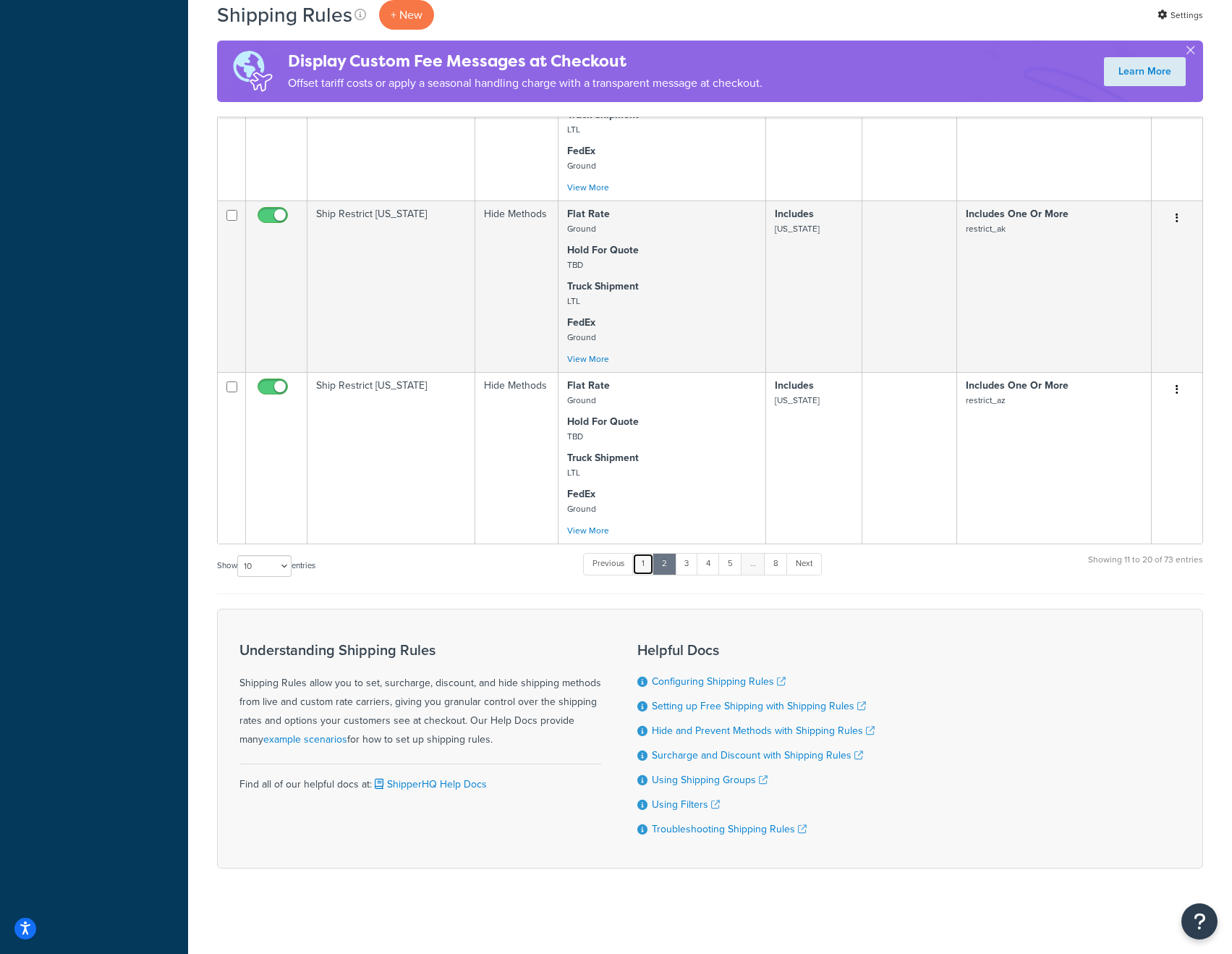
click at [645, 559] on link "1" at bounding box center [642, 563] width 21 height 21
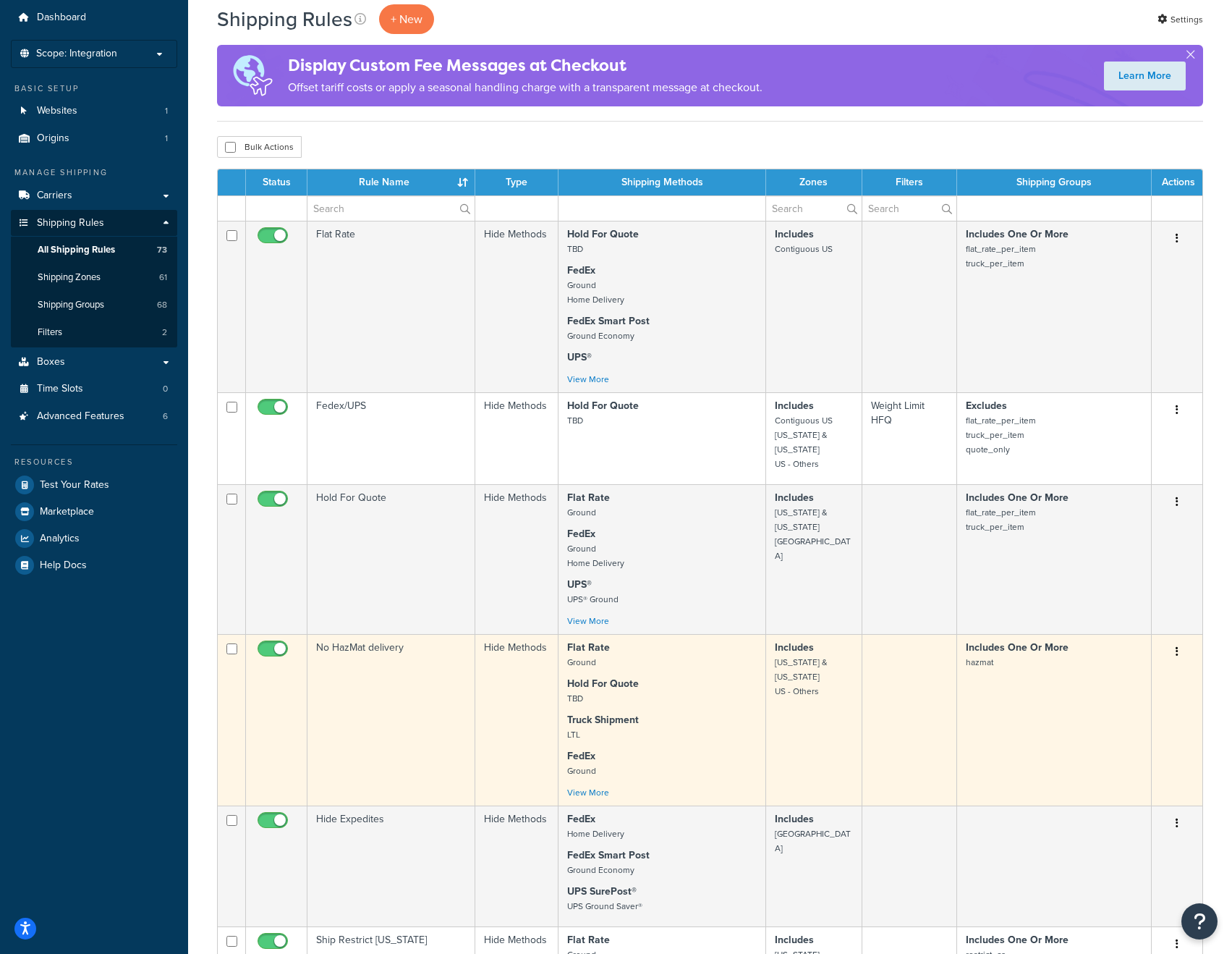
scroll to position [45, 0]
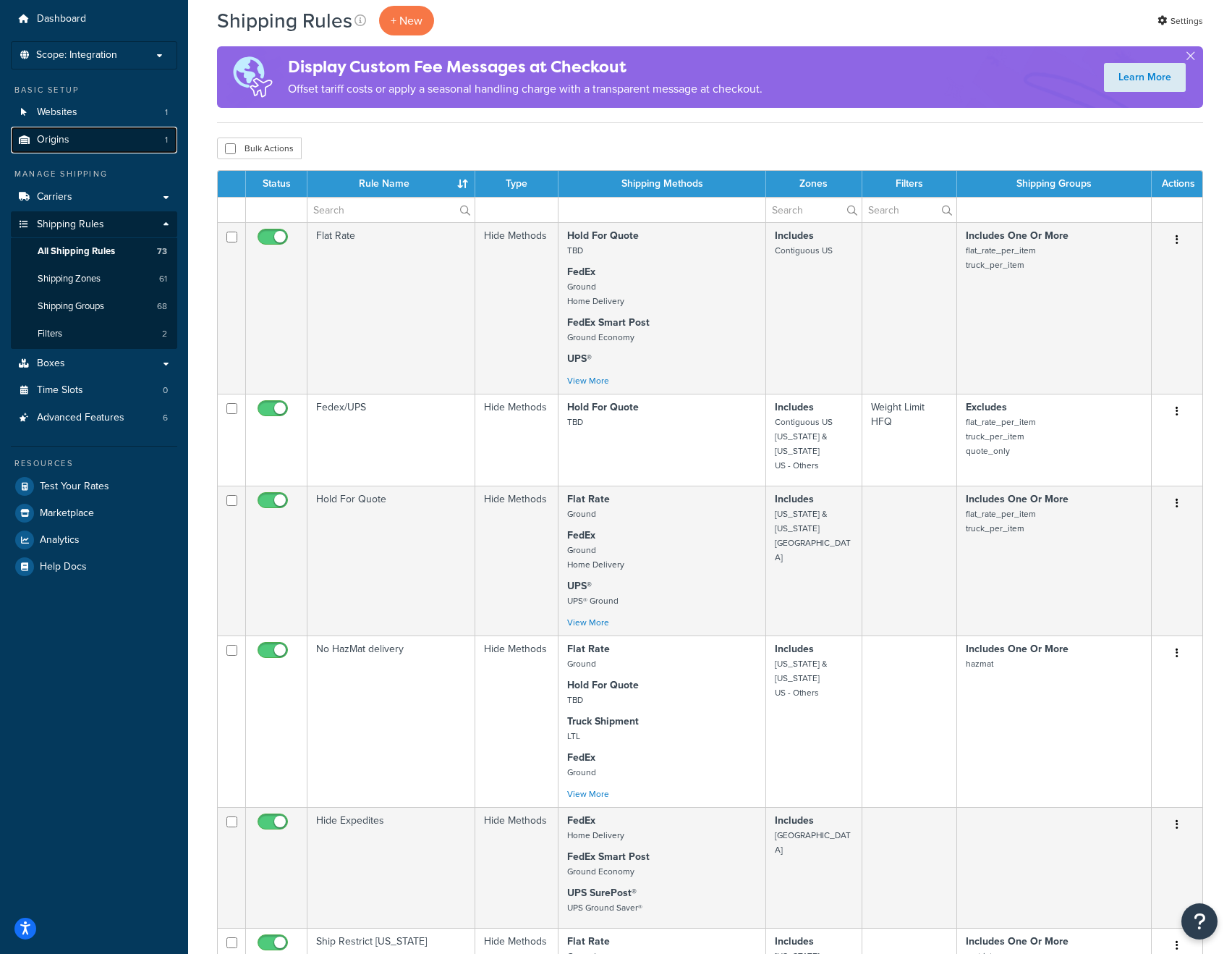
click at [61, 143] on span "Origins" at bounding box center [53, 140] width 33 height 12
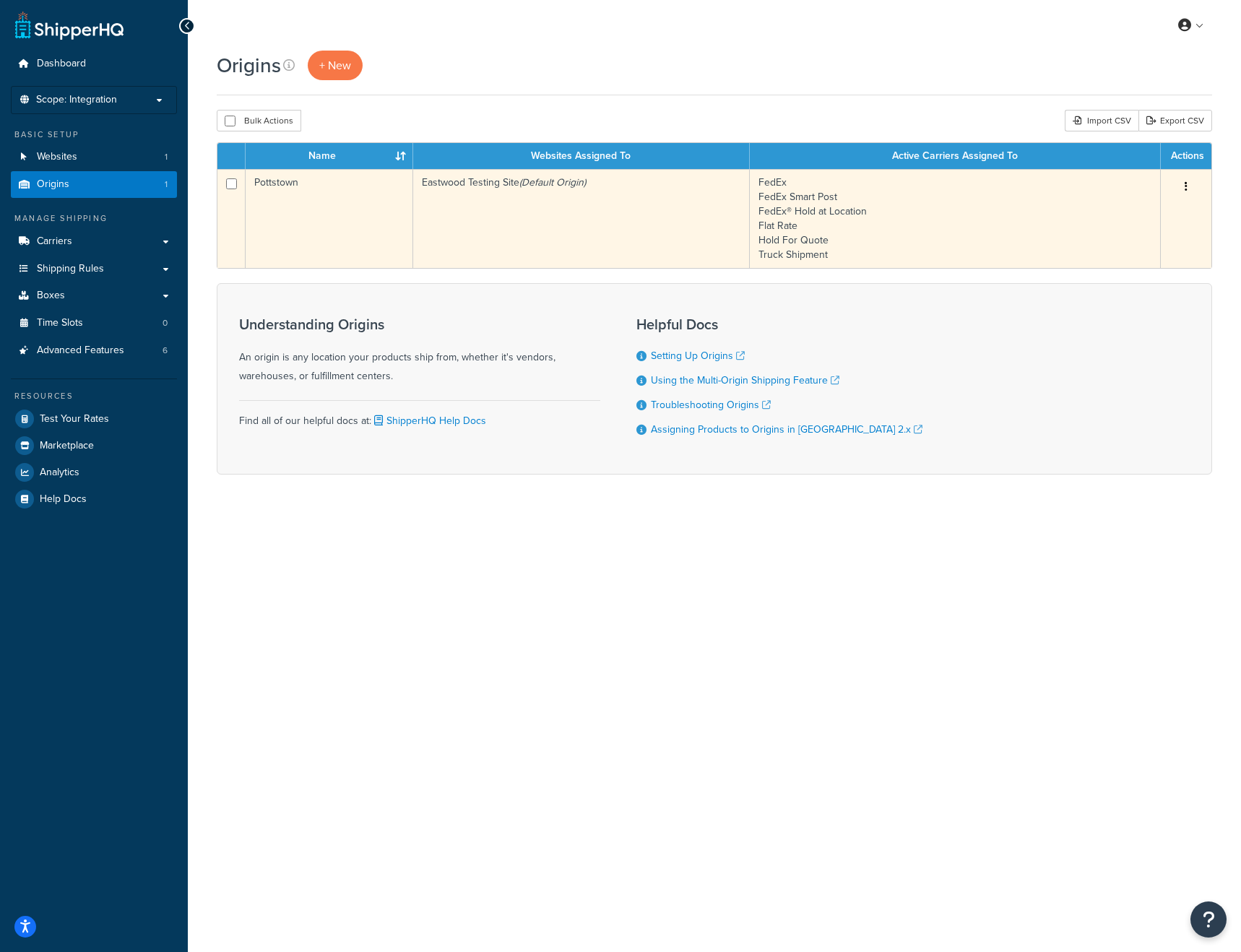
click at [815, 239] on td "FedEx FedEx Smart Post FedEx® Hold at Location Flat Rate Hold For Quote Truck S…" at bounding box center [955, 218] width 411 height 99
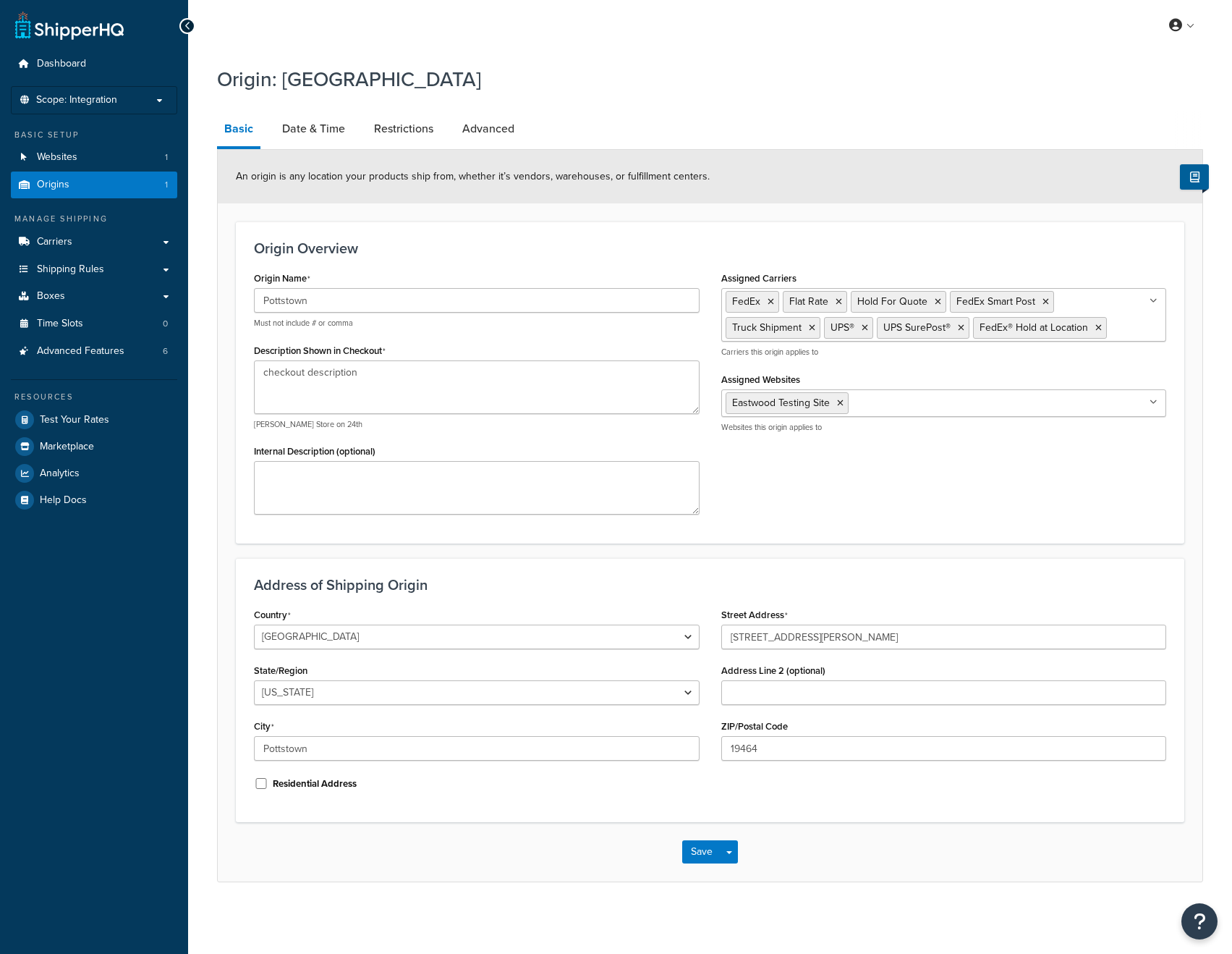
select select "38"
click at [311, 123] on link "Date & Time" at bounding box center [313, 129] width 77 height 34
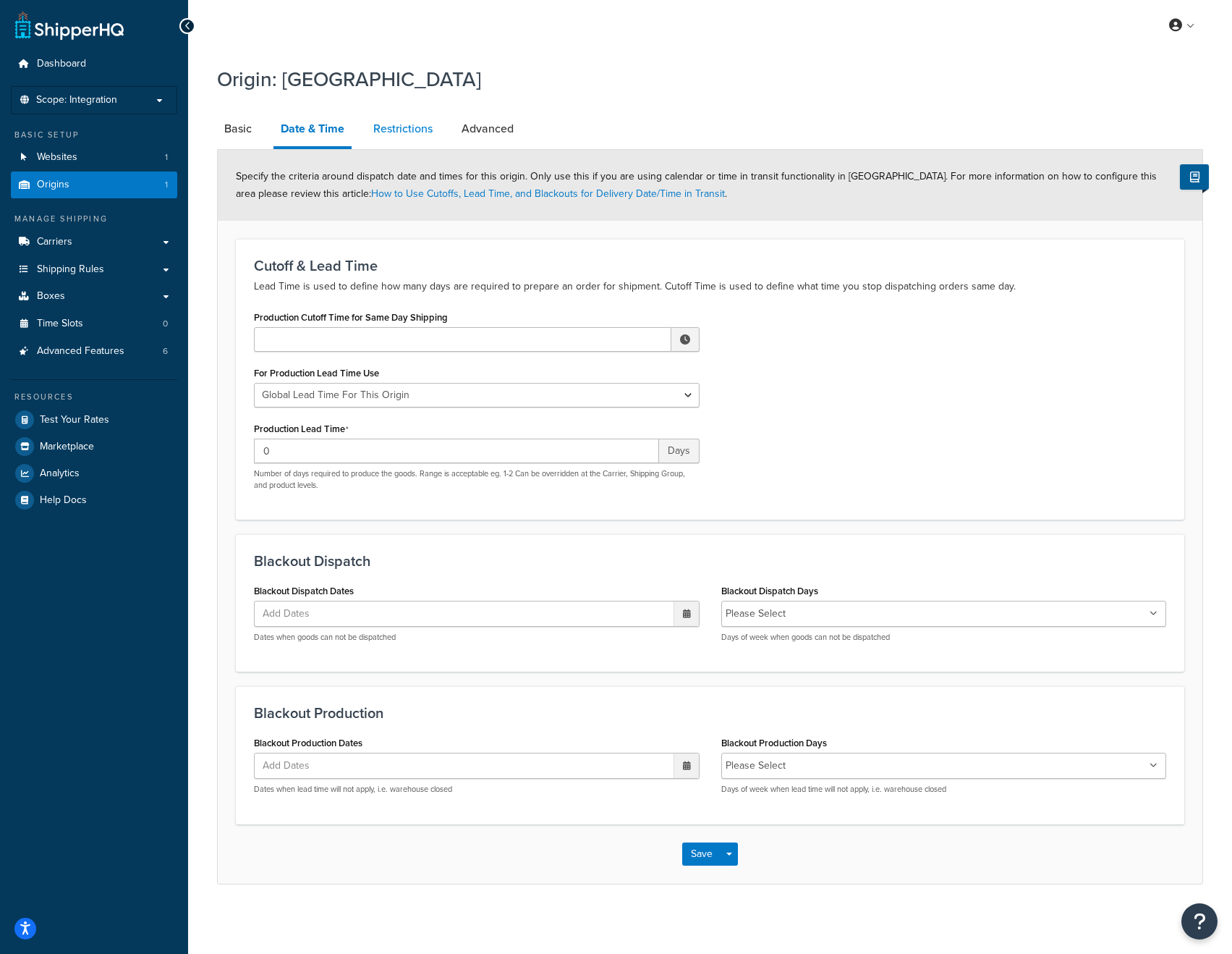
click at [415, 128] on link "Restrictions" at bounding box center [403, 129] width 74 height 34
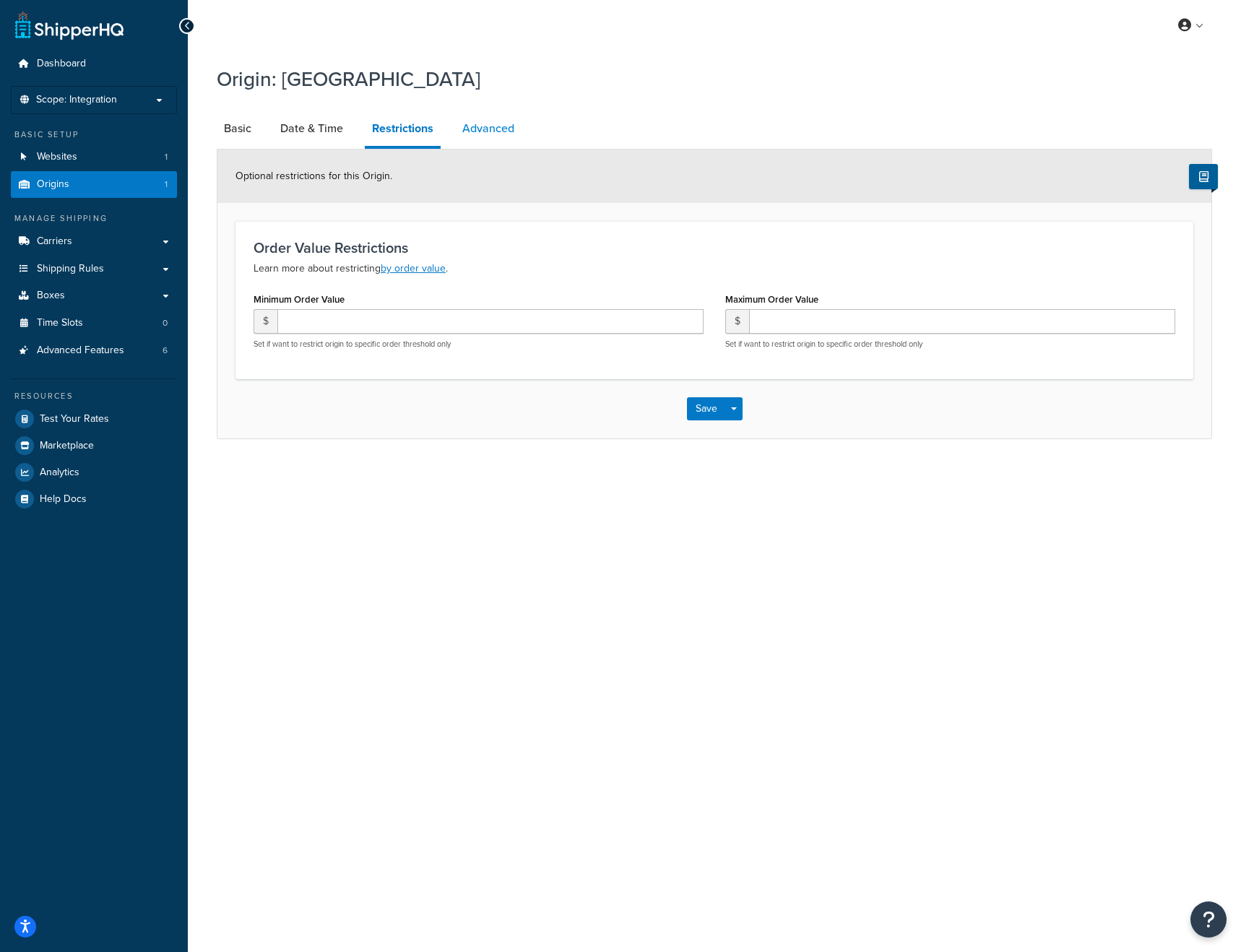
click at [484, 126] on link "Advanced" at bounding box center [489, 129] width 67 height 34
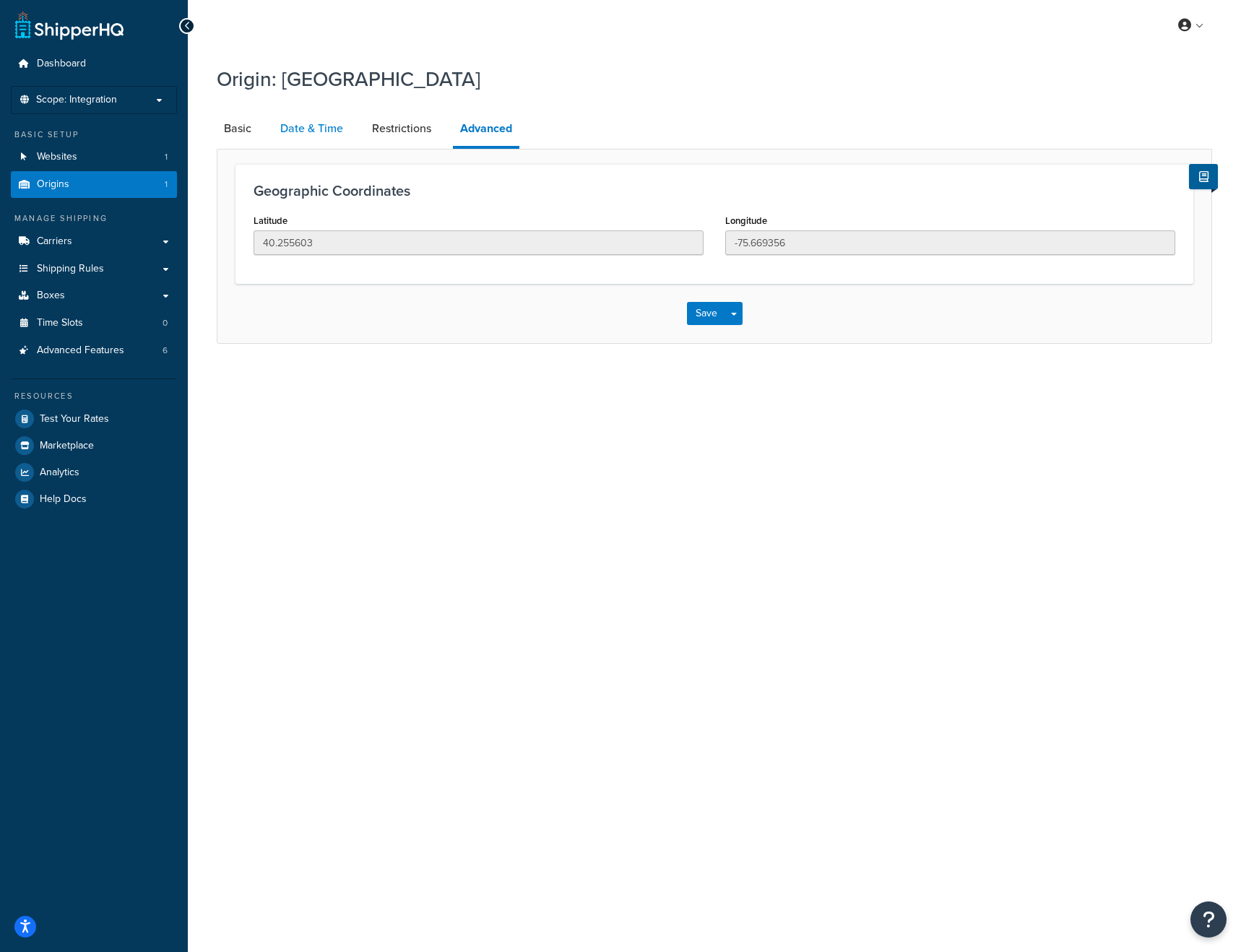
click at [338, 135] on link "Date & Time" at bounding box center [312, 129] width 77 height 34
